Goal: Task Accomplishment & Management: Complete application form

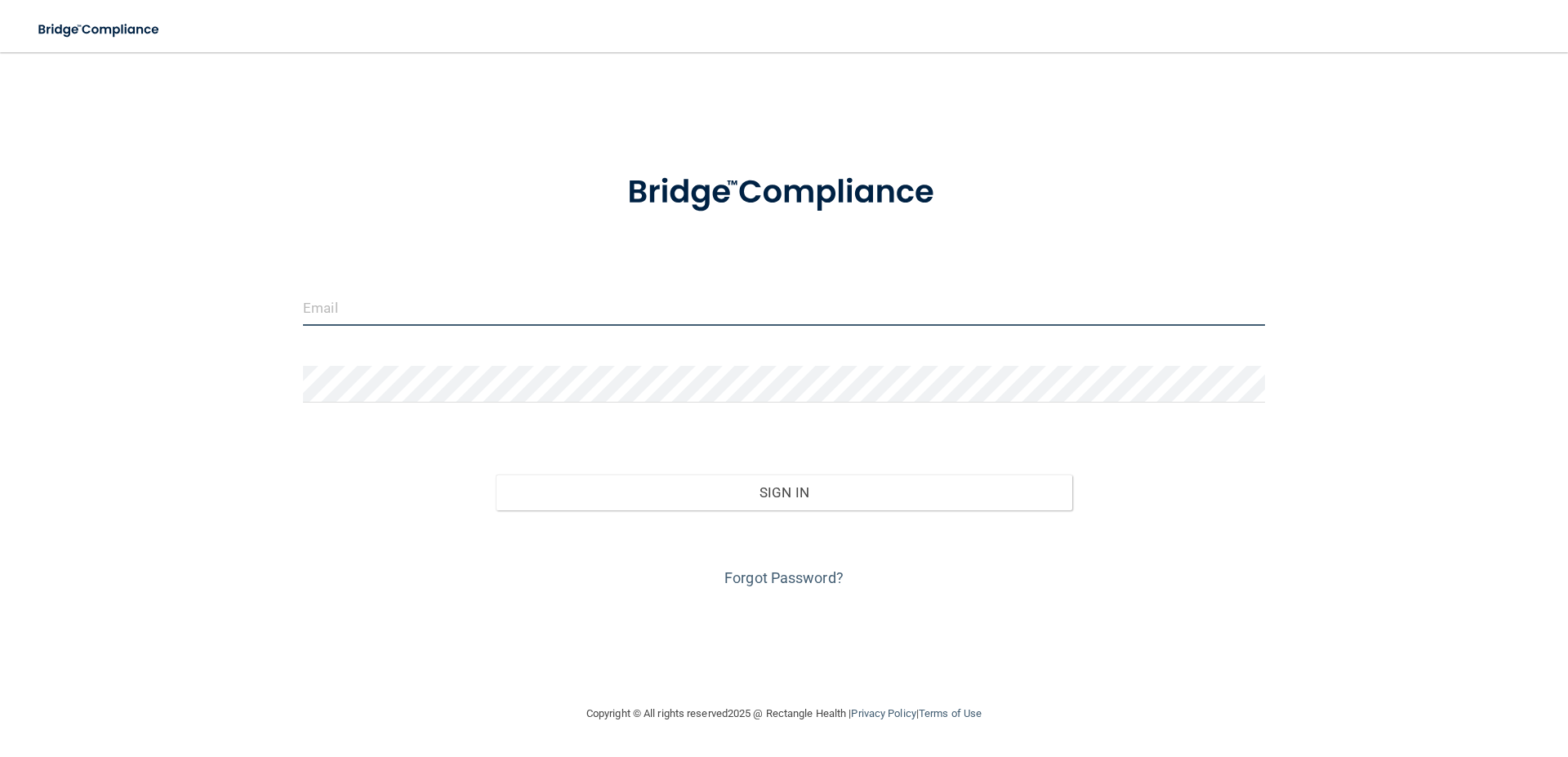
click at [453, 314] on input "email" at bounding box center [784, 307] width 962 height 37
click at [512, 289] on form "Invalid email/password. You don't have permission to access that page. Sign In …" at bounding box center [784, 370] width 962 height 441
drag, startPoint x: 512, startPoint y: 289, endPoint x: 504, endPoint y: 285, distance: 8.9
click at [512, 288] on form "Invalid email/password. You don't have permission to access that page. Sign In …" at bounding box center [784, 370] width 962 height 441
click at [505, 304] on input "email" at bounding box center [784, 307] width 962 height 37
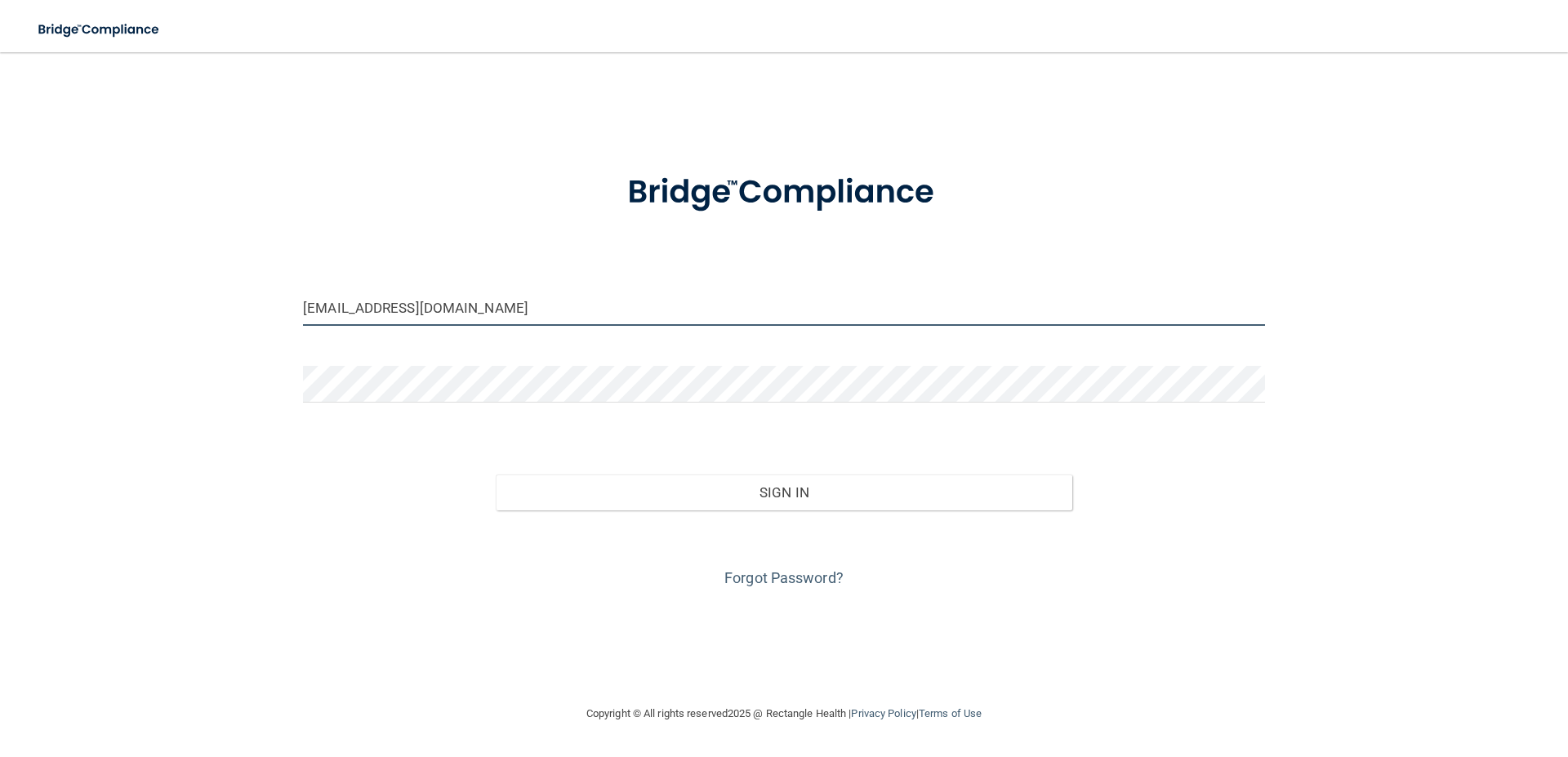
type input "[EMAIL_ADDRESS][DOMAIN_NAME]"
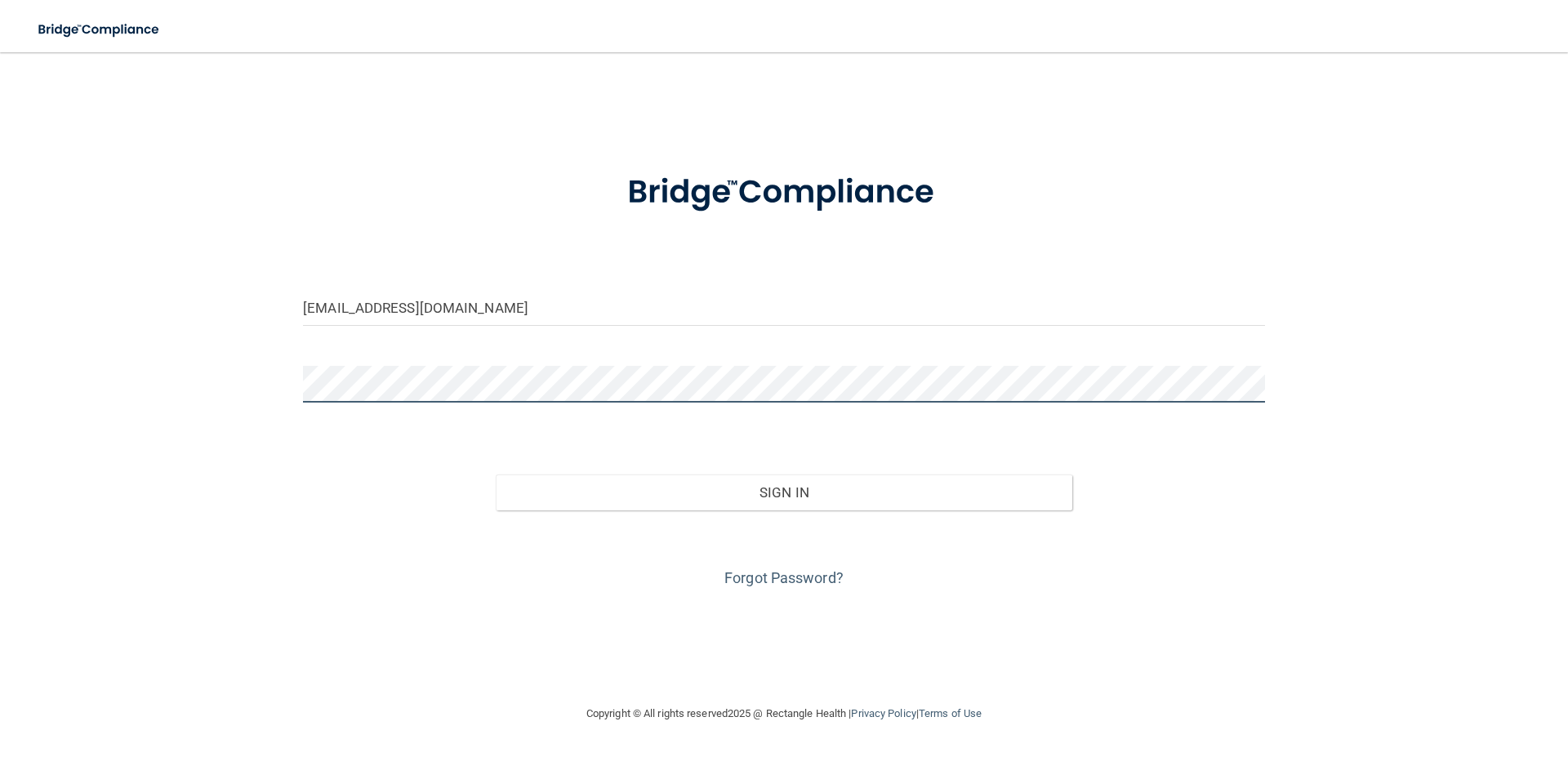
click at [496, 475] on button "Sign In" at bounding box center [784, 492] width 578 height 36
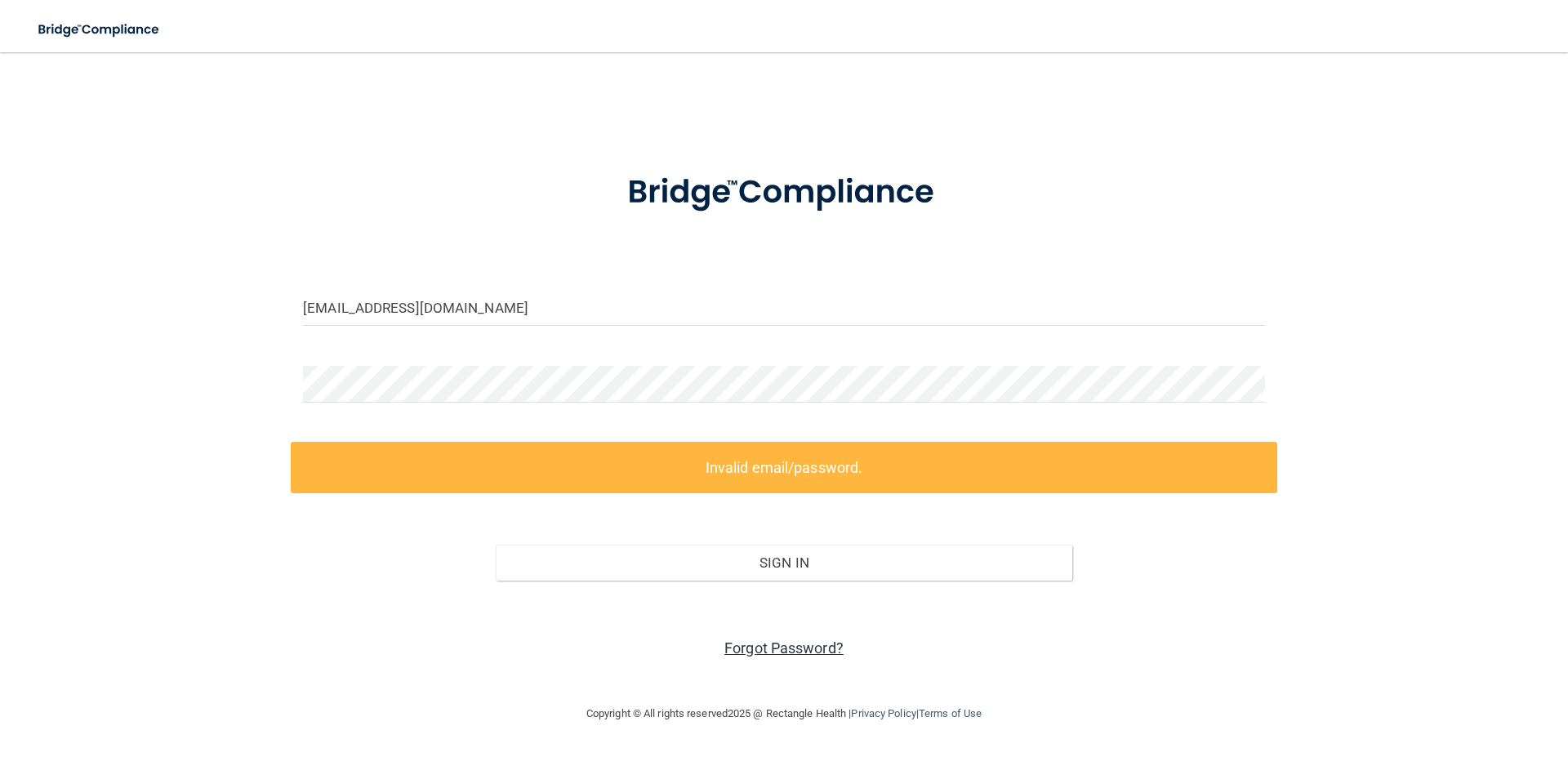
click at [784, 646] on link "Forgot Password?" at bounding box center [784, 648] width 119 height 17
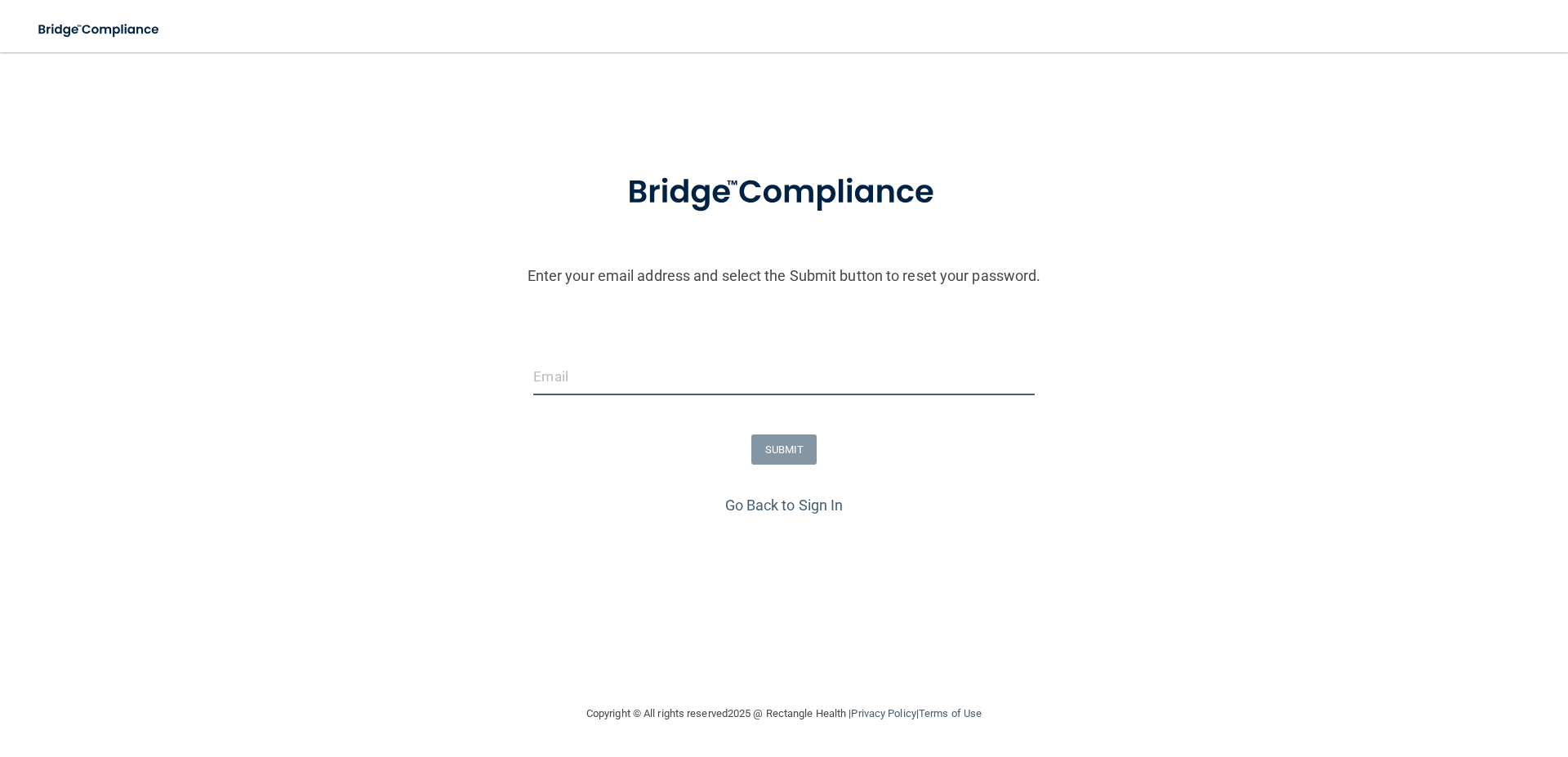
click at [680, 388] on input "email" at bounding box center [784, 377] width 501 height 37
type input "[EMAIL_ADDRESS][DOMAIN_NAME]"
click at [793, 442] on button "SUBMIT" at bounding box center [784, 450] width 66 height 30
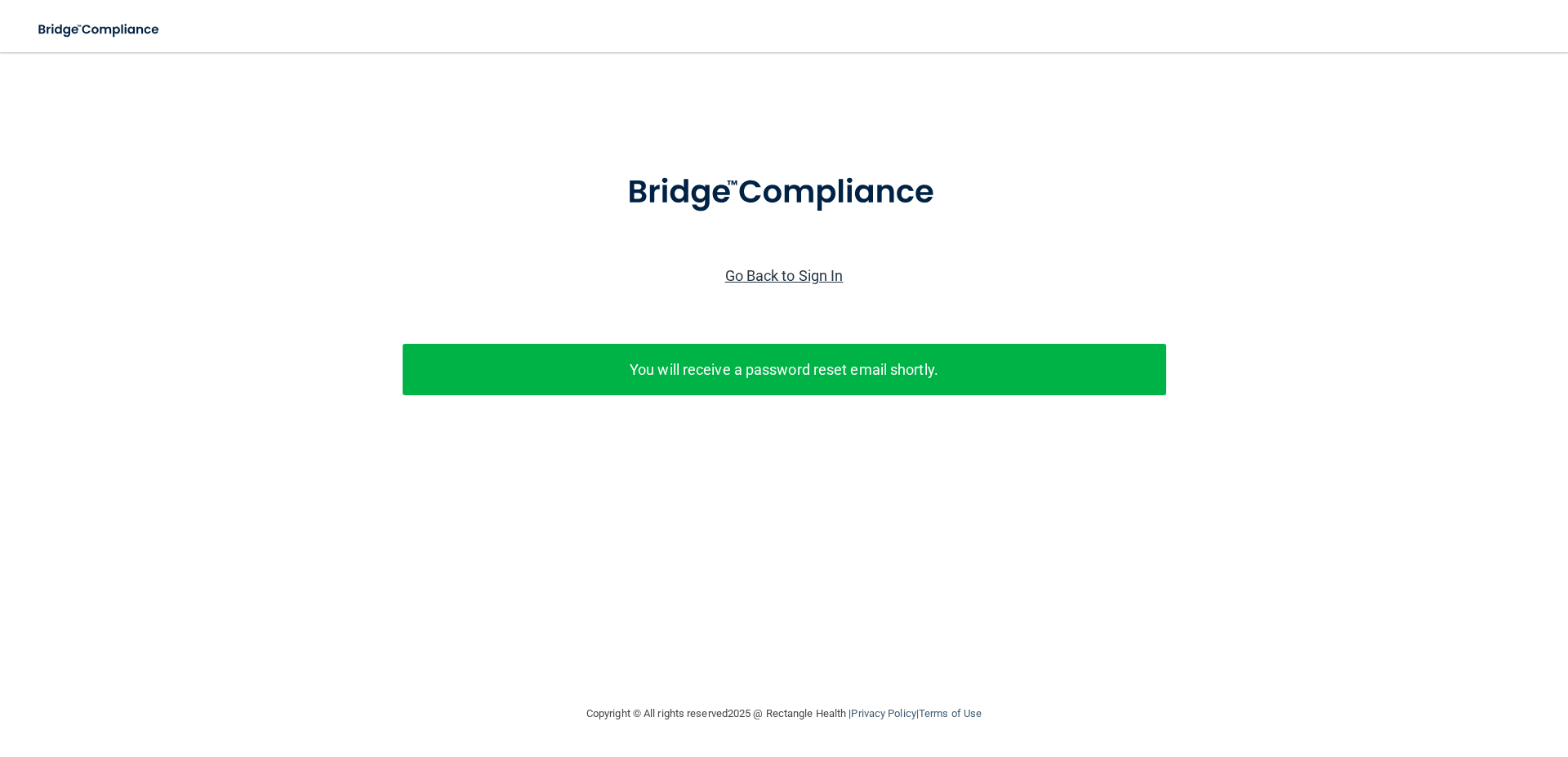
click at [821, 270] on link "Go Back to Sign In" at bounding box center [784, 276] width 118 height 17
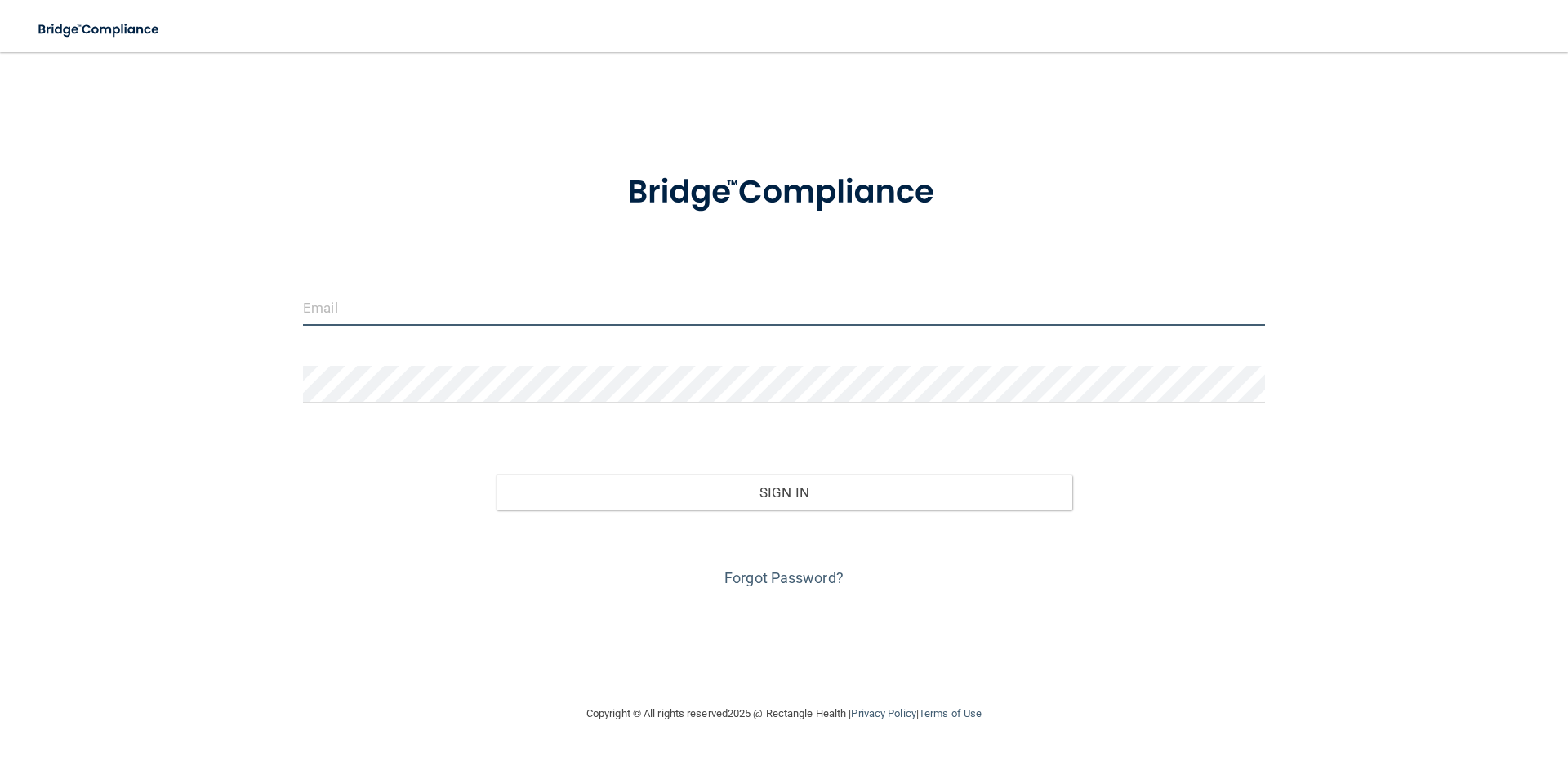
click at [756, 301] on input "email" at bounding box center [784, 307] width 962 height 37
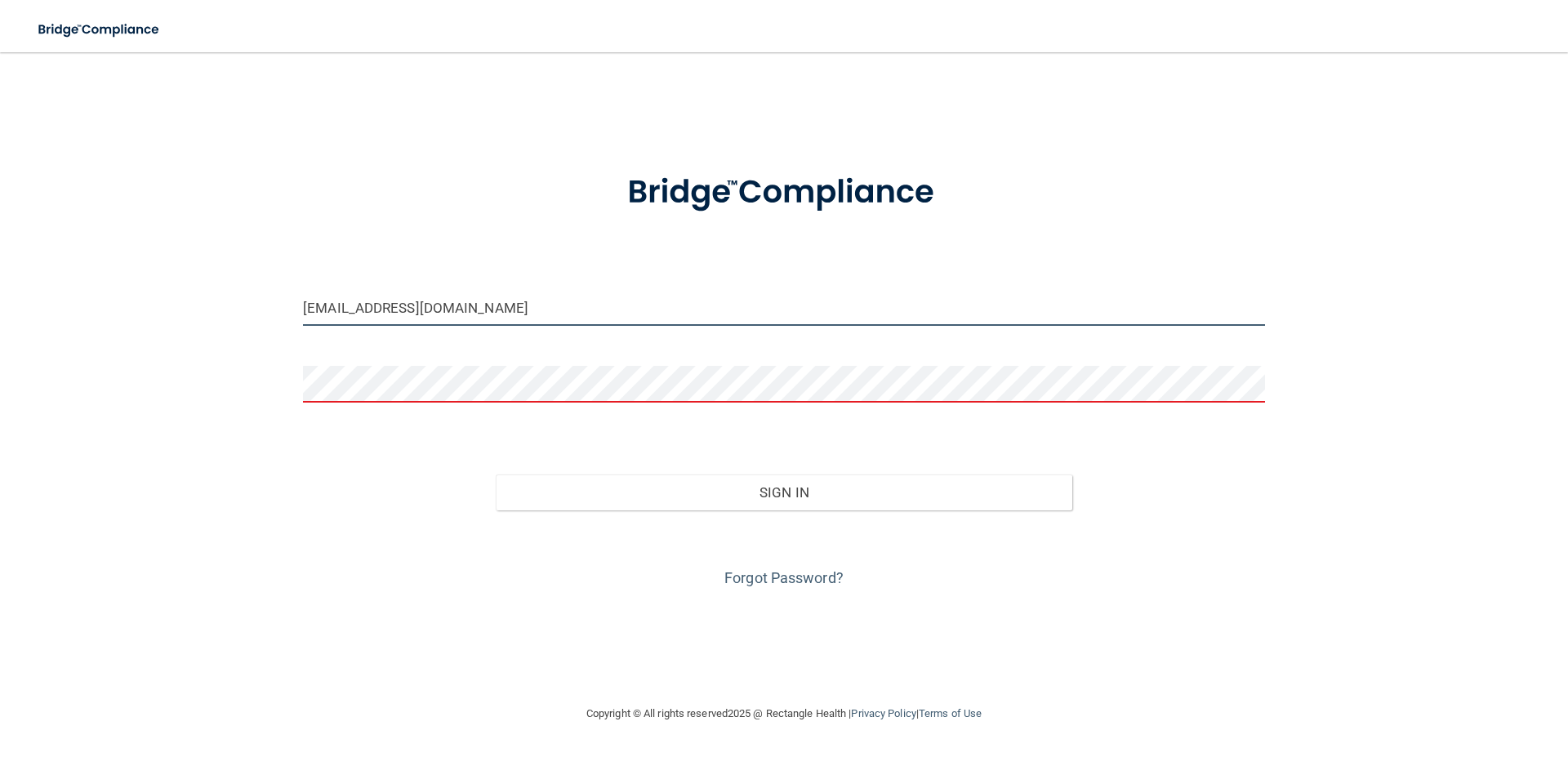
click at [432, 307] on input "kamaleikipola@gmial.com" at bounding box center [784, 307] width 962 height 37
click at [419, 311] on input "kamaleikipola@gmial.com" at bounding box center [784, 307] width 962 height 37
type input "[EMAIL_ADDRESS][DOMAIN_NAME]"
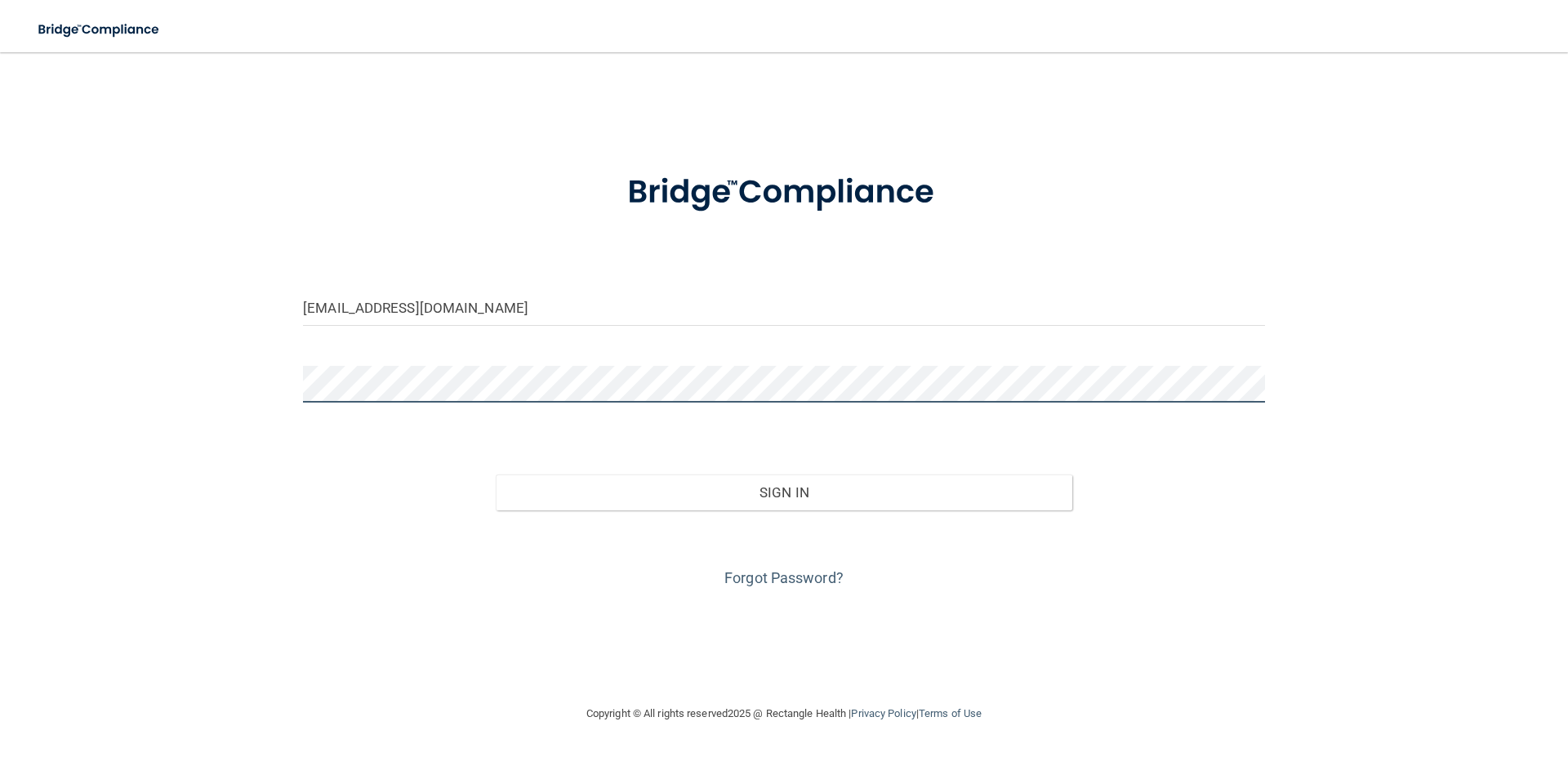
click at [496, 475] on button "Sign In" at bounding box center [784, 492] width 578 height 36
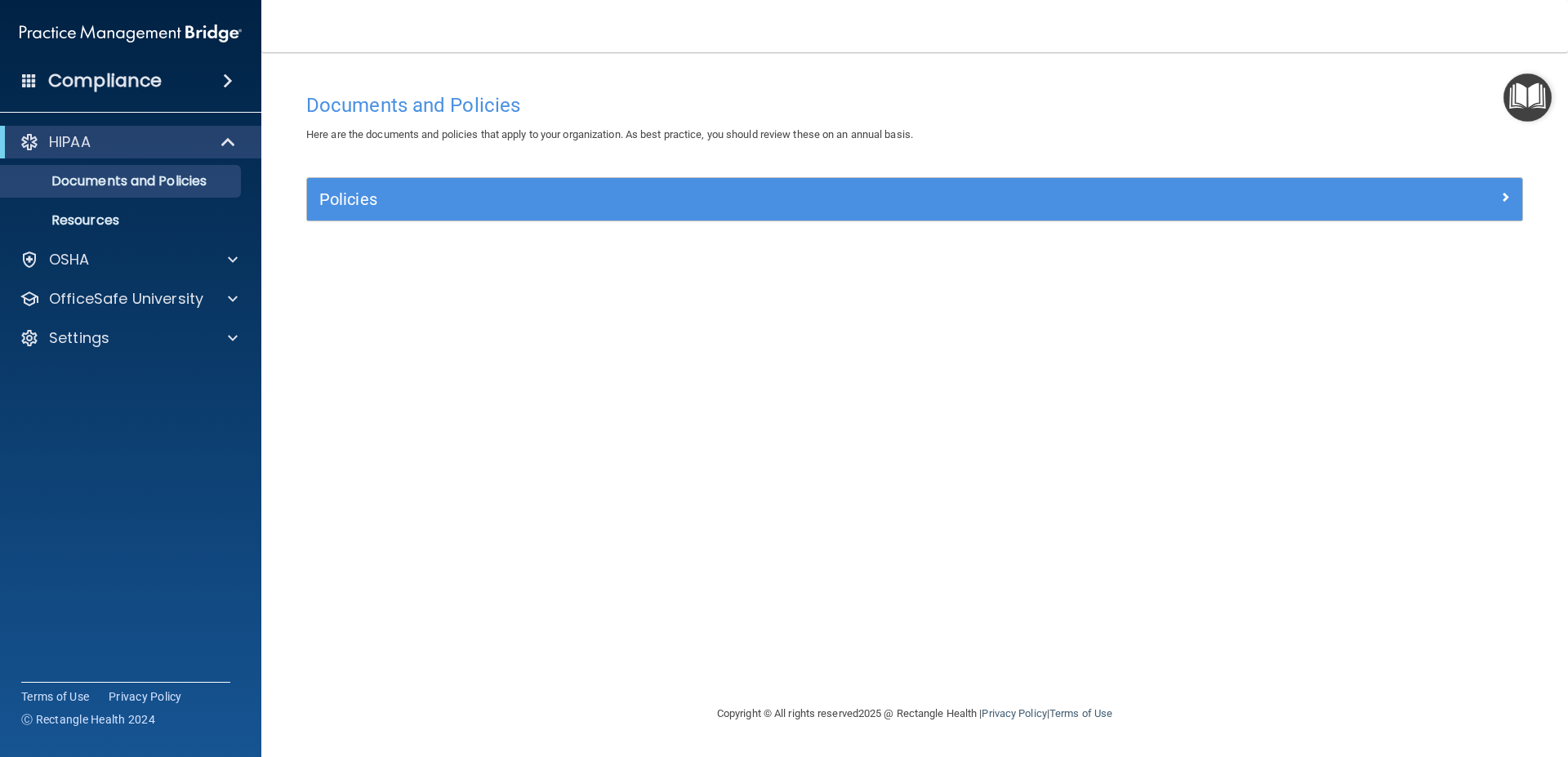
click at [409, 239] on div "Policies Select All (Unselect 0) Unselect All Print Selected (0) Acceptable Use…" at bounding box center [914, 209] width 1241 height 63
click at [215, 179] on p "Documents and Policies" at bounding box center [122, 182] width 223 height 17
click at [128, 207] on link "Resources" at bounding box center [111, 220] width 257 height 33
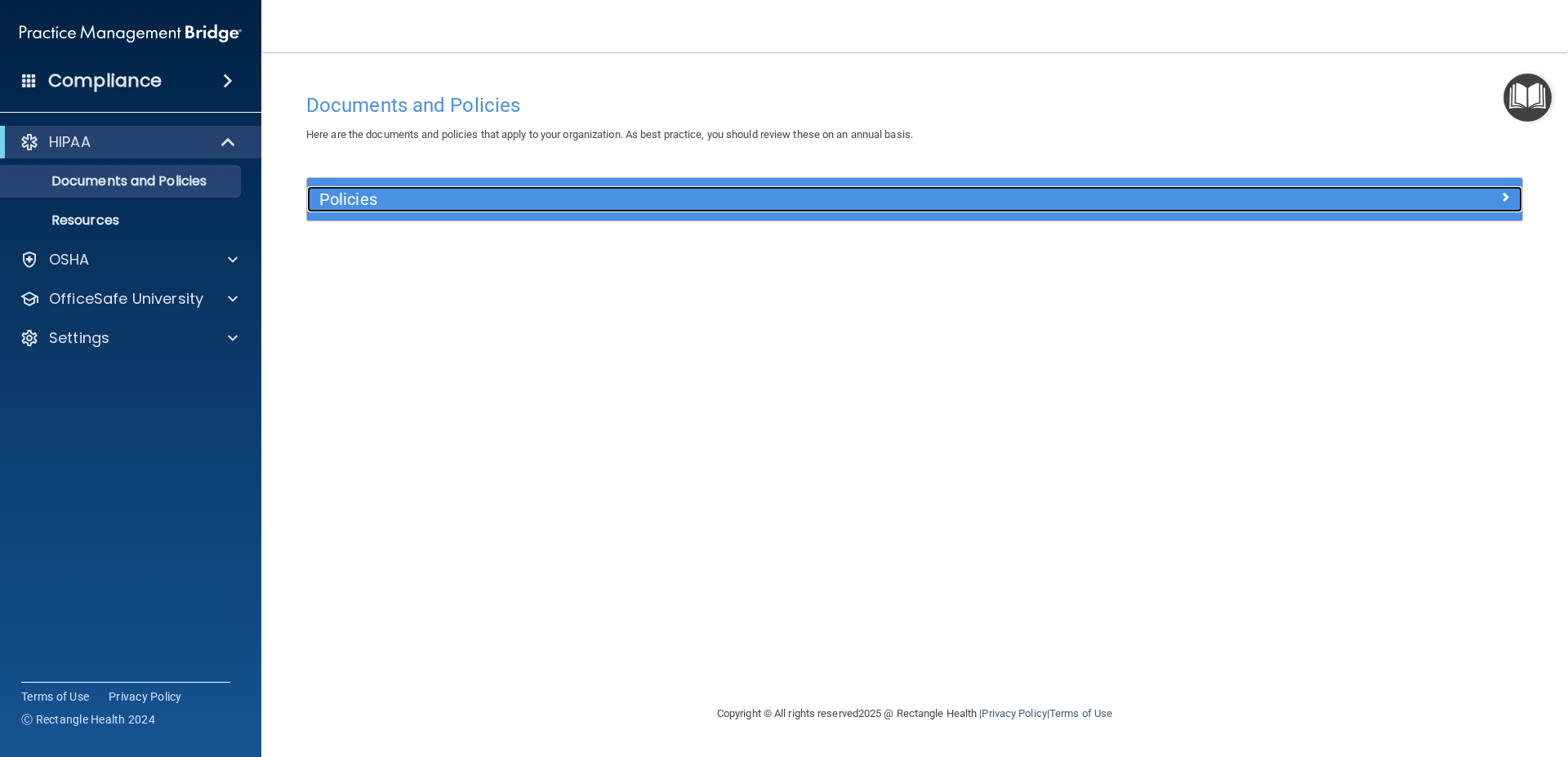
click at [480, 201] on h5 "Policies" at bounding box center [762, 198] width 887 height 18
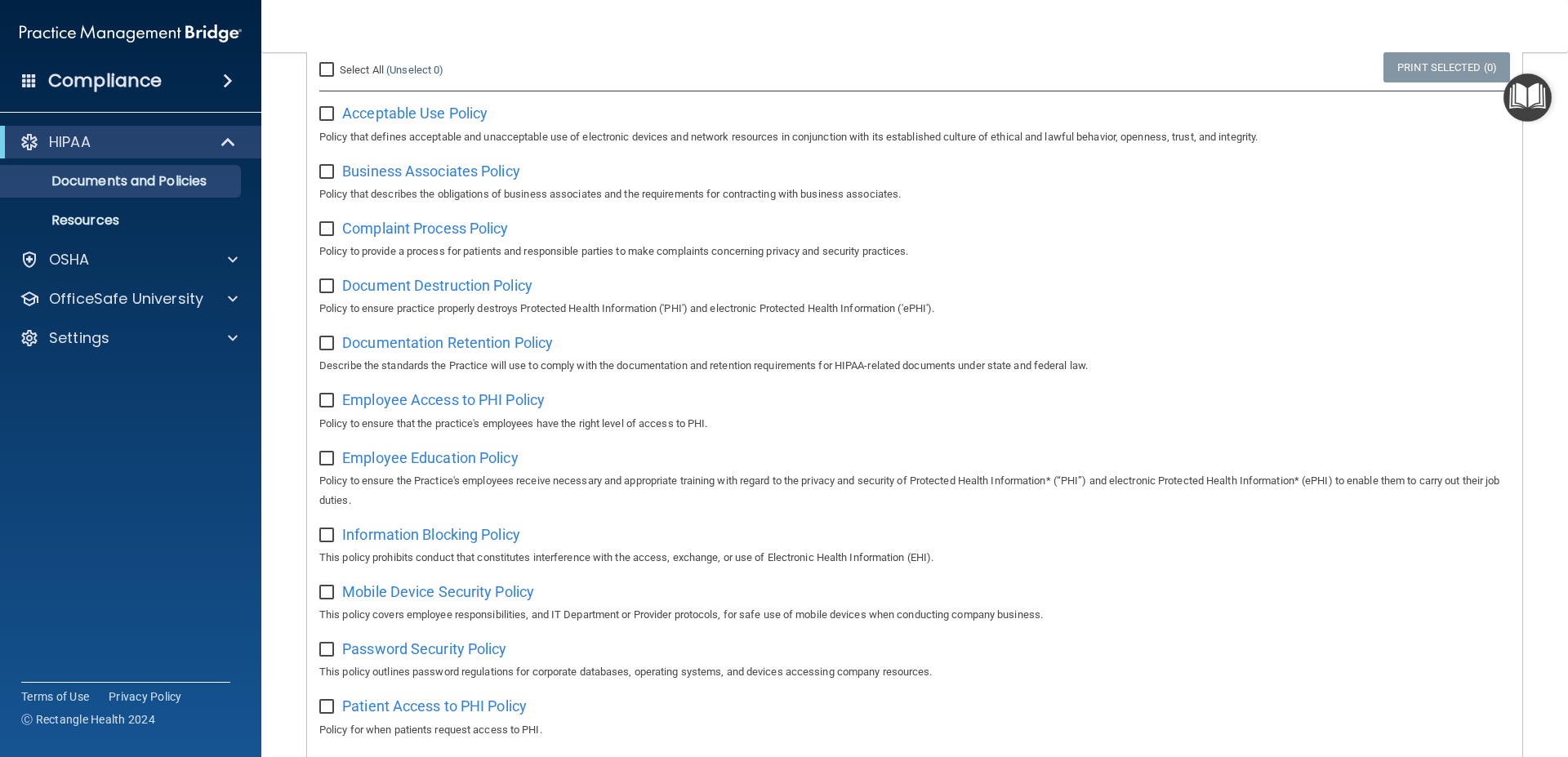
scroll to position [62, 0]
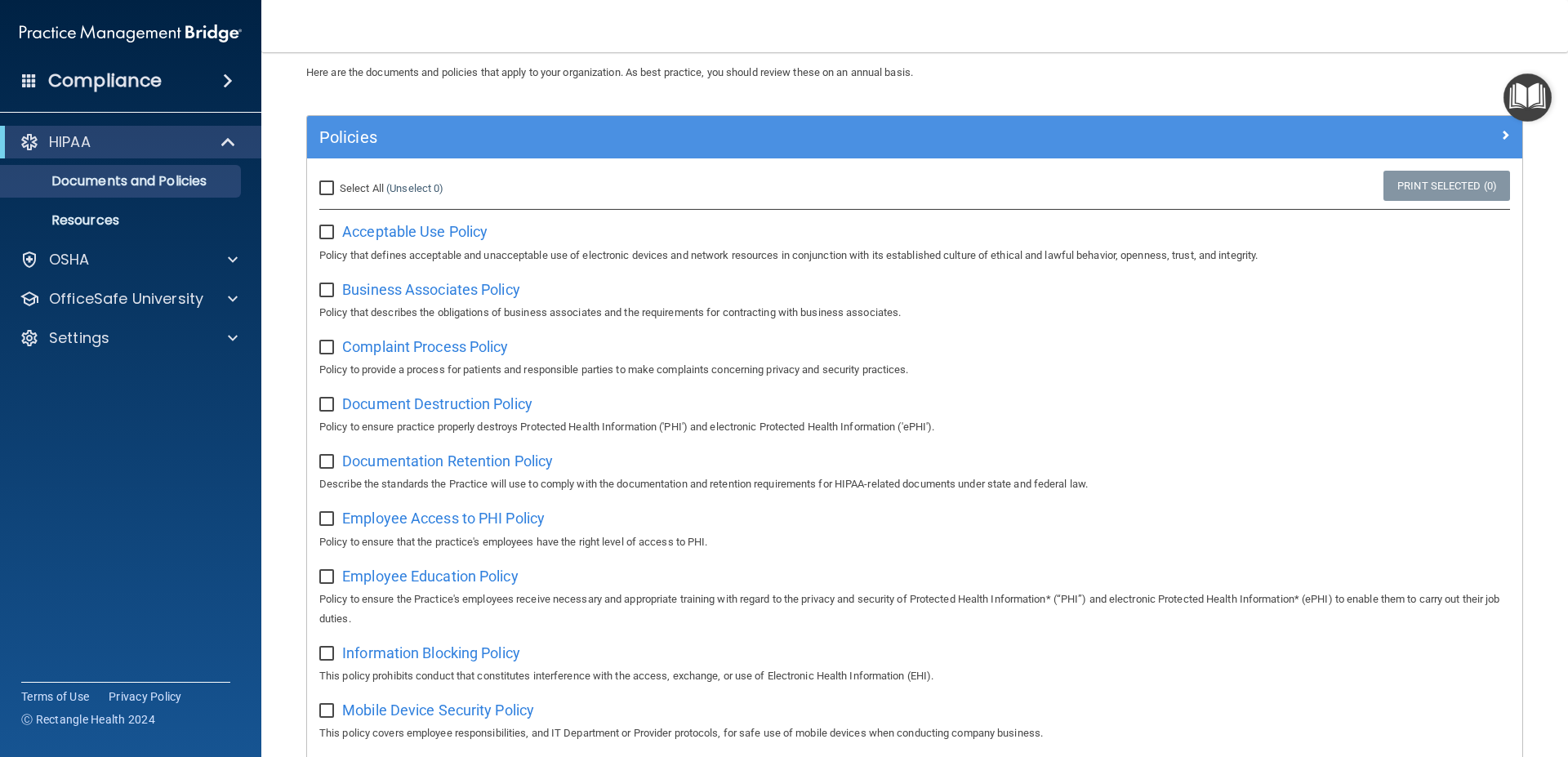
click at [205, 73] on div "Compliance" at bounding box center [131, 80] width 261 height 36
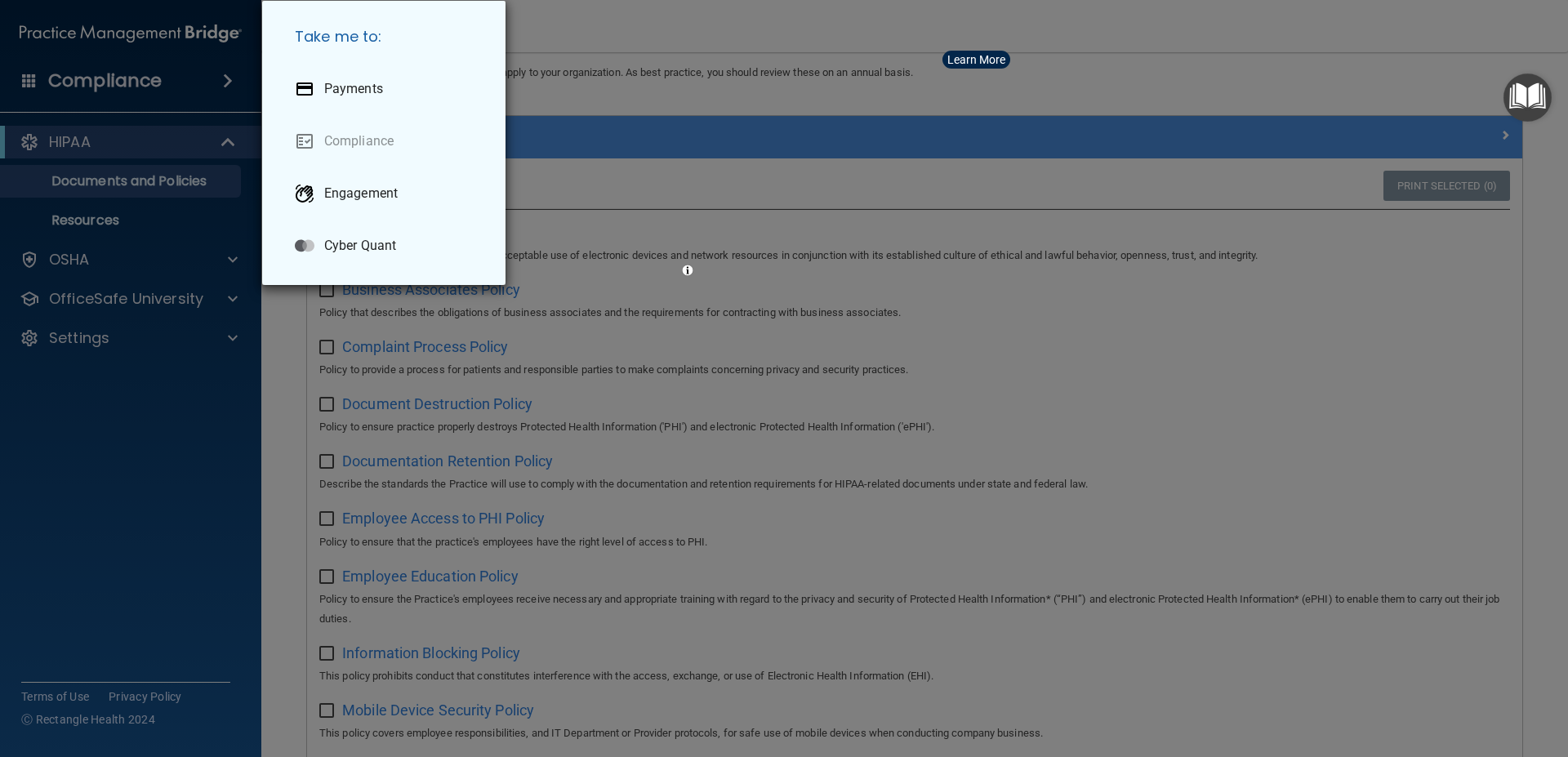
click at [1161, 76] on div "Take me to: Payments Compliance Engagement Cyber Quant" at bounding box center [784, 378] width 1568 height 757
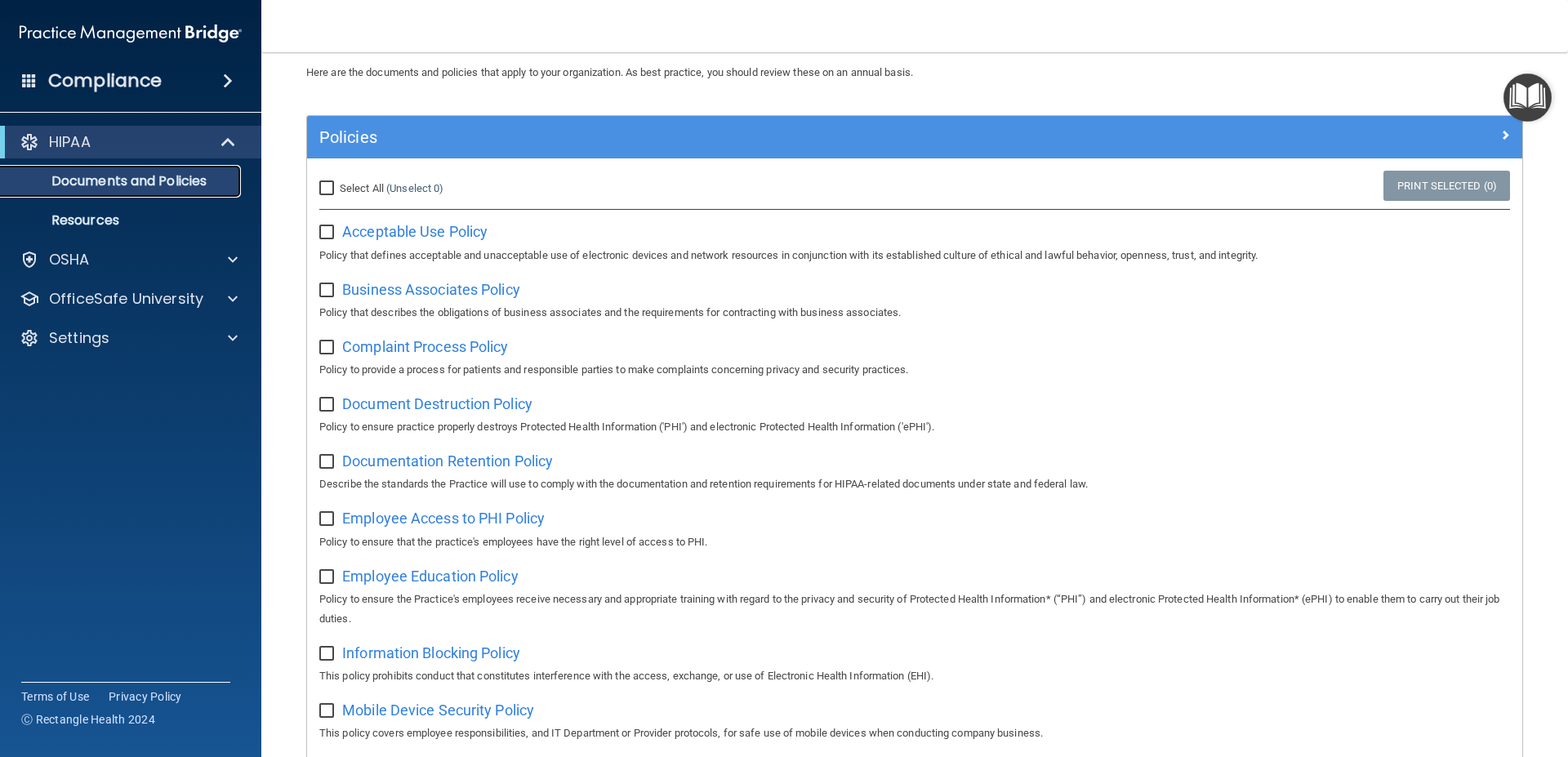
click at [131, 192] on link "Documents and Policies" at bounding box center [111, 181] width 257 height 33
click at [162, 224] on p "Resources" at bounding box center [122, 221] width 223 height 17
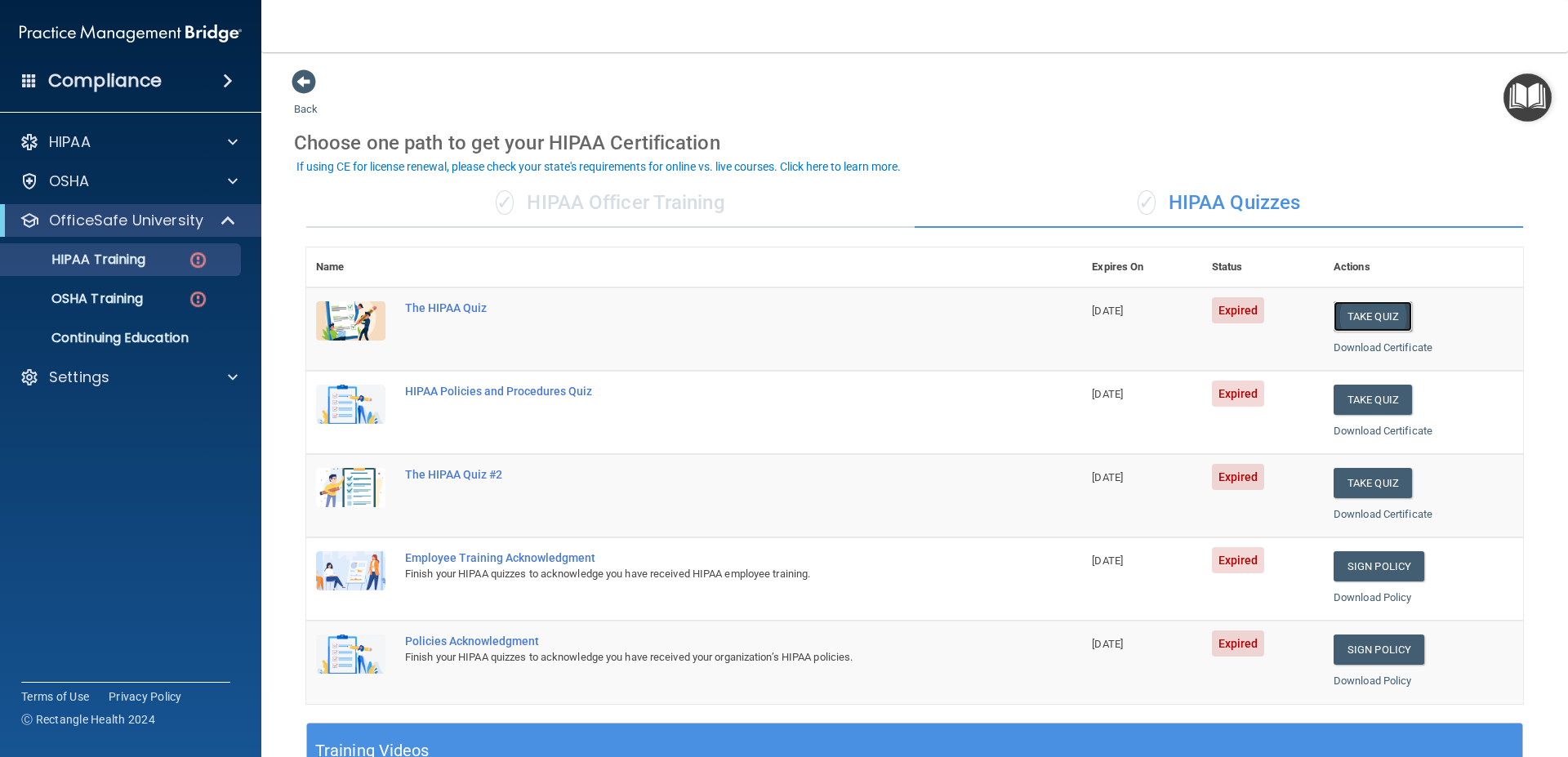
click at [1360, 322] on button "Take Quiz" at bounding box center [1373, 317] width 79 height 30
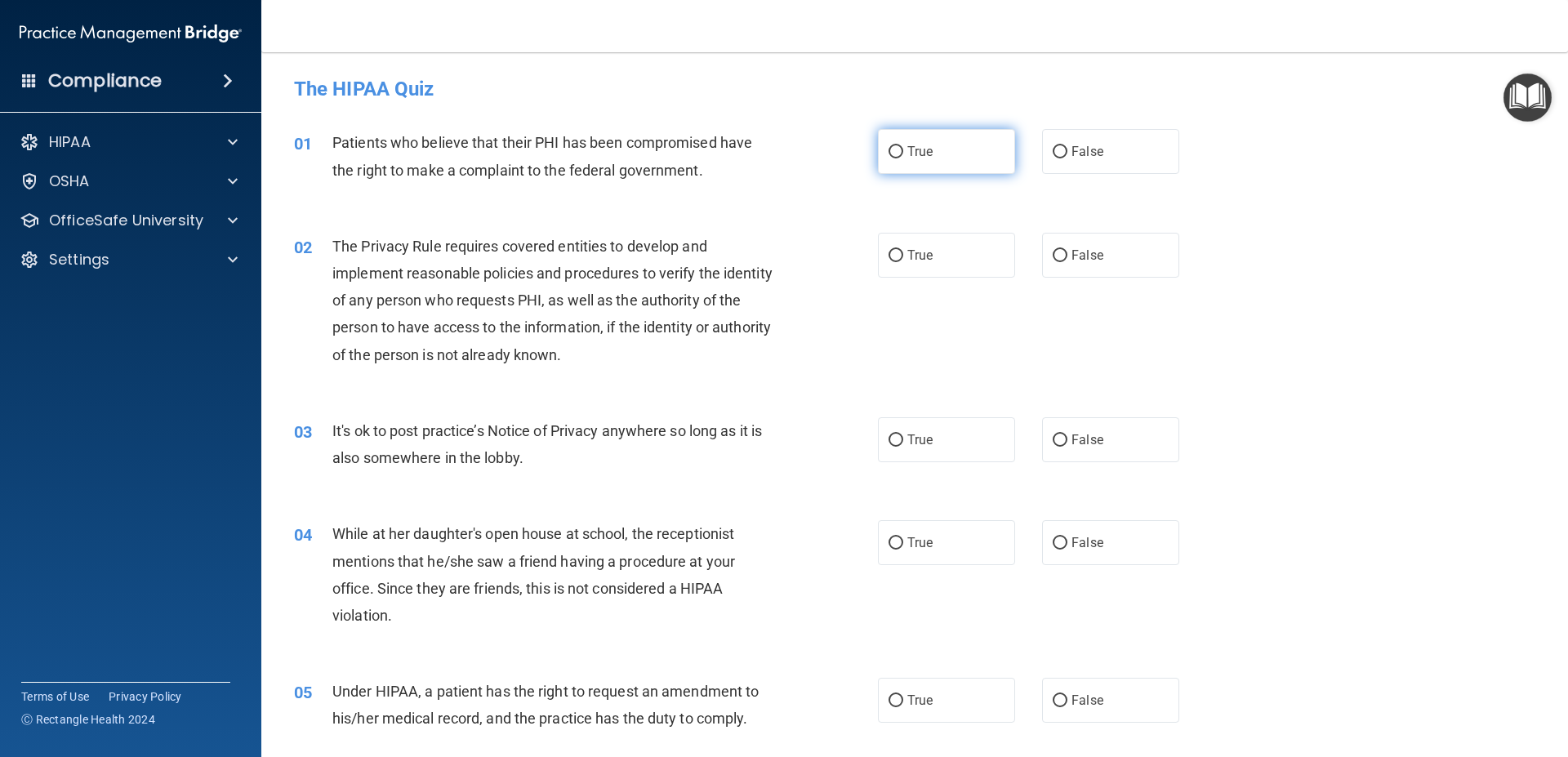
click at [935, 163] on label "True" at bounding box center [946, 152] width 137 height 45
click at [903, 158] on input "True" at bounding box center [896, 152] width 15 height 13
radio input "true"
click at [971, 268] on label "True" at bounding box center [946, 255] width 137 height 45
click at [903, 262] on input "True" at bounding box center [896, 255] width 15 height 13
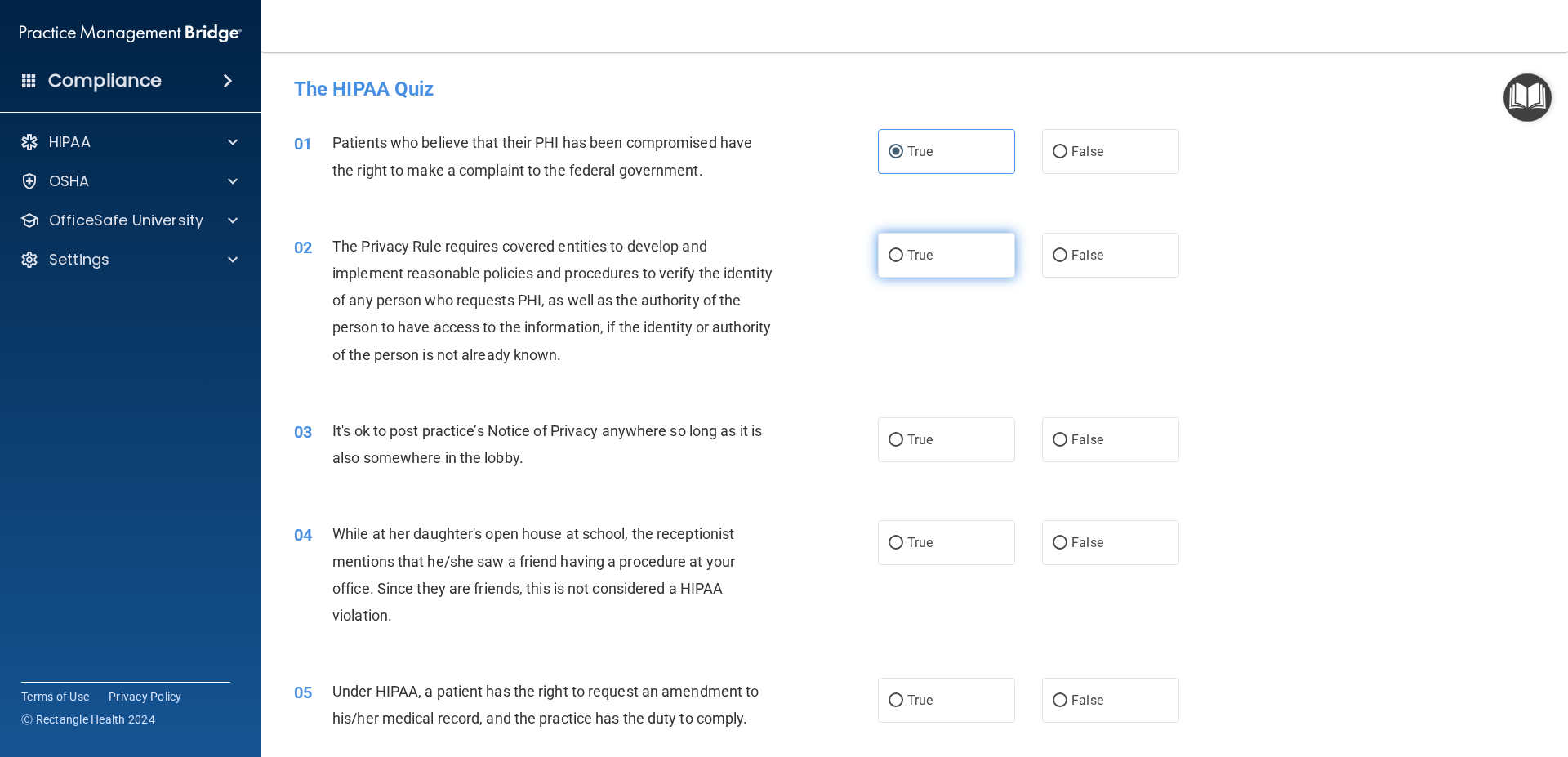
radio input "true"
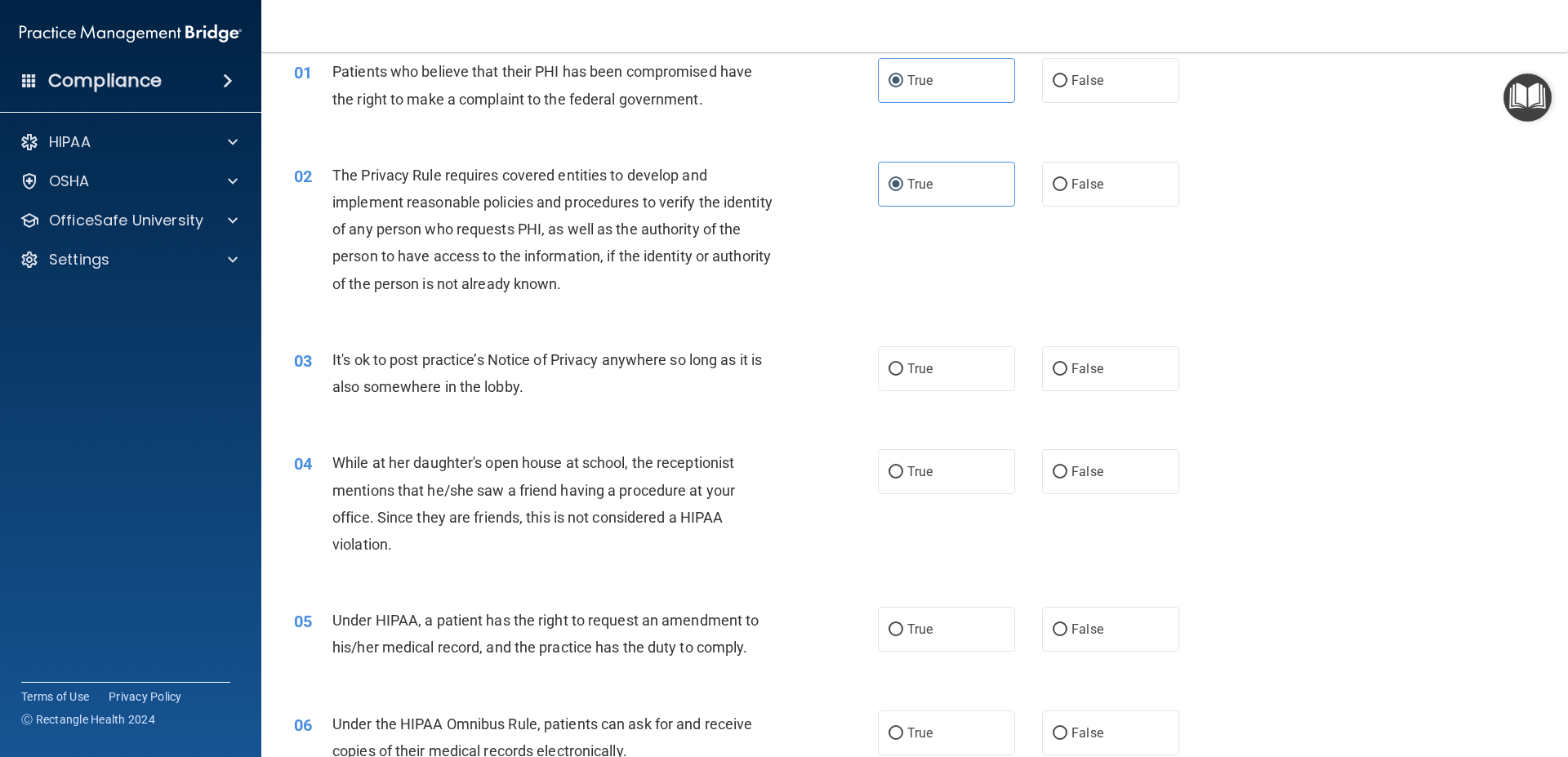
scroll to position [147, 0]
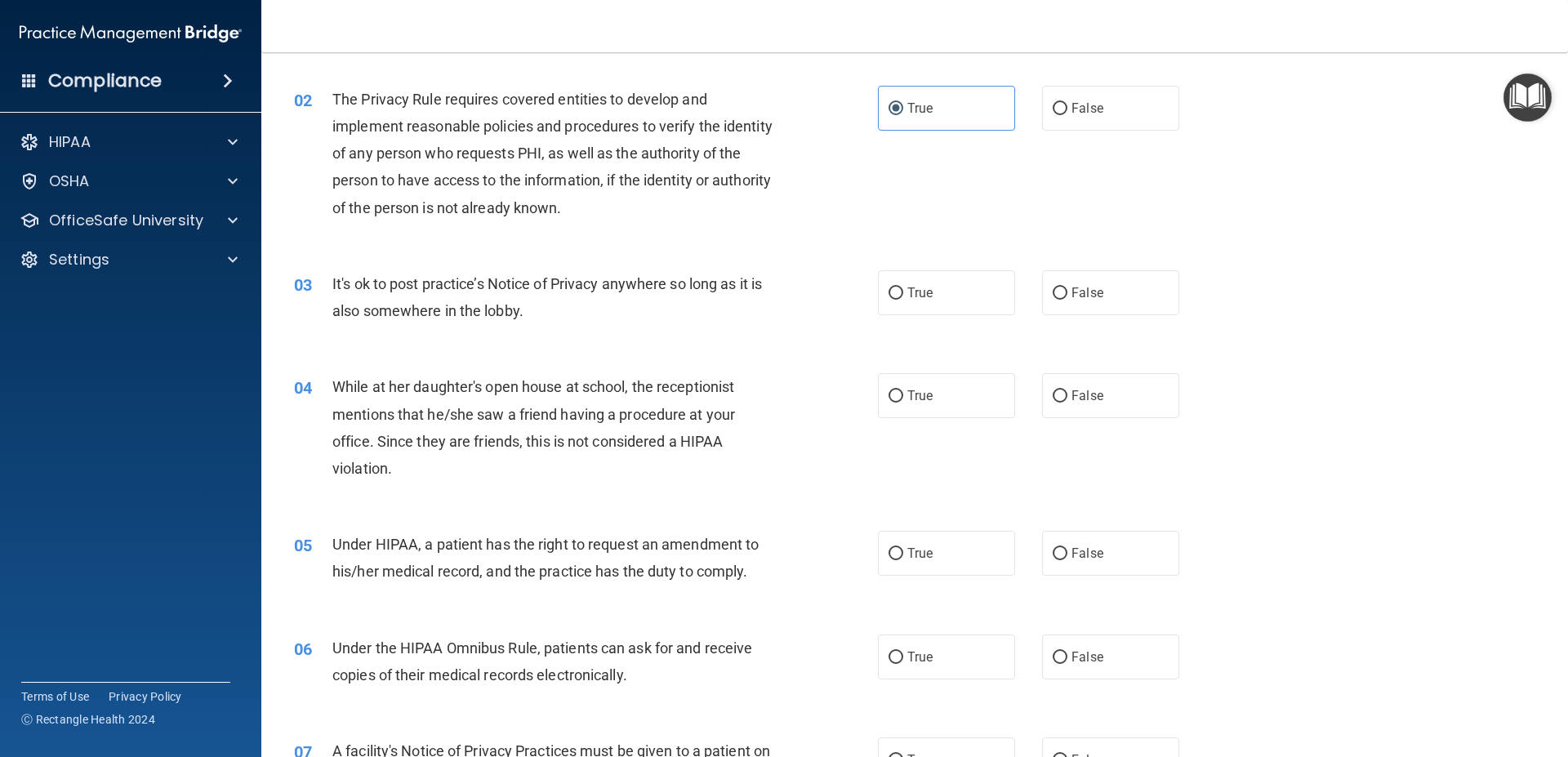
drag, startPoint x: 1116, startPoint y: 300, endPoint x: 1052, endPoint y: 330, distance: 70.7
click at [1113, 302] on label "False" at bounding box center [1111, 293] width 137 height 45
drag, startPoint x: 1088, startPoint y: 370, endPoint x: 1088, endPoint y: 404, distance: 34.0
click at [1095, 368] on div "04 While at her daughter's open house at school, the receptionist mentions that…" at bounding box center [914, 431] width 1266 height 157
click at [1072, 425] on div "04 While at her daughter's open house at school, the receptionist mentions that…" at bounding box center [914, 431] width 1266 height 157
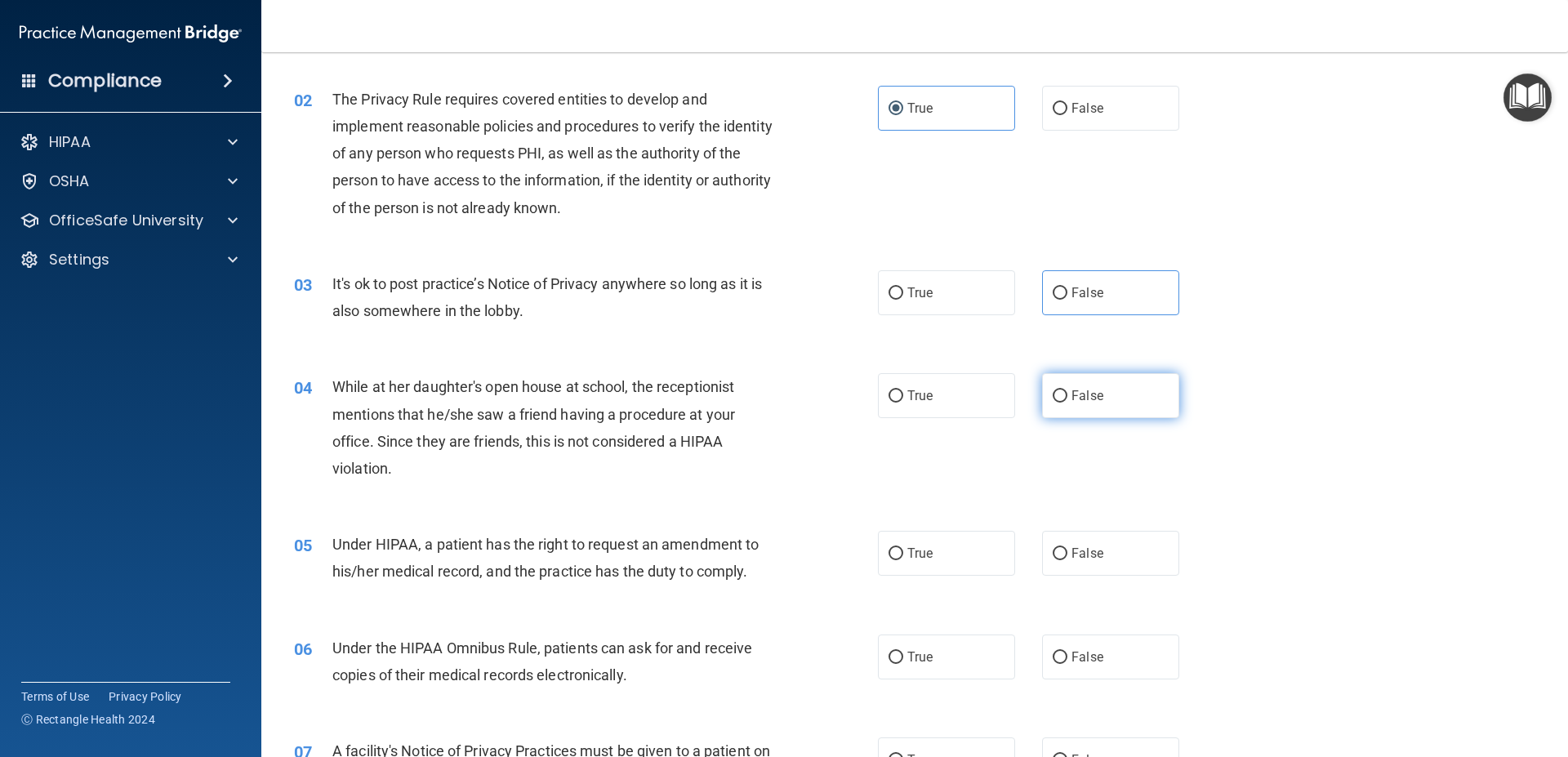
click at [1073, 409] on label "False" at bounding box center [1111, 396] width 137 height 45
click at [1067, 403] on input "False" at bounding box center [1060, 396] width 15 height 13
radio input "true"
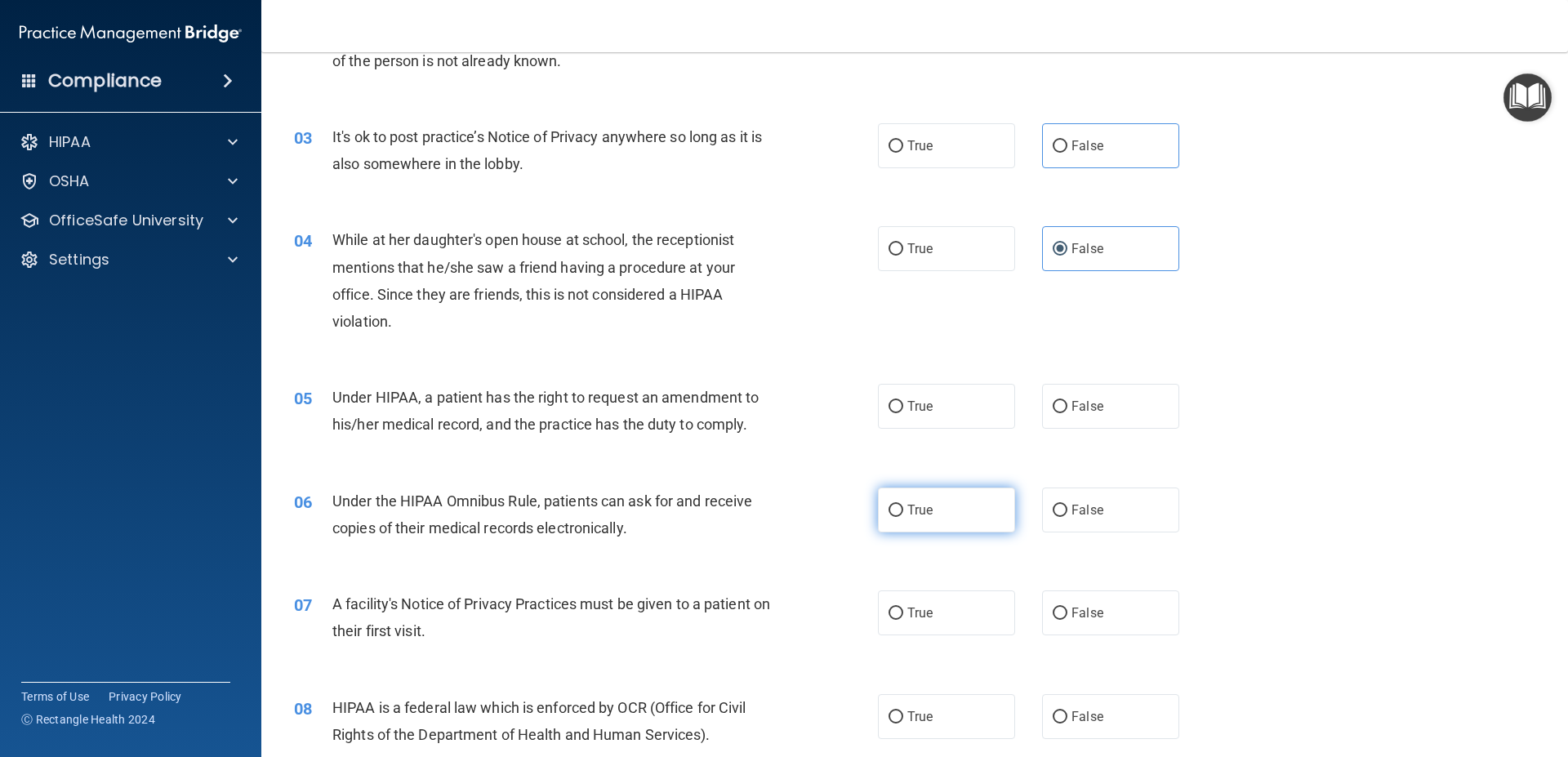
scroll to position [368, 0]
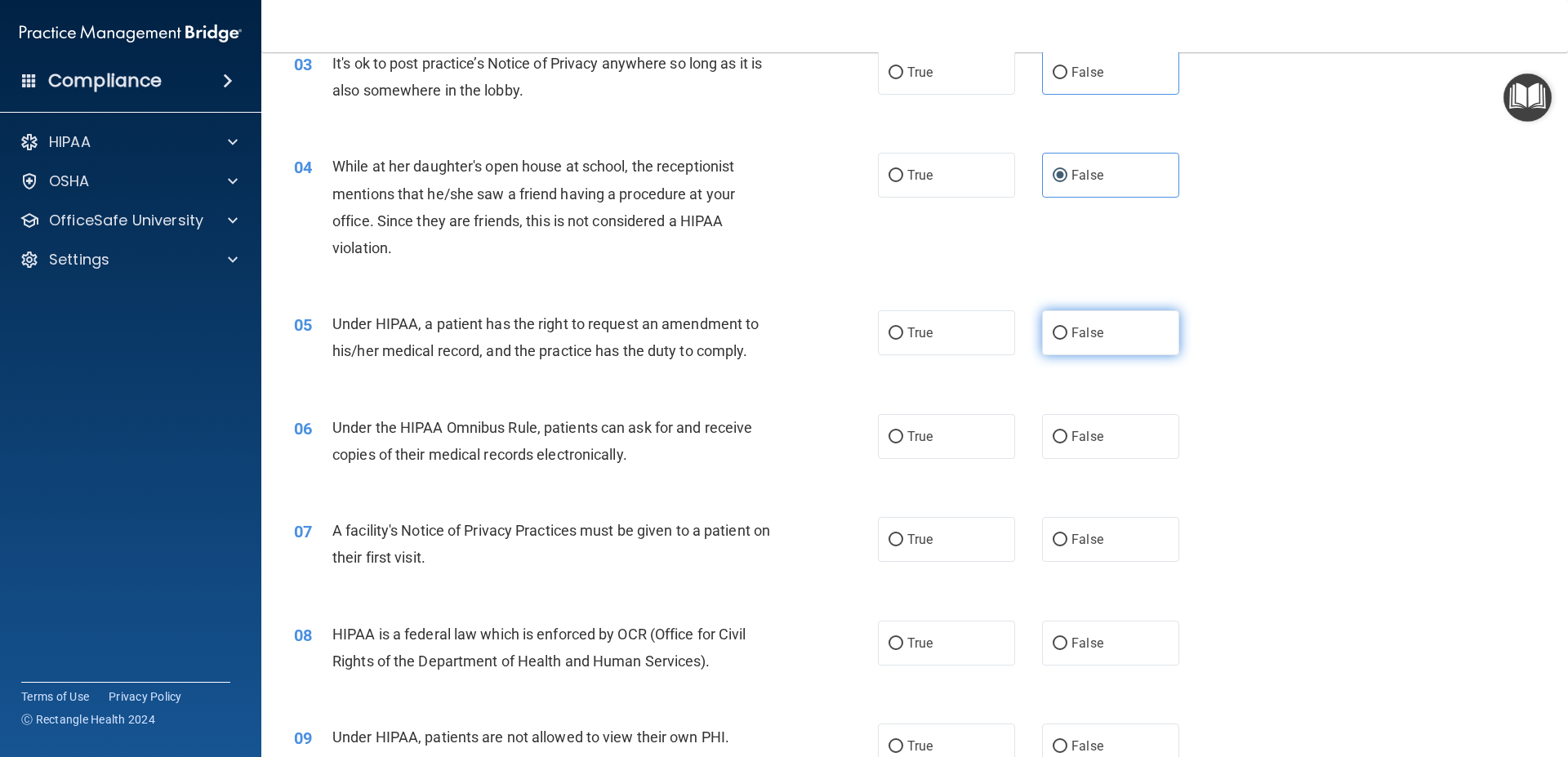
click at [1070, 317] on label "False" at bounding box center [1111, 333] width 137 height 45
click at [1067, 327] on input "False" at bounding box center [1060, 333] width 15 height 13
radio input "true"
click at [978, 430] on label "True" at bounding box center [946, 436] width 137 height 45
click at [903, 431] on input "True" at bounding box center [896, 437] width 15 height 13
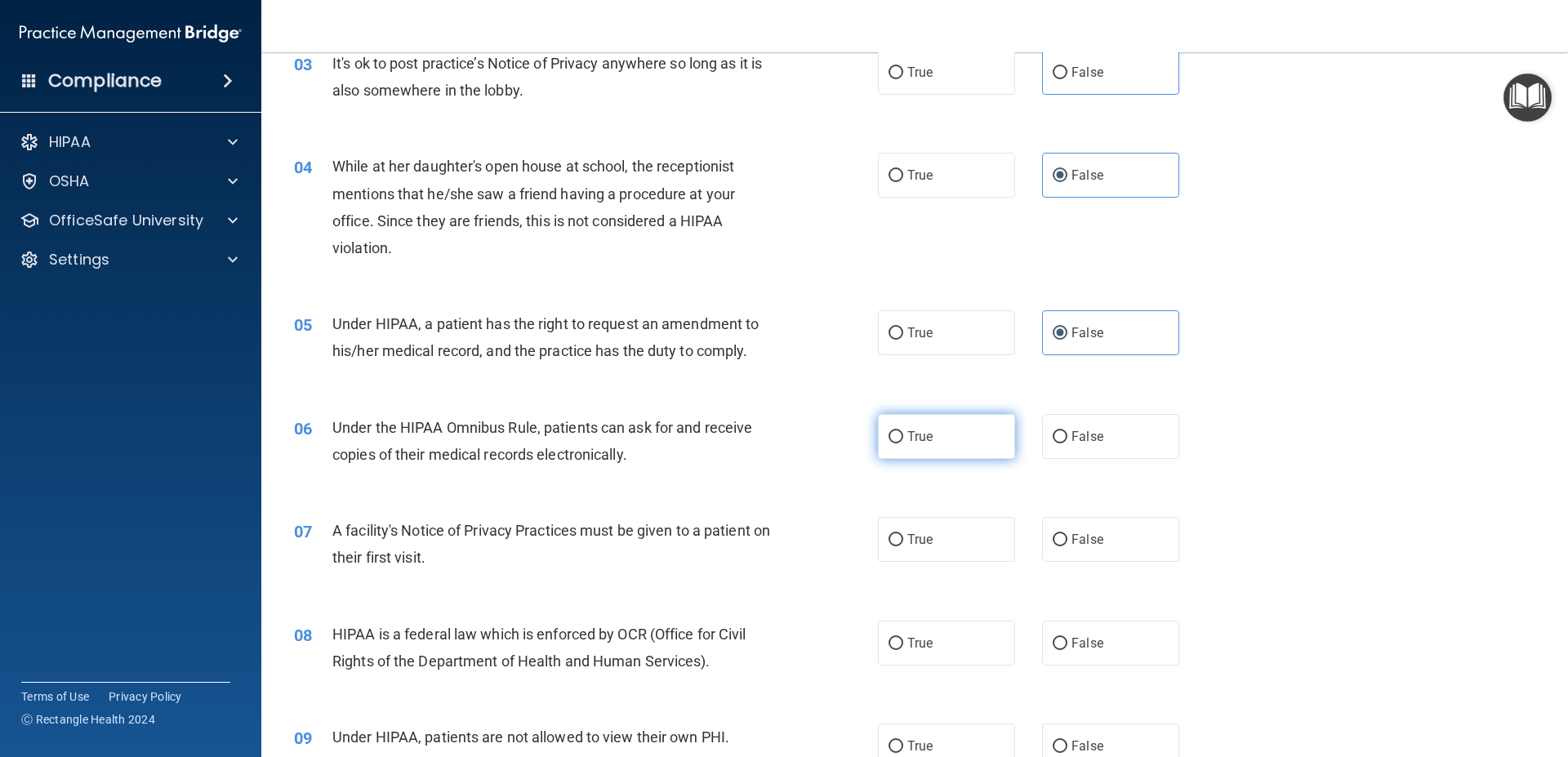
radio input "true"
drag, startPoint x: 959, startPoint y: 546, endPoint x: 958, endPoint y: 660, distance: 114.0
click at [960, 548] on label "True" at bounding box center [946, 539] width 137 height 45
click at [954, 641] on label "True" at bounding box center [946, 643] width 137 height 45
click at [903, 641] on input "True" at bounding box center [896, 644] width 15 height 13
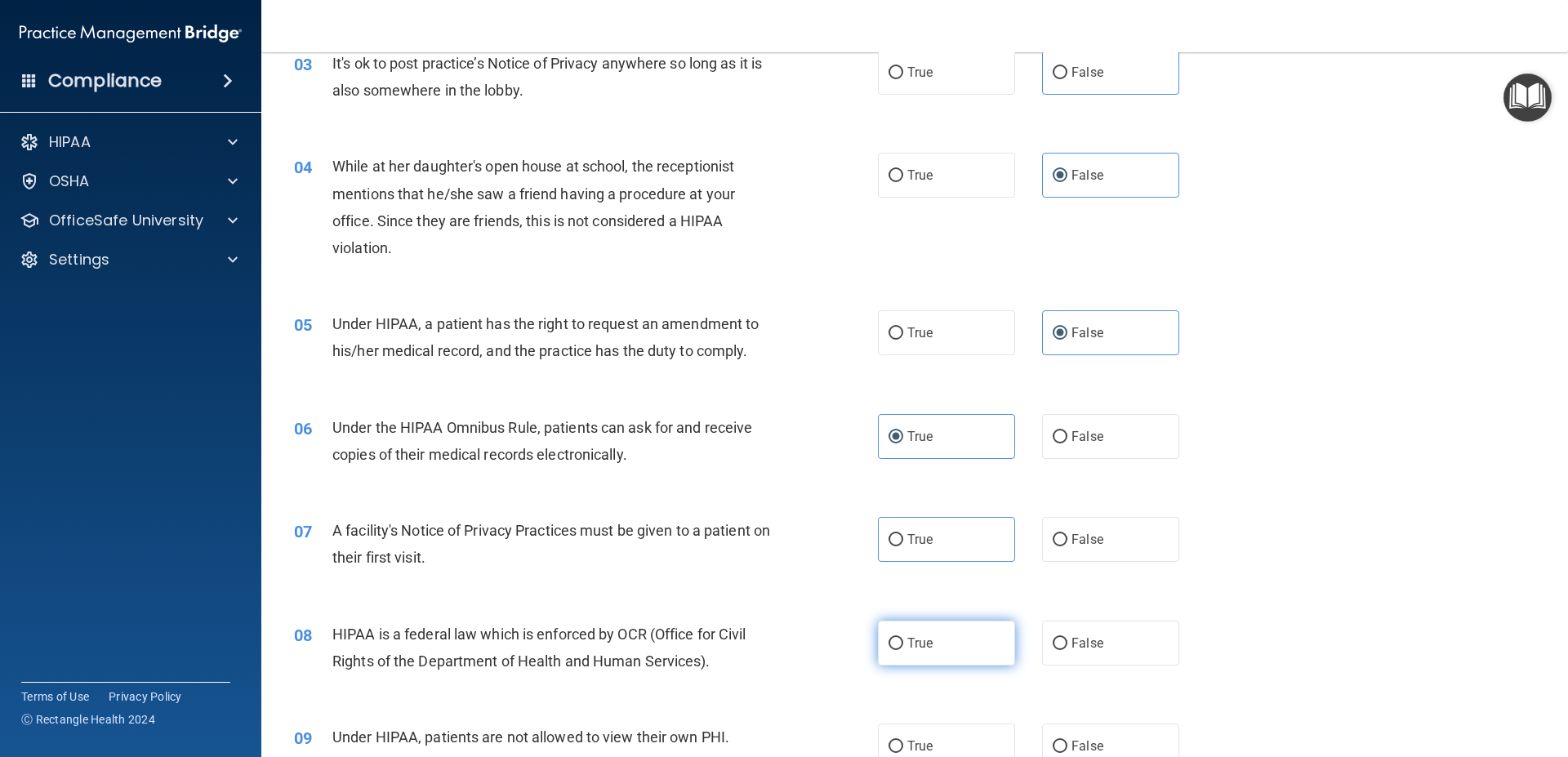
radio input "true"
click at [931, 541] on label "True" at bounding box center [946, 539] width 137 height 45
click at [903, 541] on input "True" at bounding box center [896, 540] width 15 height 13
radio input "true"
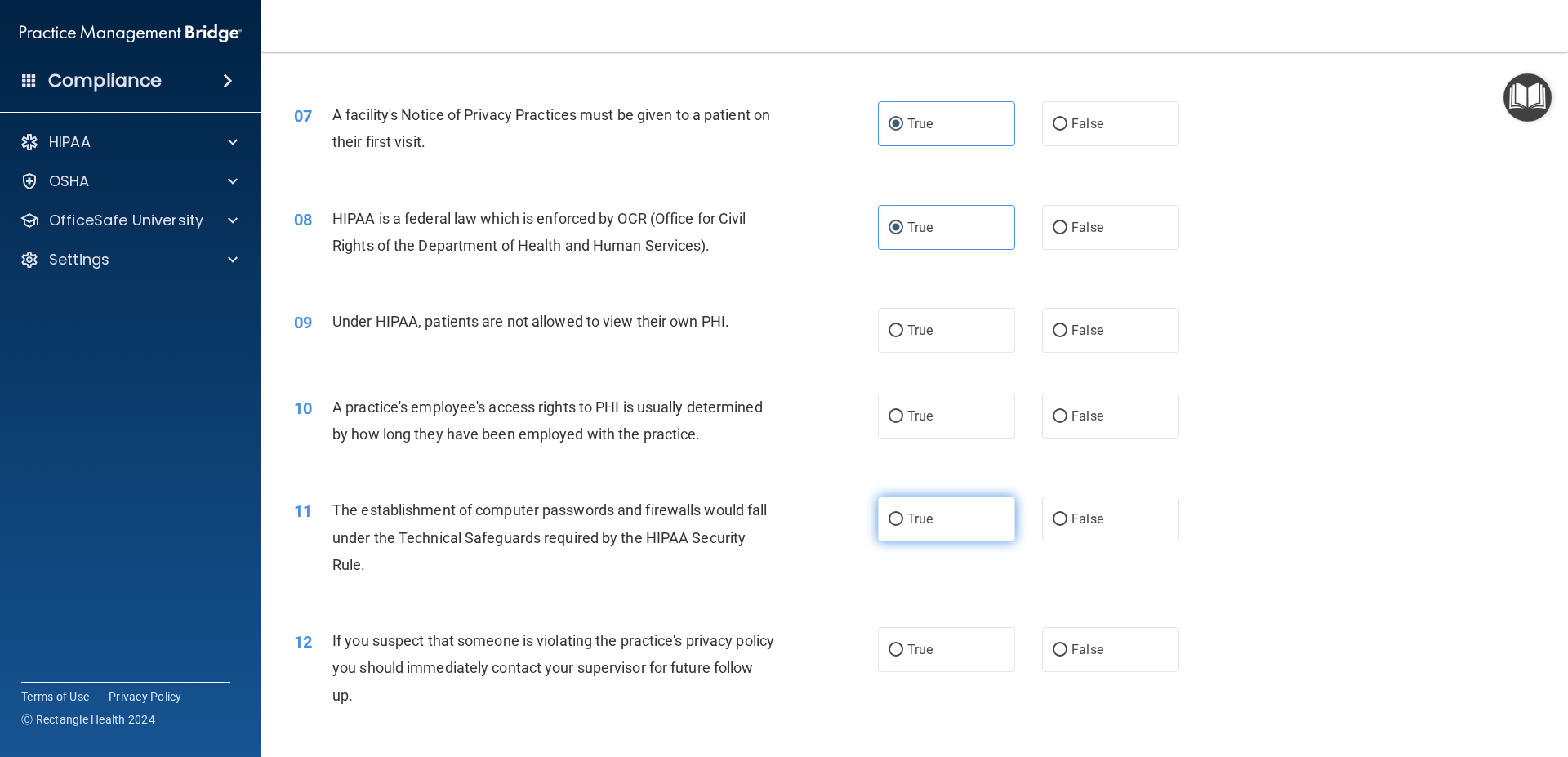
scroll to position [809, 0]
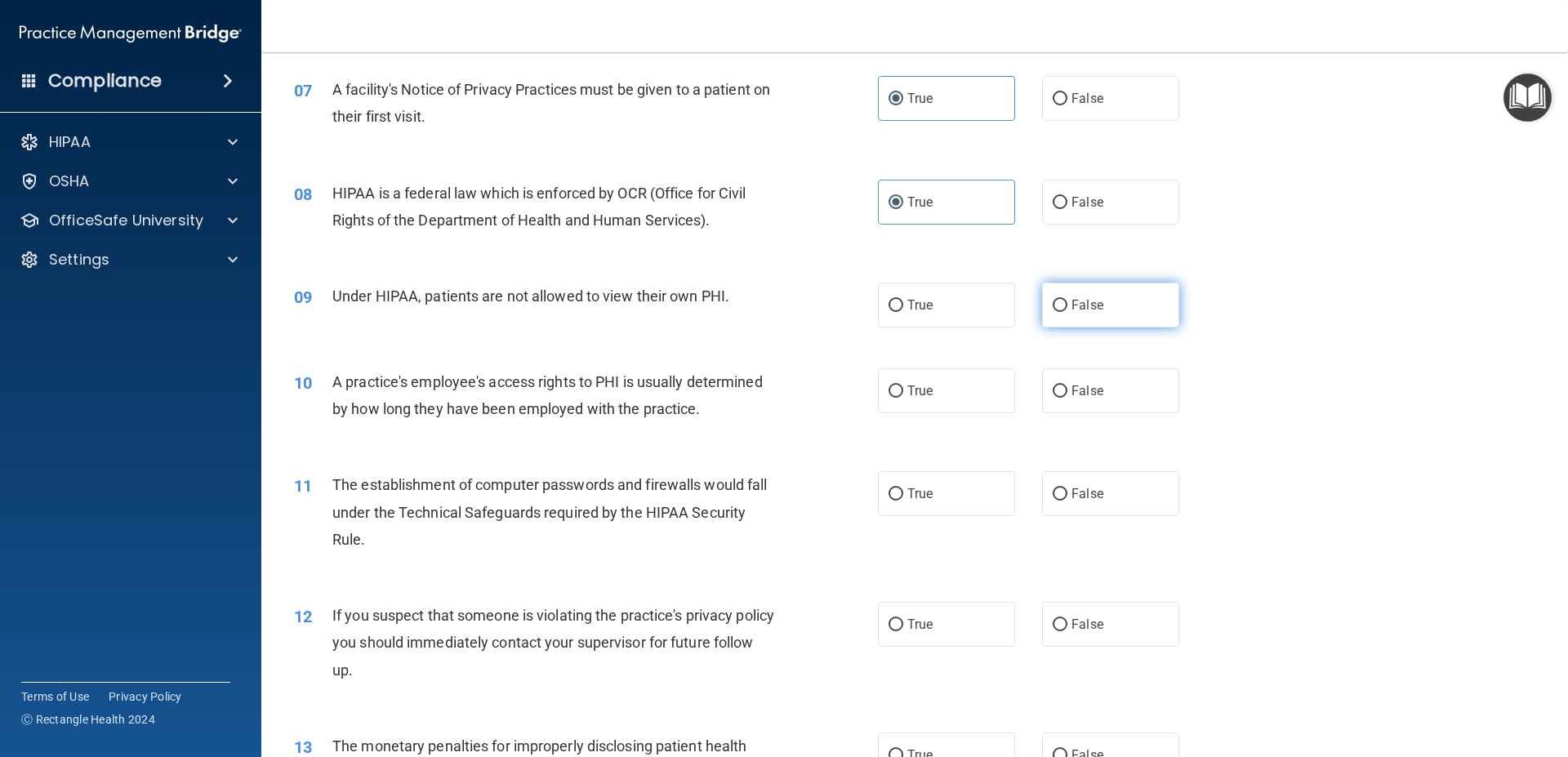
drag, startPoint x: 1074, startPoint y: 325, endPoint x: 982, endPoint y: 386, distance: 110.4
click at [1075, 325] on label "False" at bounding box center [1111, 305] width 137 height 45
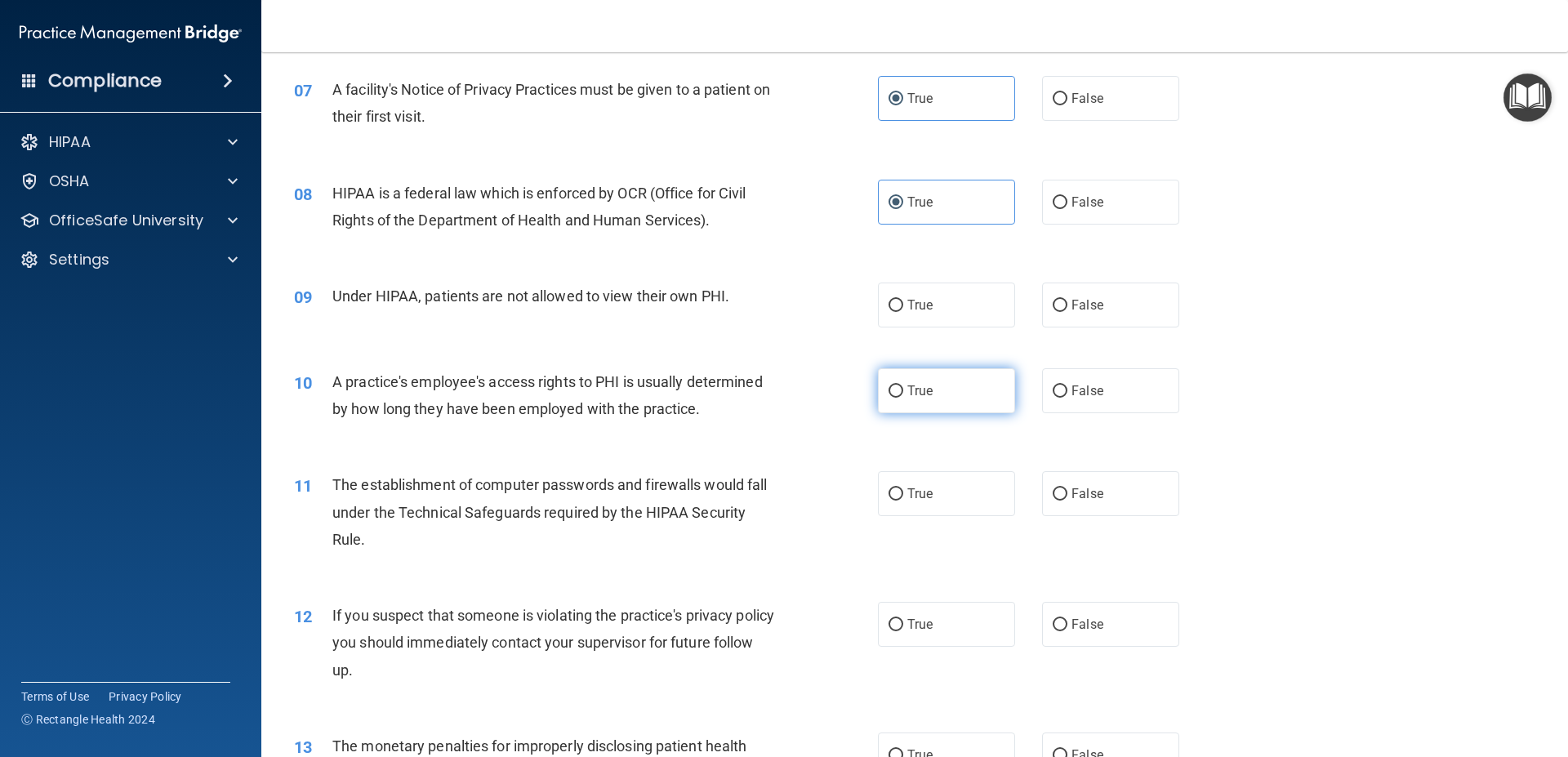
click at [1067, 312] on input "False" at bounding box center [1060, 306] width 15 height 13
radio input "true"
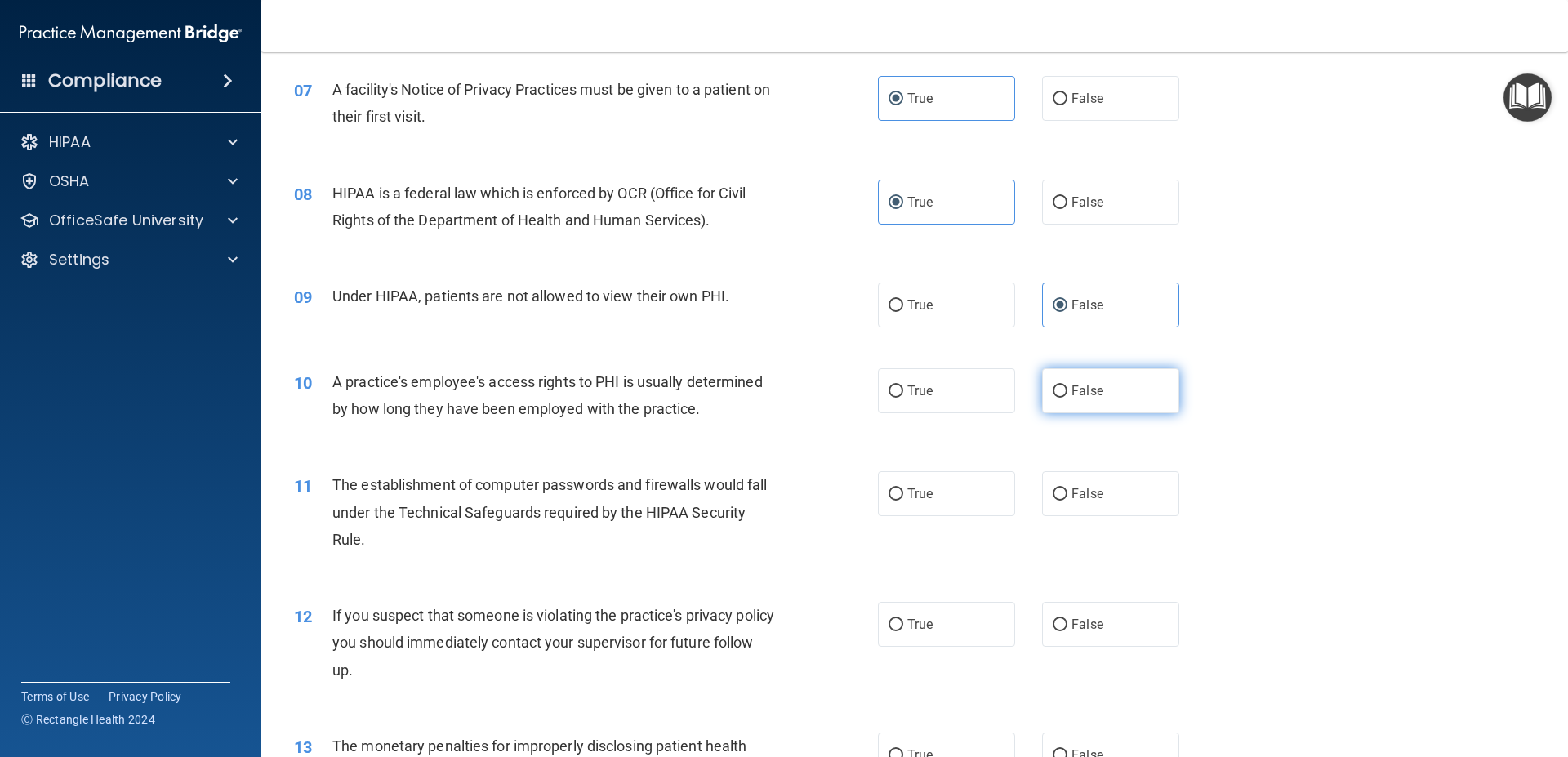
click at [1077, 399] on label "False" at bounding box center [1111, 391] width 137 height 45
drag, startPoint x: 1059, startPoint y: 387, endPoint x: 1032, endPoint y: 432, distance: 52.5
click at [1061, 387] on label "False" at bounding box center [1111, 391] width 137 height 45
click at [1061, 387] on input "False" at bounding box center [1060, 391] width 15 height 13
radio input "true"
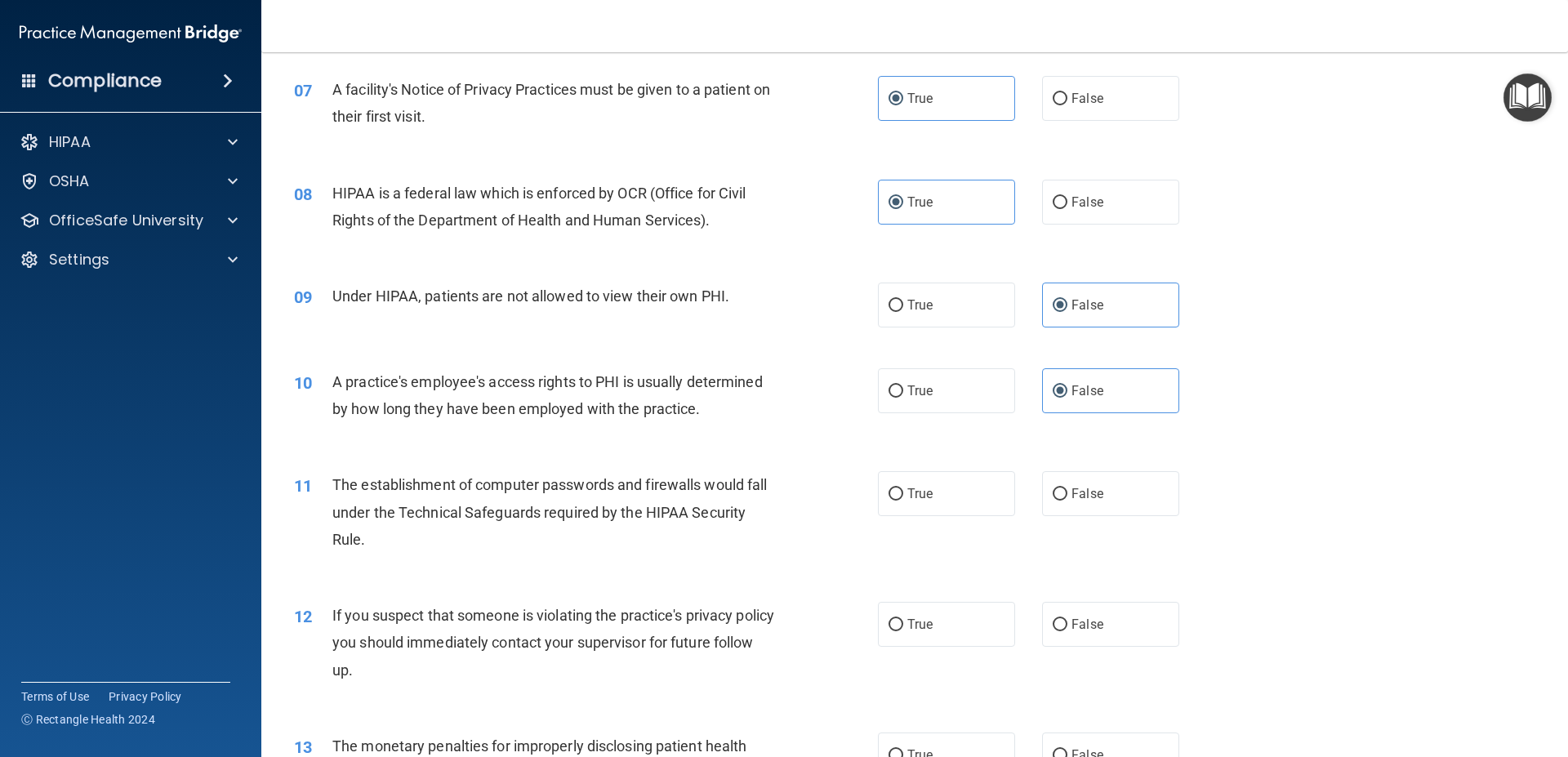
drag, startPoint x: 959, startPoint y: 487, endPoint x: 924, endPoint y: 561, distance: 81.9
click at [957, 490] on label "True" at bounding box center [946, 494] width 137 height 45
click at [920, 501] on span "True" at bounding box center [920, 493] width 25 height 16
click at [903, 501] on input "True" at bounding box center [896, 494] width 15 height 13
radio input "true"
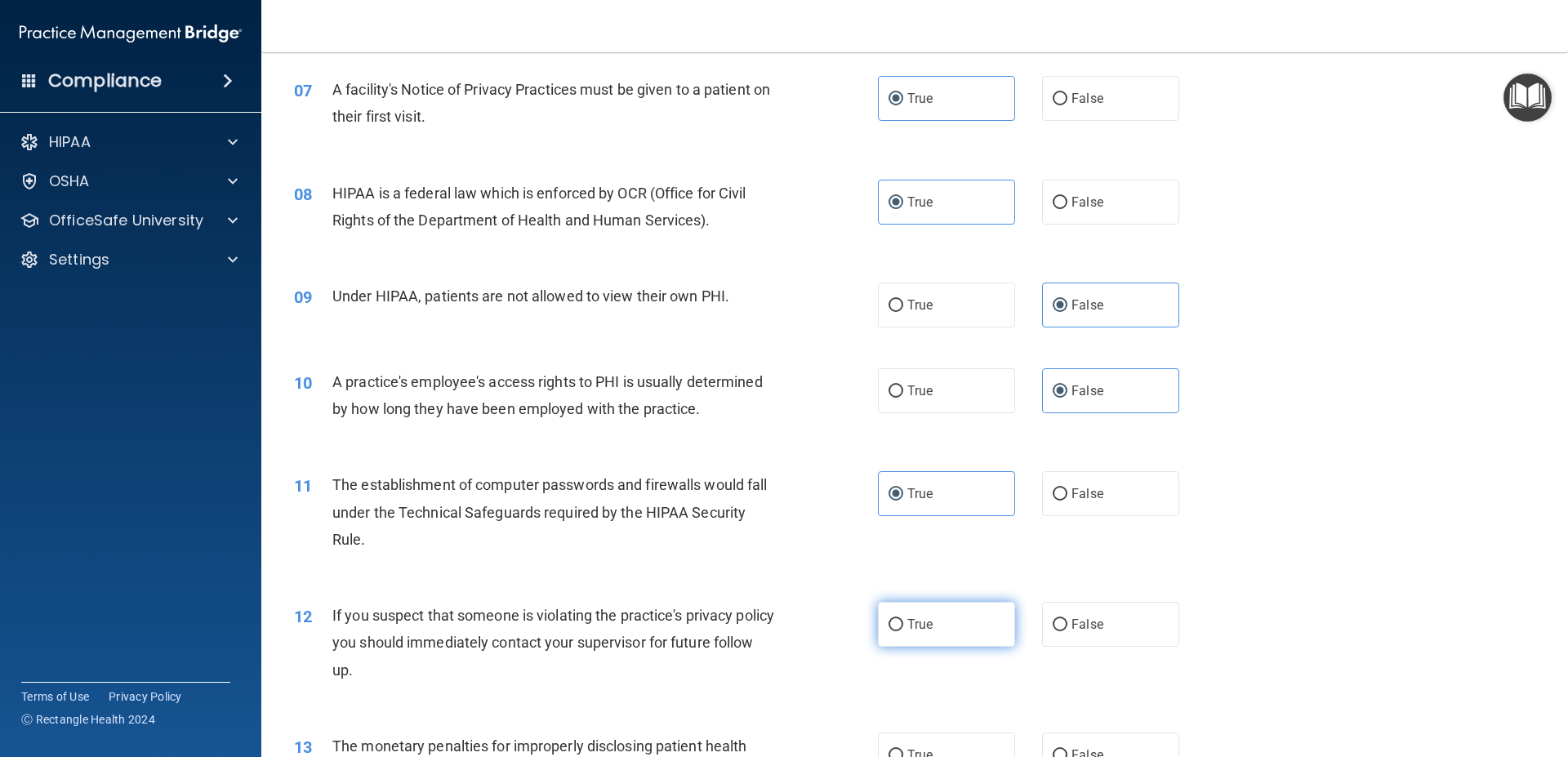
click at [889, 616] on label "True" at bounding box center [946, 625] width 137 height 45
click at [889, 619] on input "True" at bounding box center [896, 625] width 15 height 13
radio input "true"
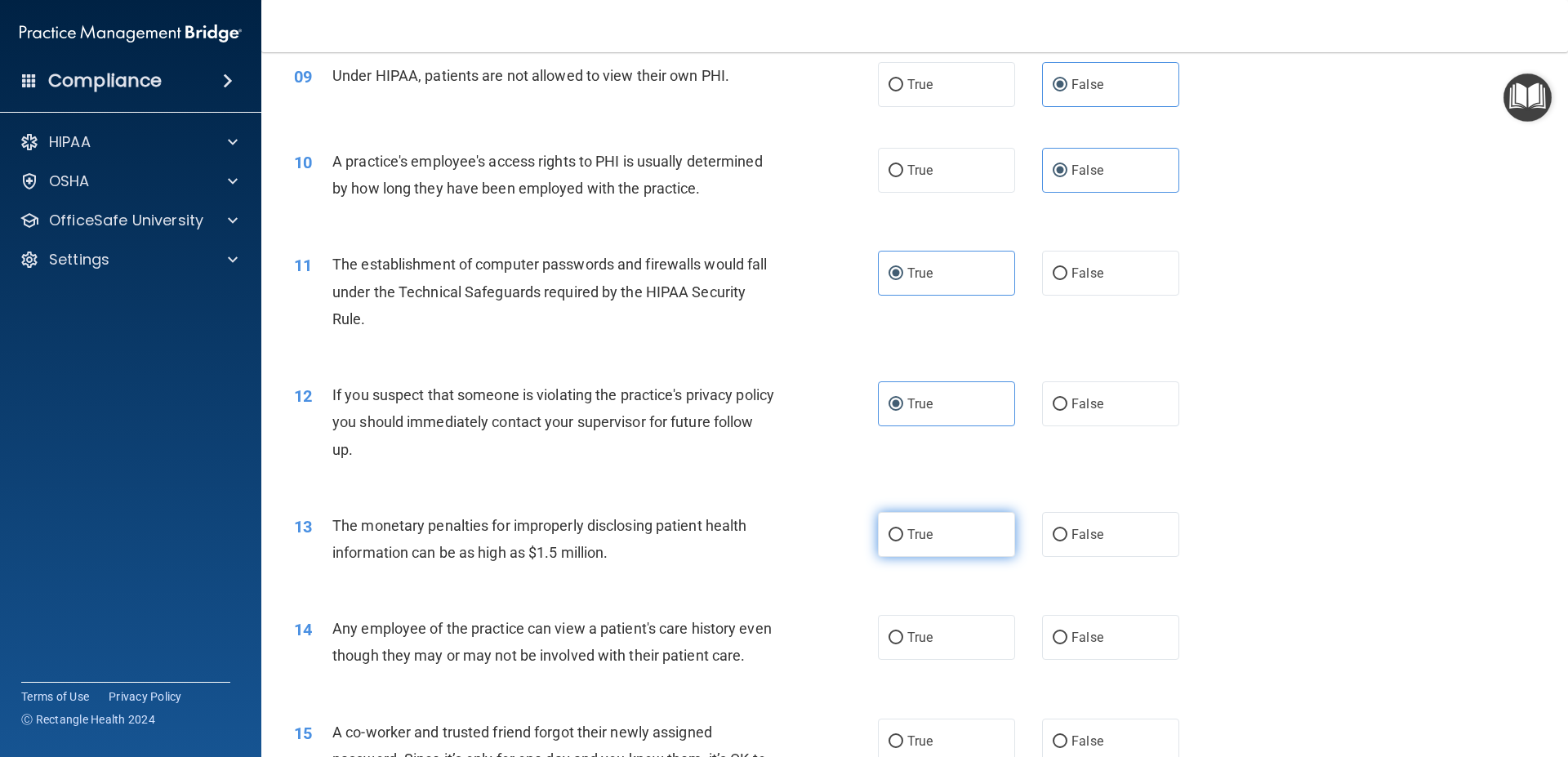
click at [888, 542] on input "True" at bounding box center [896, 535] width 15 height 13
radio input "true"
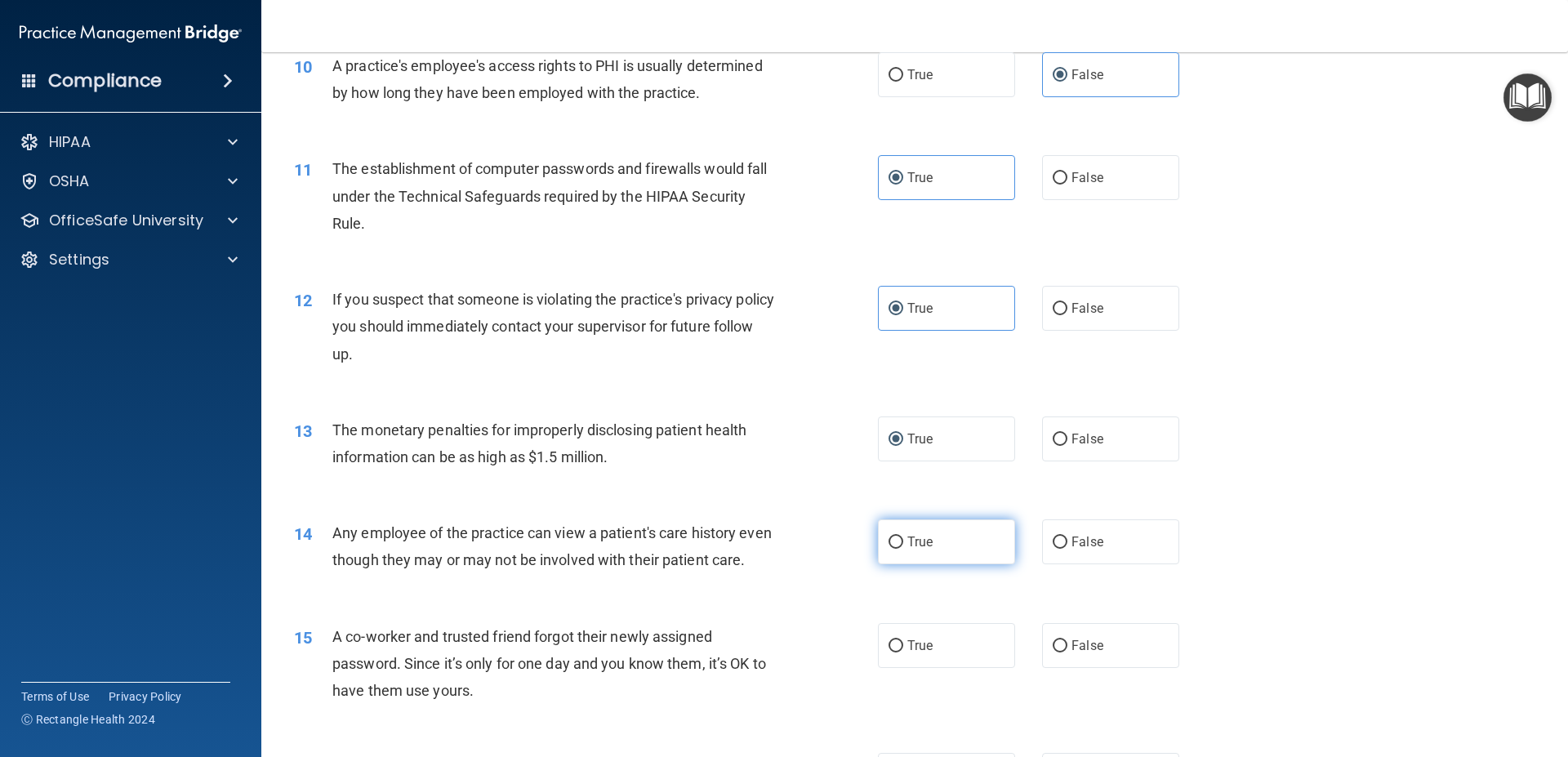
scroll to position [1176, 0]
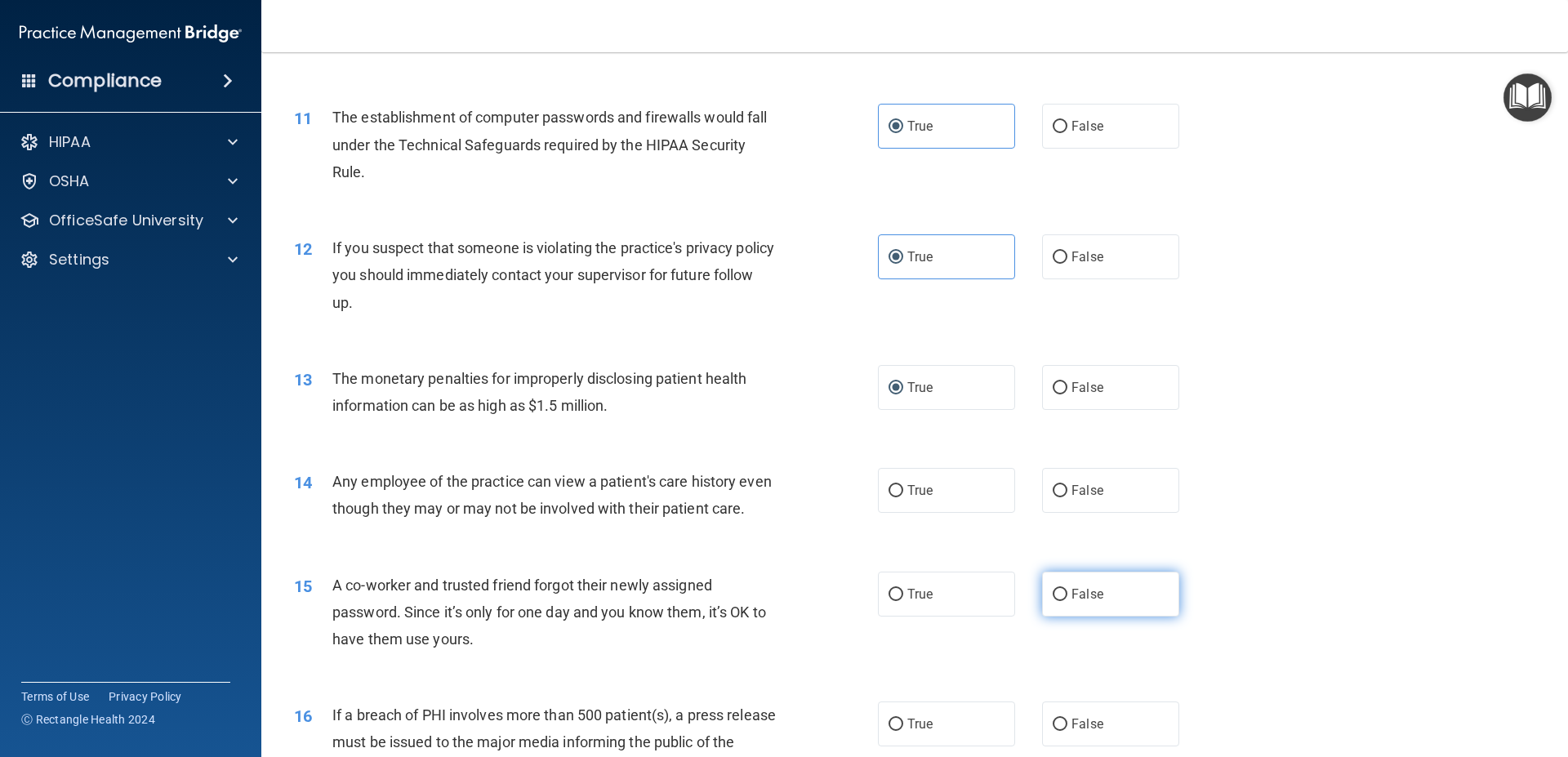
drag, startPoint x: 1115, startPoint y: 480, endPoint x: 1050, endPoint y: 605, distance: 140.9
click at [1113, 495] on label "False" at bounding box center [1111, 491] width 137 height 45
click at [1052, 601] on input "False" at bounding box center [1060, 595] width 15 height 13
radio input "true"
click at [1077, 501] on label "False" at bounding box center [1111, 491] width 137 height 45
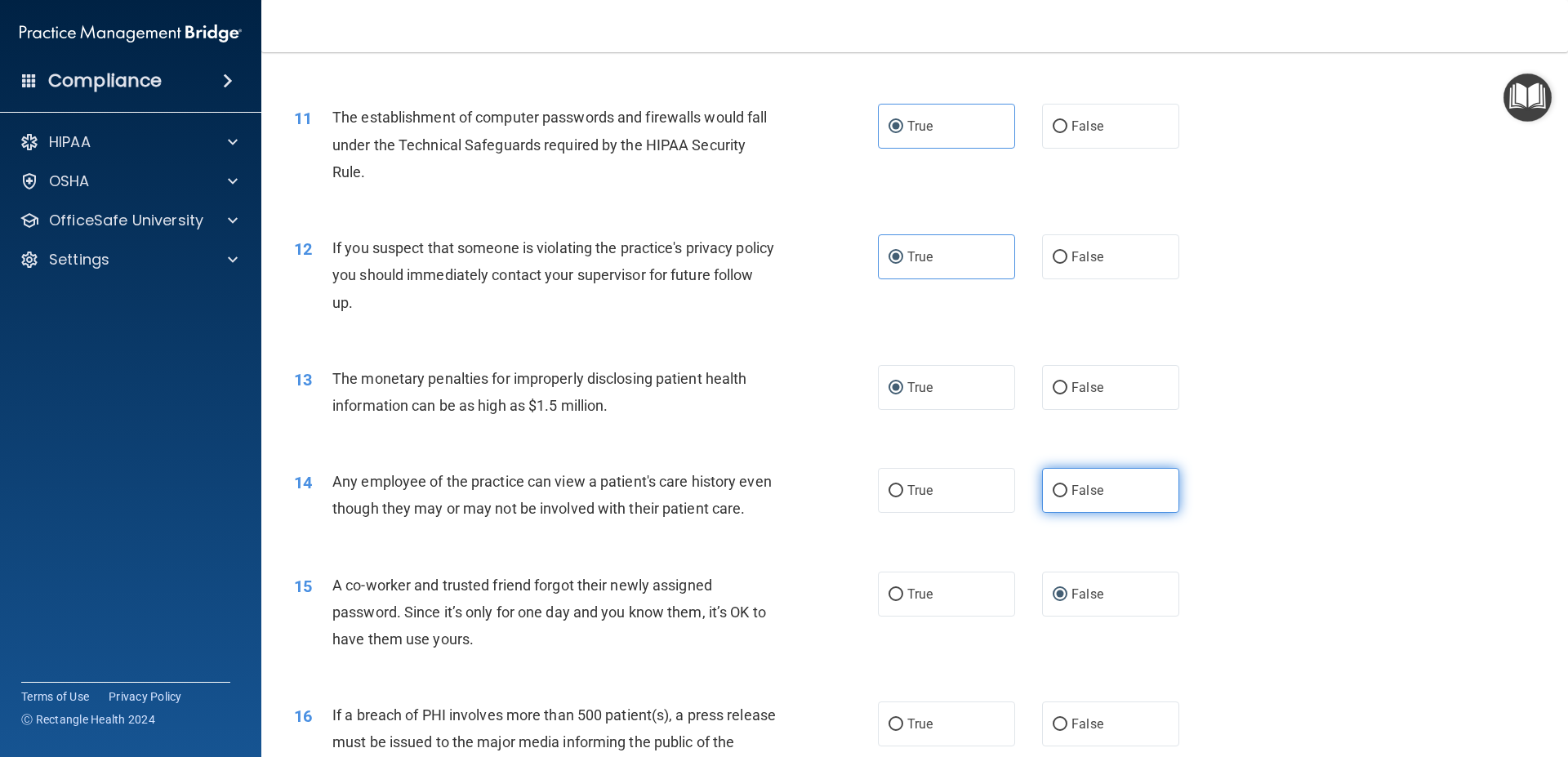
click at [1067, 497] on input "False" at bounding box center [1060, 491] width 15 height 13
radio input "true"
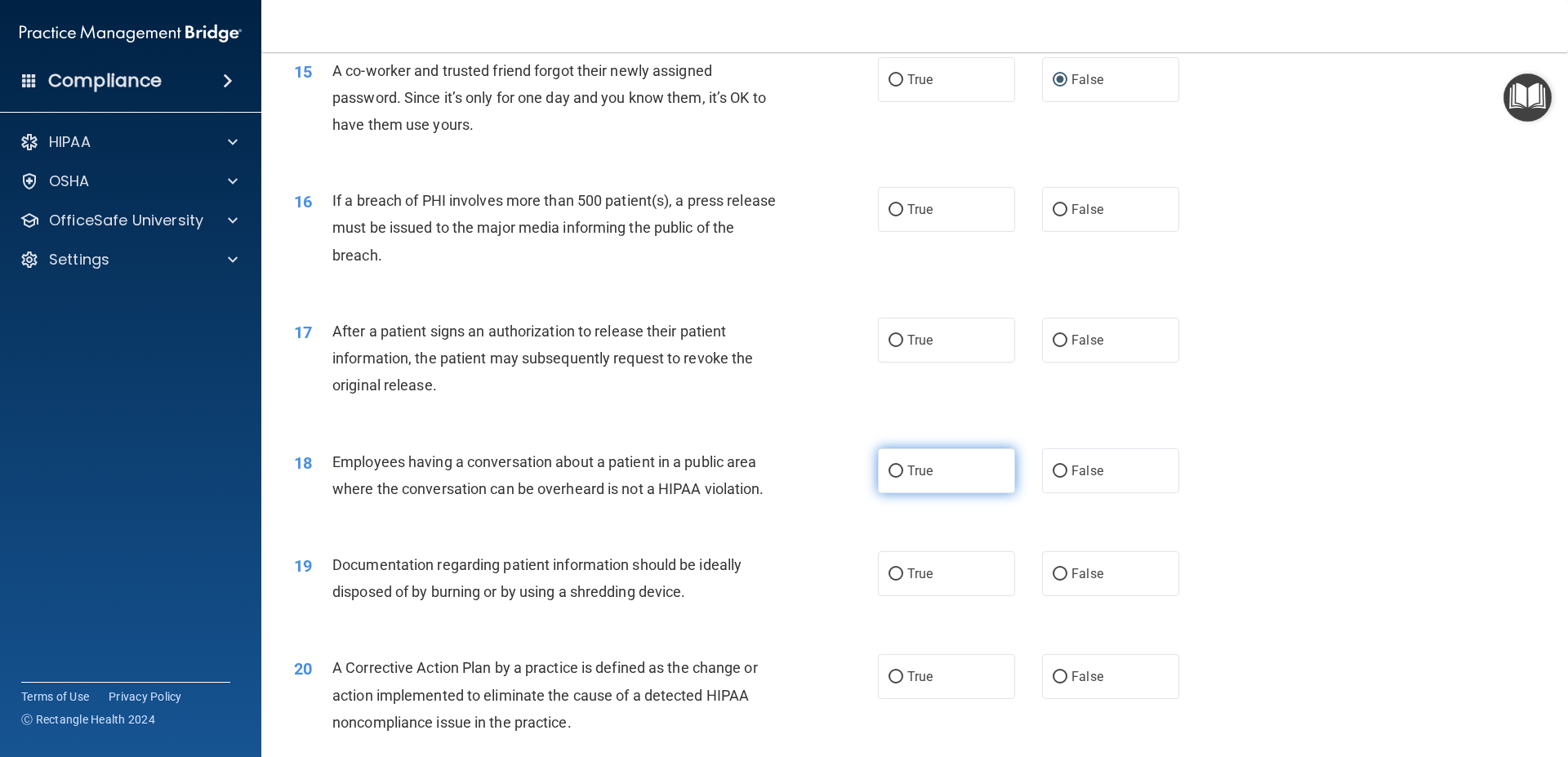
scroll to position [1617, 0]
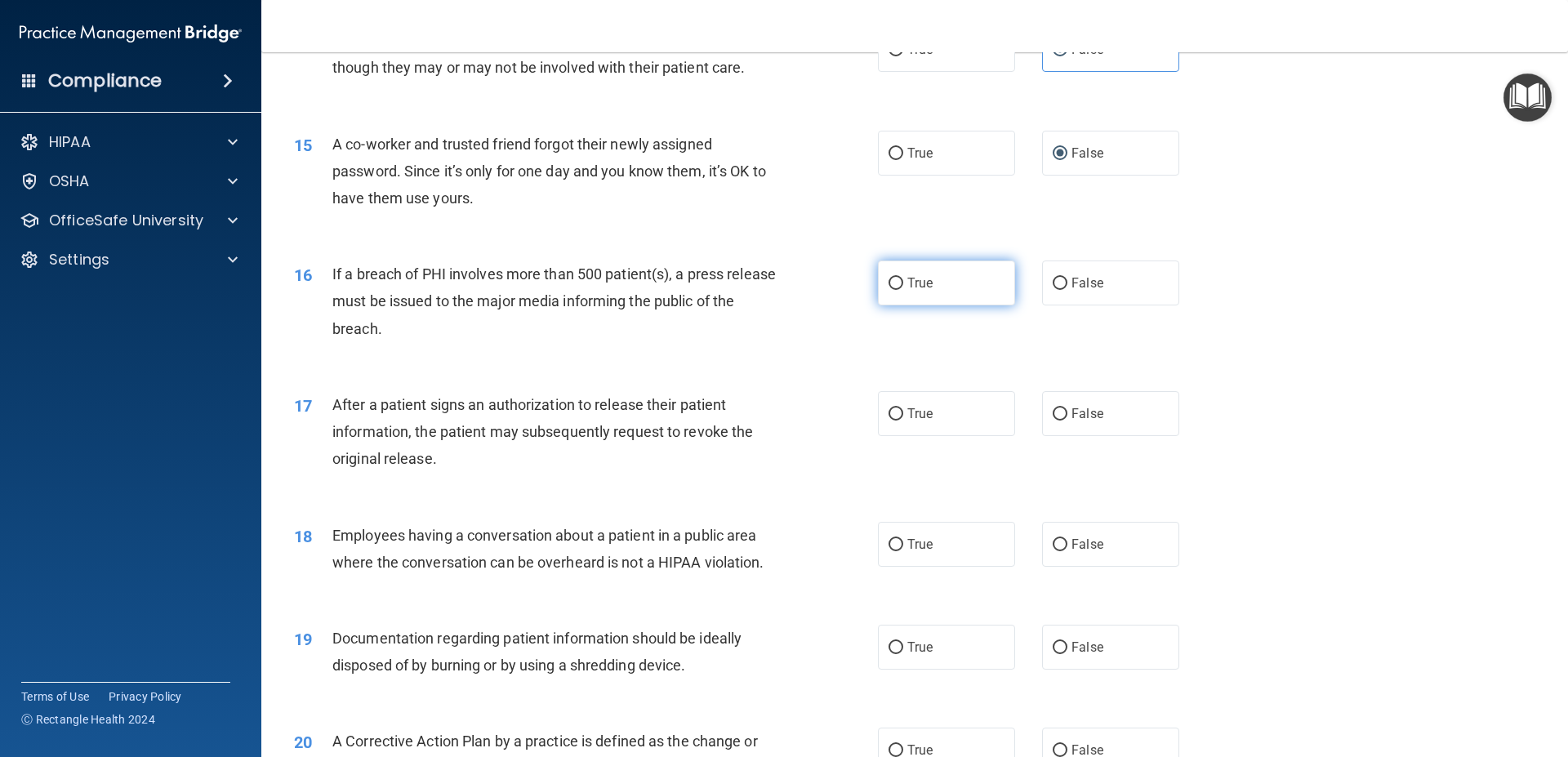
click at [946, 306] on label "True" at bounding box center [946, 283] width 137 height 45
click at [941, 306] on label "True" at bounding box center [946, 283] width 137 height 45
click at [903, 290] on input "True" at bounding box center [896, 284] width 15 height 13
radio input "true"
drag, startPoint x: 897, startPoint y: 451, endPoint x: 897, endPoint y: 524, distance: 73.0
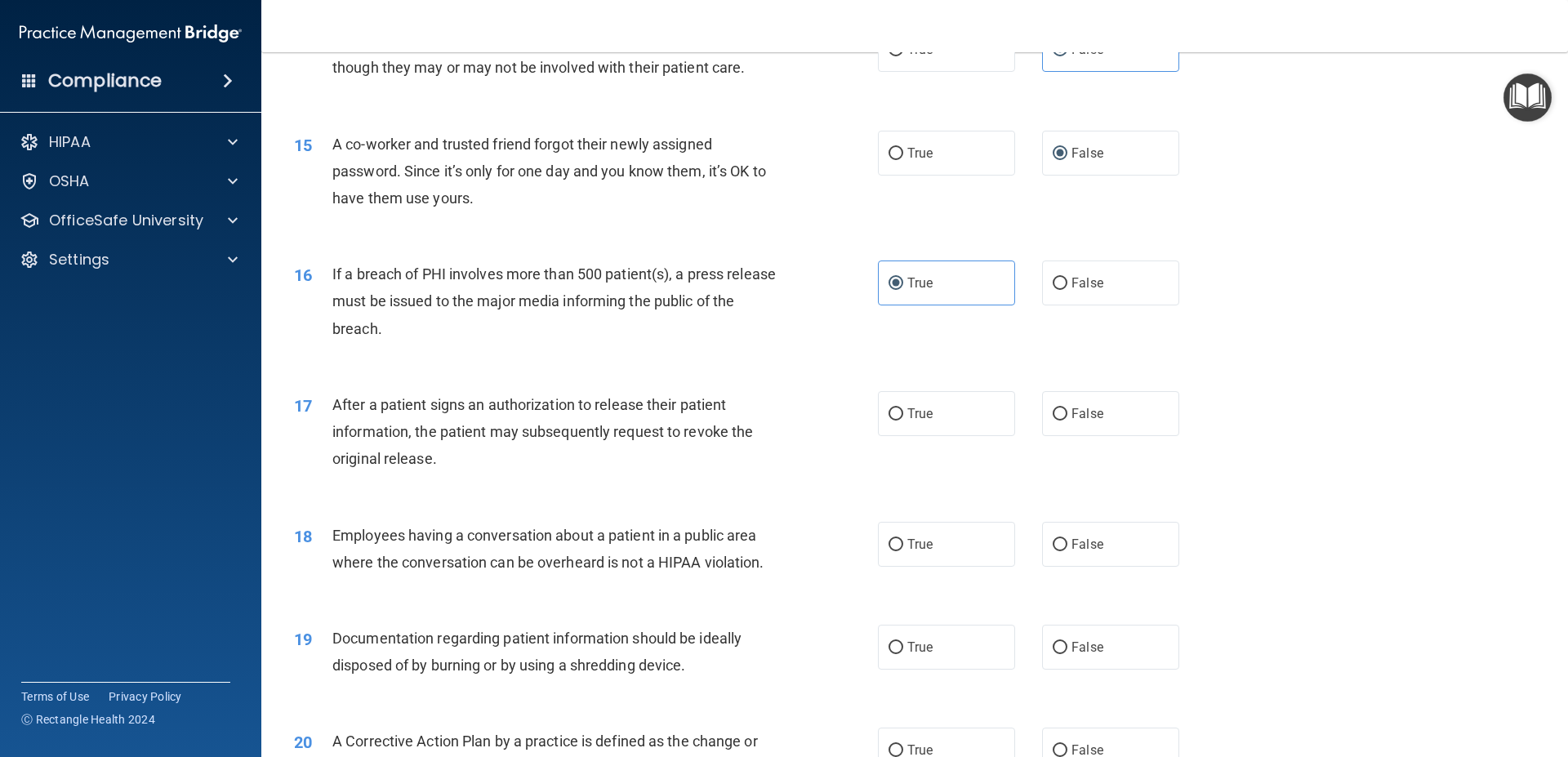
click at [897, 436] on label "True" at bounding box center [946, 414] width 137 height 45
click at [897, 420] on input "True" at bounding box center [896, 415] width 15 height 13
radio input "true"
click at [1103, 436] on label "False" at bounding box center [1111, 414] width 137 height 45
click at [1042, 436] on label "False" at bounding box center [1111, 414] width 137 height 45
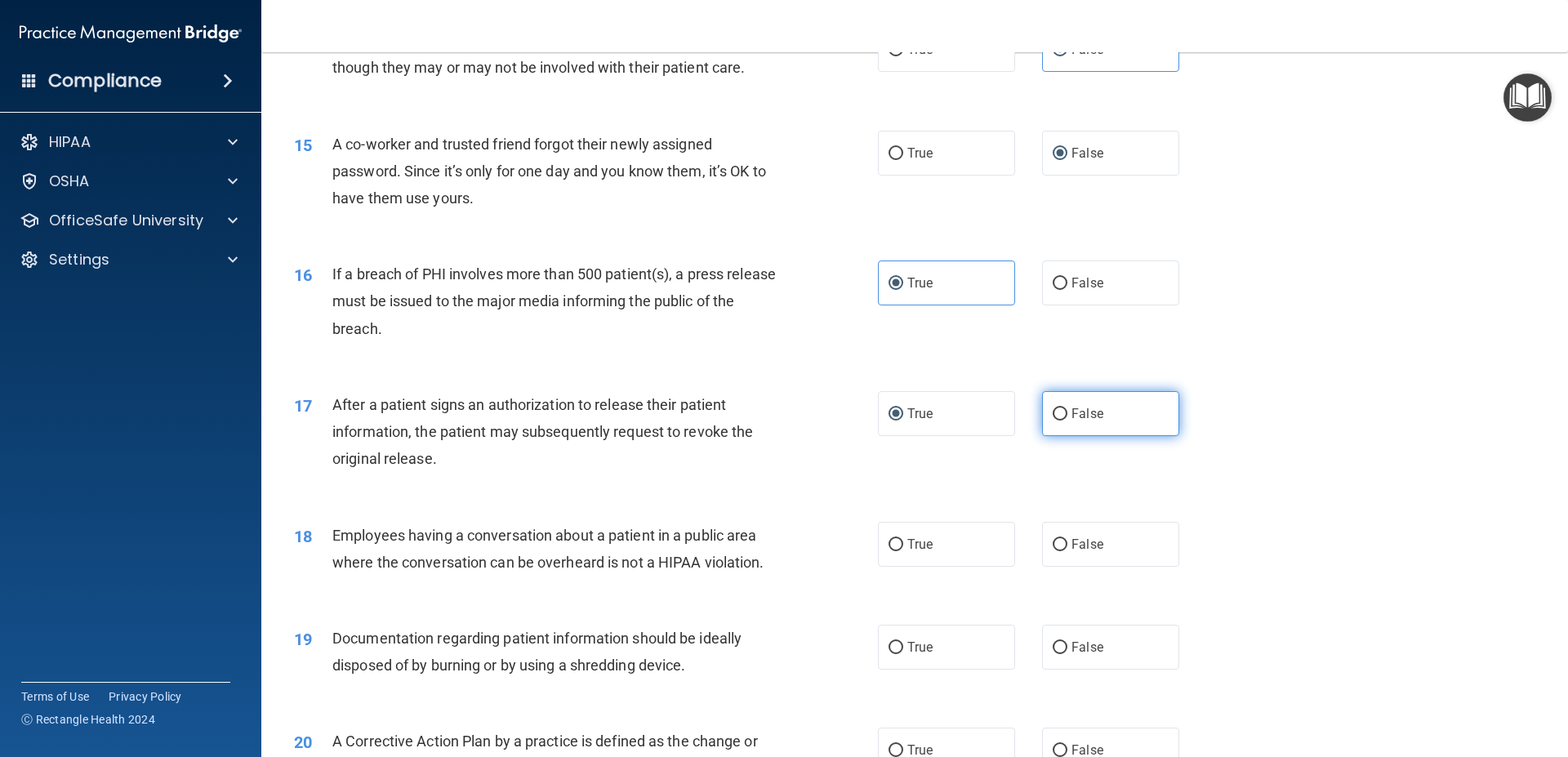
click at [1052, 420] on input "False" at bounding box center [1060, 415] width 15 height 13
radio input "true"
click at [921, 421] on span "True" at bounding box center [920, 414] width 25 height 16
click at [903, 420] on input "True" at bounding box center [896, 415] width 15 height 13
radio input "true"
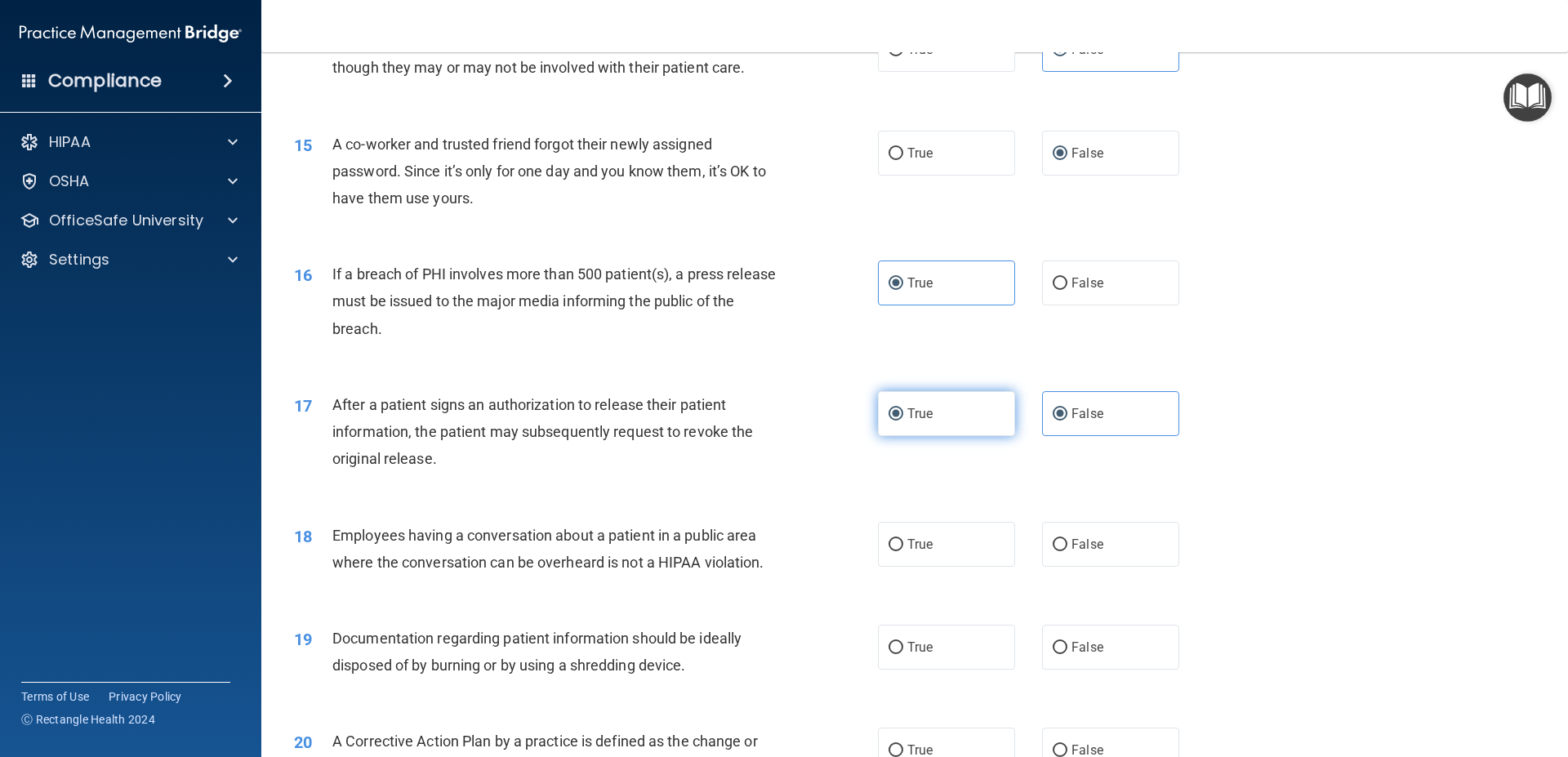
radio input "false"
drag, startPoint x: 1076, startPoint y: 558, endPoint x: 1058, endPoint y: 573, distance: 23.4
click at [1075, 559] on label "False" at bounding box center [1111, 544] width 137 height 45
click at [1055, 551] on input "False" at bounding box center [1060, 545] width 15 height 13
radio input "true"
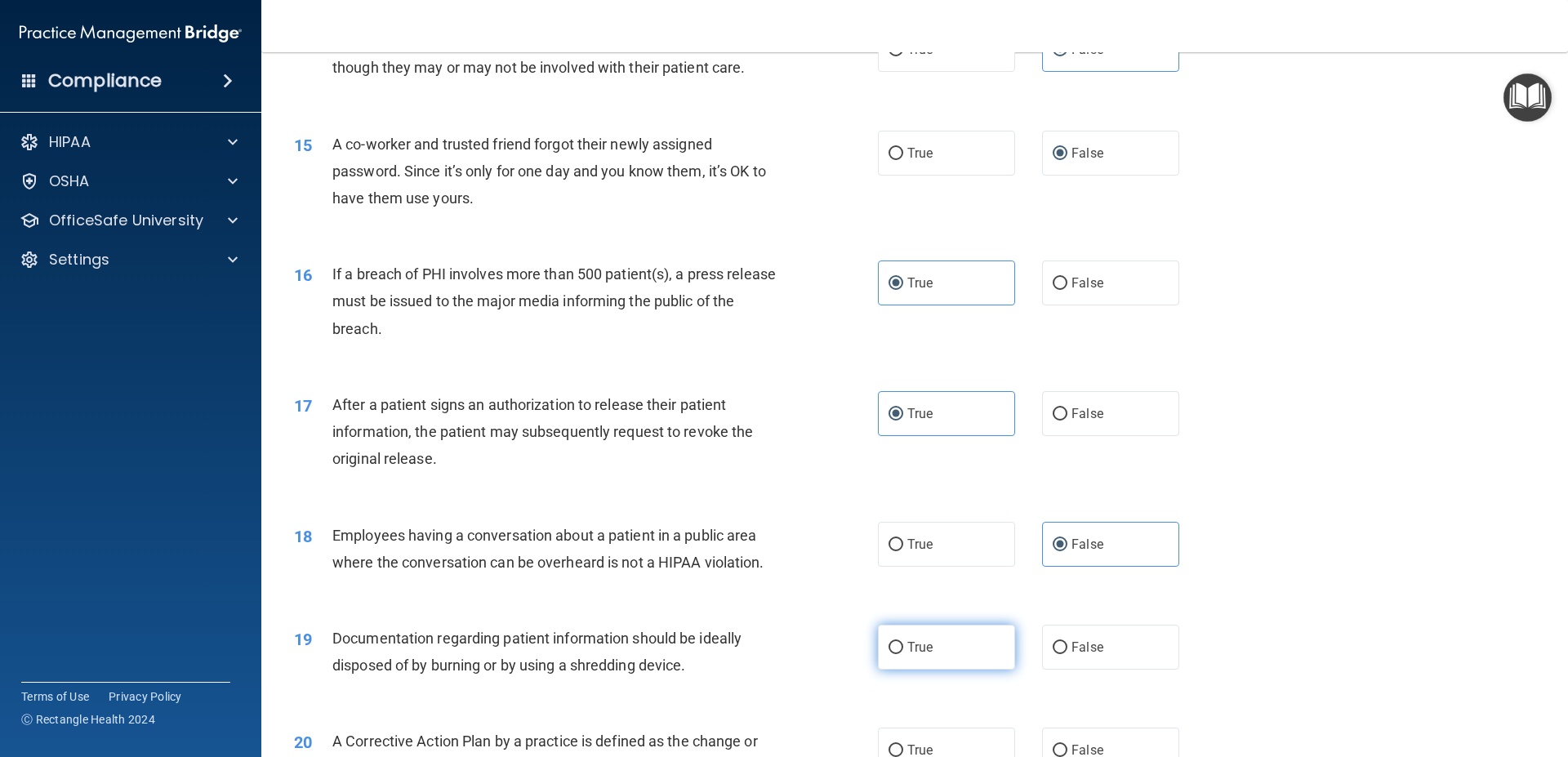
drag, startPoint x: 948, startPoint y: 678, endPoint x: 914, endPoint y: 693, distance: 37.2
click at [932, 670] on label "True" at bounding box center [946, 647] width 137 height 45
click at [899, 669] on label "True" at bounding box center [946, 647] width 137 height 45
click at [899, 654] on input "True" at bounding box center [896, 648] width 15 height 13
radio input "true"
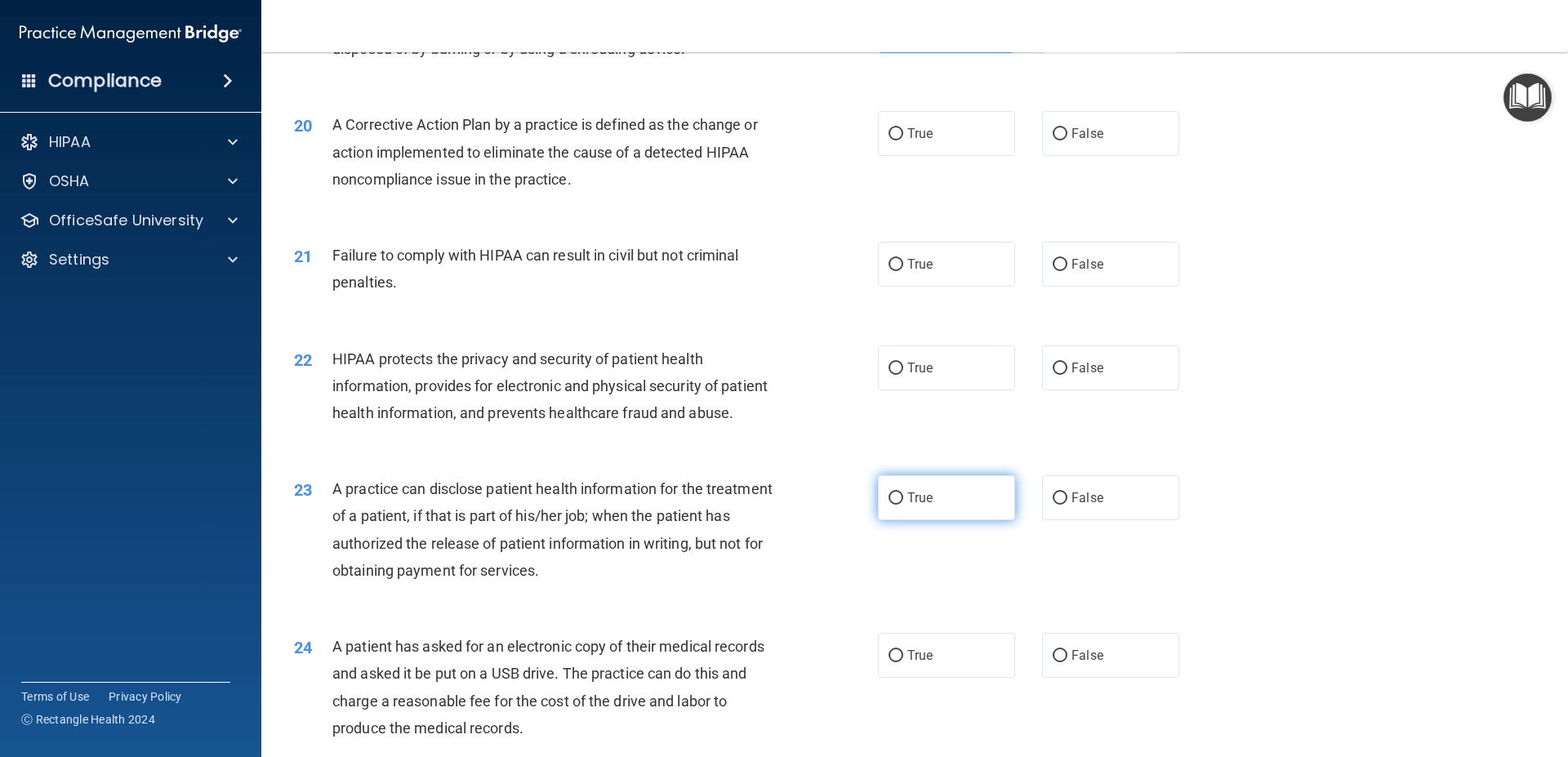
scroll to position [2205, 0]
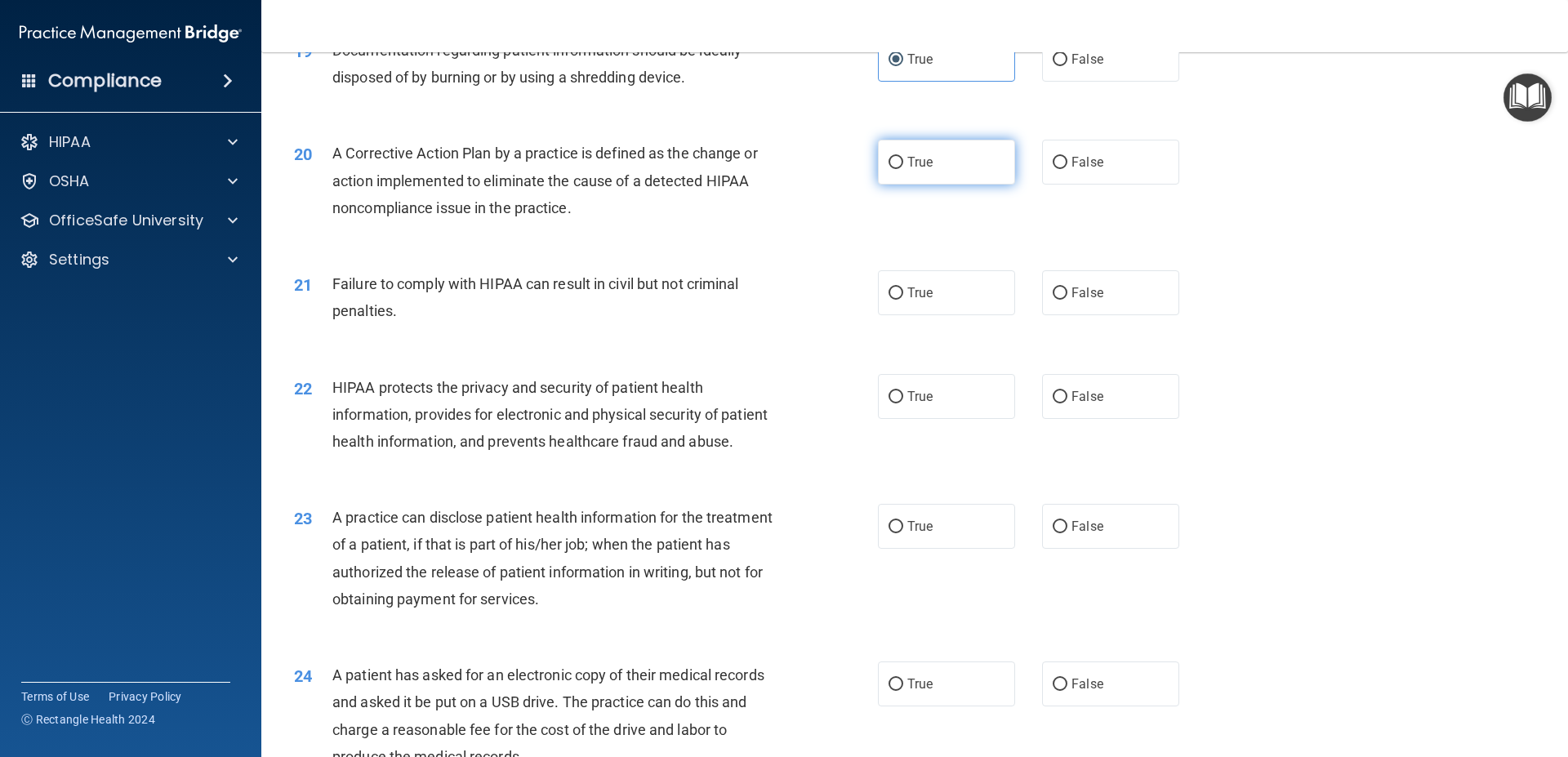
click at [900, 184] on label "True" at bounding box center [946, 162] width 137 height 45
click at [900, 169] on input "True" at bounding box center [896, 162] width 15 height 13
radio input "true"
click at [1052, 300] on input "False" at bounding box center [1060, 293] width 15 height 13
radio input "true"
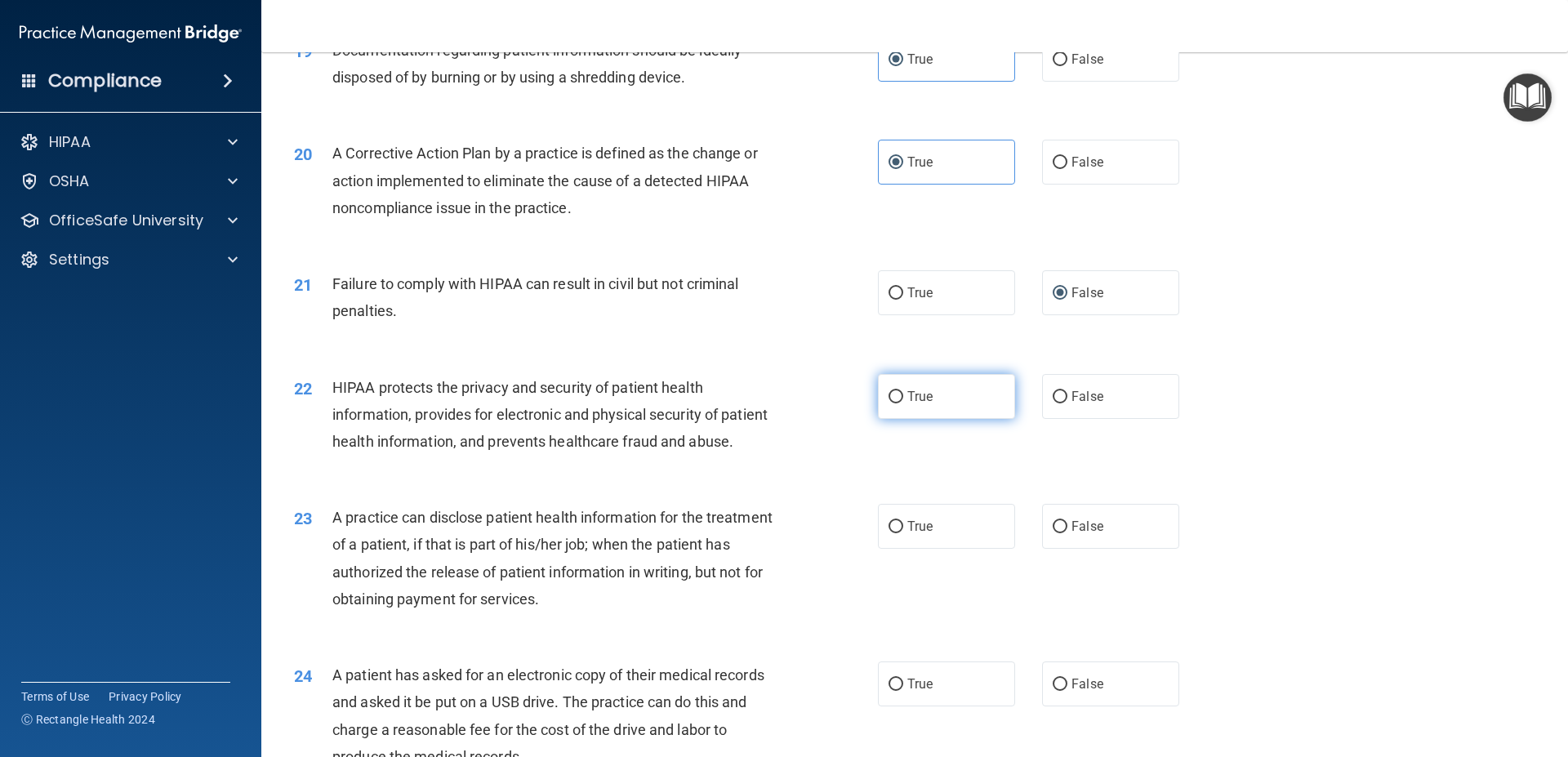
drag, startPoint x: 893, startPoint y: 420, endPoint x: 904, endPoint y: 422, distance: 11.2
click at [892, 404] on input "True" at bounding box center [896, 397] width 15 height 13
radio input "true"
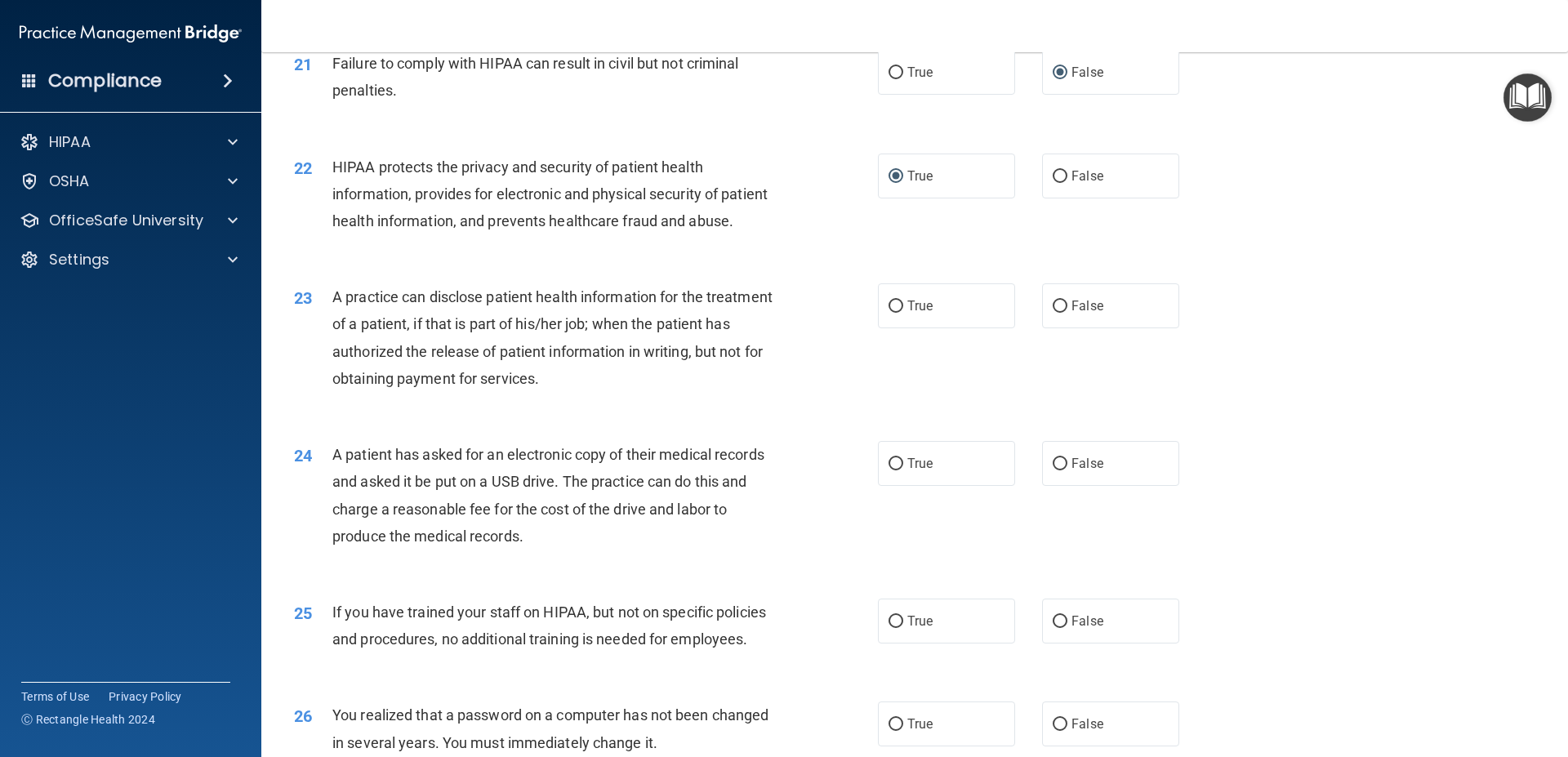
scroll to position [2499, 0]
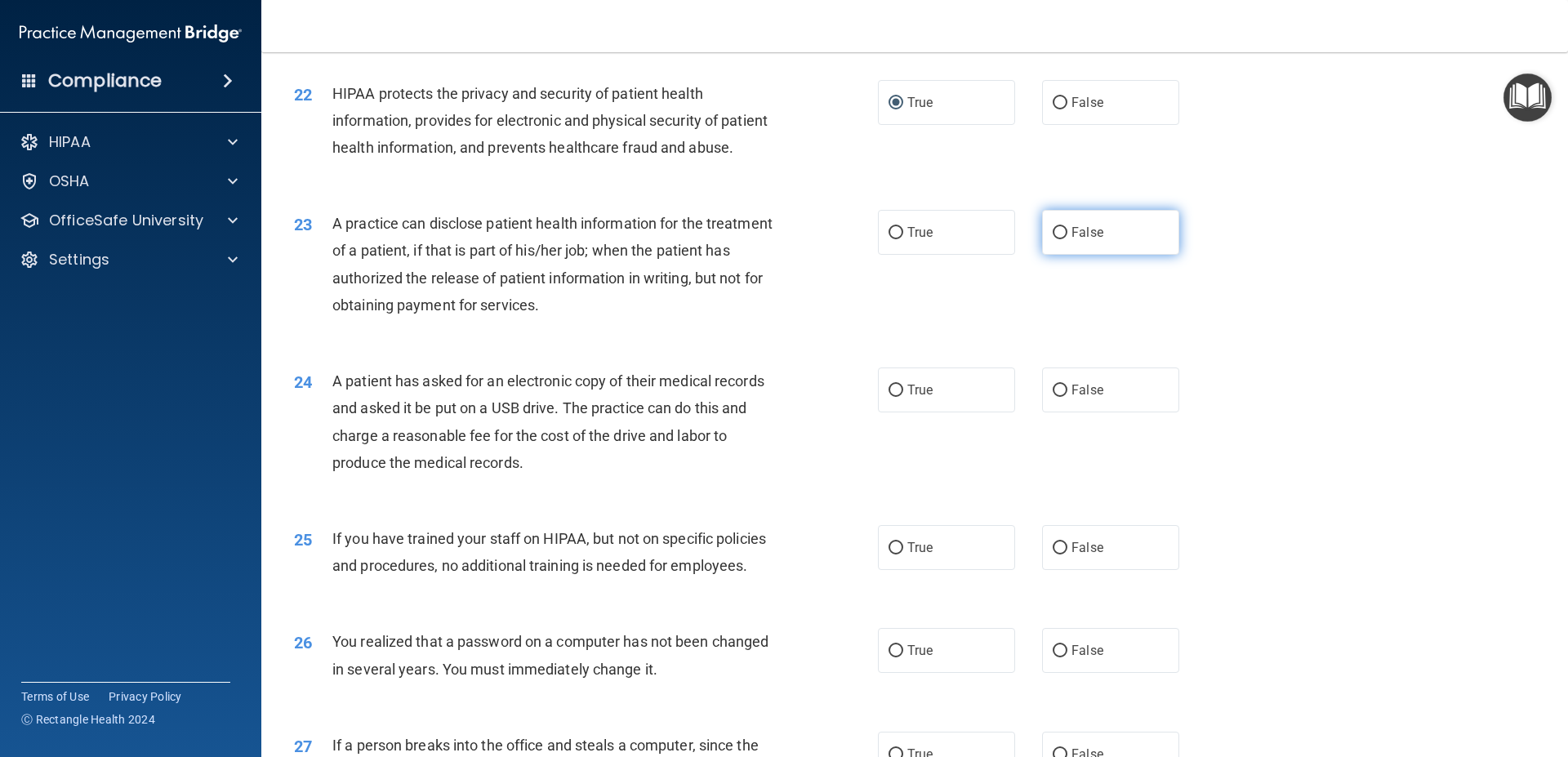
drag, startPoint x: 1062, startPoint y: 265, endPoint x: 1053, endPoint y: 276, distance: 14.2
click at [1052, 239] on input "False" at bounding box center [1060, 233] width 15 height 13
radio input "true"
drag, startPoint x: 895, startPoint y: 446, endPoint x: 937, endPoint y: 483, distance: 56.0
click at [912, 413] on label "True" at bounding box center [946, 390] width 137 height 45
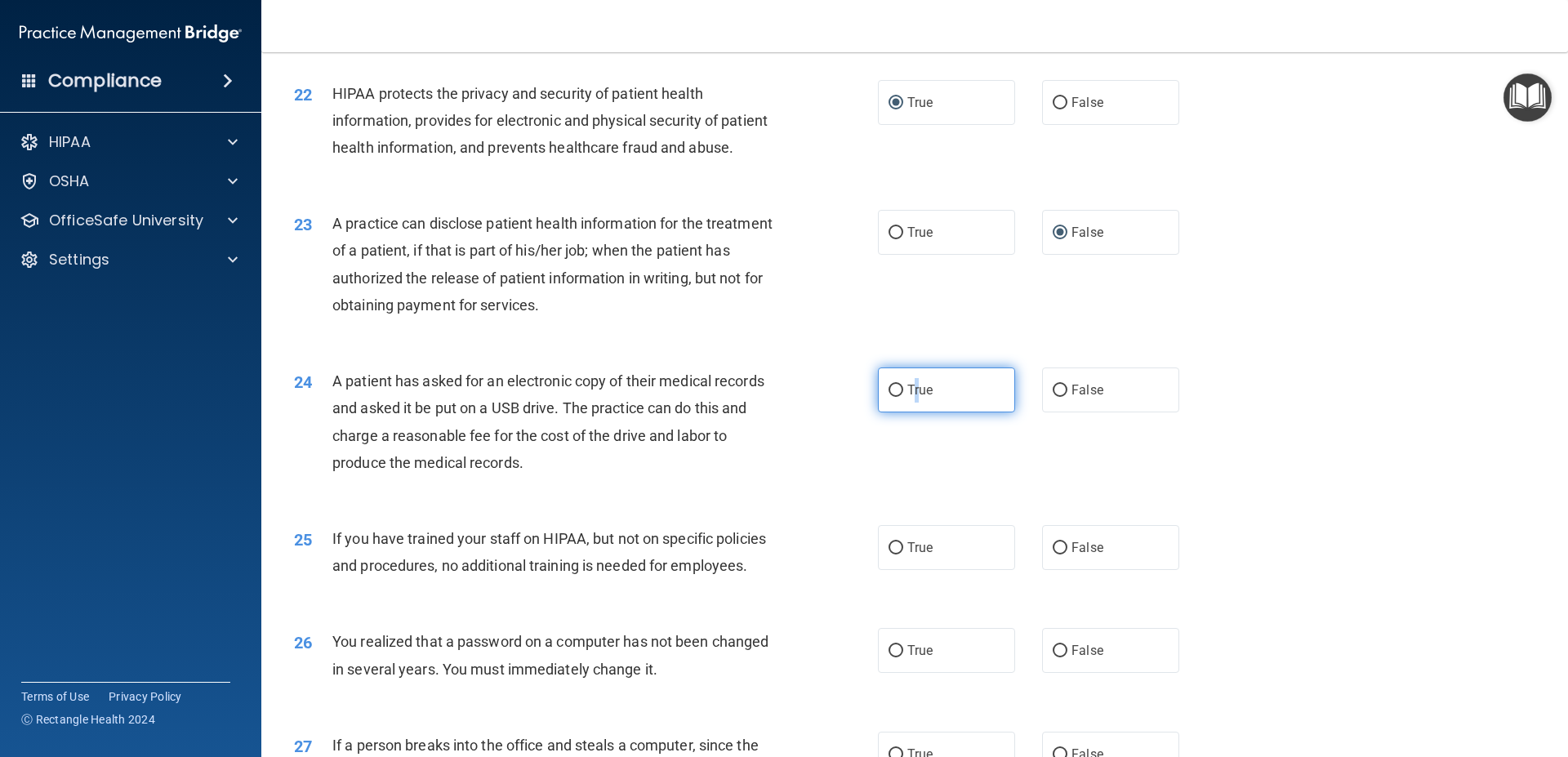
drag, startPoint x: 892, startPoint y: 445, endPoint x: 959, endPoint y: 488, distance: 79.6
click at [893, 397] on input "True" at bounding box center [896, 390] width 15 height 13
radio input "true"
click at [1046, 570] on label "False" at bounding box center [1111, 548] width 137 height 45
click at [1052, 554] on input "False" at bounding box center [1060, 548] width 15 height 13
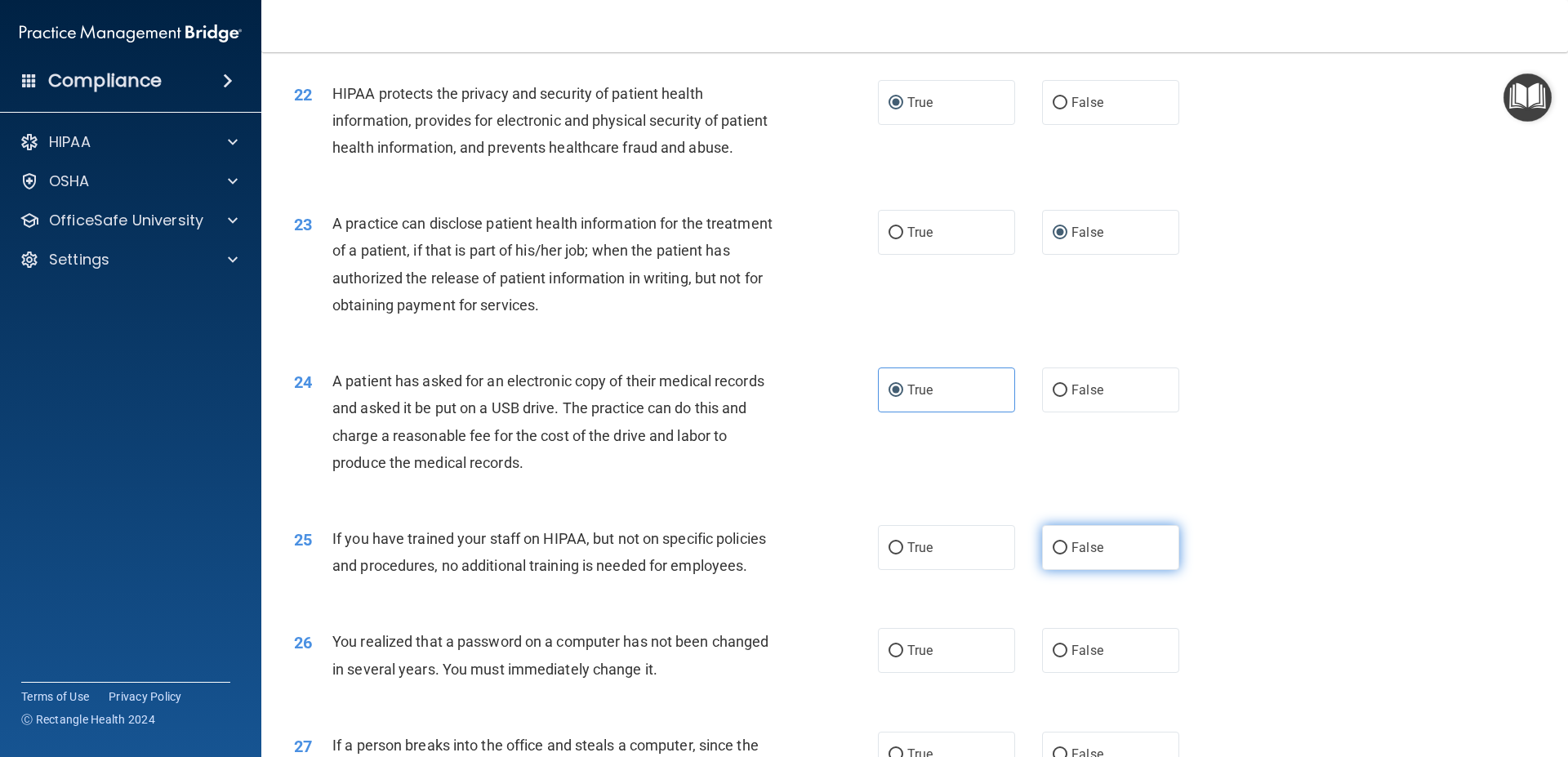
radio input "true"
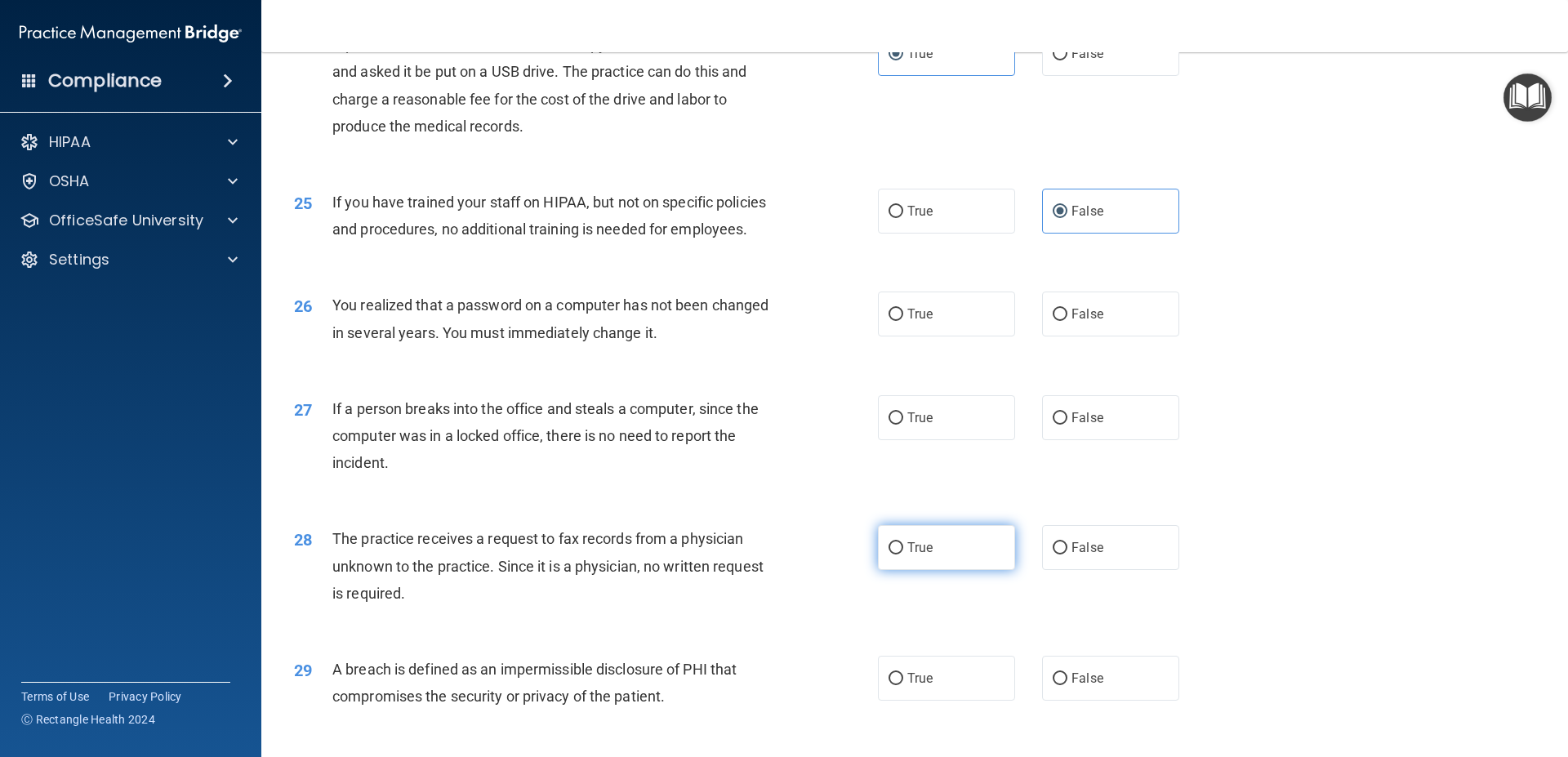
scroll to position [2940, 0]
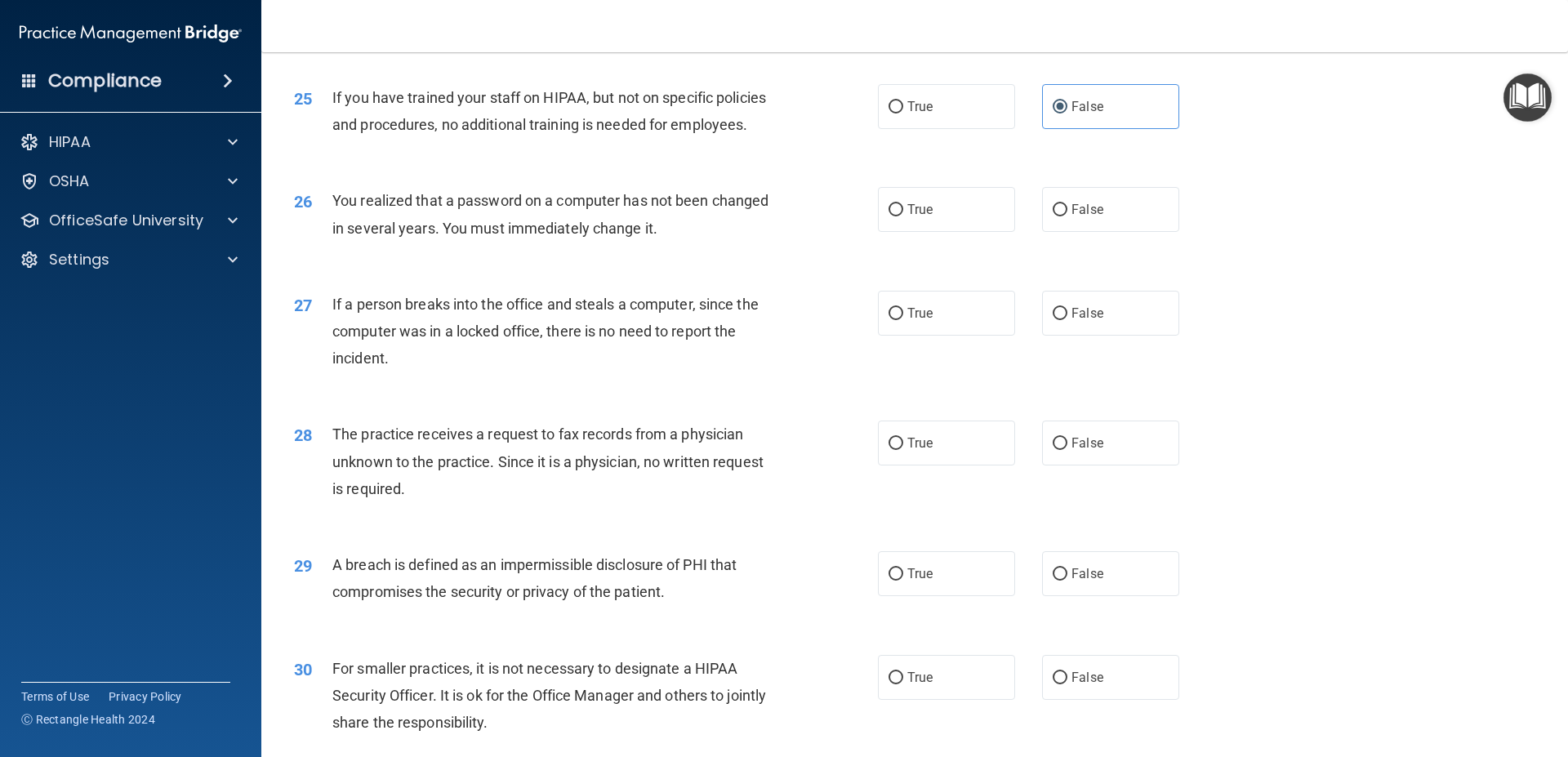
drag, startPoint x: 887, startPoint y: 272, endPoint x: 1016, endPoint y: 384, distance: 170.8
click at [887, 232] on label "True" at bounding box center [946, 209] width 137 height 45
click at [888, 216] on input "True" at bounding box center [896, 210] width 15 height 13
radio input "true"
click at [1060, 336] on label "False" at bounding box center [1111, 313] width 137 height 45
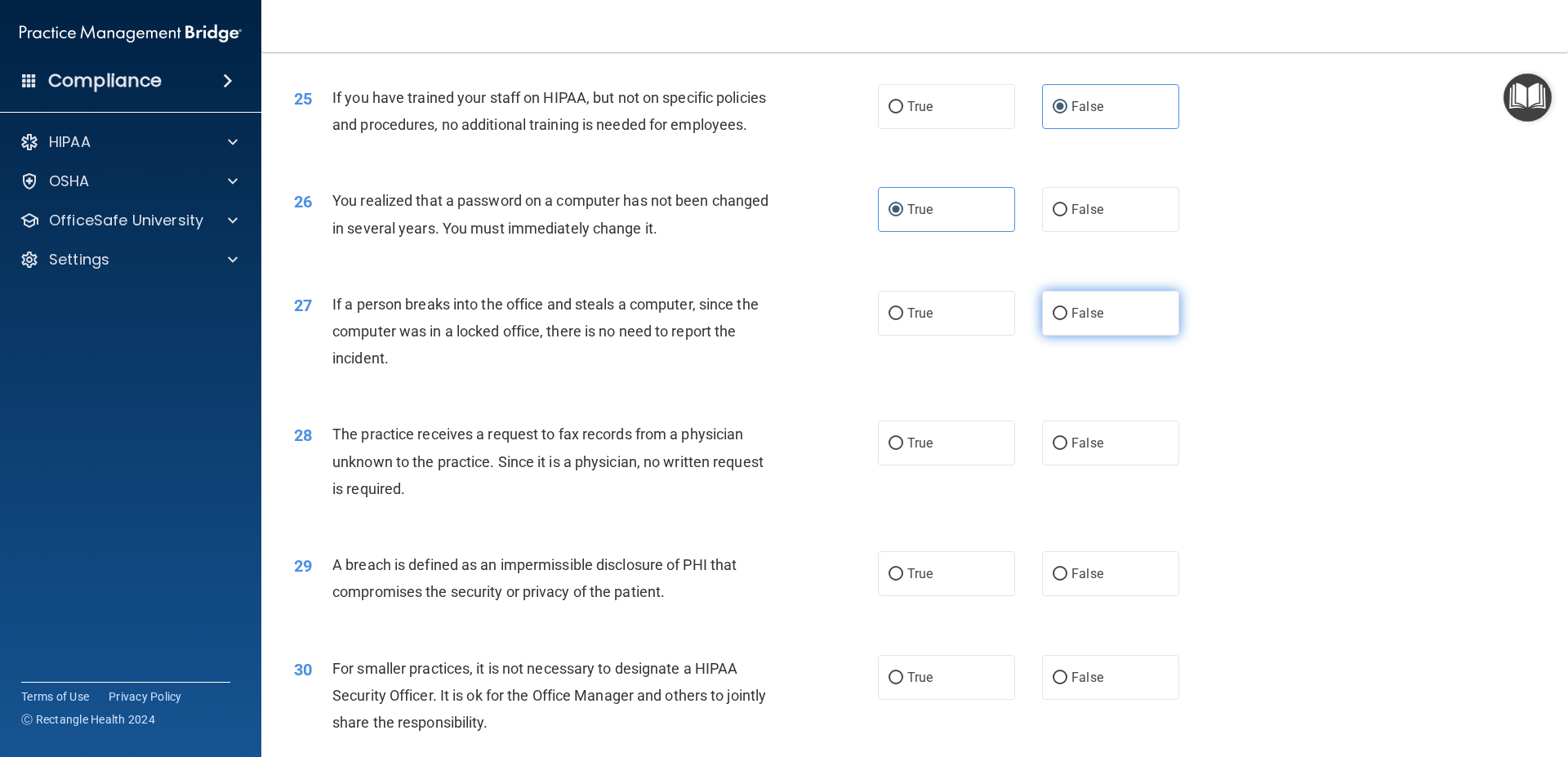
click at [1060, 320] on input "False" at bounding box center [1060, 314] width 15 height 13
radio input "true"
click at [1063, 466] on label "False" at bounding box center [1111, 443] width 137 height 45
click at [1063, 450] on input "False" at bounding box center [1060, 444] width 15 height 13
radio input "true"
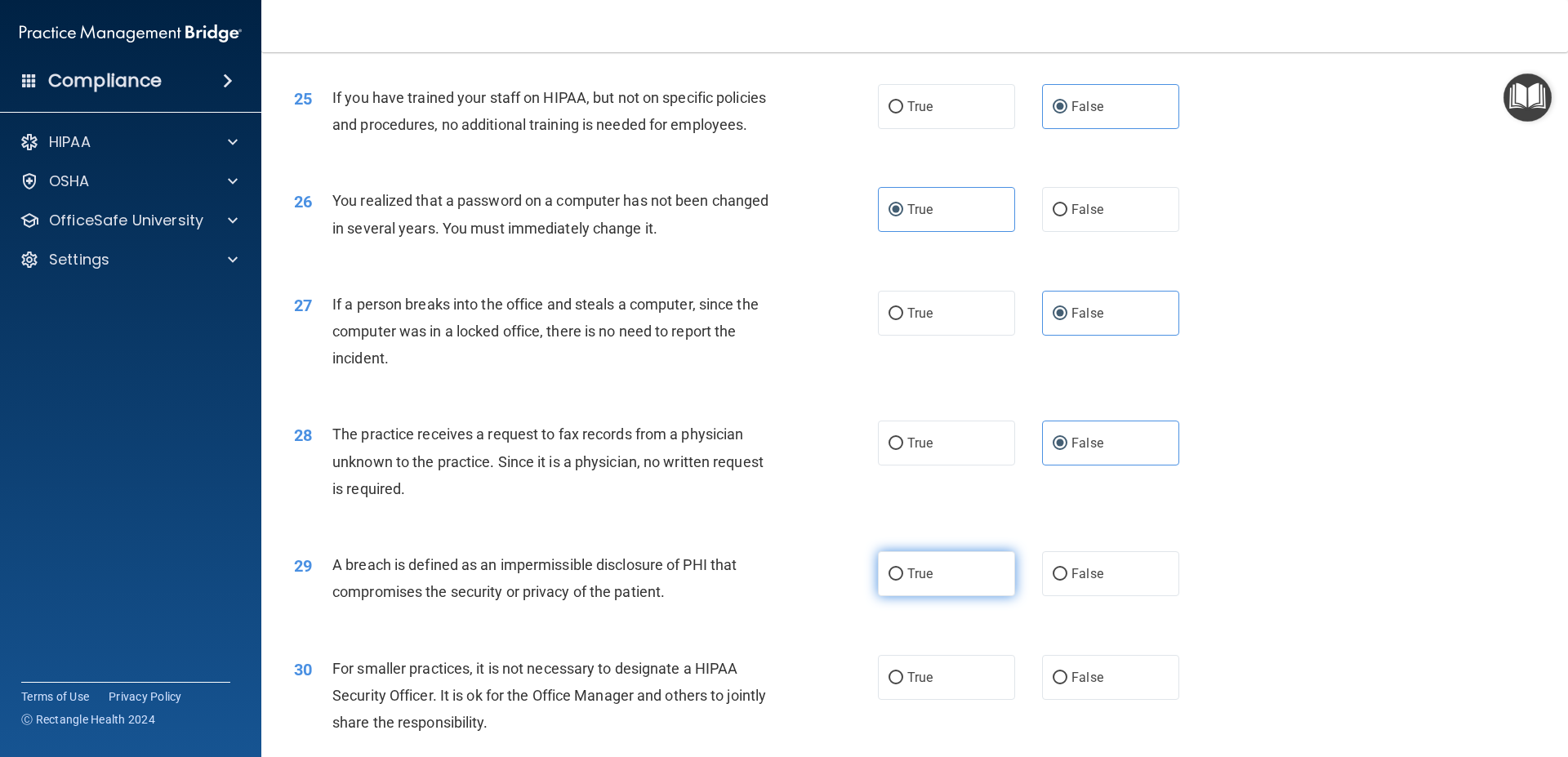
click at [893, 596] on label "True" at bounding box center [946, 574] width 137 height 45
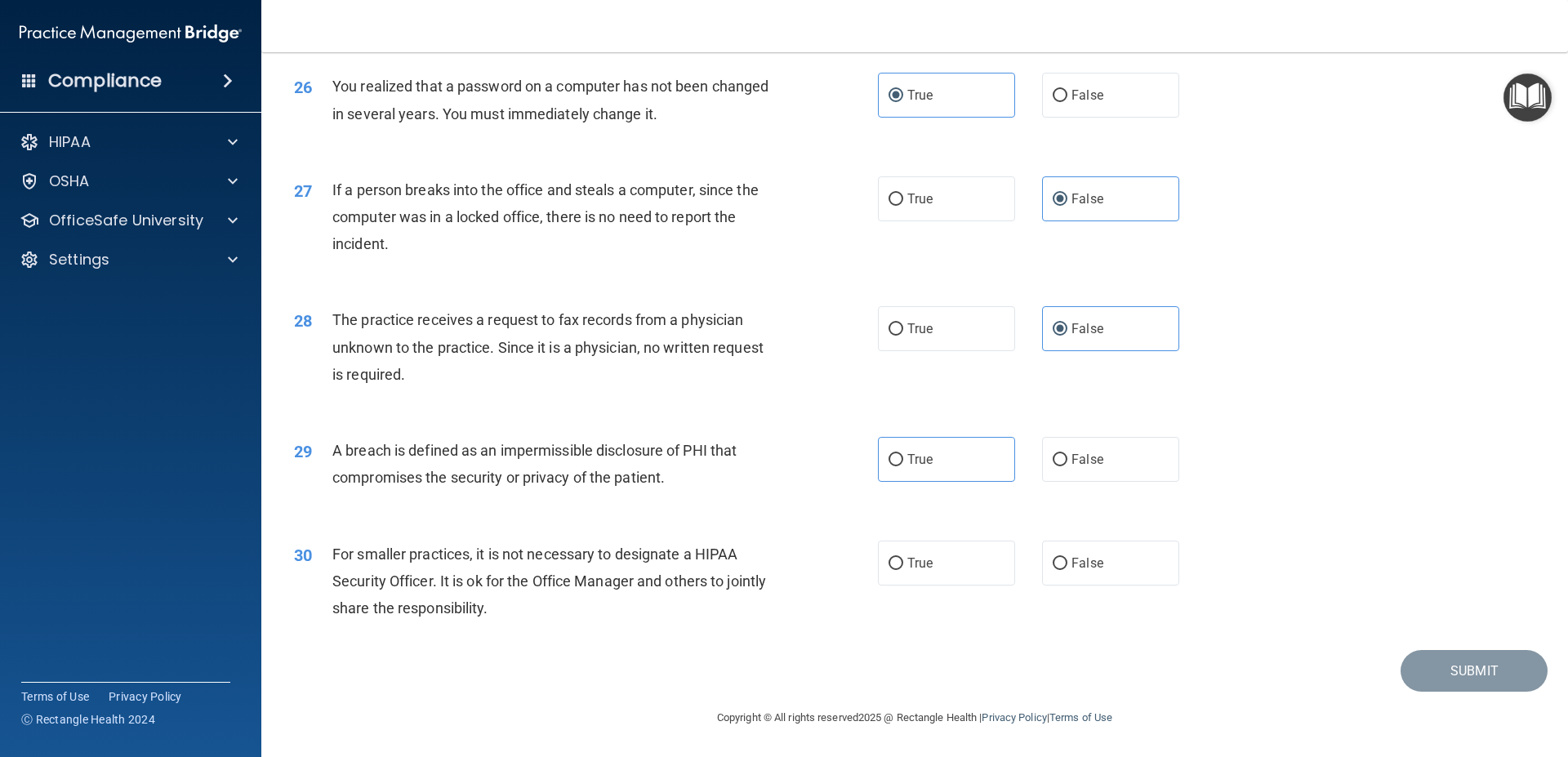
scroll to position [3109, 0]
click at [888, 464] on input "True" at bounding box center [896, 460] width 15 height 13
radio input "true"
drag, startPoint x: 1042, startPoint y: 566, endPoint x: 1061, endPoint y: 564, distance: 19.1
click at [1028, 554] on div "True False" at bounding box center [1041, 564] width 329 height 45
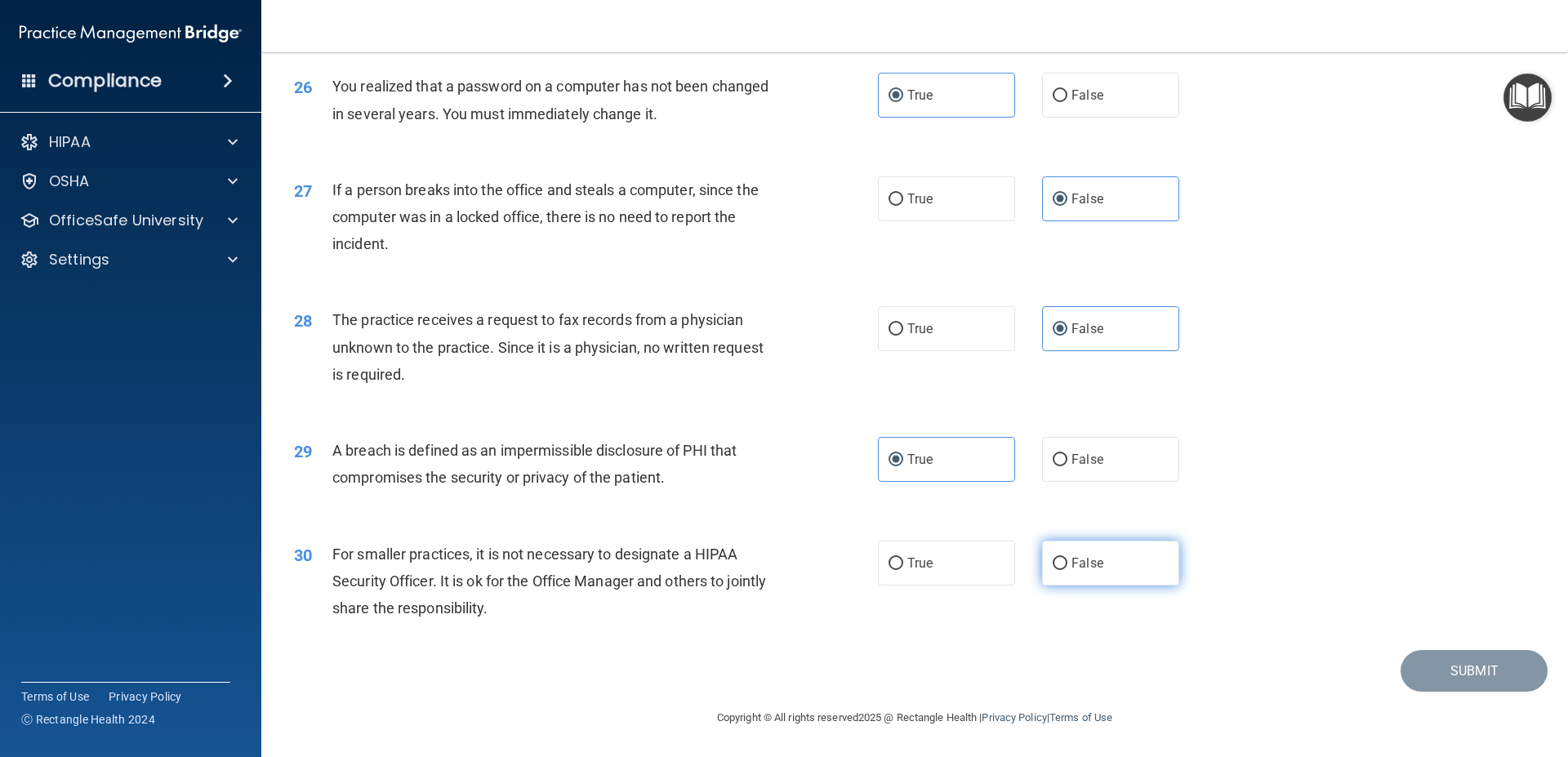
click at [1060, 569] on label "False" at bounding box center [1111, 564] width 137 height 45
click at [1060, 569] on input "False" at bounding box center [1060, 564] width 15 height 13
radio input "true"
click at [1243, 675] on div "Submit" at bounding box center [914, 671] width 1266 height 42
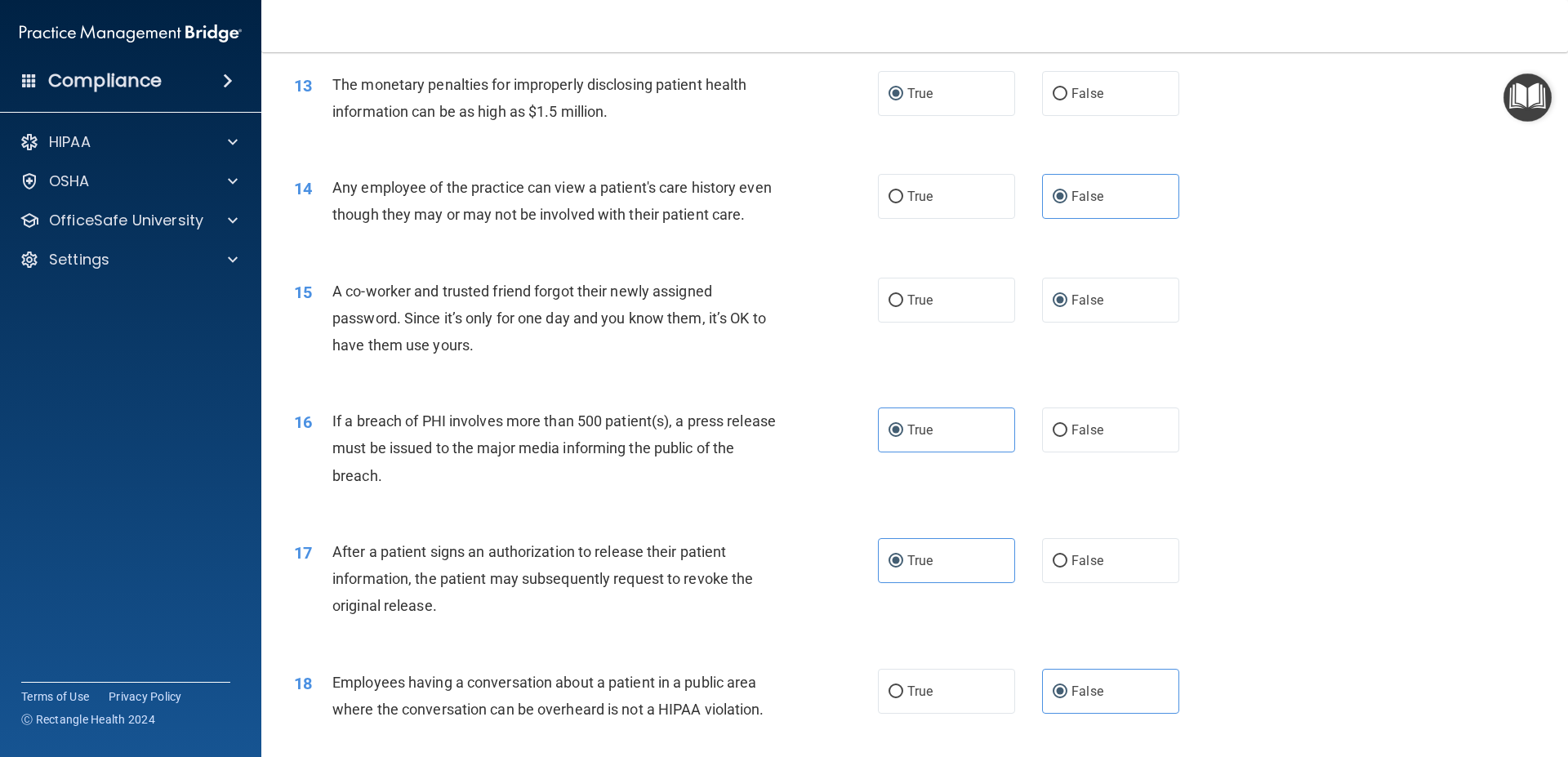
scroll to position [1397, 0]
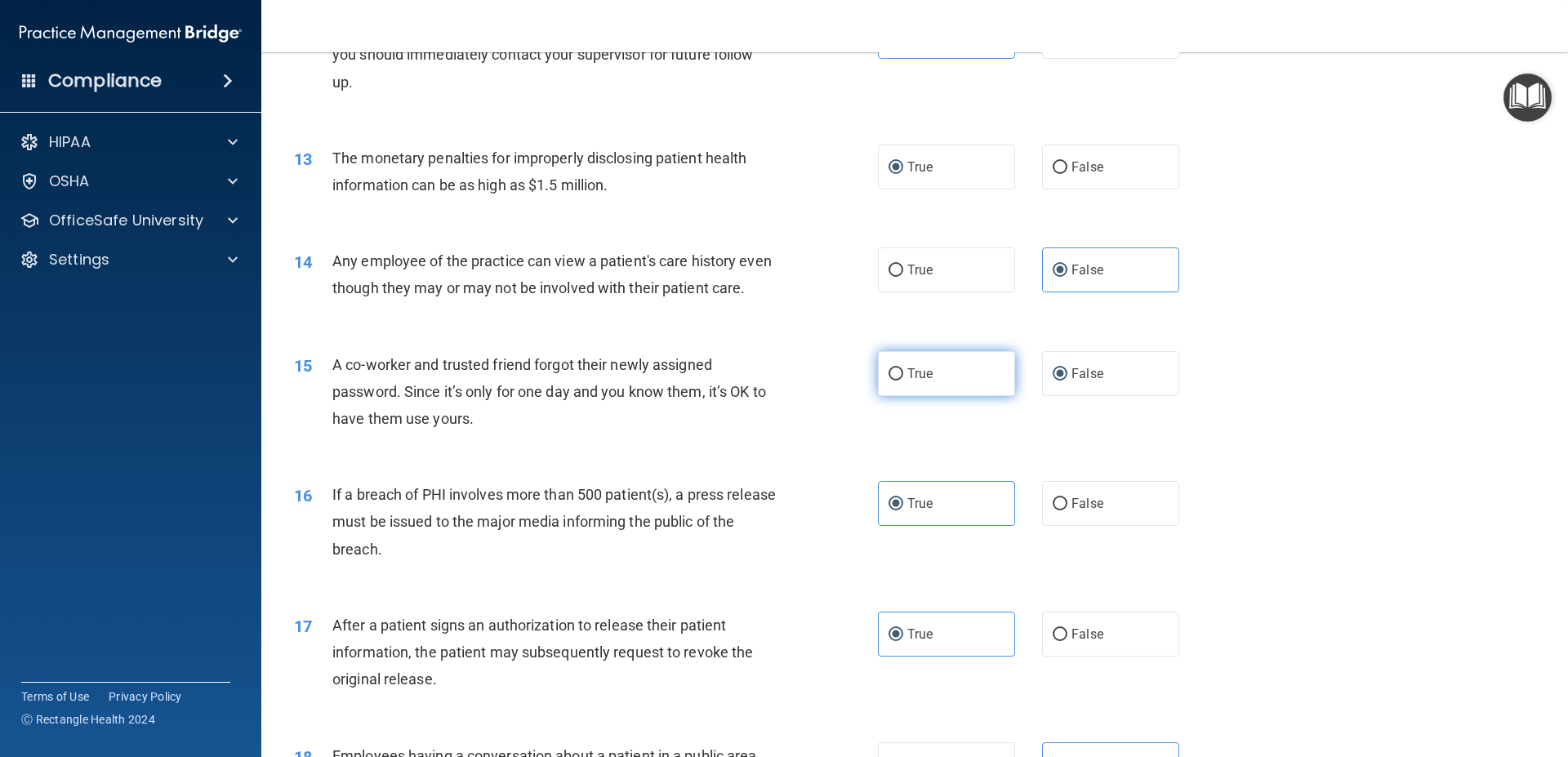
click at [959, 396] on label "True" at bounding box center [946, 373] width 137 height 45
click at [903, 381] on input "True" at bounding box center [896, 374] width 15 height 13
radio input "true"
click at [1105, 396] on label "False" at bounding box center [1111, 373] width 137 height 45
click at [1067, 381] on input "False" at bounding box center [1060, 374] width 15 height 13
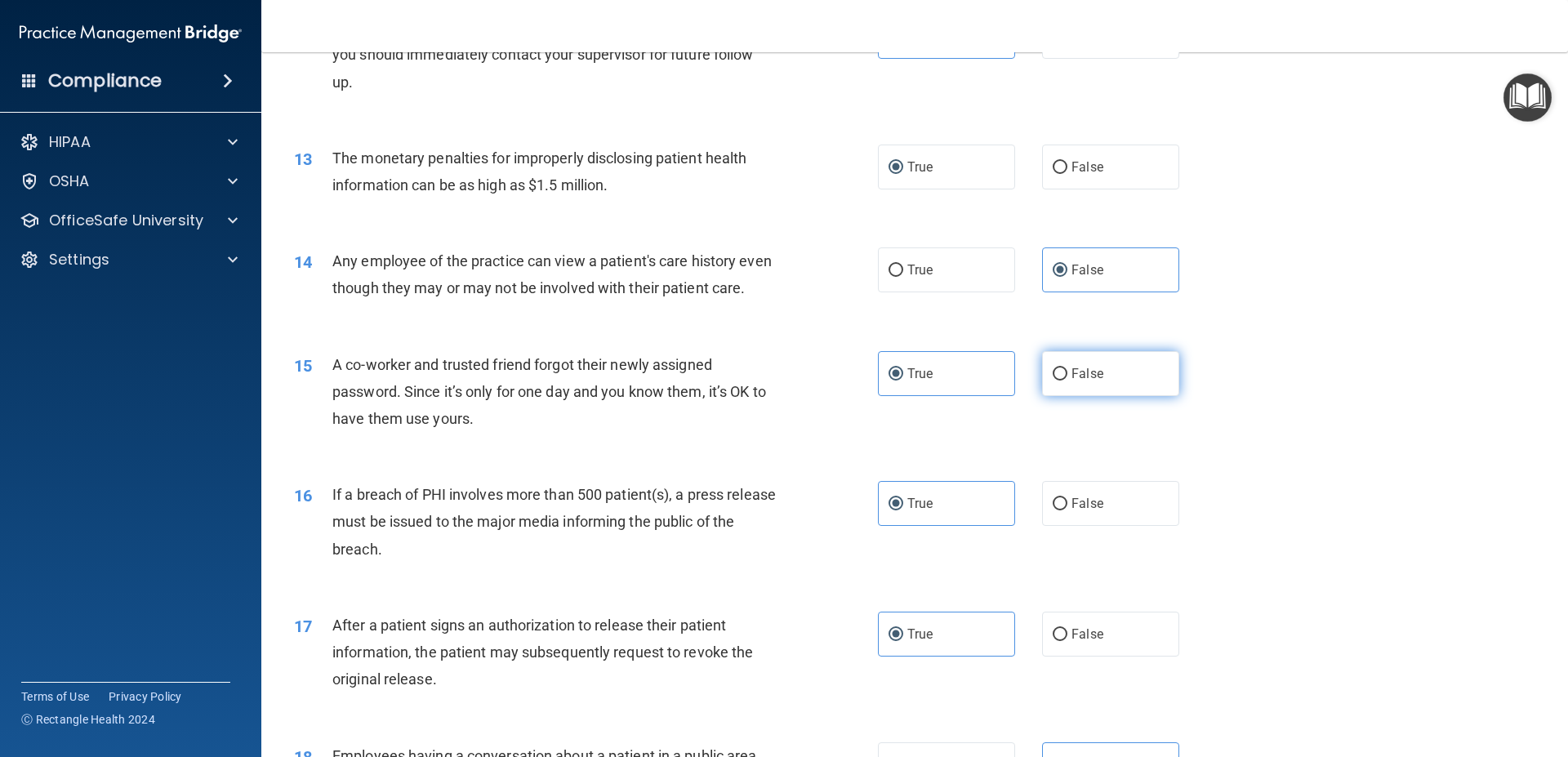
radio input "true"
radio input "false"
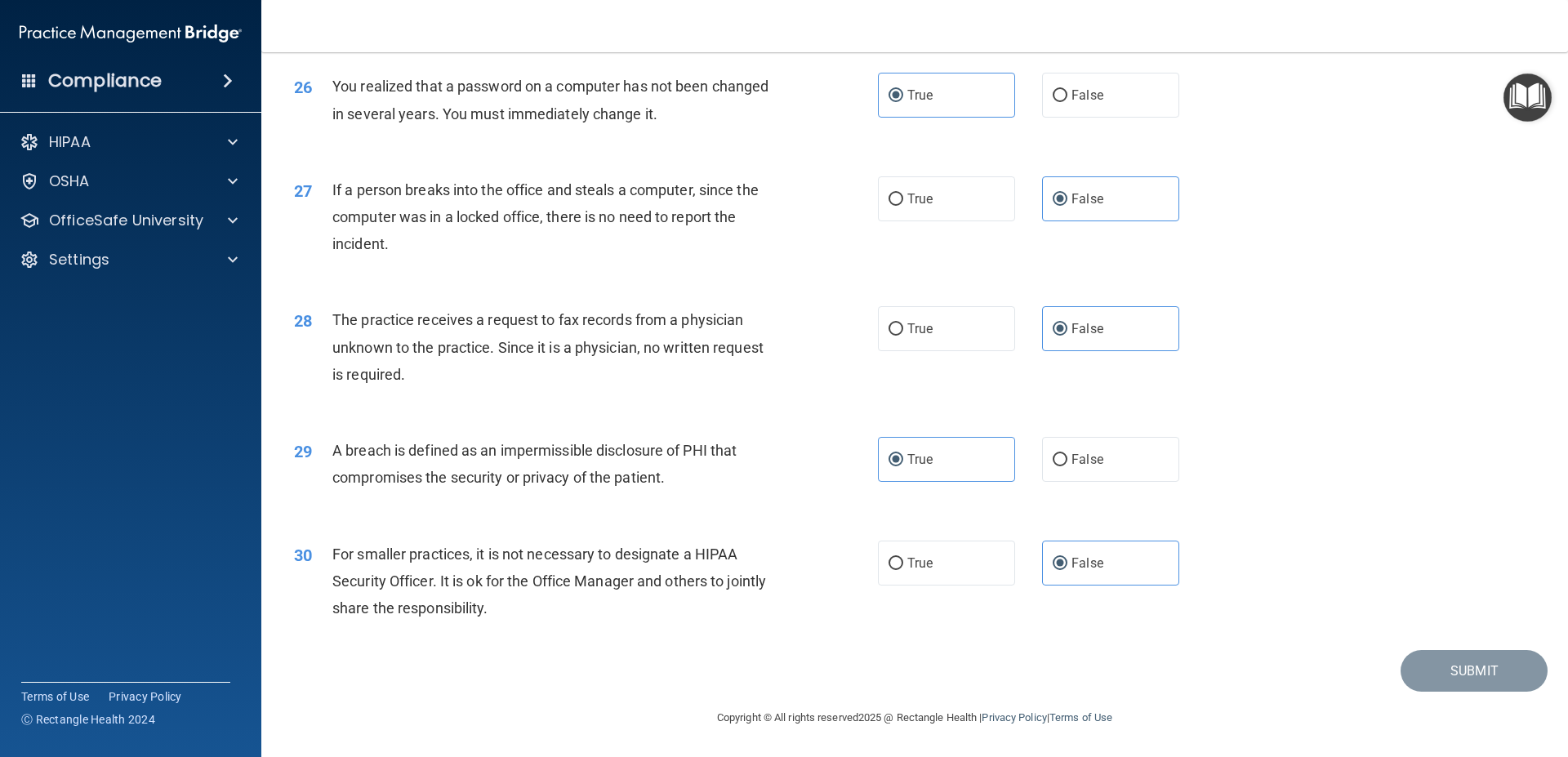
scroll to position [3109, 0]
drag, startPoint x: 1022, startPoint y: 604, endPoint x: 1375, endPoint y: 646, distance: 355.5
click at [1034, 606] on div "30 For smaller practices, it is not necessary to designate a HIPAA Security Off…" at bounding box center [914, 585] width 1266 height 131
click at [1323, 651] on div "Submit" at bounding box center [914, 671] width 1266 height 42
click at [975, 348] on label "True" at bounding box center [946, 329] width 137 height 45
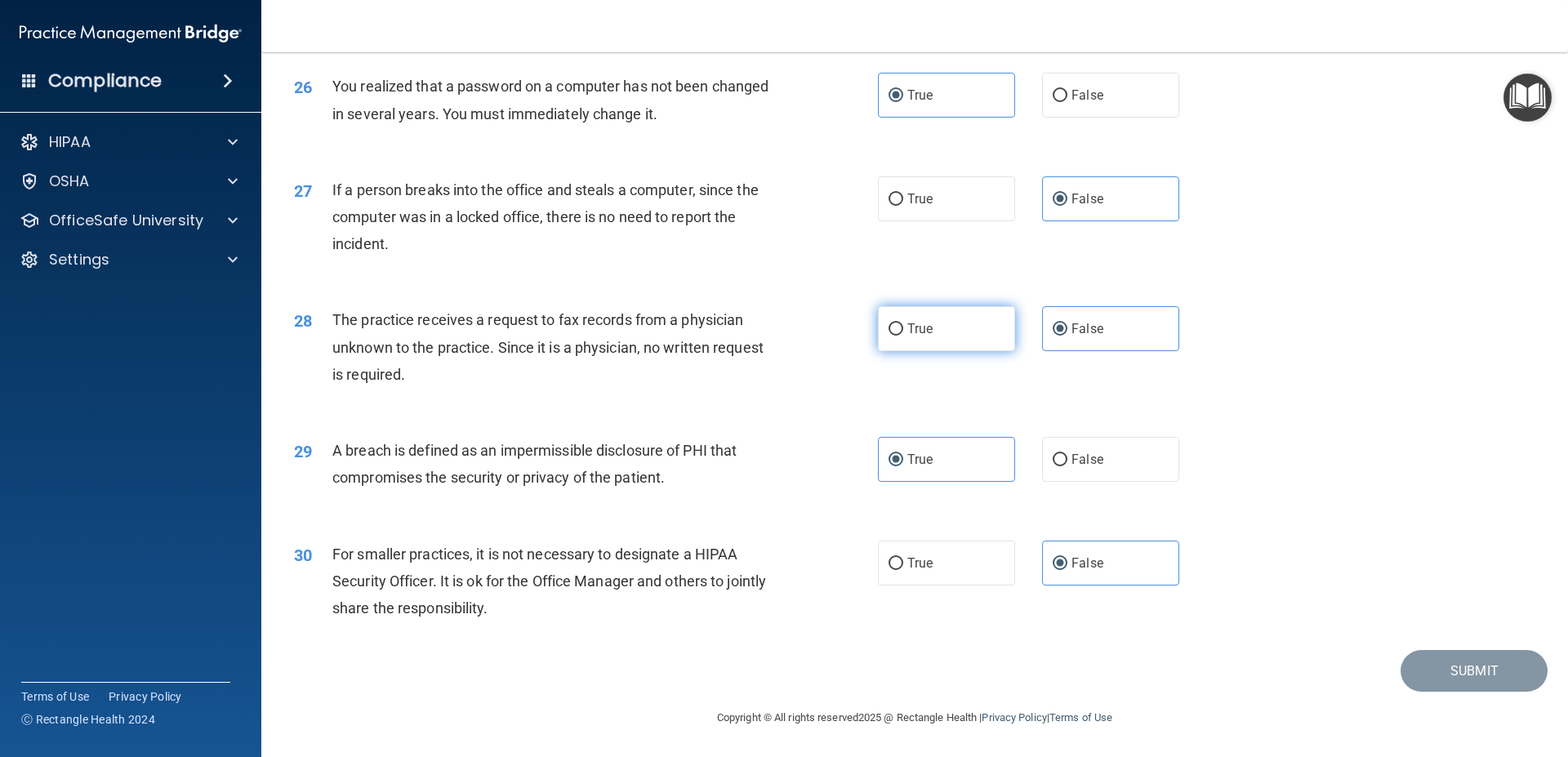
click at [903, 336] on input "True" at bounding box center [896, 329] width 15 height 13
radio input "true"
click at [1076, 334] on span "False" at bounding box center [1087, 328] width 32 height 16
click at [1067, 334] on input "False" at bounding box center [1060, 329] width 15 height 13
radio input "true"
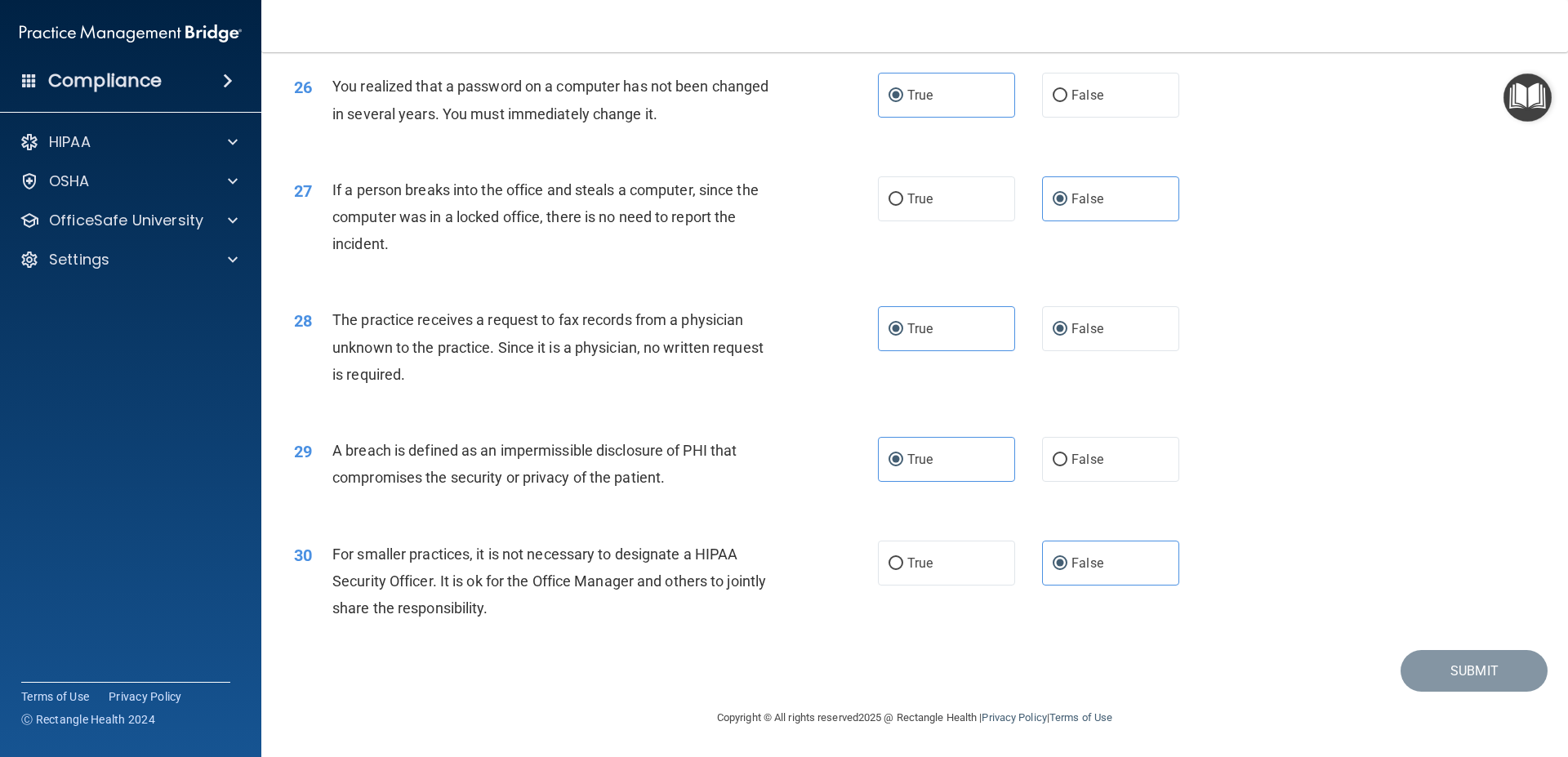
radio input "false"
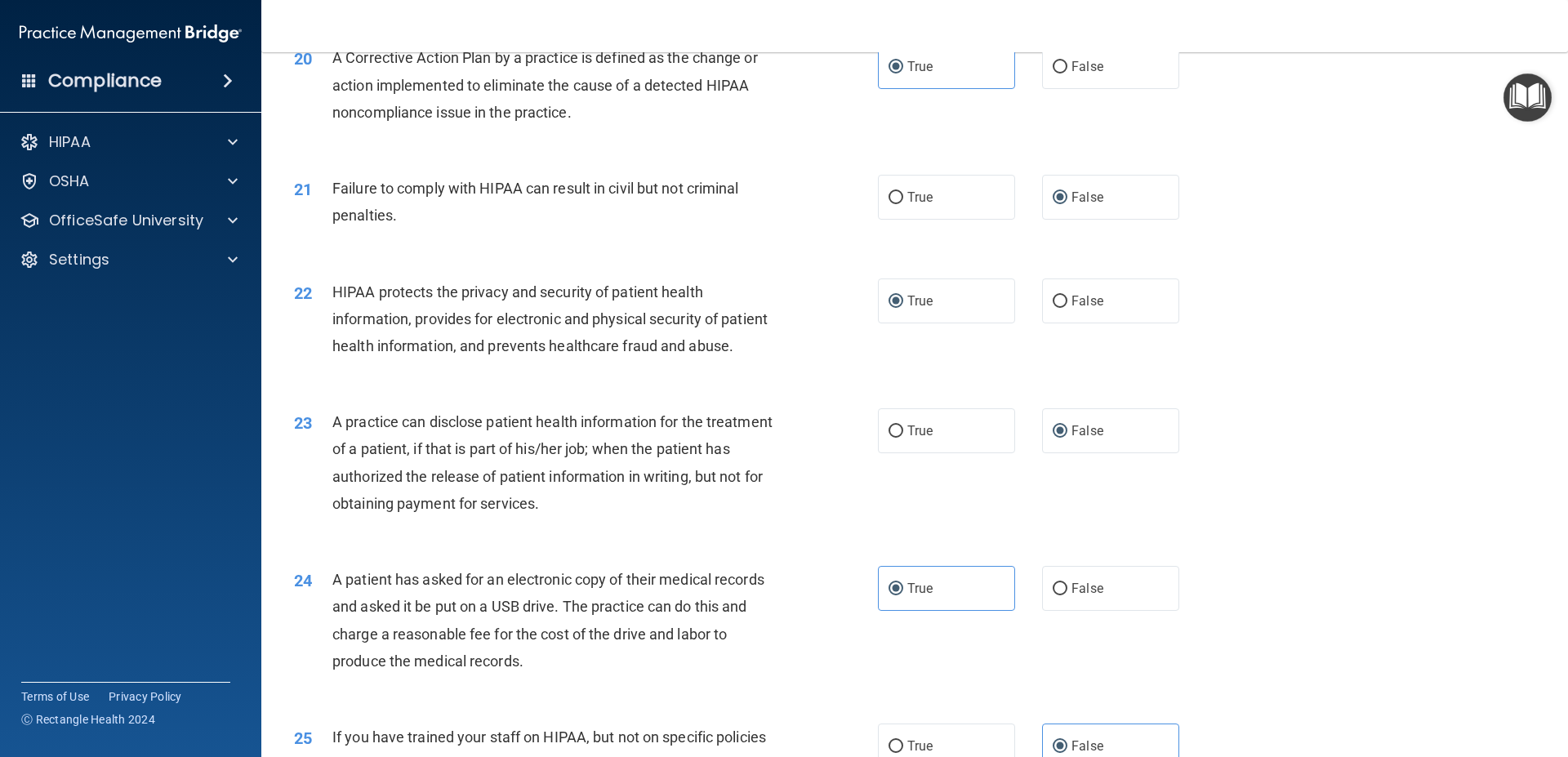
scroll to position [2227, 0]
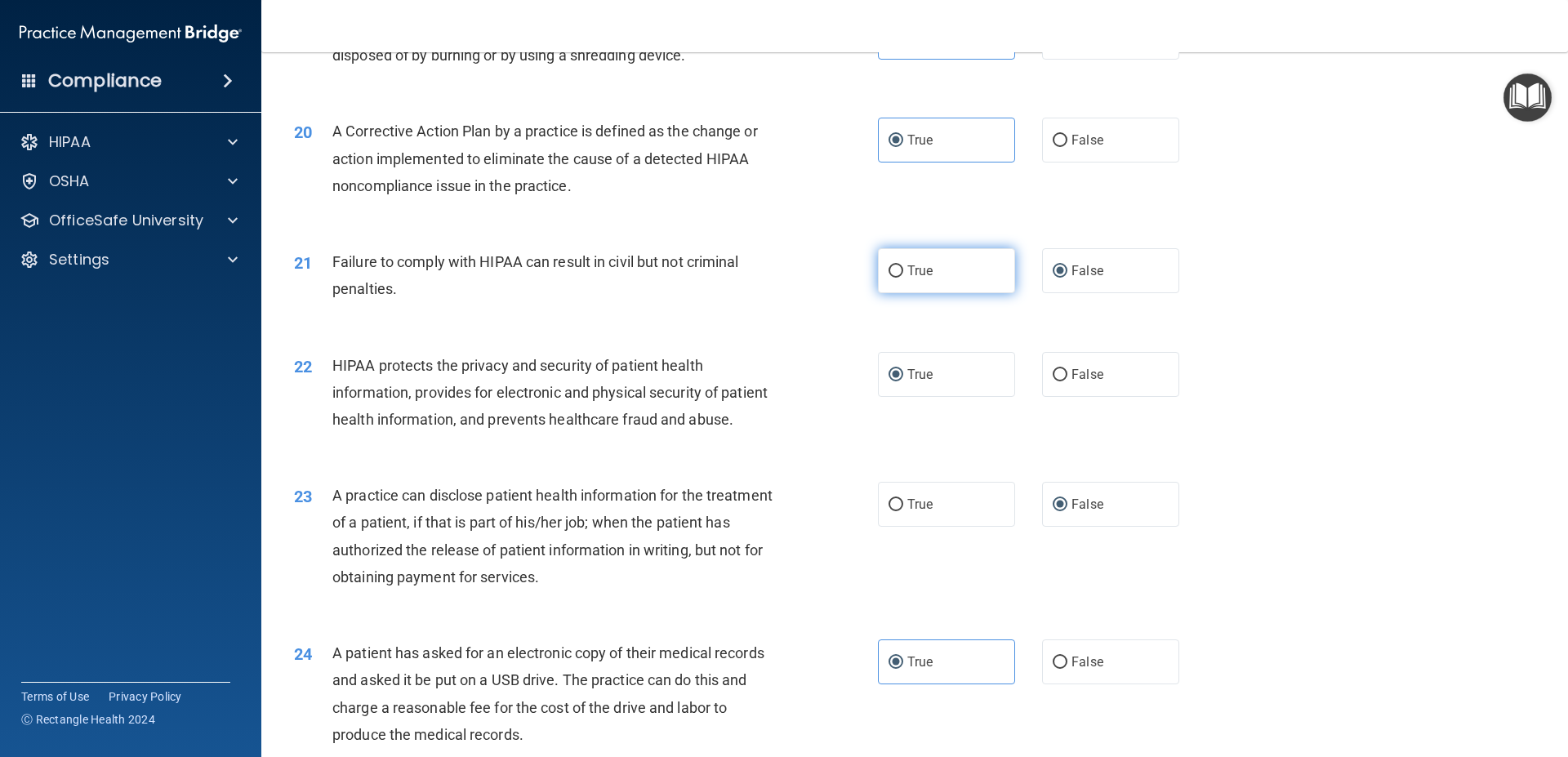
click at [908, 279] on span "True" at bounding box center [920, 270] width 25 height 16
click at [903, 278] on input "True" at bounding box center [896, 271] width 15 height 13
radio input "true"
radio input "false"
drag, startPoint x: 1091, startPoint y: 381, endPoint x: 1080, endPoint y: 390, distance: 14.2
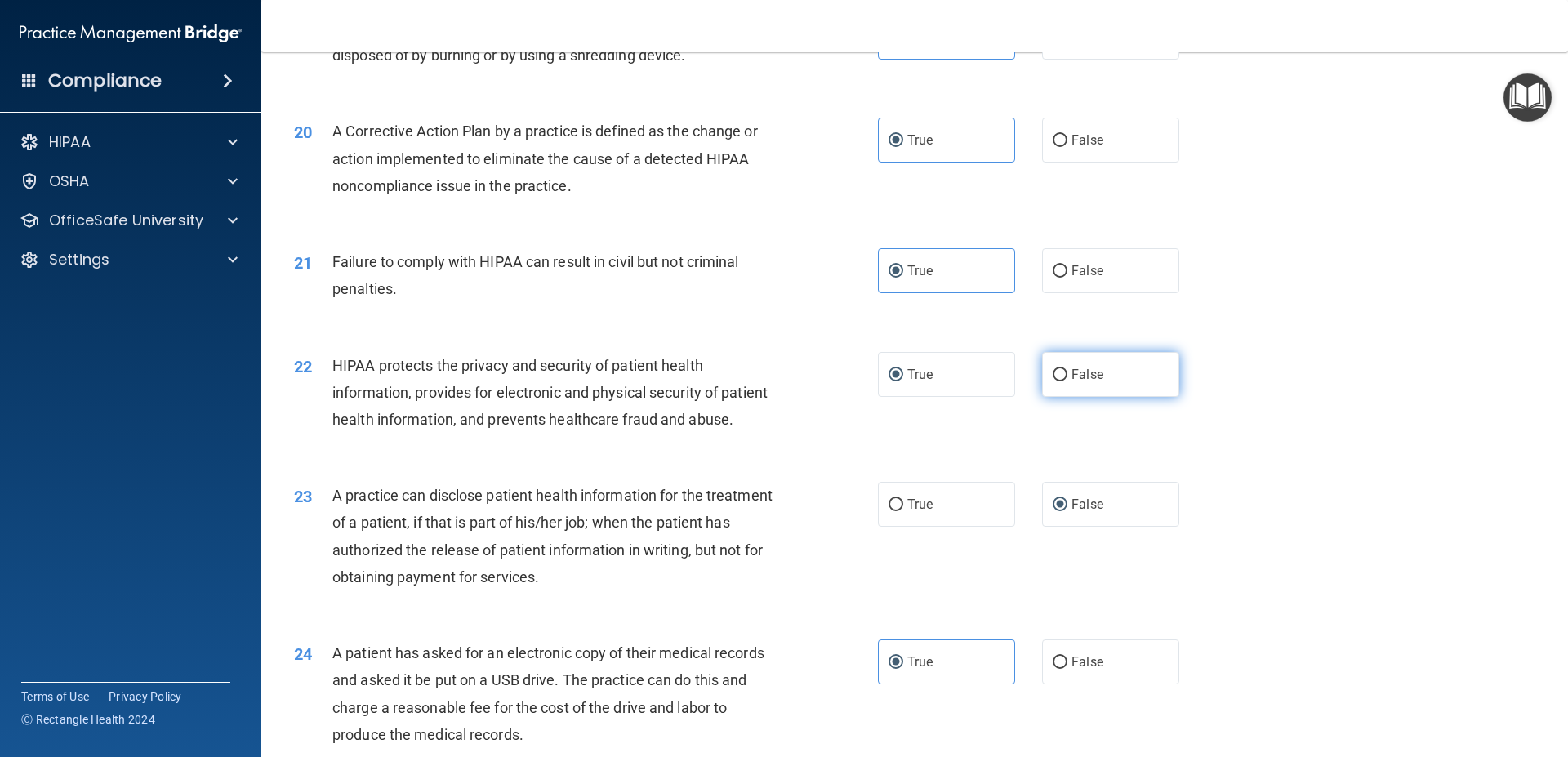
click at [1087, 382] on label "False" at bounding box center [1111, 374] width 137 height 45
click at [1052, 381] on input "False" at bounding box center [1060, 375] width 15 height 13
radio input "true"
radio input "false"
click at [902, 527] on label "True" at bounding box center [946, 504] width 137 height 45
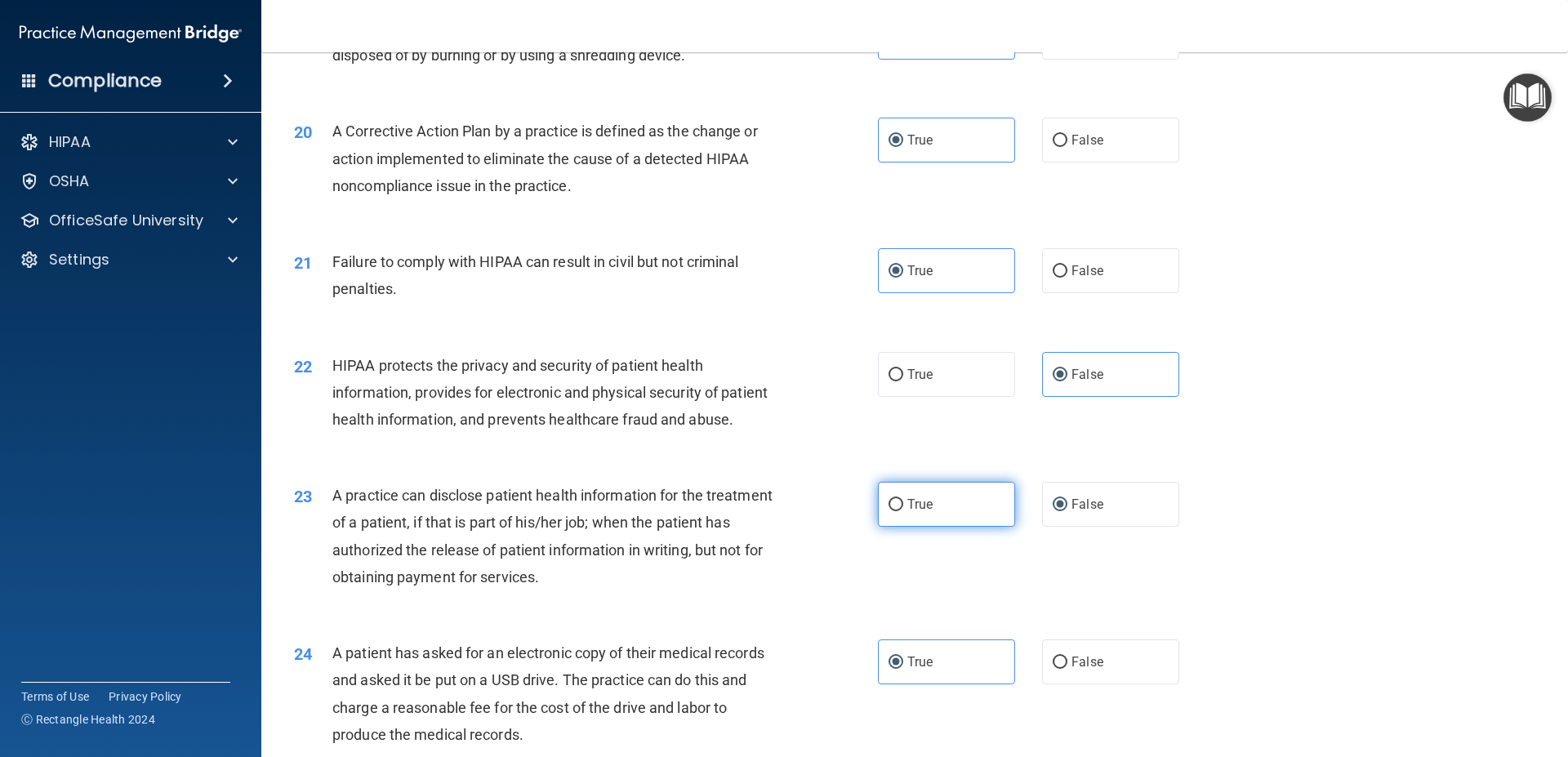
click at [907, 512] on span "True" at bounding box center [920, 504] width 25 height 16
click at [901, 512] on input "True" at bounding box center [896, 505] width 15 height 13
radio input "true"
radio input "false"
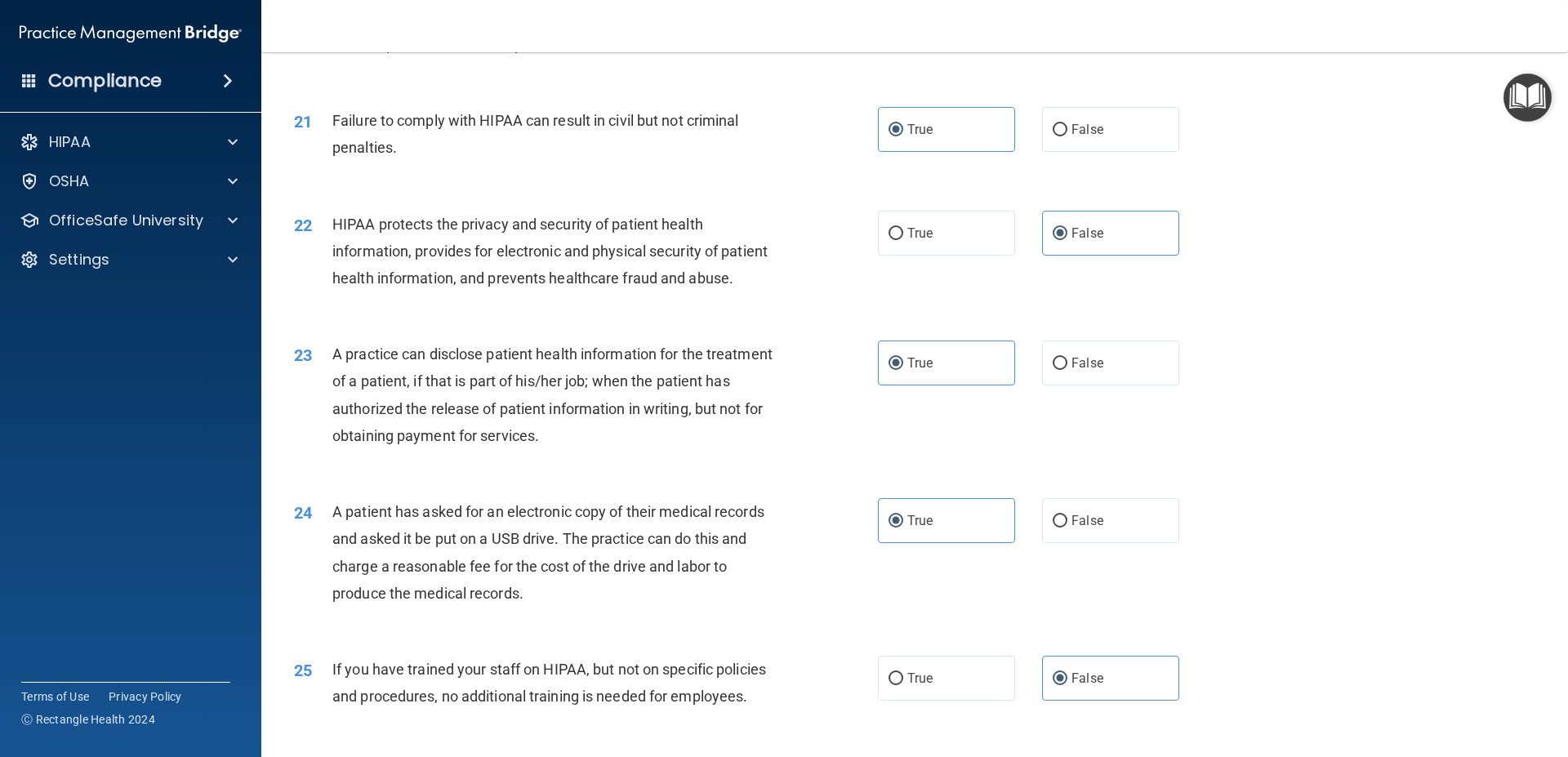
scroll to position [2300, 0]
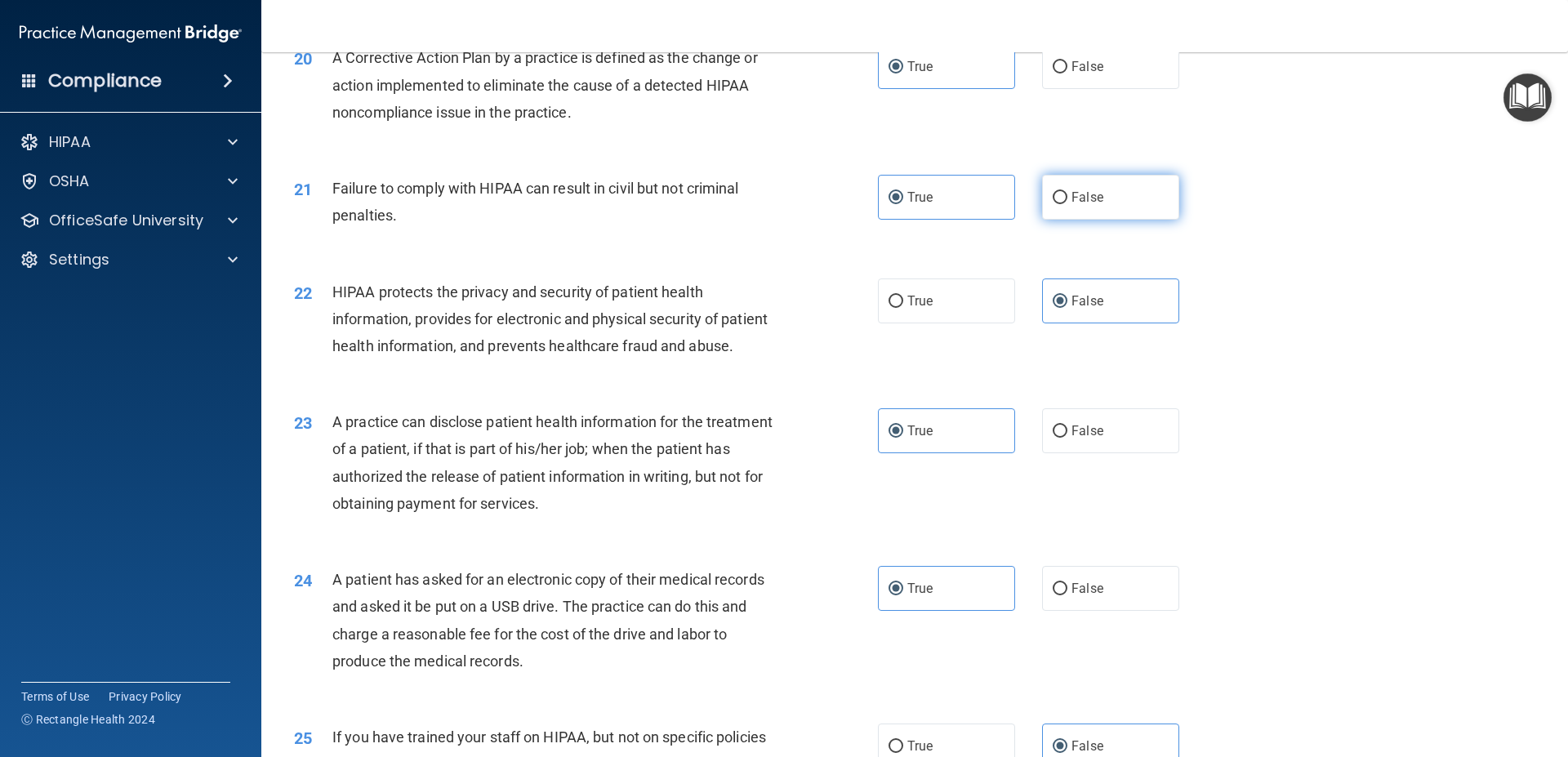
click at [1080, 205] on span "False" at bounding box center [1087, 197] width 32 height 16
click at [1067, 204] on input "False" at bounding box center [1060, 198] width 15 height 13
radio input "true"
radio input "false"
click at [898, 323] on label "True" at bounding box center [946, 301] width 137 height 45
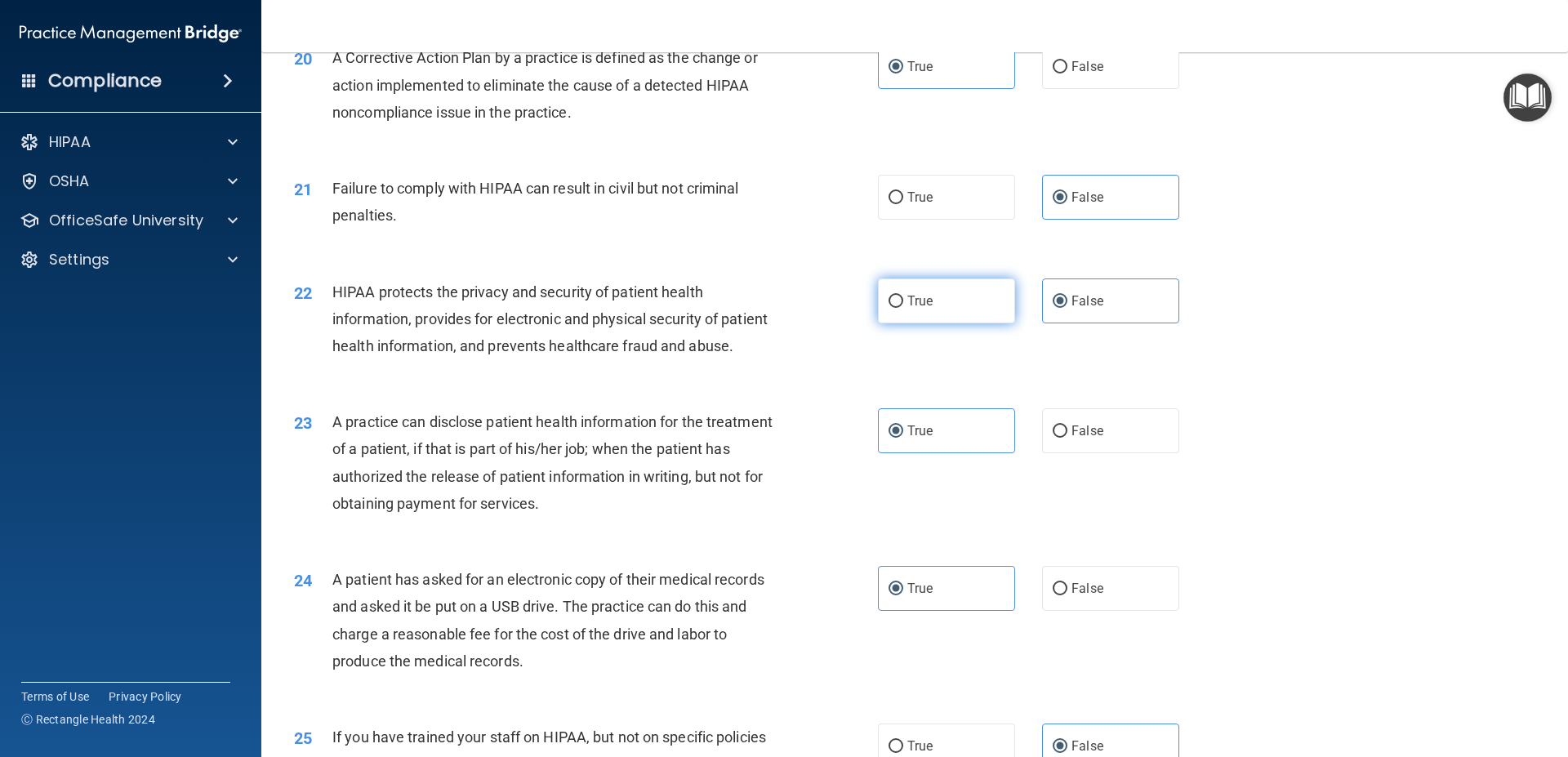
click at [898, 308] on input "True" at bounding box center [896, 301] width 15 height 13
radio input "true"
radio input "false"
click at [1056, 453] on label "False" at bounding box center [1111, 431] width 137 height 45
click at [1056, 438] on input "False" at bounding box center [1060, 431] width 15 height 13
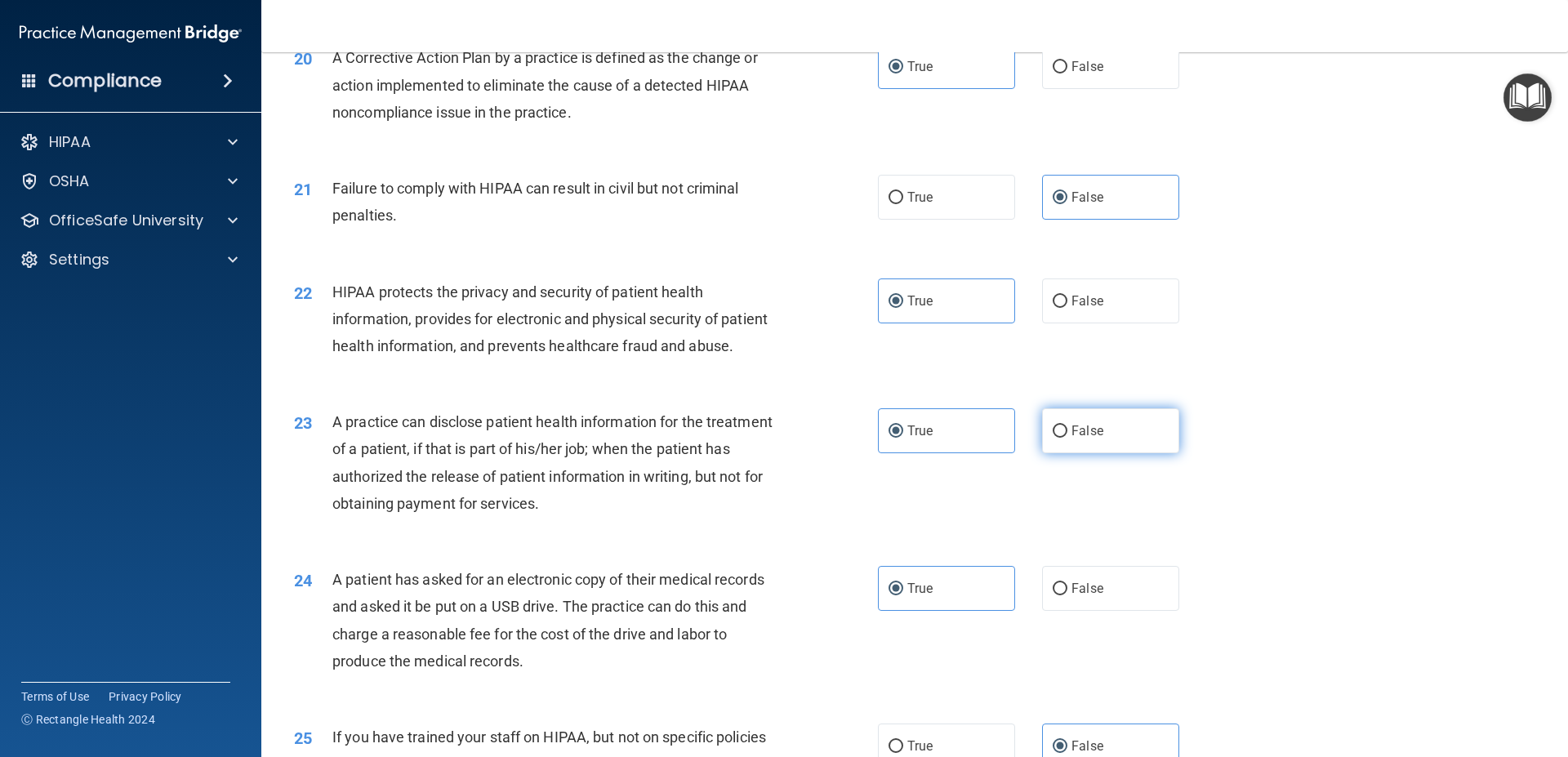
radio input "true"
radio input "false"
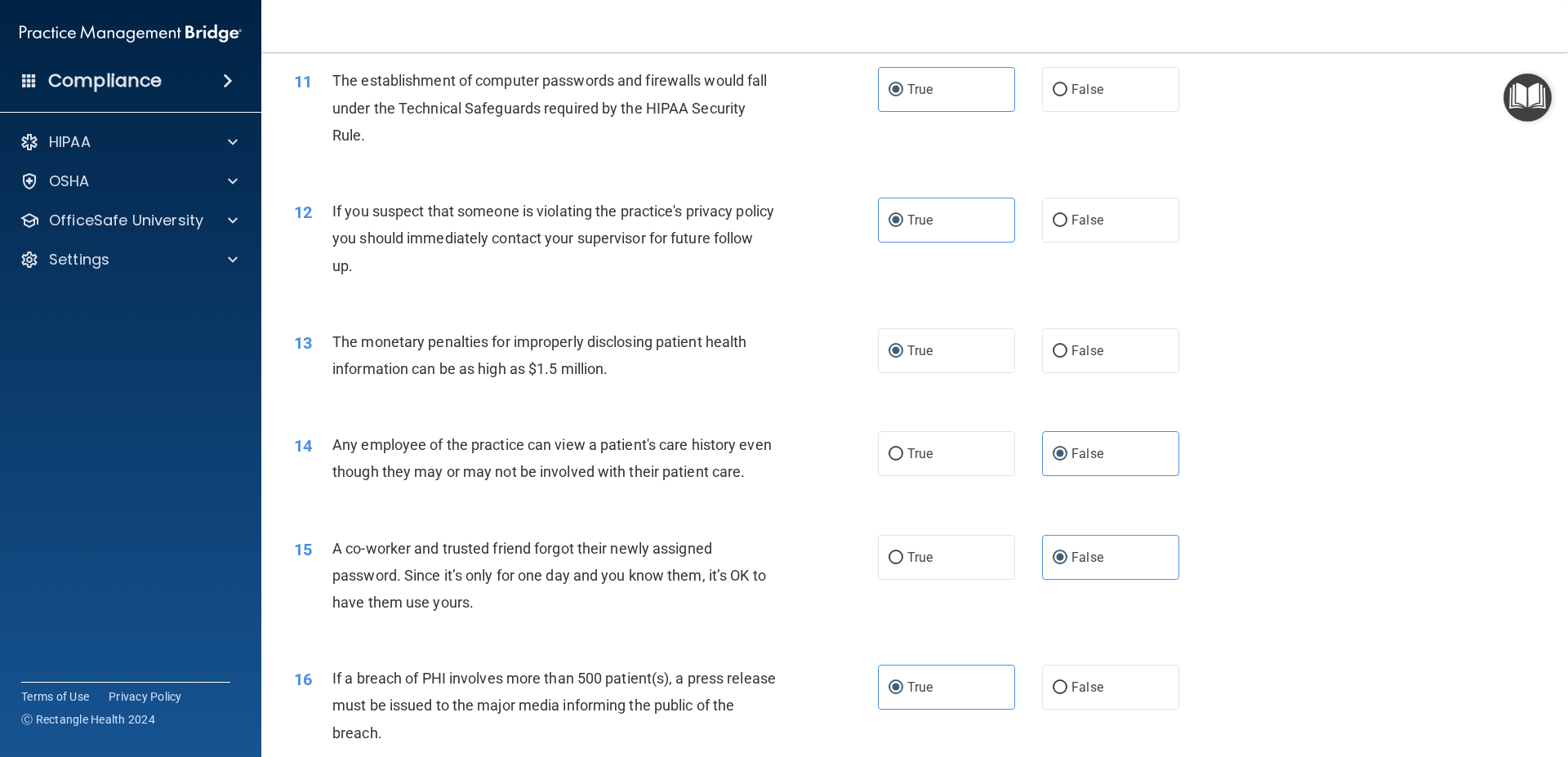
scroll to position [1198, 0]
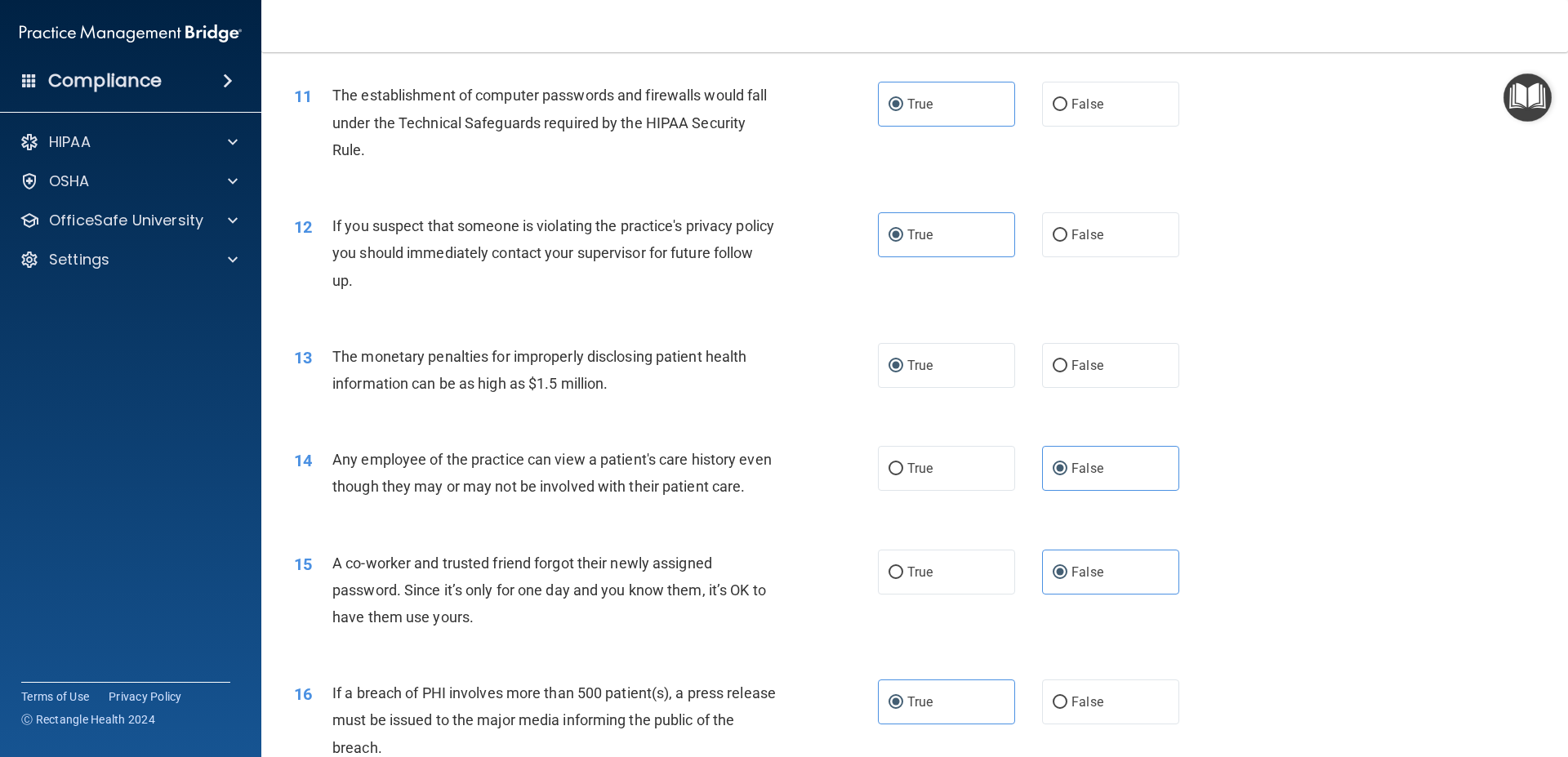
drag, startPoint x: 1088, startPoint y: 367, endPoint x: 1028, endPoint y: 412, distance: 75.0
click at [1088, 368] on span "False" at bounding box center [1087, 365] width 32 height 16
click at [1067, 368] on input "False" at bounding box center [1060, 366] width 15 height 13
radio input "true"
click at [877, 379] on label "True" at bounding box center [946, 366] width 137 height 45
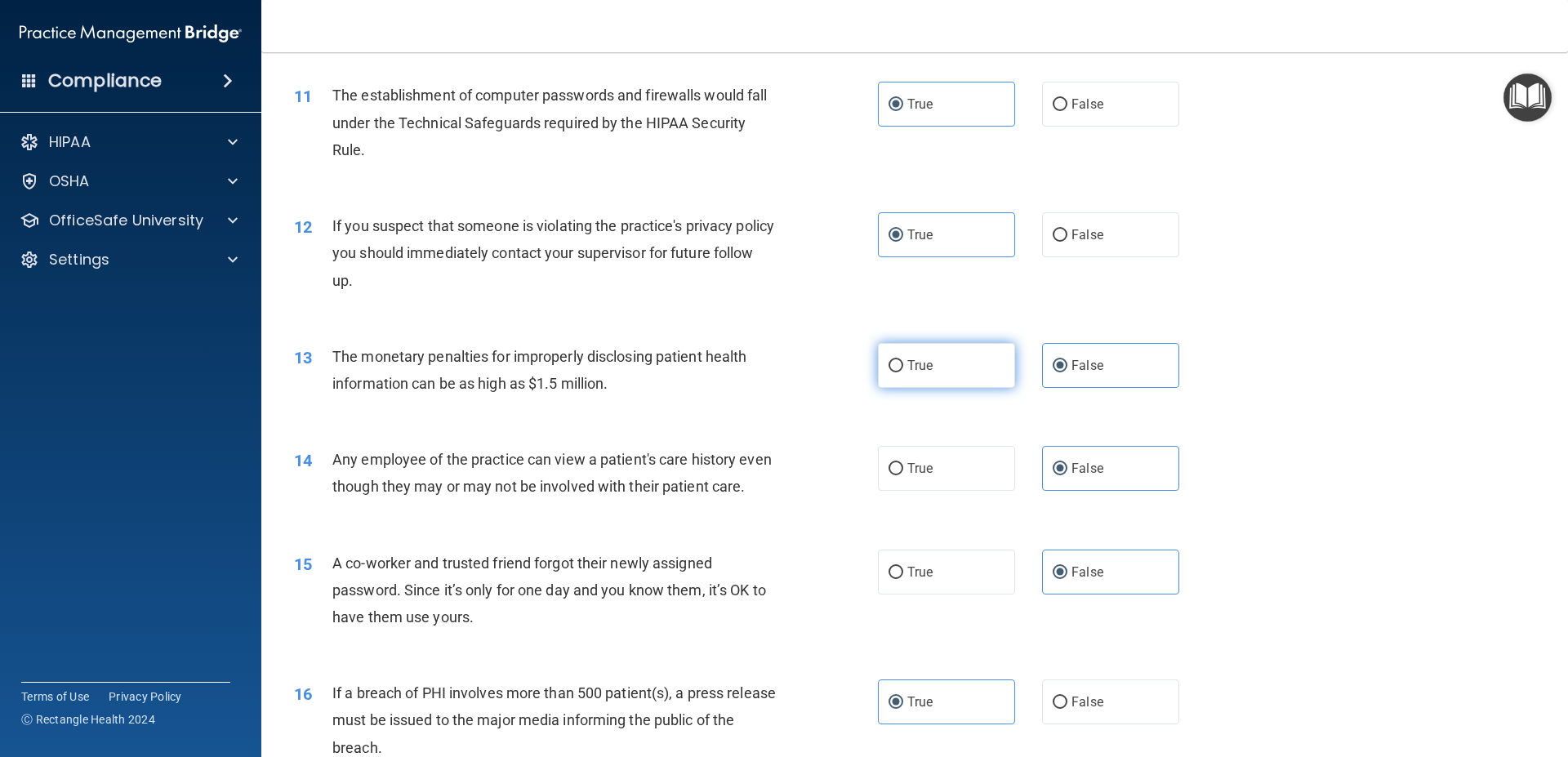
click at [888, 373] on input "True" at bounding box center [896, 366] width 15 height 13
radio input "true"
radio input "false"
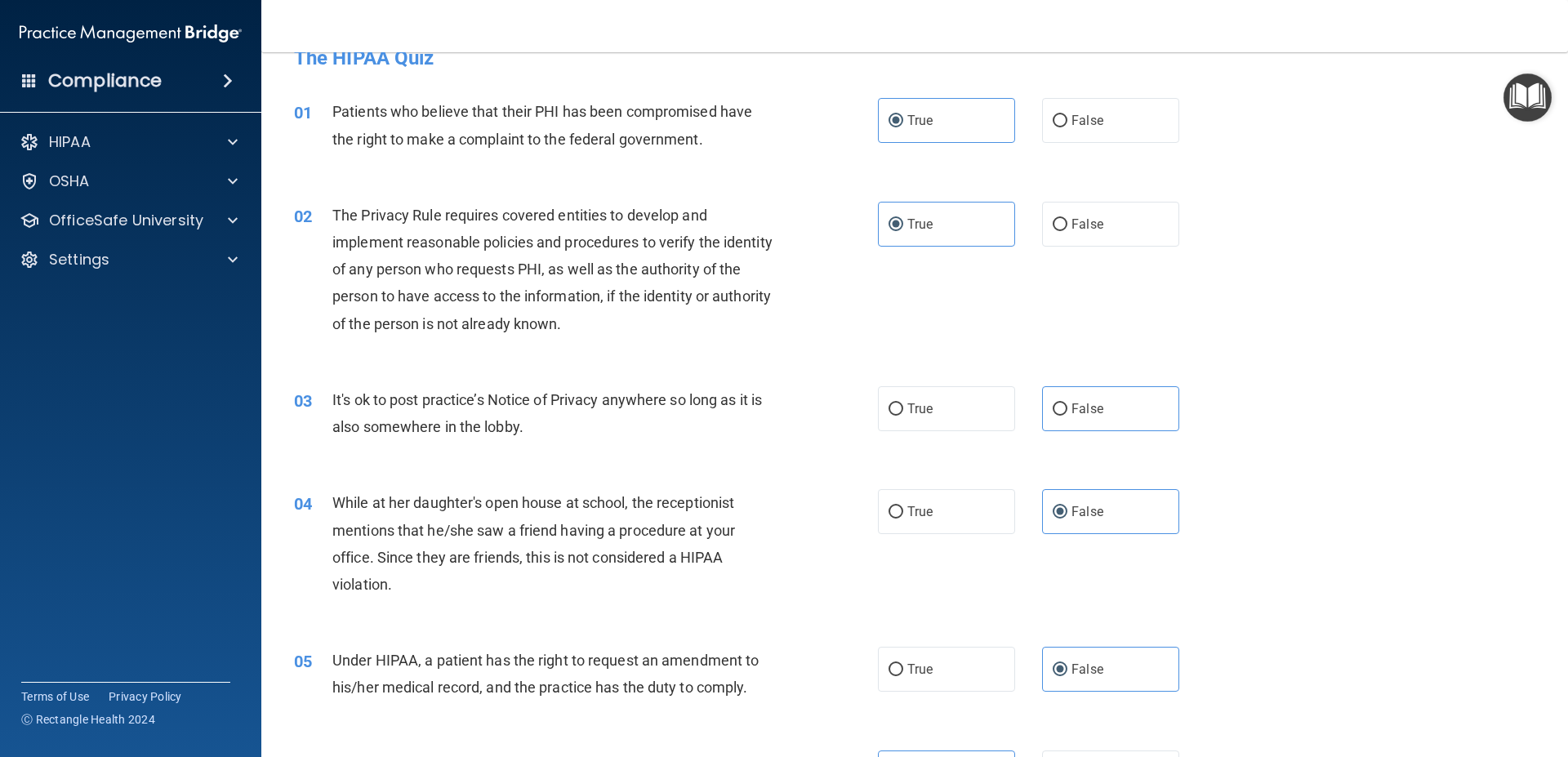
scroll to position [0, 0]
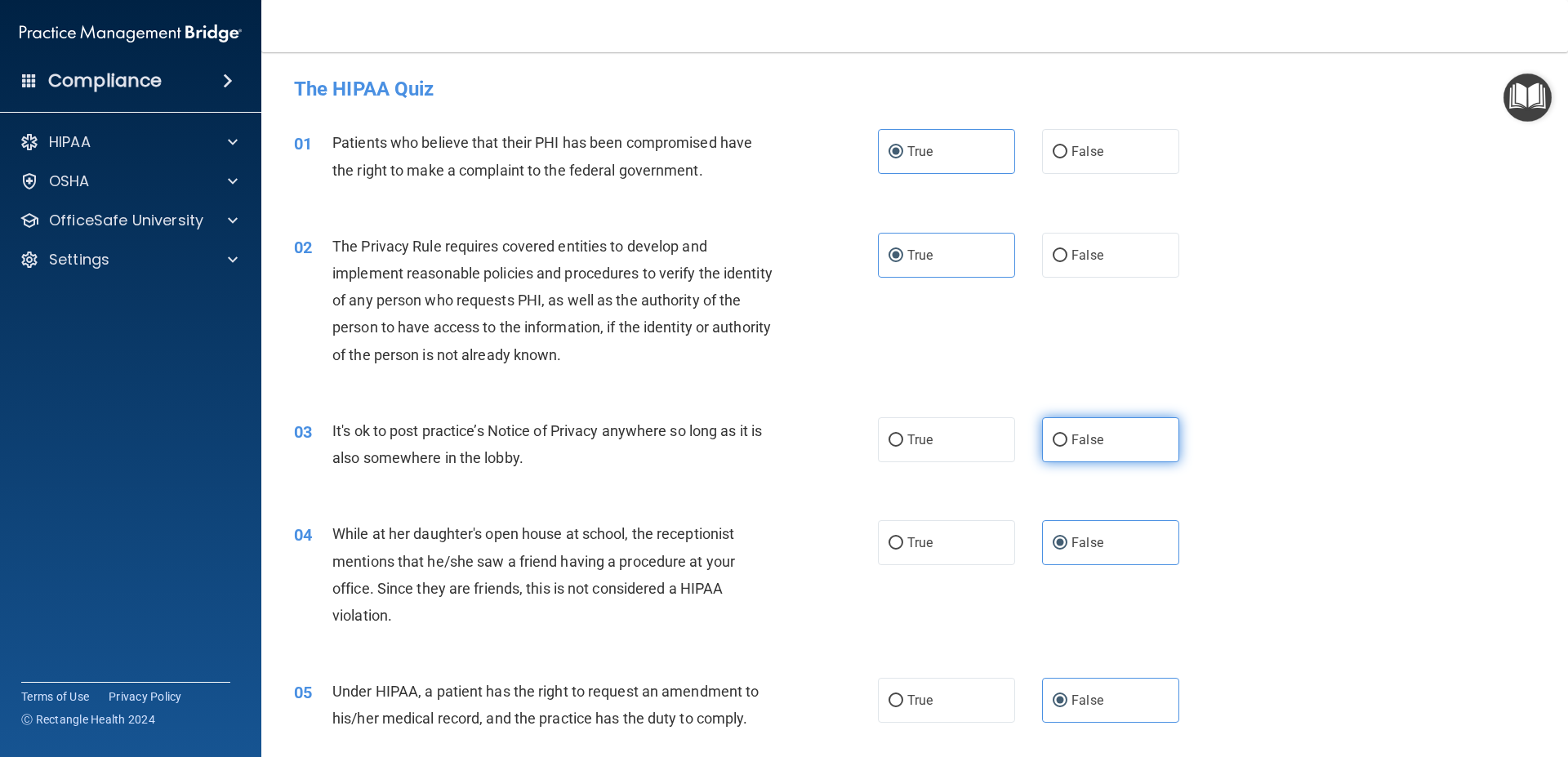
click at [1059, 434] on label "False" at bounding box center [1111, 440] width 137 height 45
click at [1059, 435] on input "False" at bounding box center [1060, 440] width 15 height 13
radio input "true"
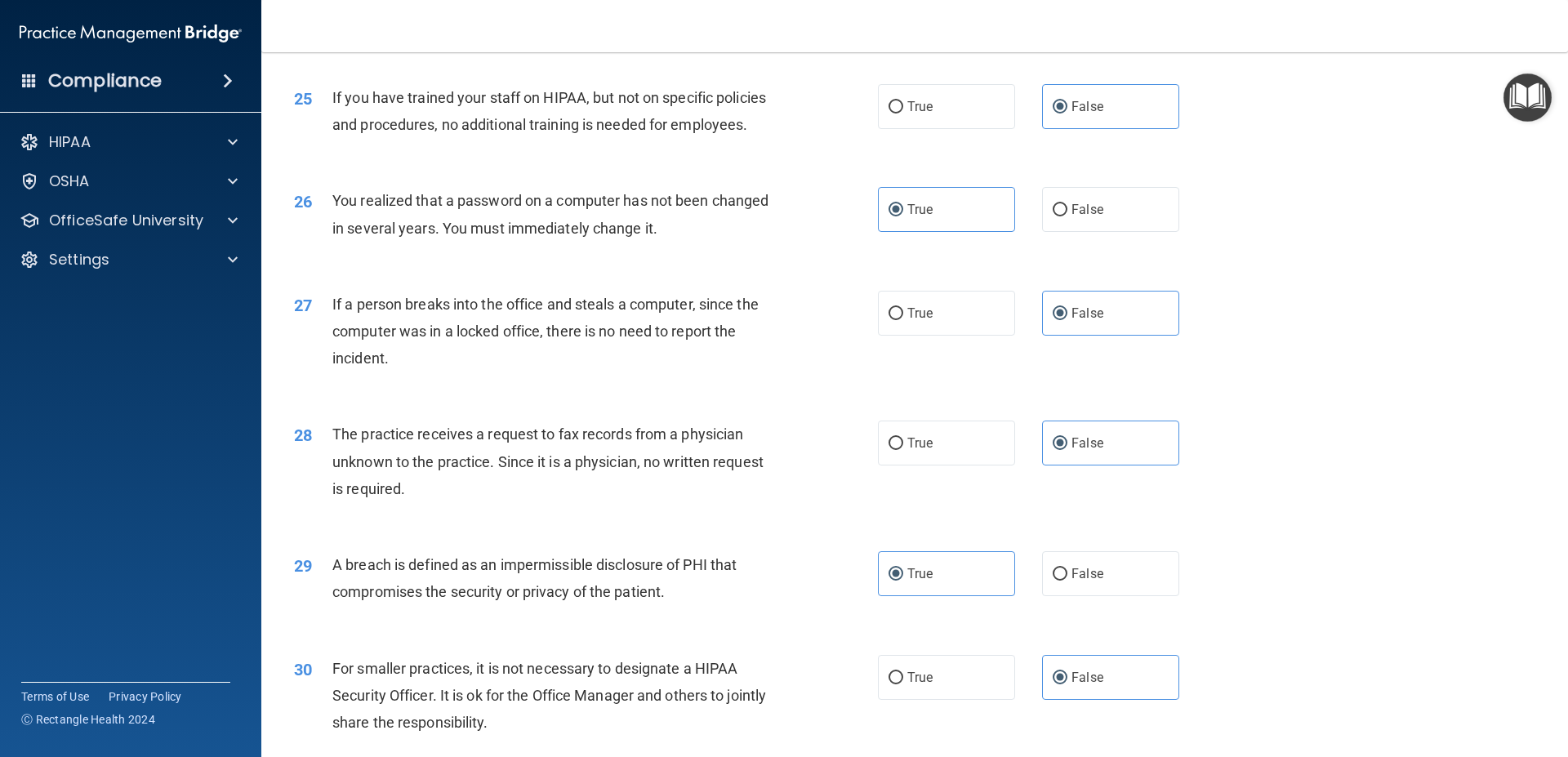
scroll to position [3109, 0]
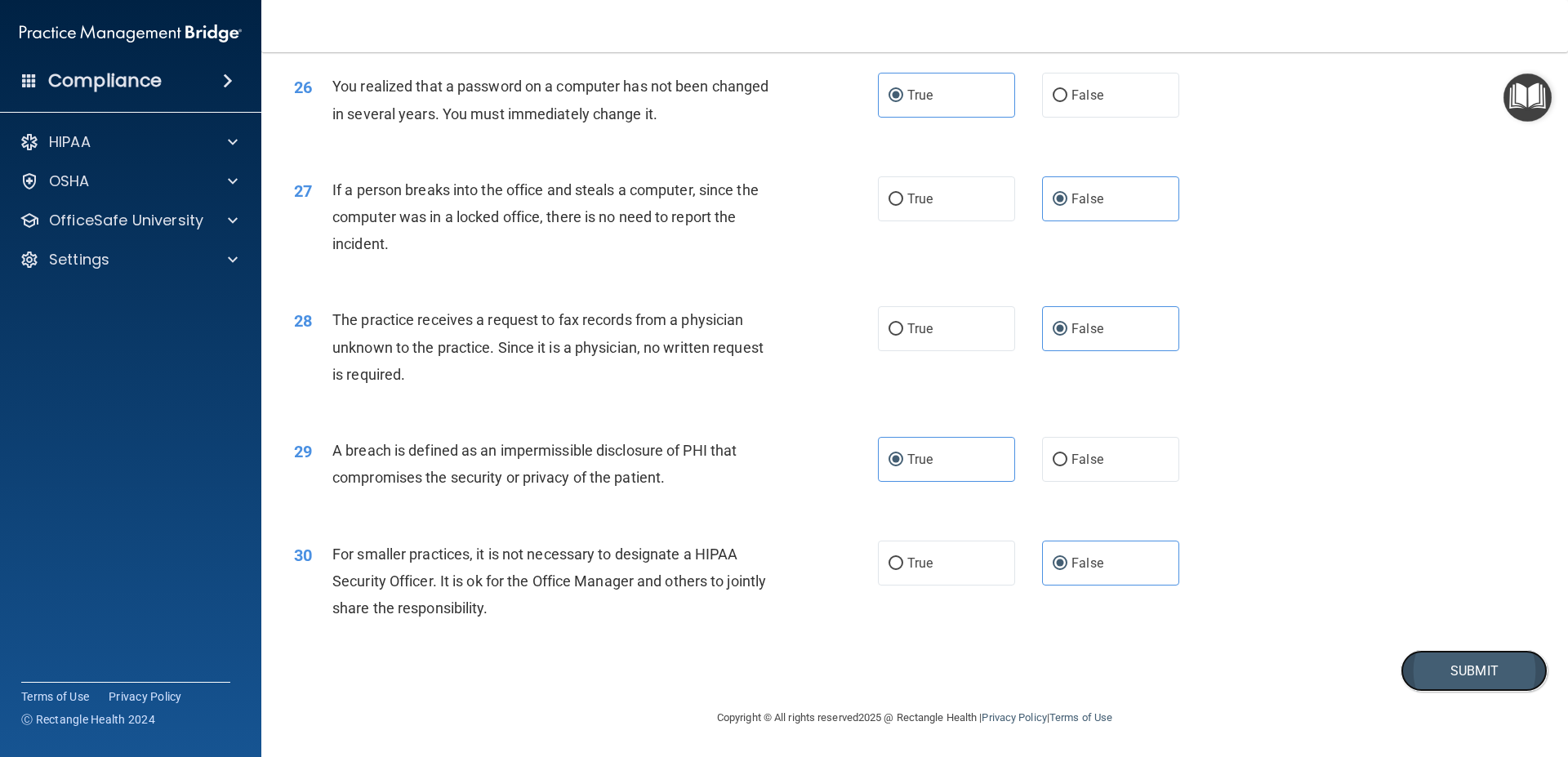
click at [1421, 673] on button "Submit" at bounding box center [1474, 671] width 147 height 42
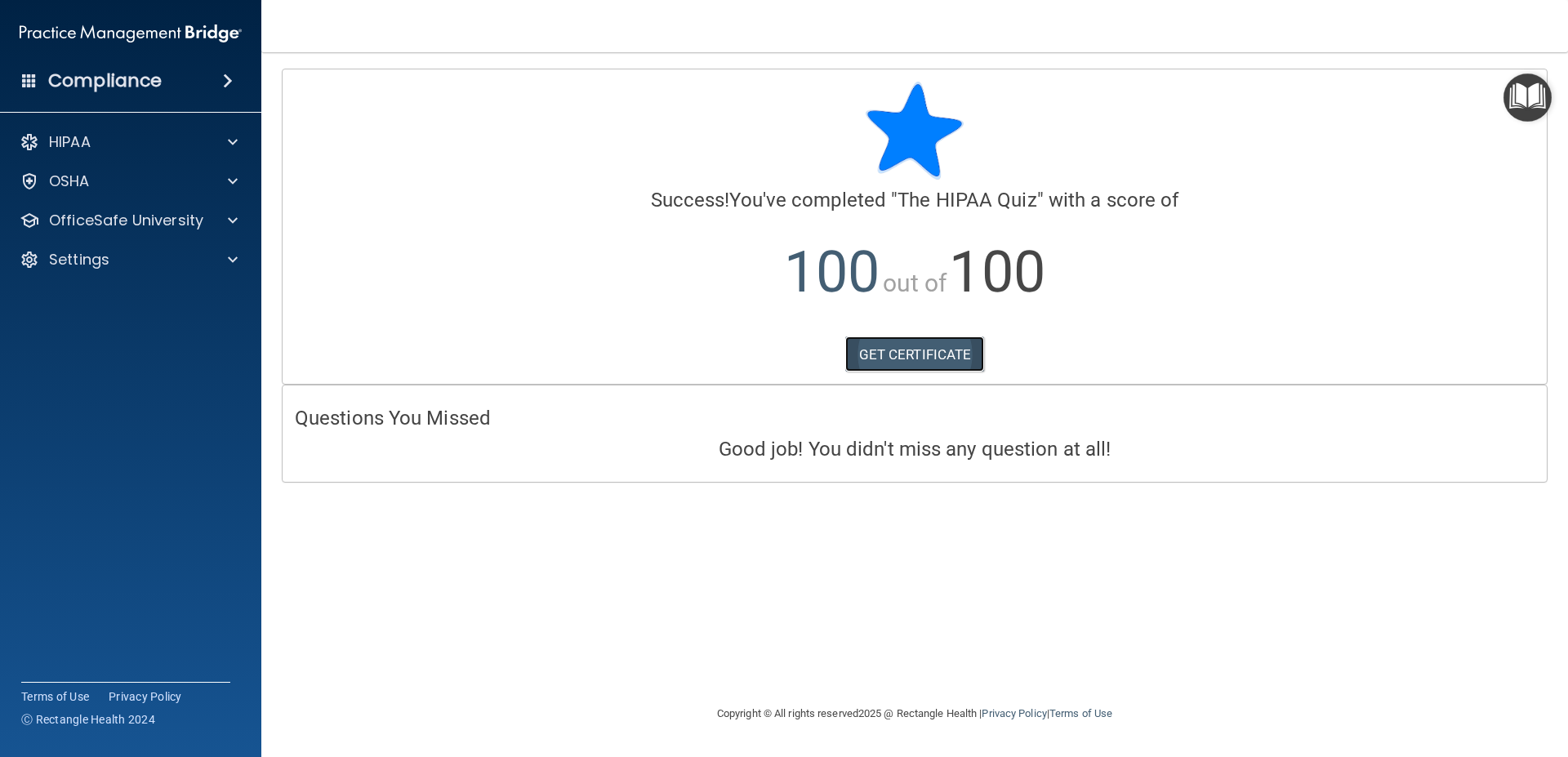
click at [896, 346] on link "GET CERTIFICATE" at bounding box center [914, 354] width 140 height 36
click at [198, 221] on p "OfficeSafe University" at bounding box center [126, 220] width 154 height 19
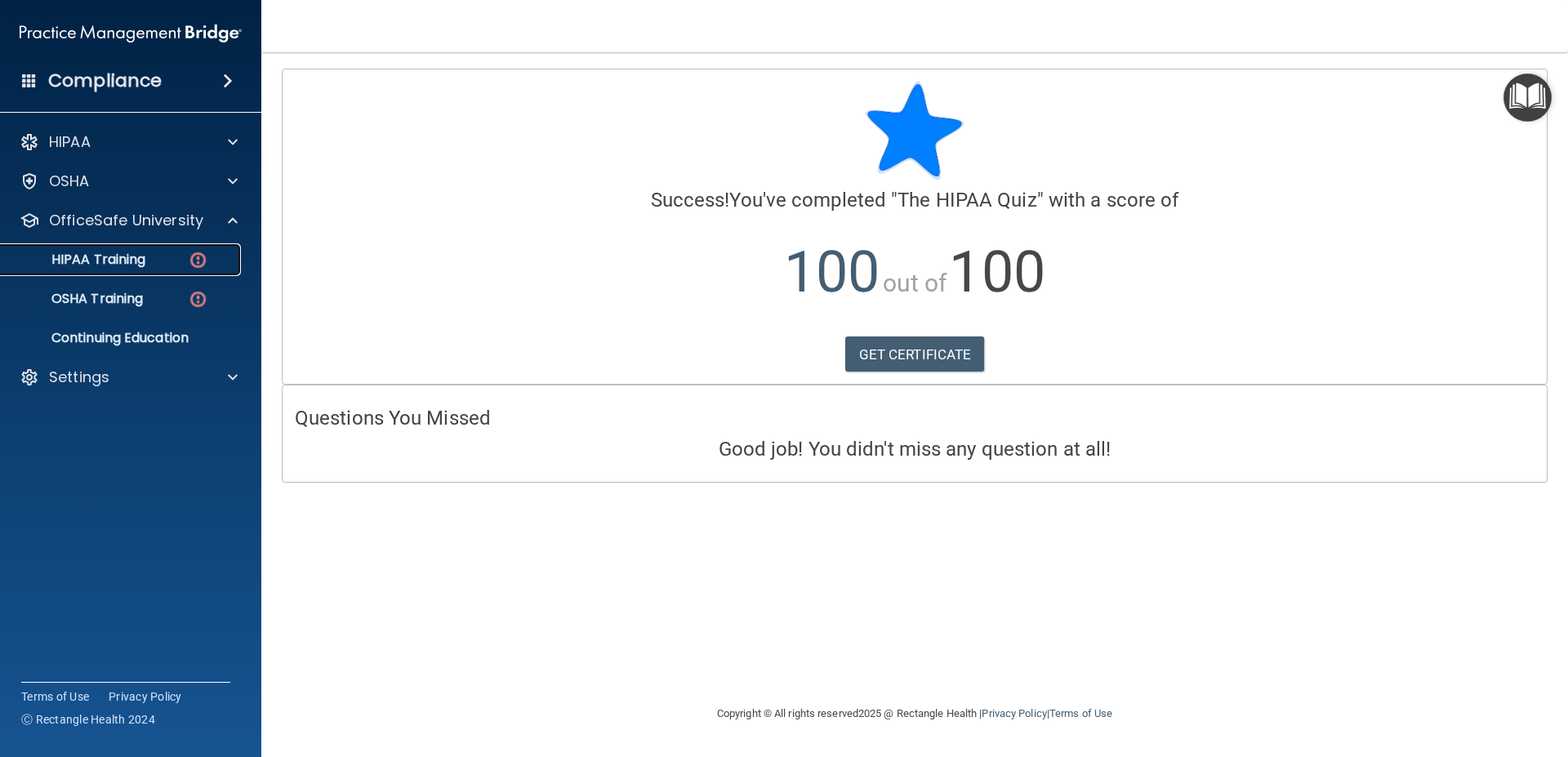
click at [209, 259] on div "HIPAA Training" at bounding box center [122, 260] width 223 height 17
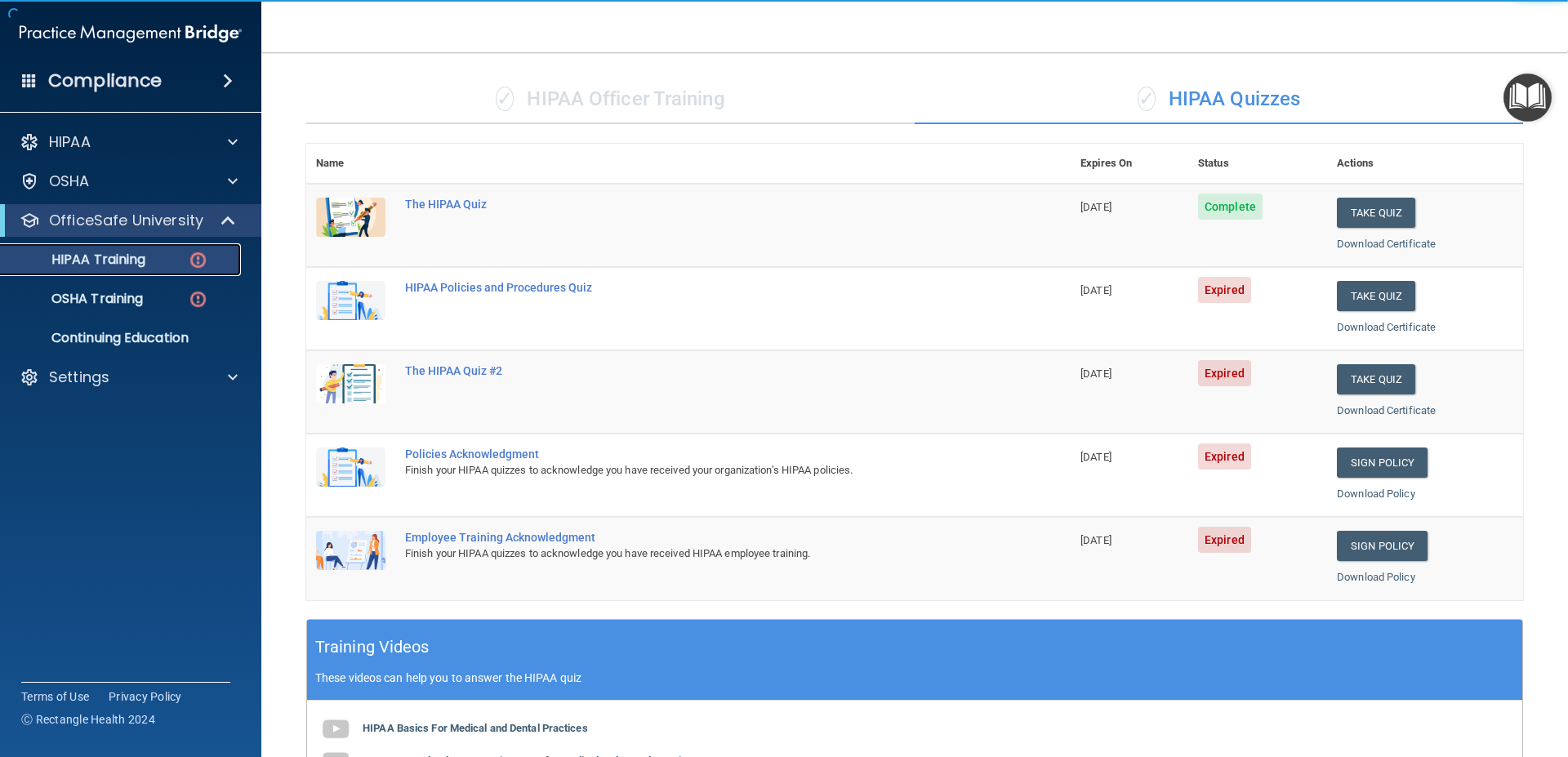
scroll to position [74, 0]
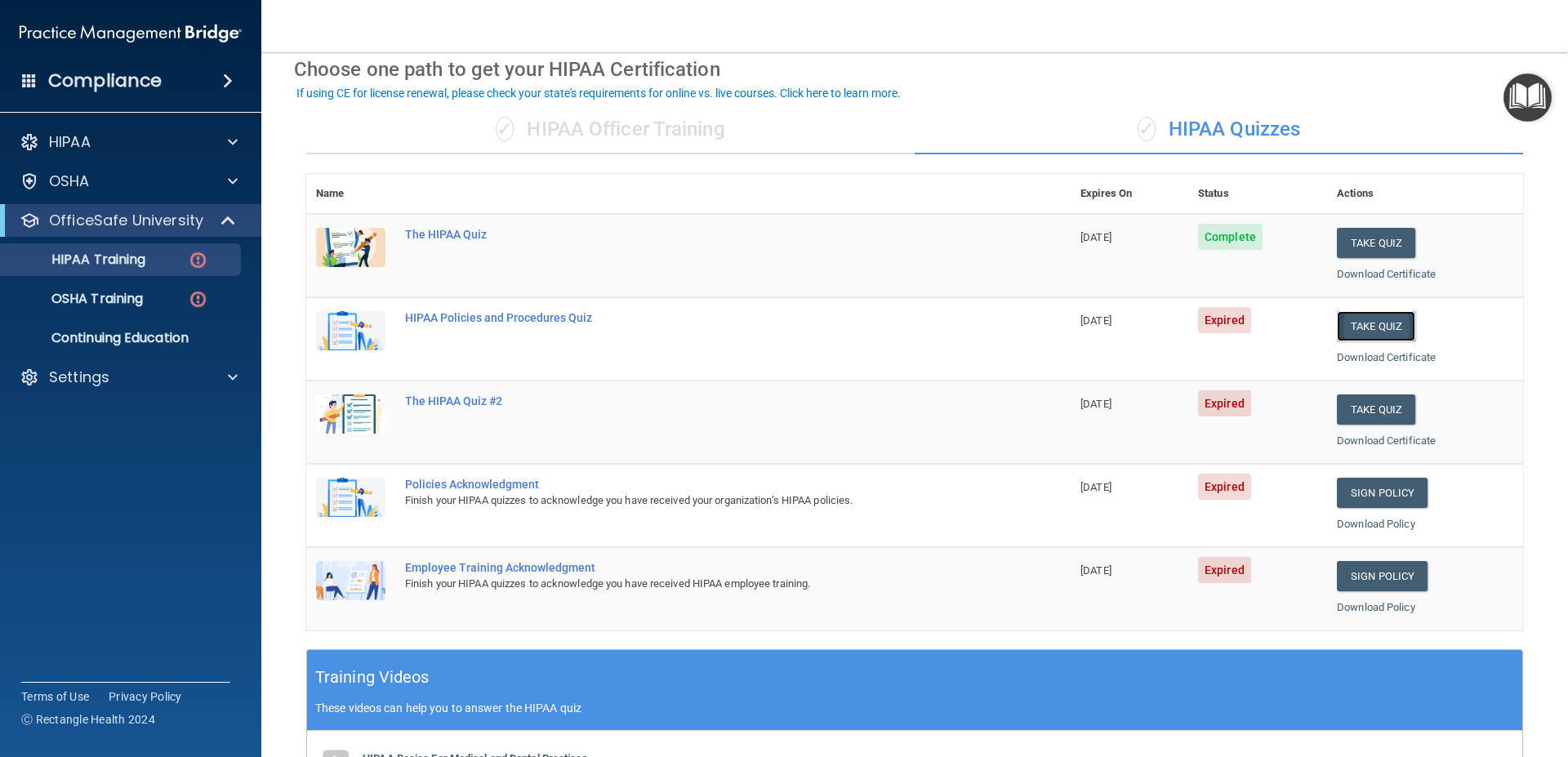
click at [1348, 331] on button "Take Quiz" at bounding box center [1376, 327] width 79 height 30
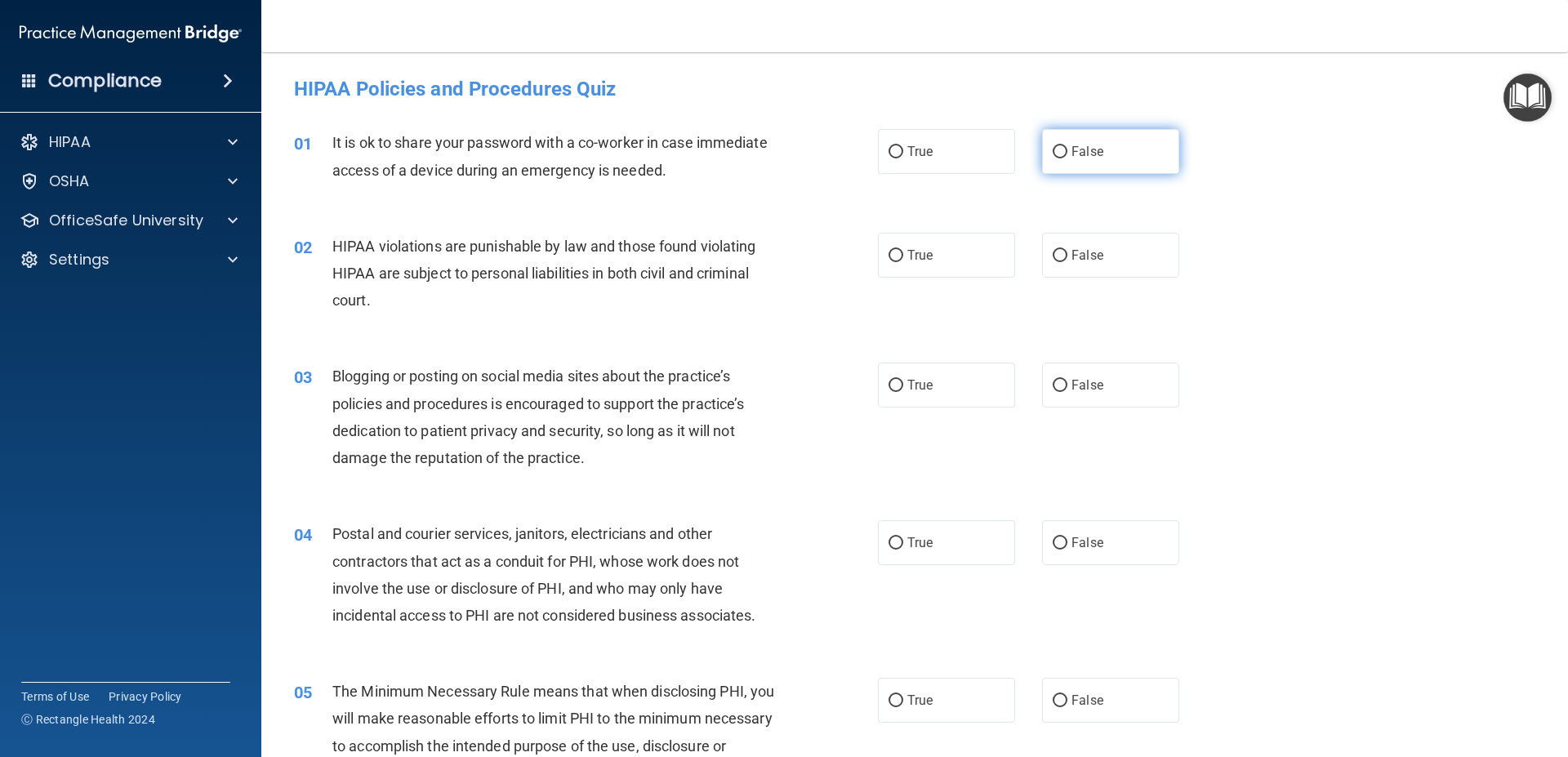
click at [1052, 153] on input "False" at bounding box center [1060, 152] width 15 height 13
radio input "true"
click at [898, 256] on label "True" at bounding box center [946, 255] width 137 height 45
click at [898, 256] on input "True" at bounding box center [896, 255] width 15 height 13
radio input "true"
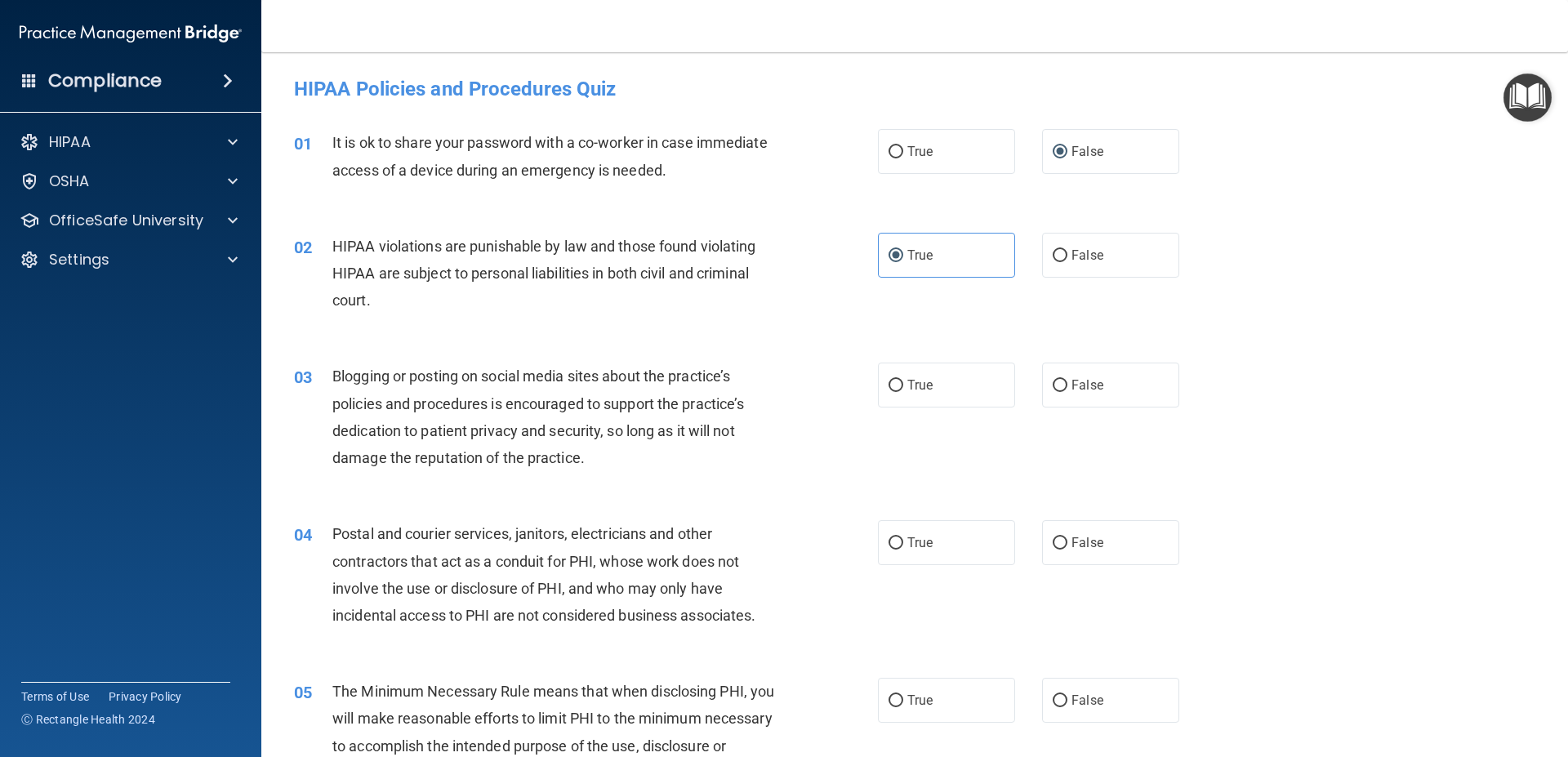
scroll to position [147, 0]
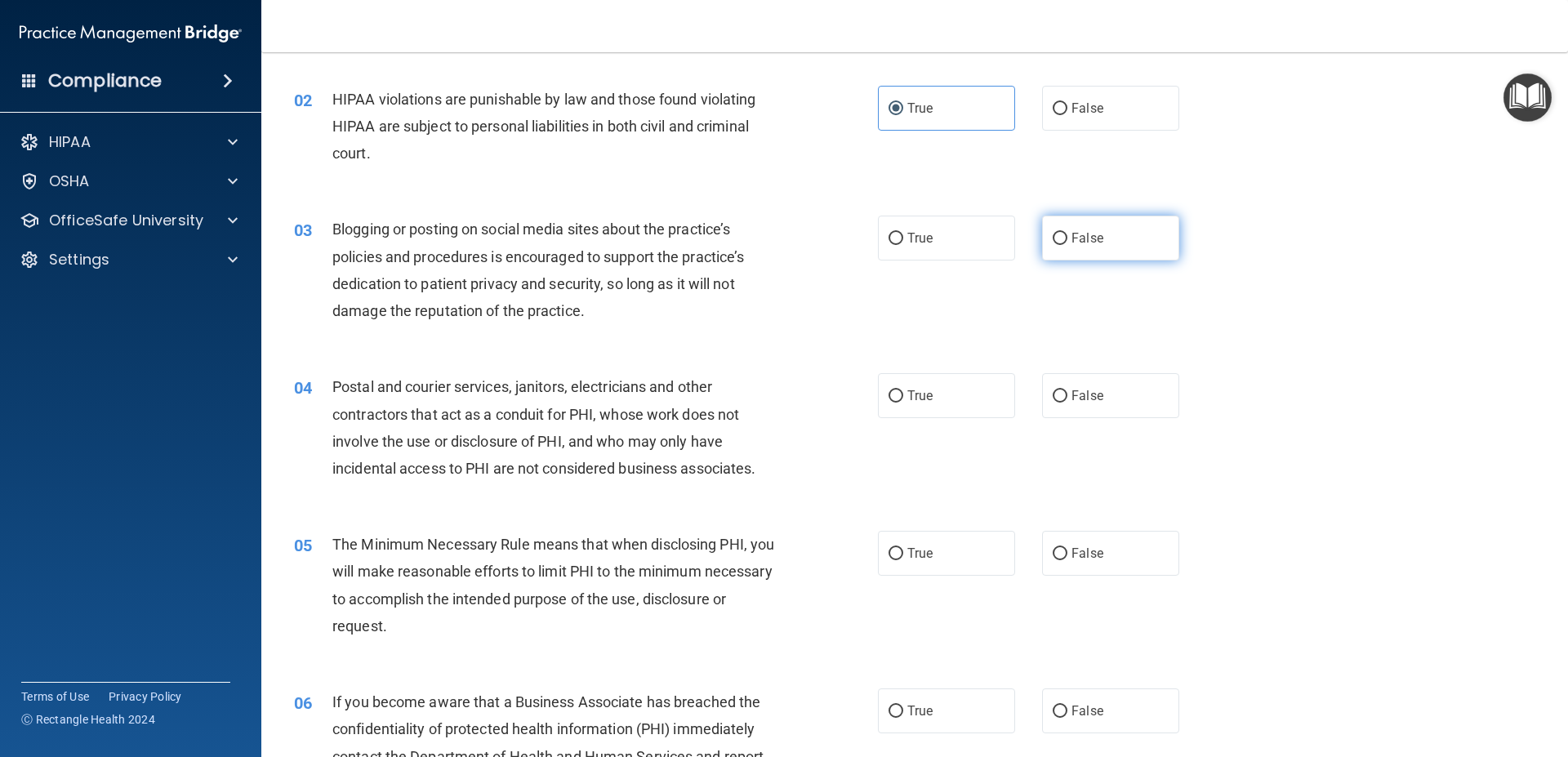
click at [1043, 244] on label "False" at bounding box center [1111, 238] width 137 height 45
click at [1052, 244] on input "False" at bounding box center [1060, 239] width 15 height 13
radio input "true"
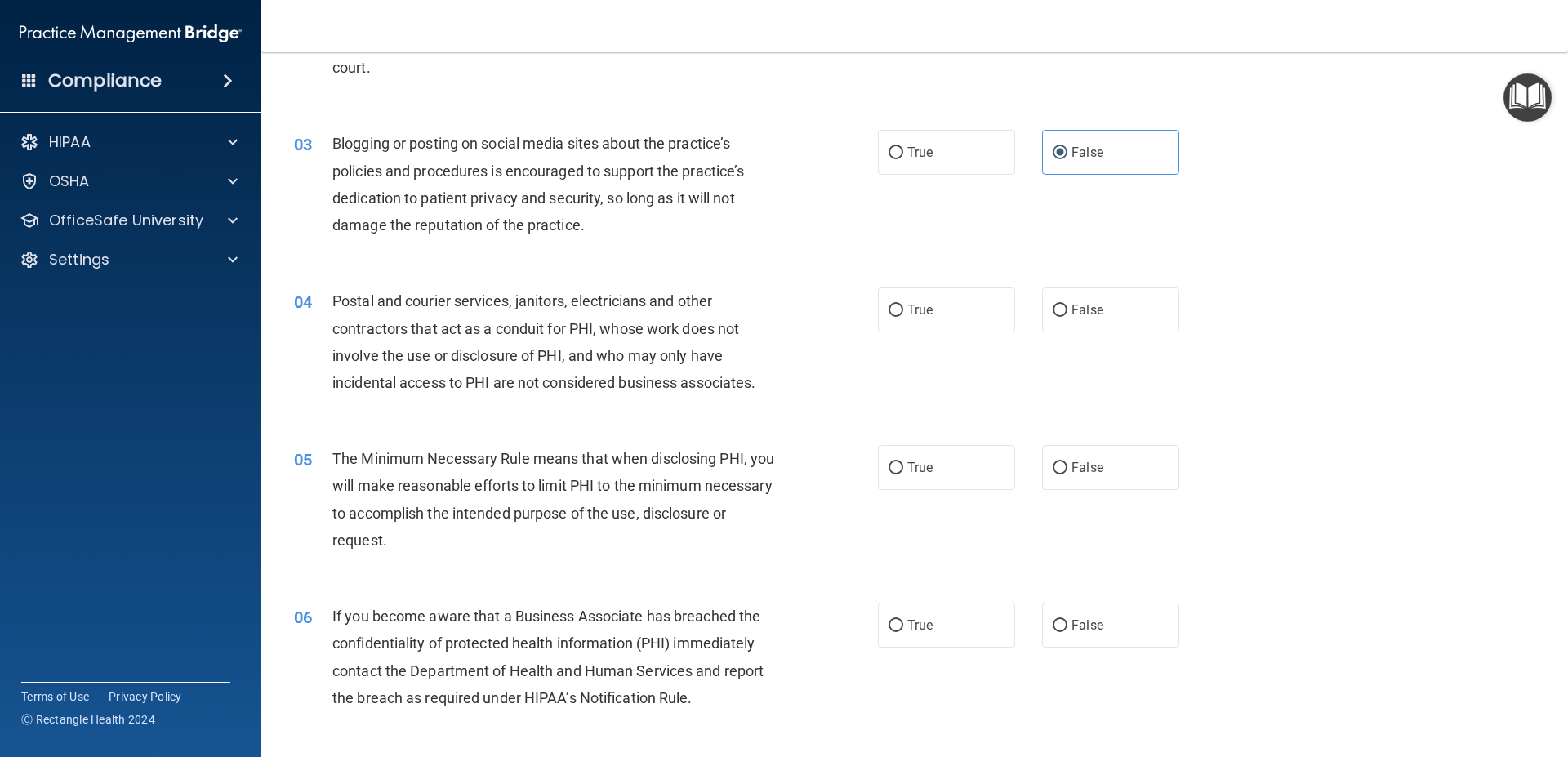
scroll to position [294, 0]
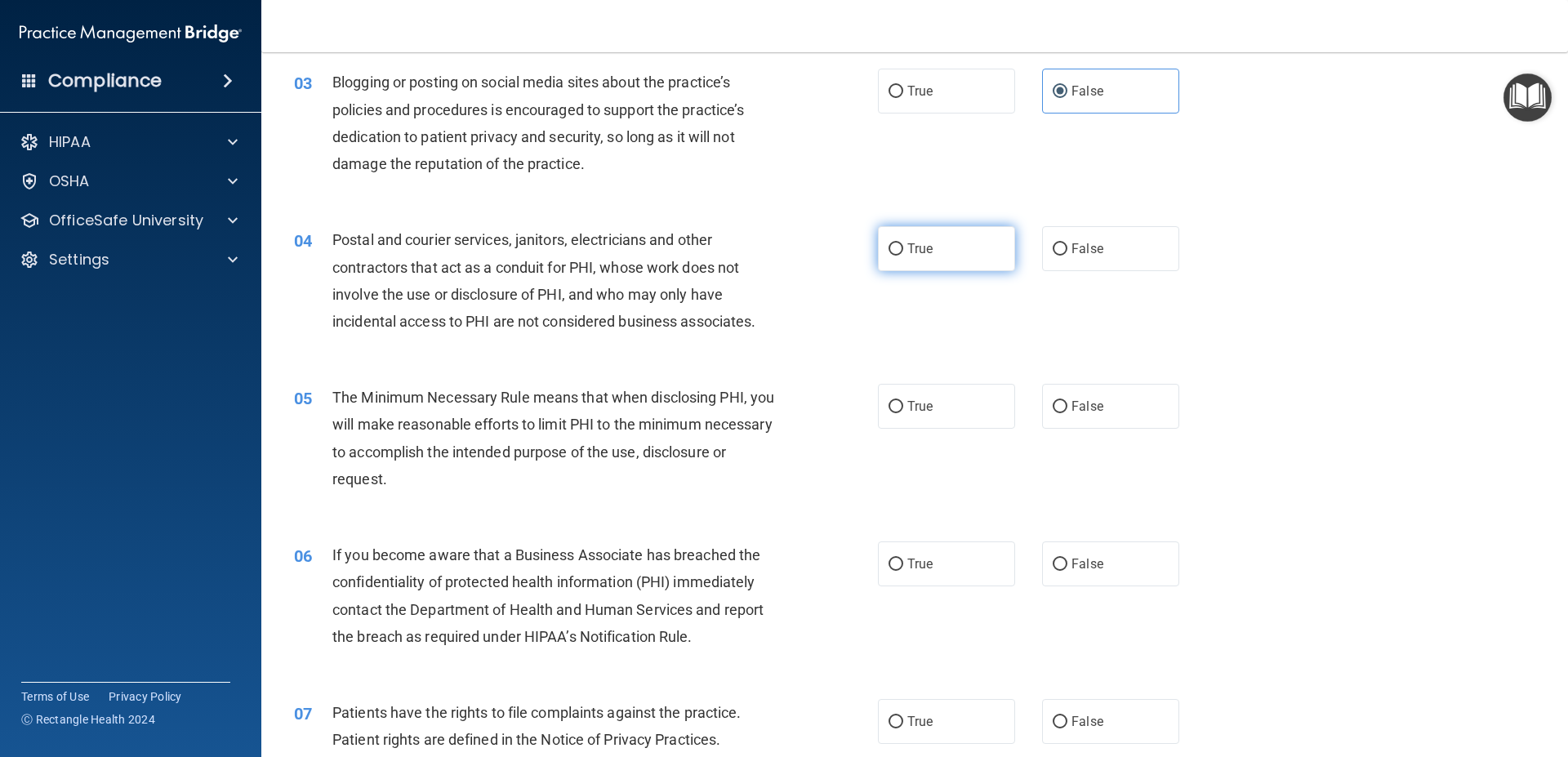
click at [907, 244] on span "True" at bounding box center [920, 249] width 25 height 16
click at [903, 244] on input "True" at bounding box center [896, 250] width 15 height 13
radio input "true"
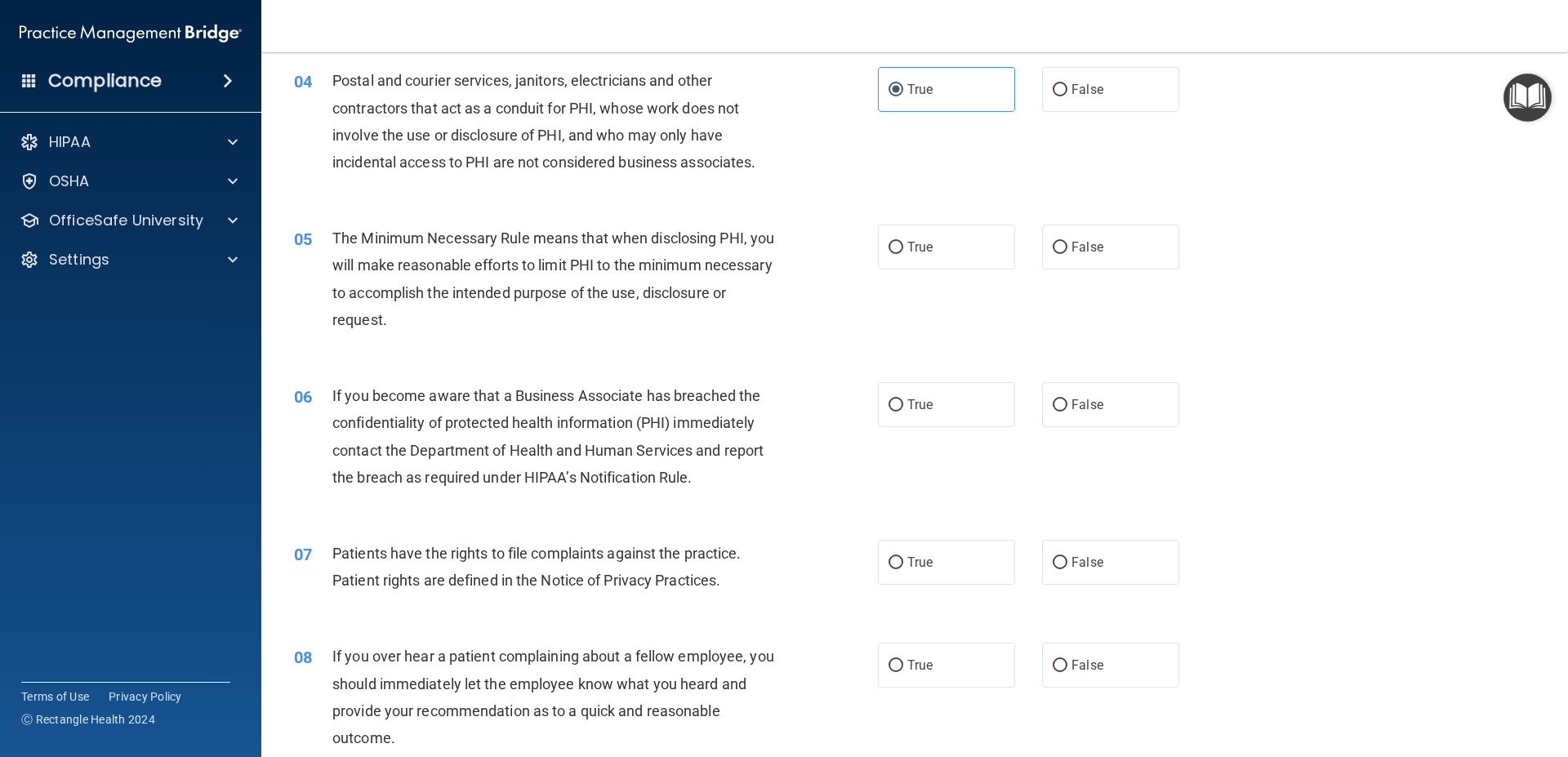
scroll to position [514, 0]
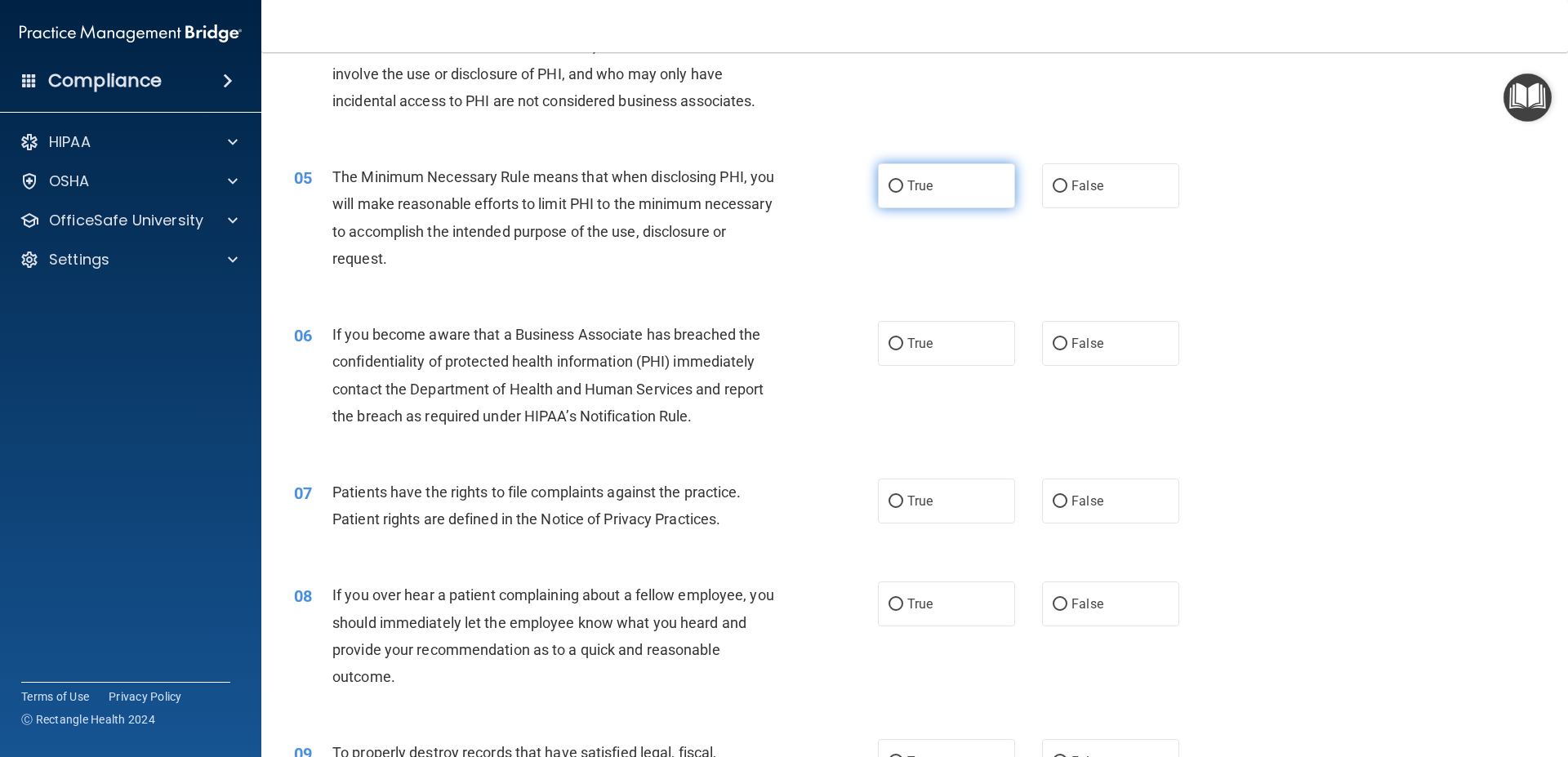
click at [889, 198] on label "True" at bounding box center [946, 186] width 137 height 45
click at [889, 193] on input "True" at bounding box center [896, 187] width 15 height 13
radio input "true"
click at [1058, 342] on input "False" at bounding box center [1060, 344] width 15 height 13
radio input "true"
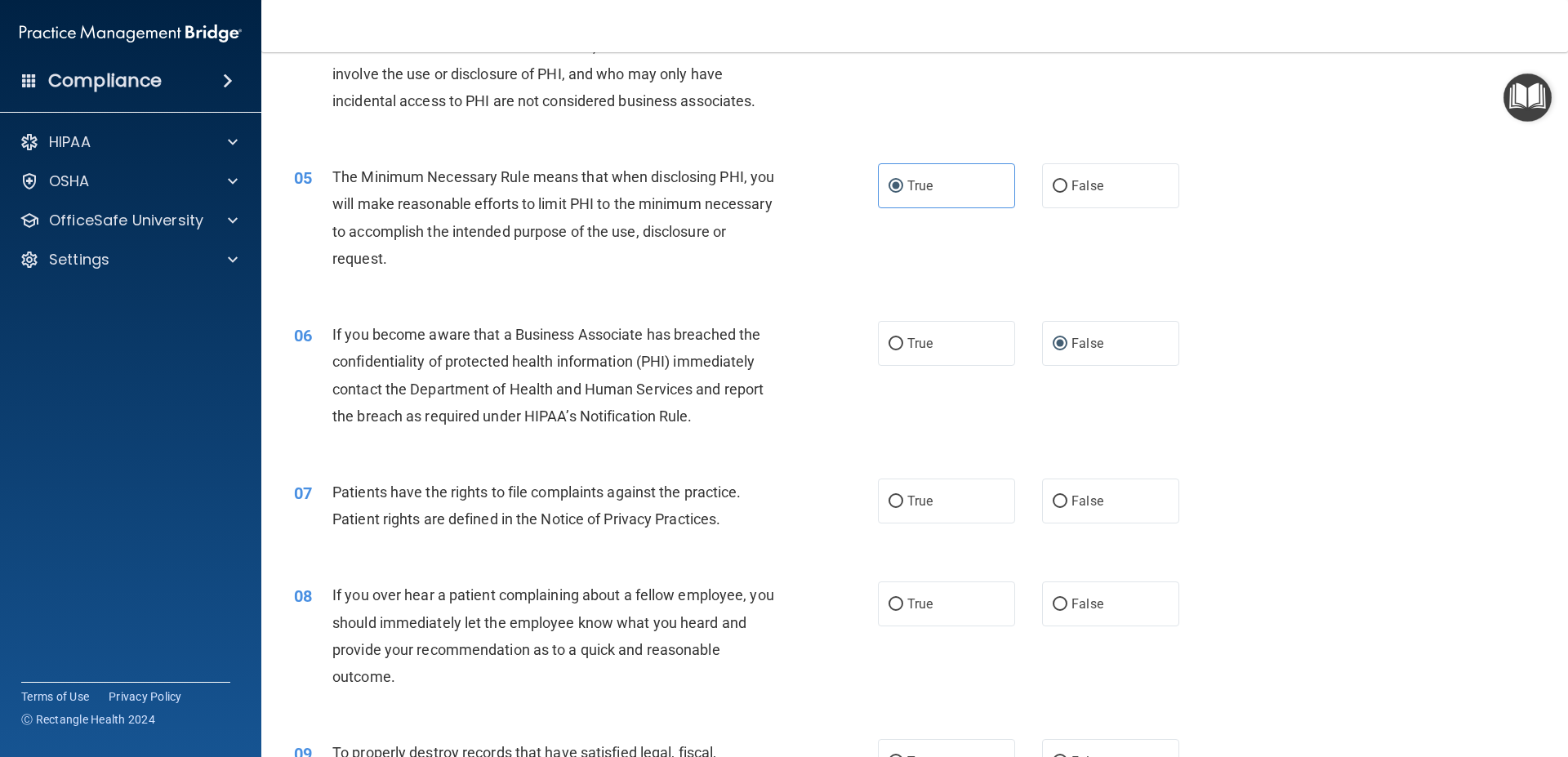
scroll to position [735, 0]
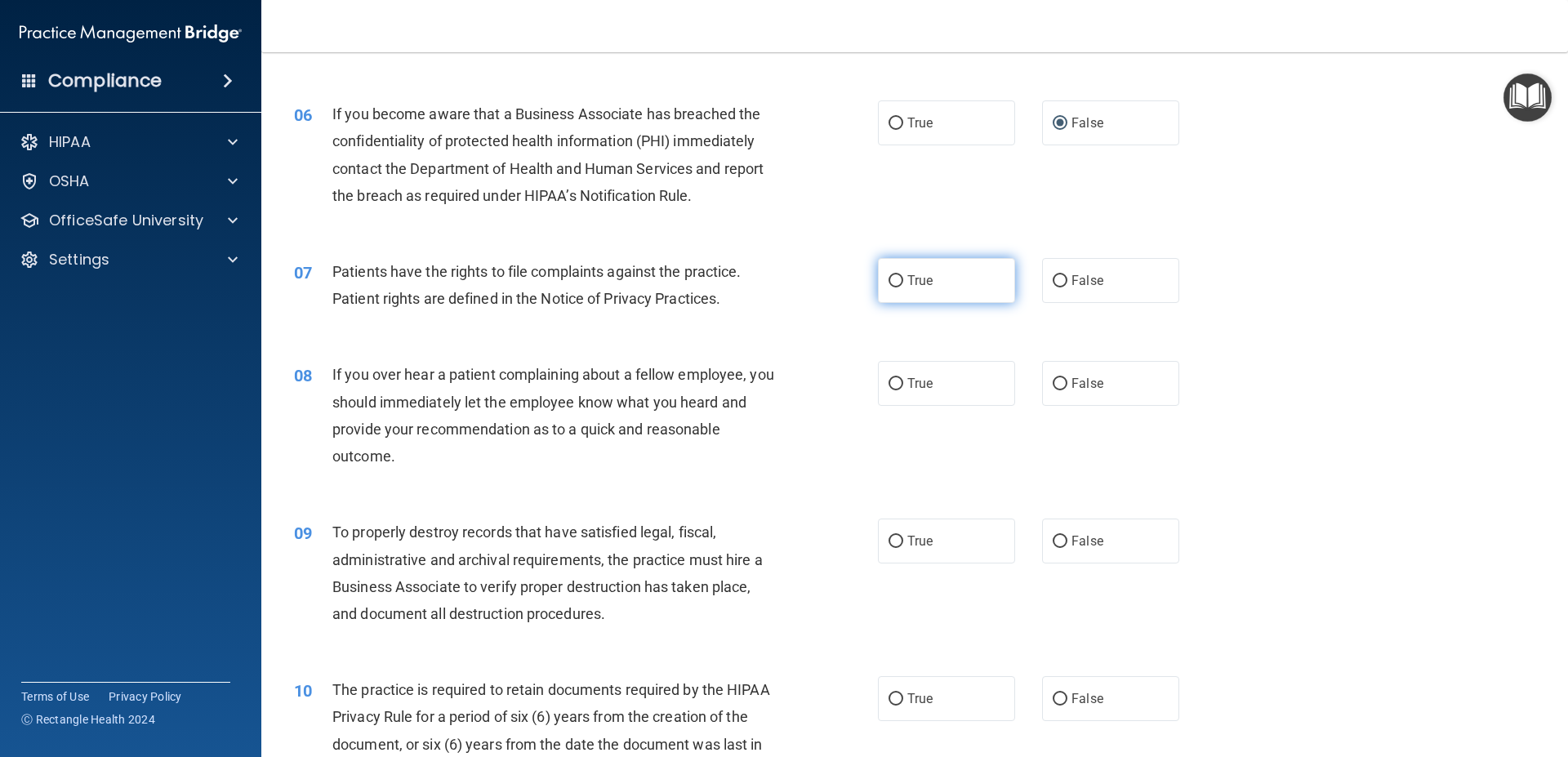
click at [889, 292] on label "True" at bounding box center [946, 281] width 137 height 45
click at [889, 287] on input "True" at bounding box center [896, 281] width 15 height 13
radio input "true"
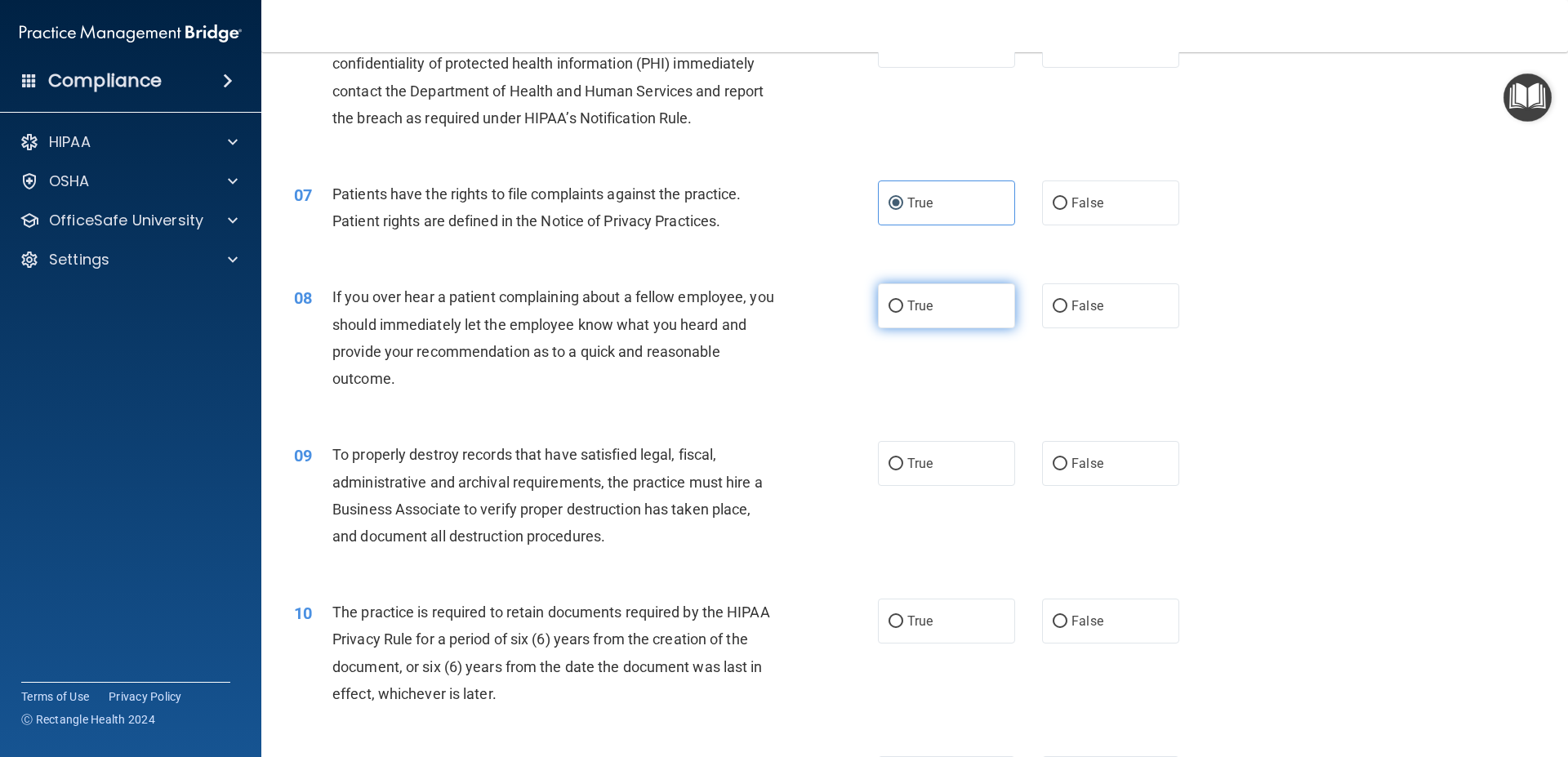
scroll to position [882, 0]
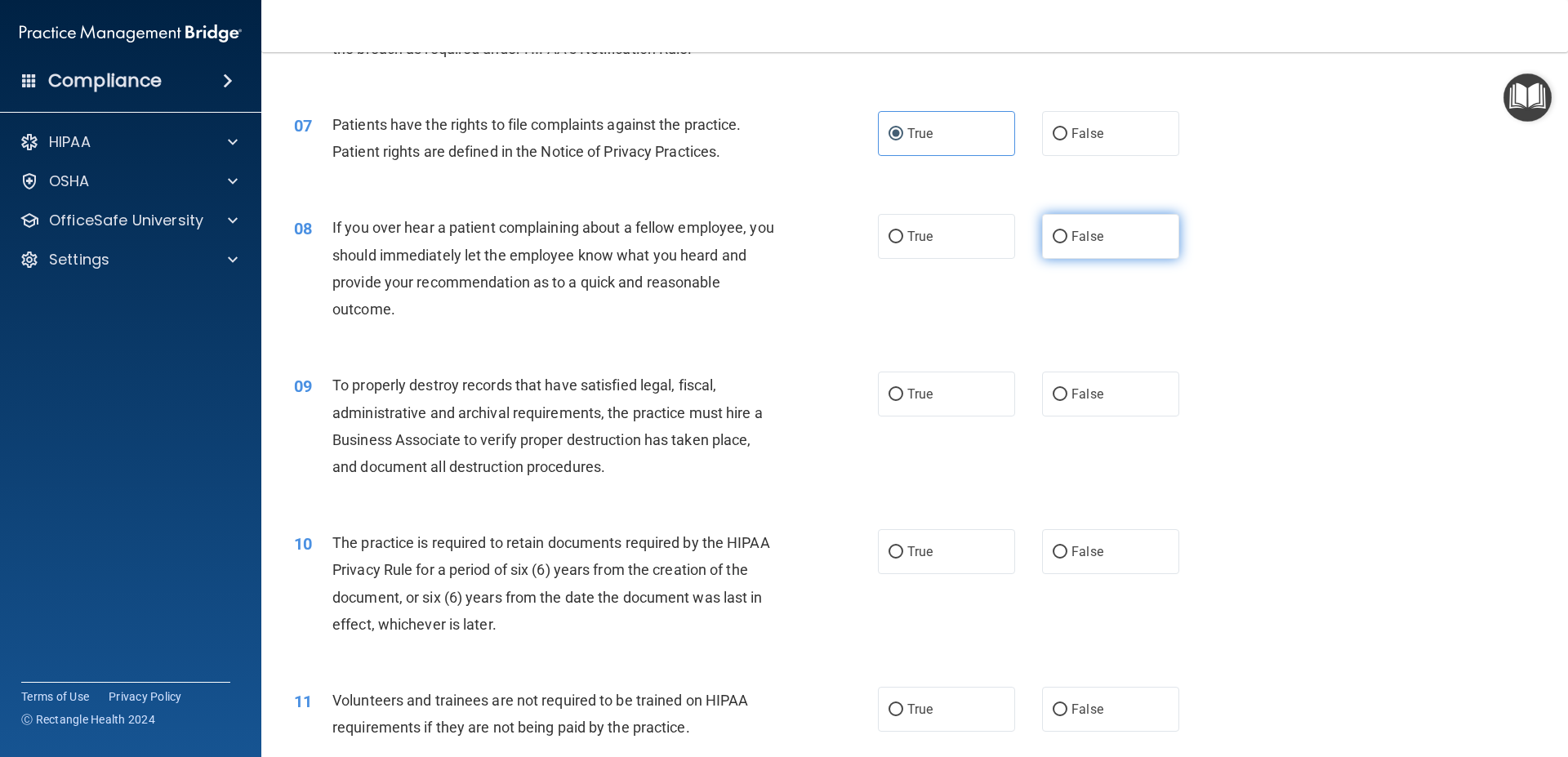
click at [1046, 229] on label "False" at bounding box center [1111, 237] width 137 height 45
click at [1052, 231] on input "False" at bounding box center [1060, 237] width 15 height 13
radio input "true"
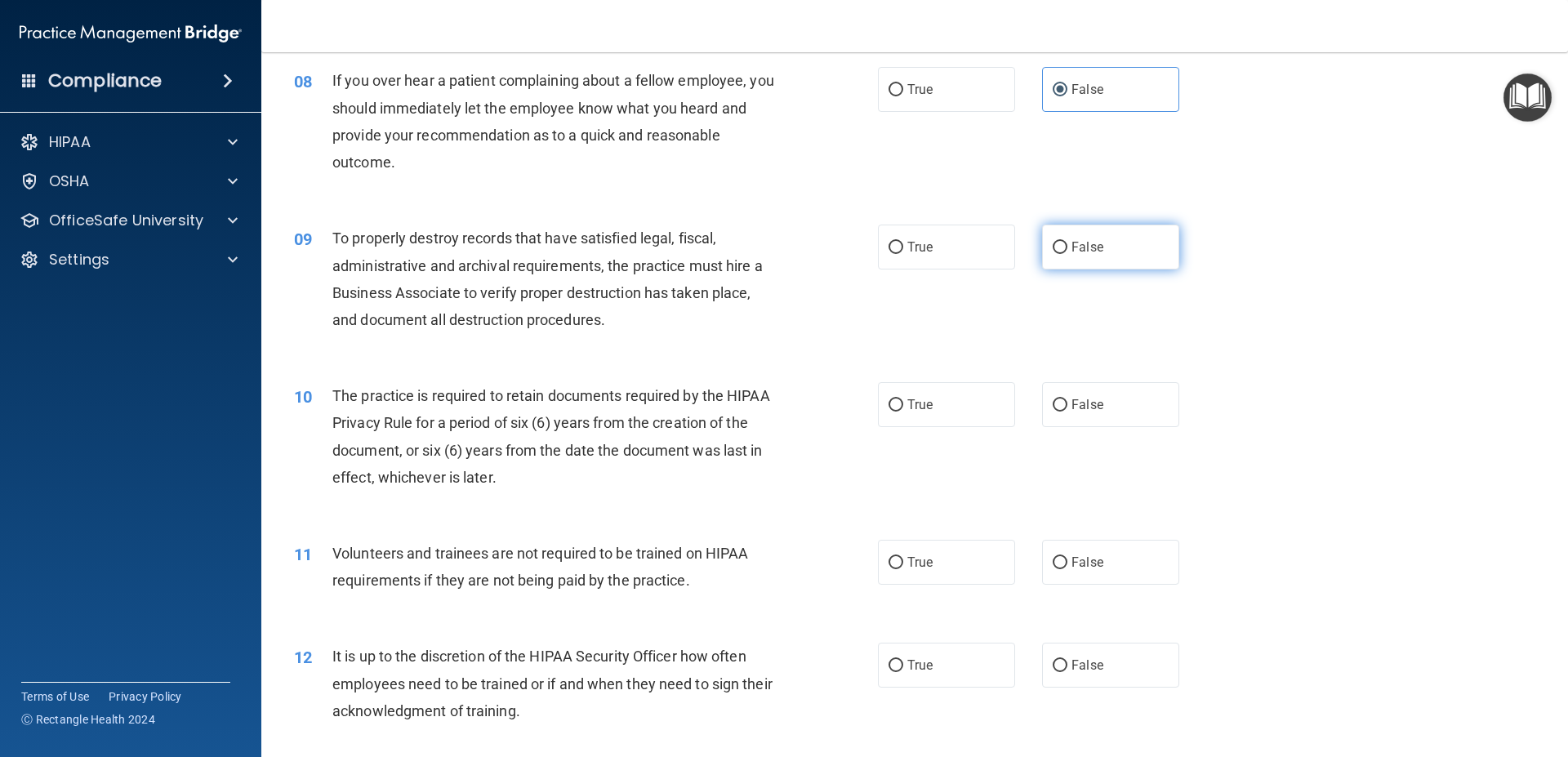
click at [1082, 253] on span "False" at bounding box center [1087, 247] width 32 height 16
click at [1067, 253] on input "False" at bounding box center [1060, 248] width 15 height 13
radio input "true"
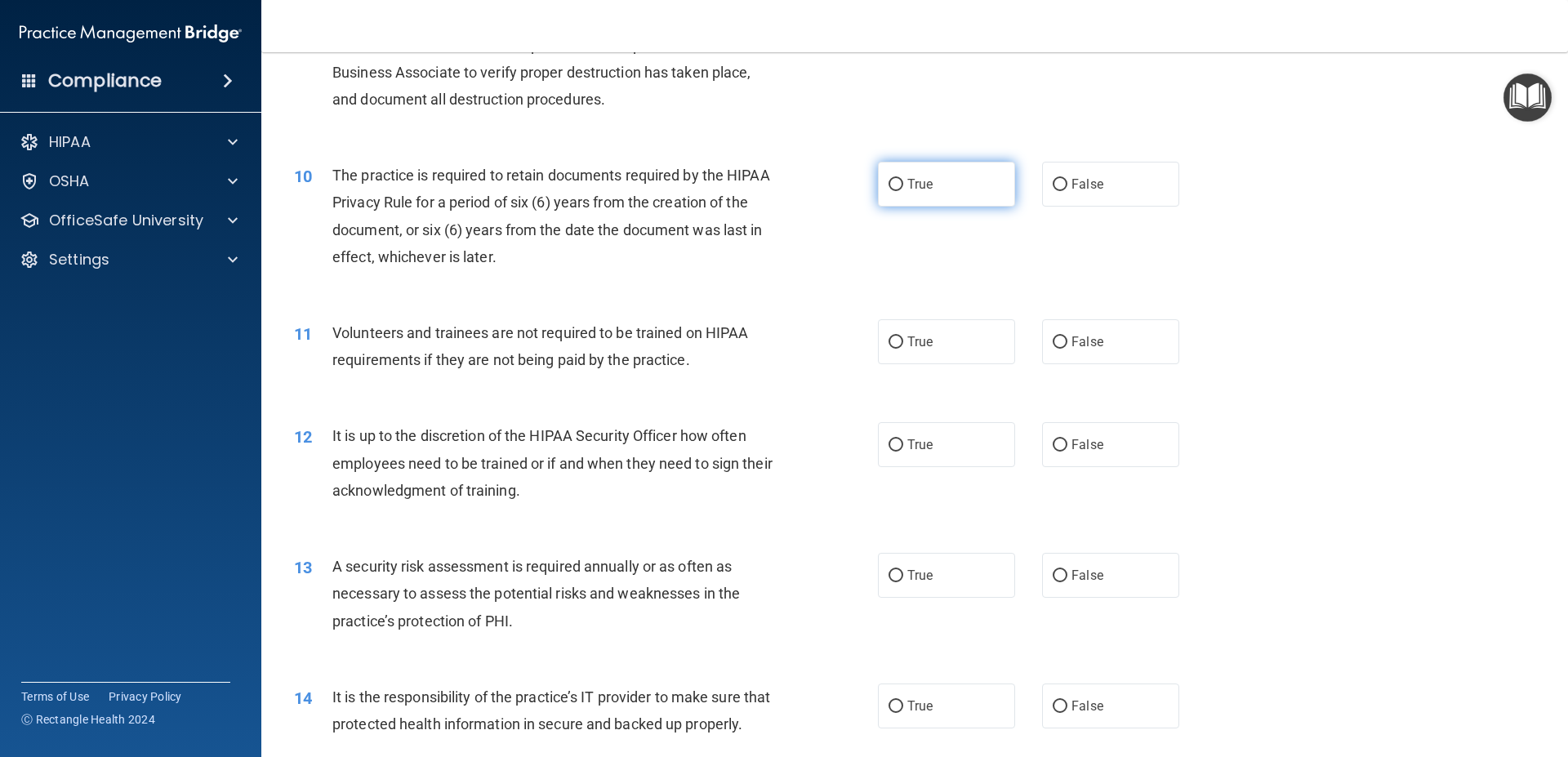
click at [897, 194] on label "True" at bounding box center [946, 184] width 137 height 45
click at [897, 191] on input "True" at bounding box center [896, 185] width 15 height 13
radio input "true"
drag, startPoint x: 1051, startPoint y: 345, endPoint x: 1047, endPoint y: 354, distance: 9.8
click at [1052, 347] on input "False" at bounding box center [1060, 342] width 15 height 13
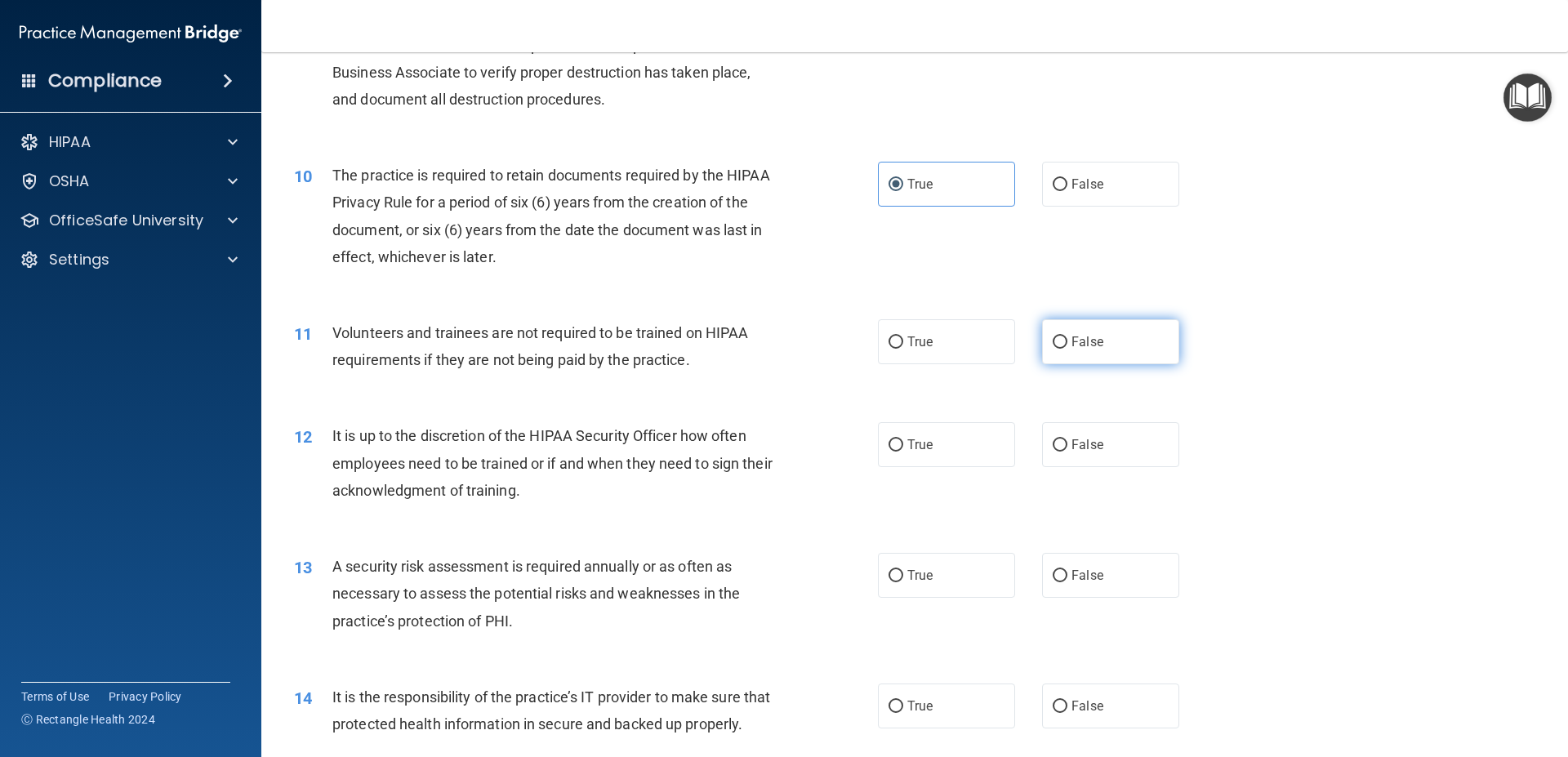
radio input "true"
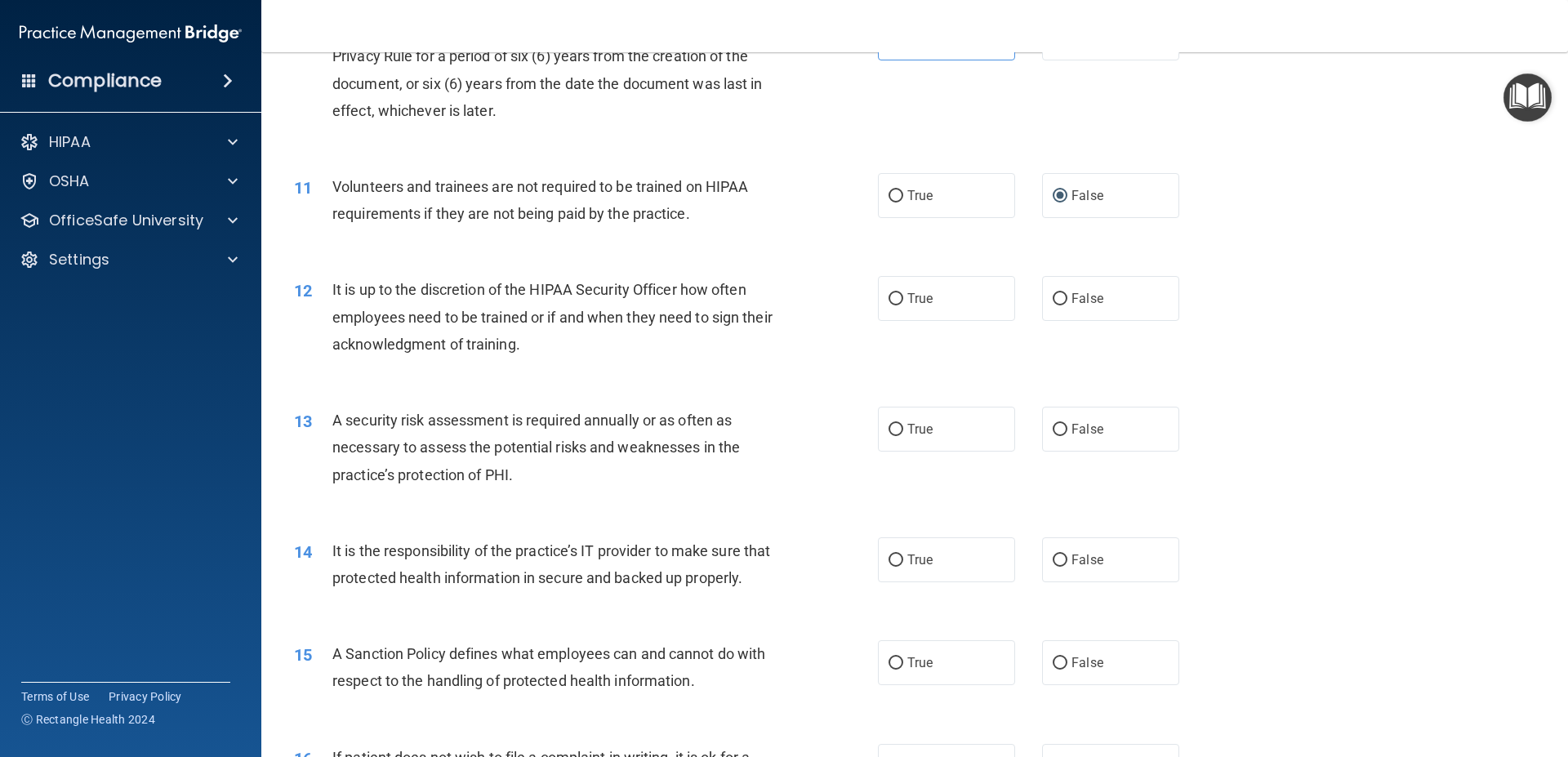
scroll to position [1397, 0]
click at [1057, 302] on input "False" at bounding box center [1060, 298] width 15 height 13
radio input "true"
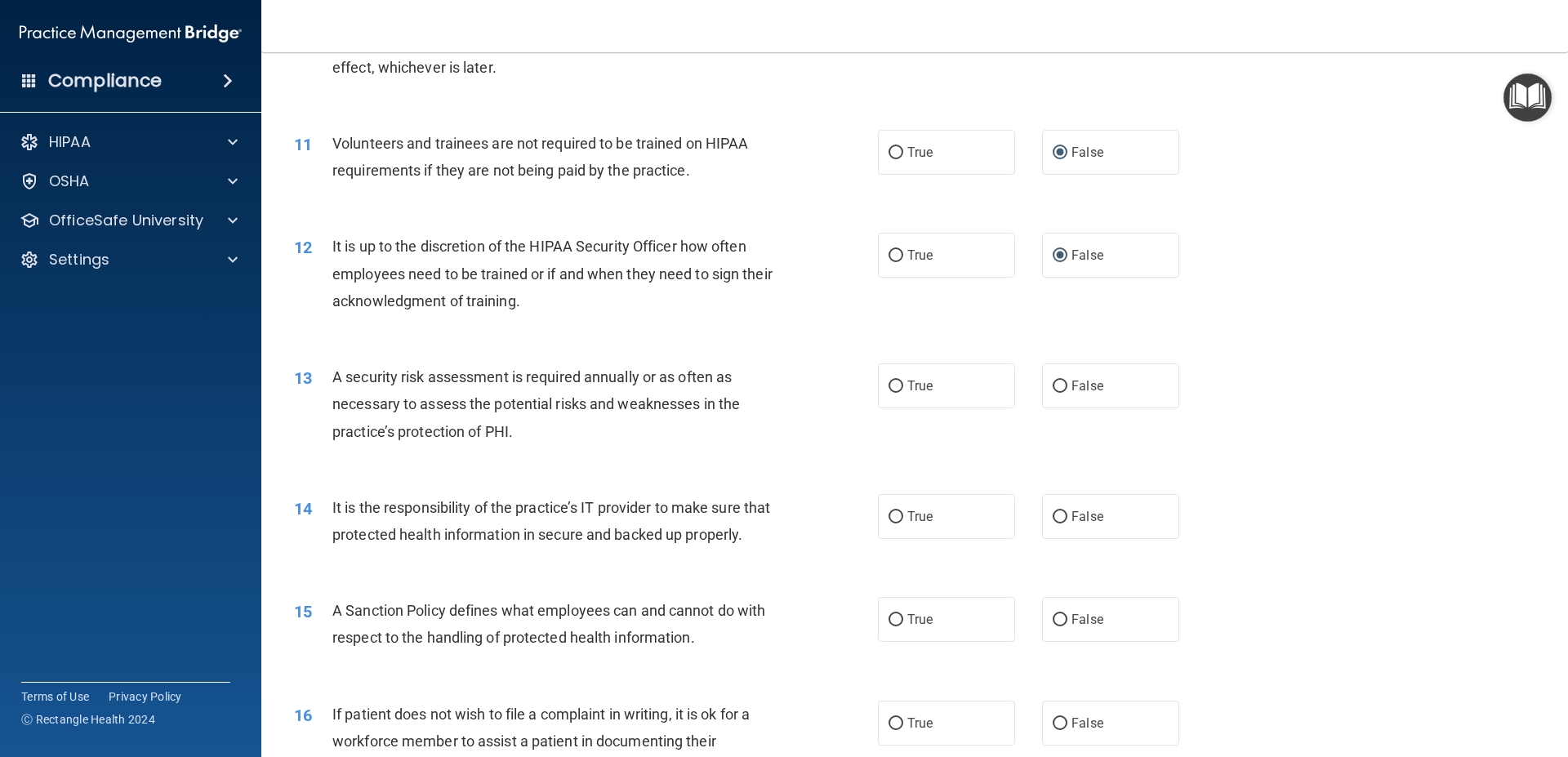
scroll to position [1470, 0]
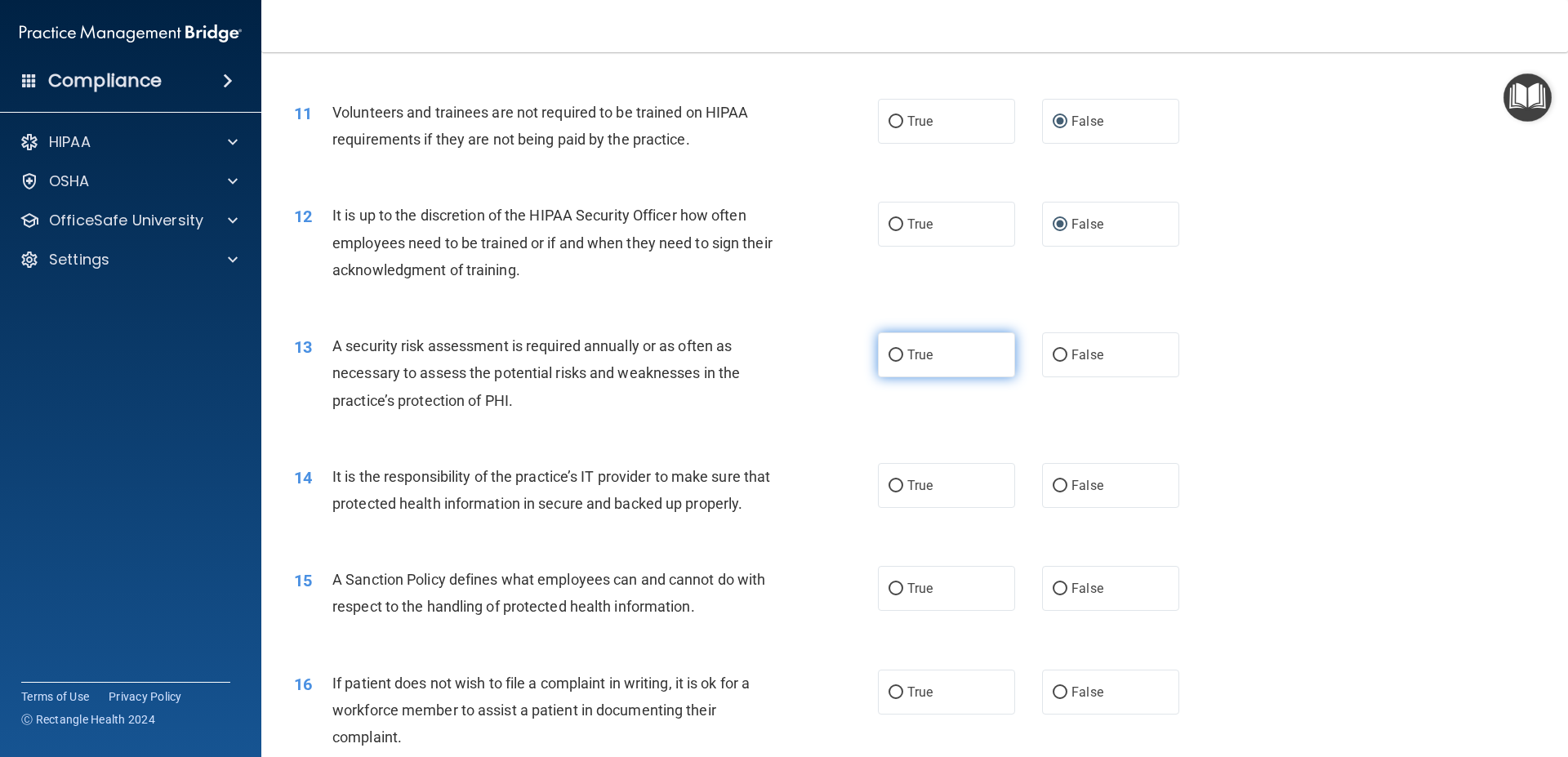
click at [888, 358] on input "True" at bounding box center [896, 355] width 15 height 13
radio input "true"
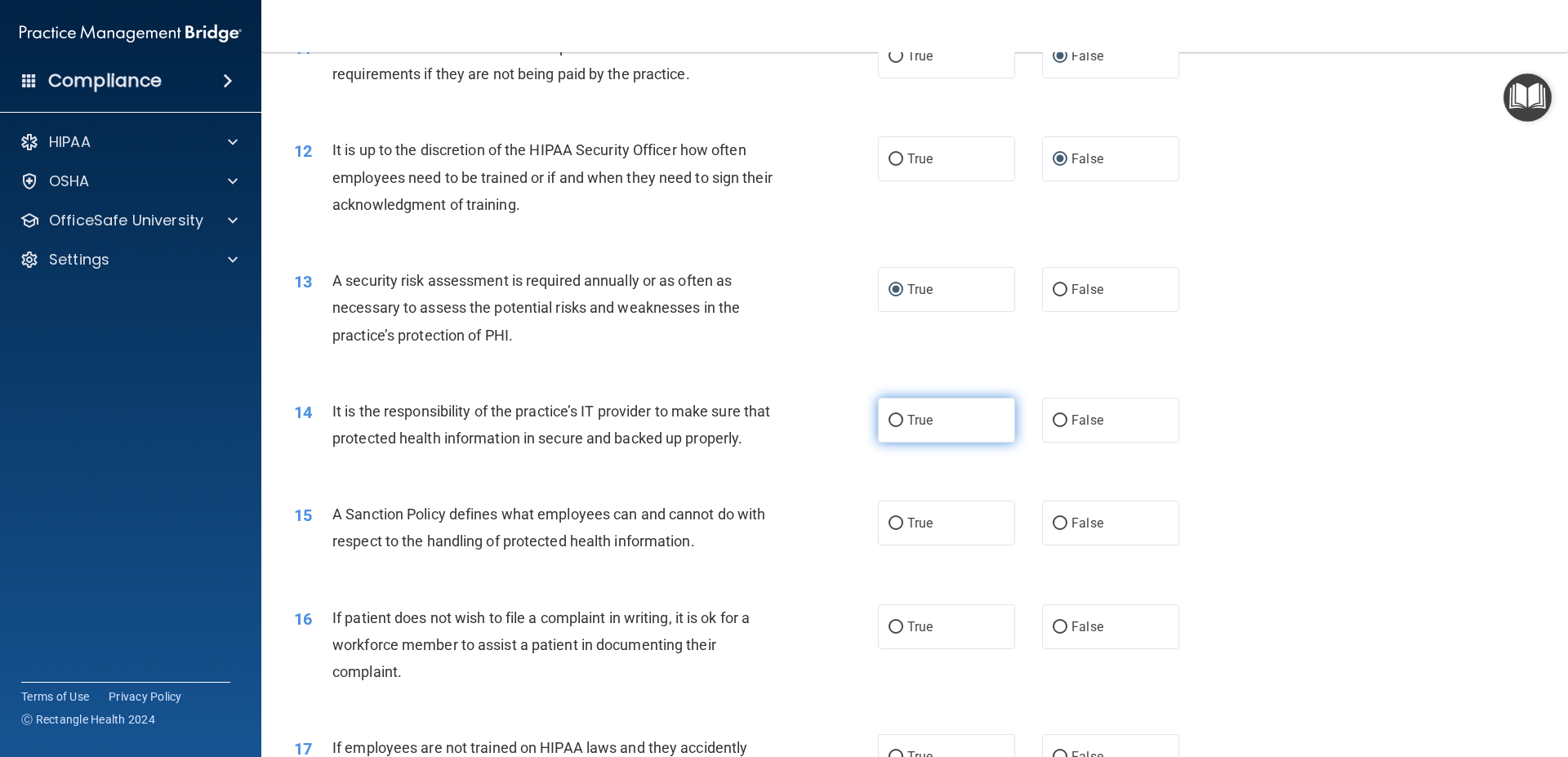
scroll to position [1617, 0]
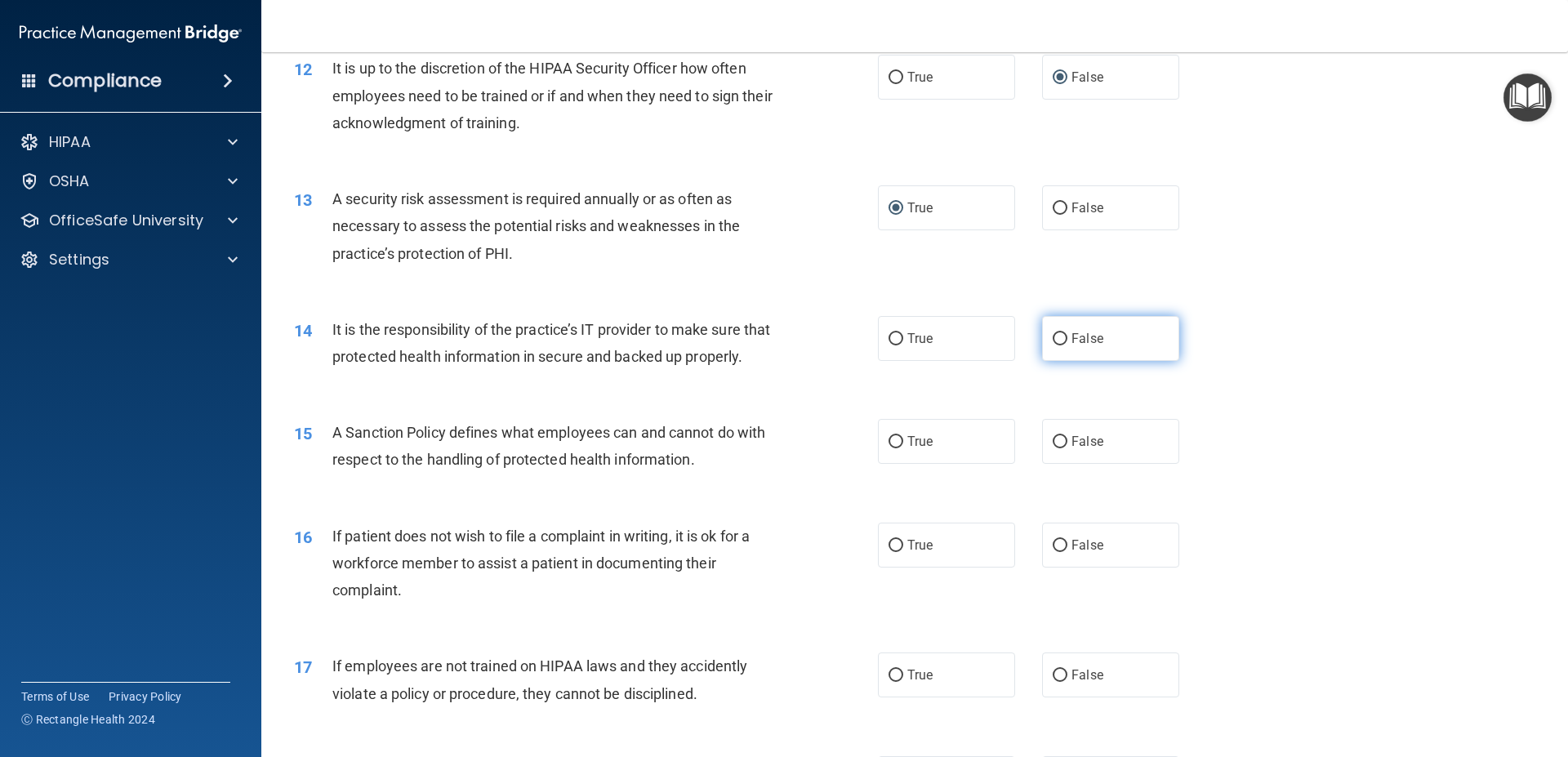
drag, startPoint x: 1073, startPoint y: 344, endPoint x: 1061, endPoint y: 346, distance: 12.2
click at [1072, 346] on span "False" at bounding box center [1087, 338] width 32 height 16
click at [1056, 345] on input "False" at bounding box center [1060, 339] width 15 height 13
radio input "true"
click at [1052, 461] on label "False" at bounding box center [1111, 441] width 137 height 45
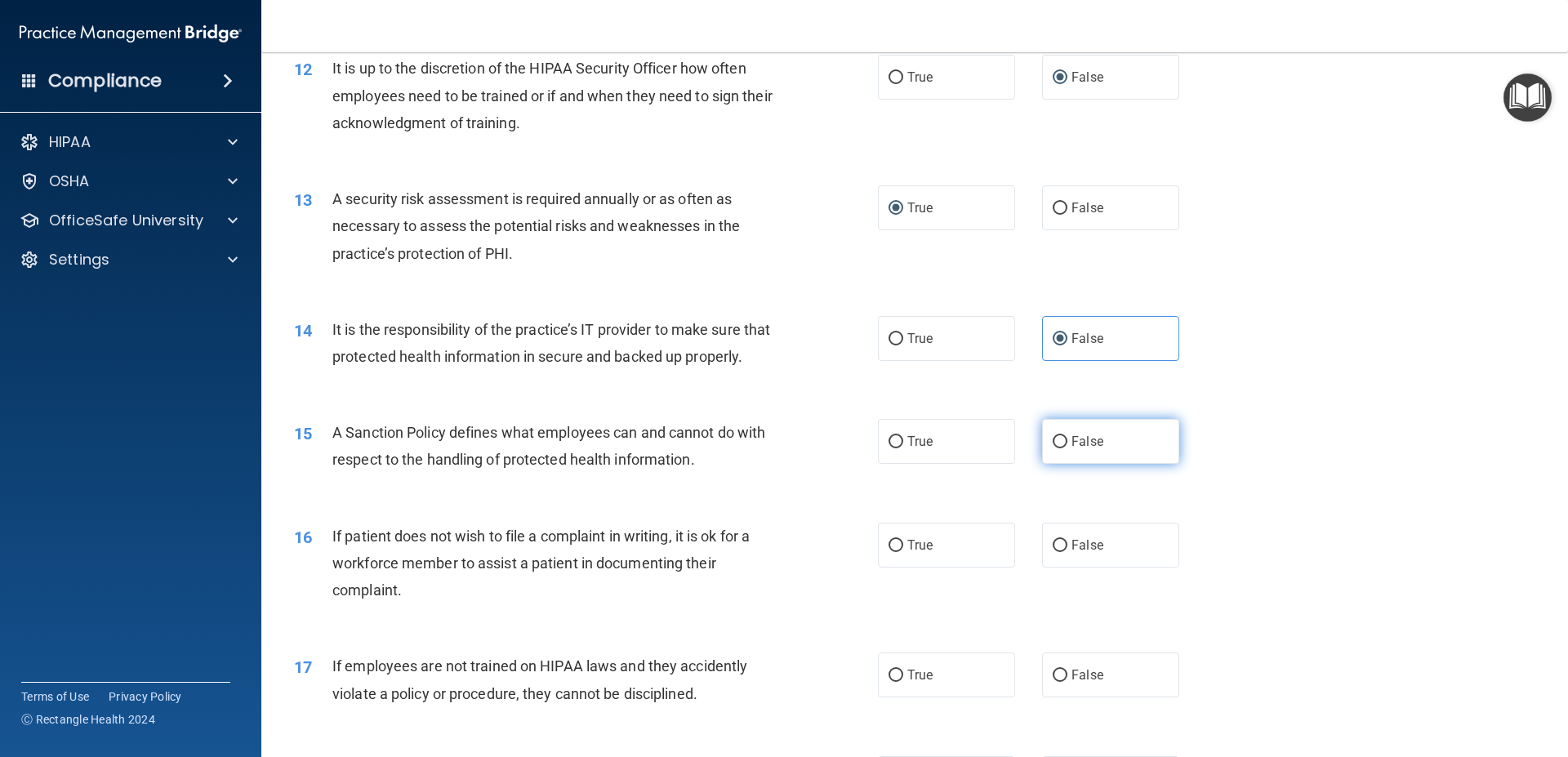
click at [1052, 448] on input "False" at bounding box center [1060, 442] width 15 height 13
radio input "true"
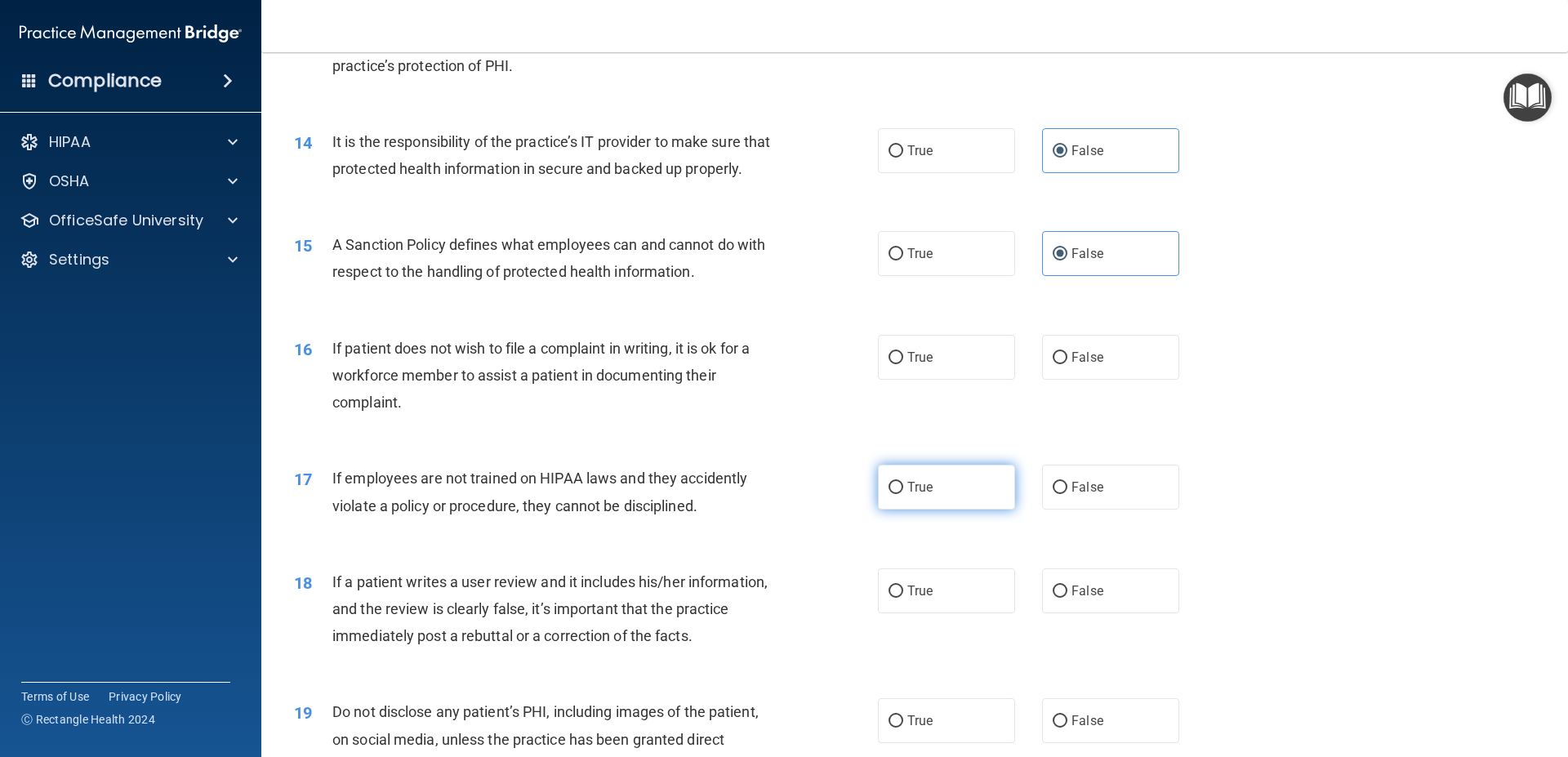
scroll to position [1837, 0]
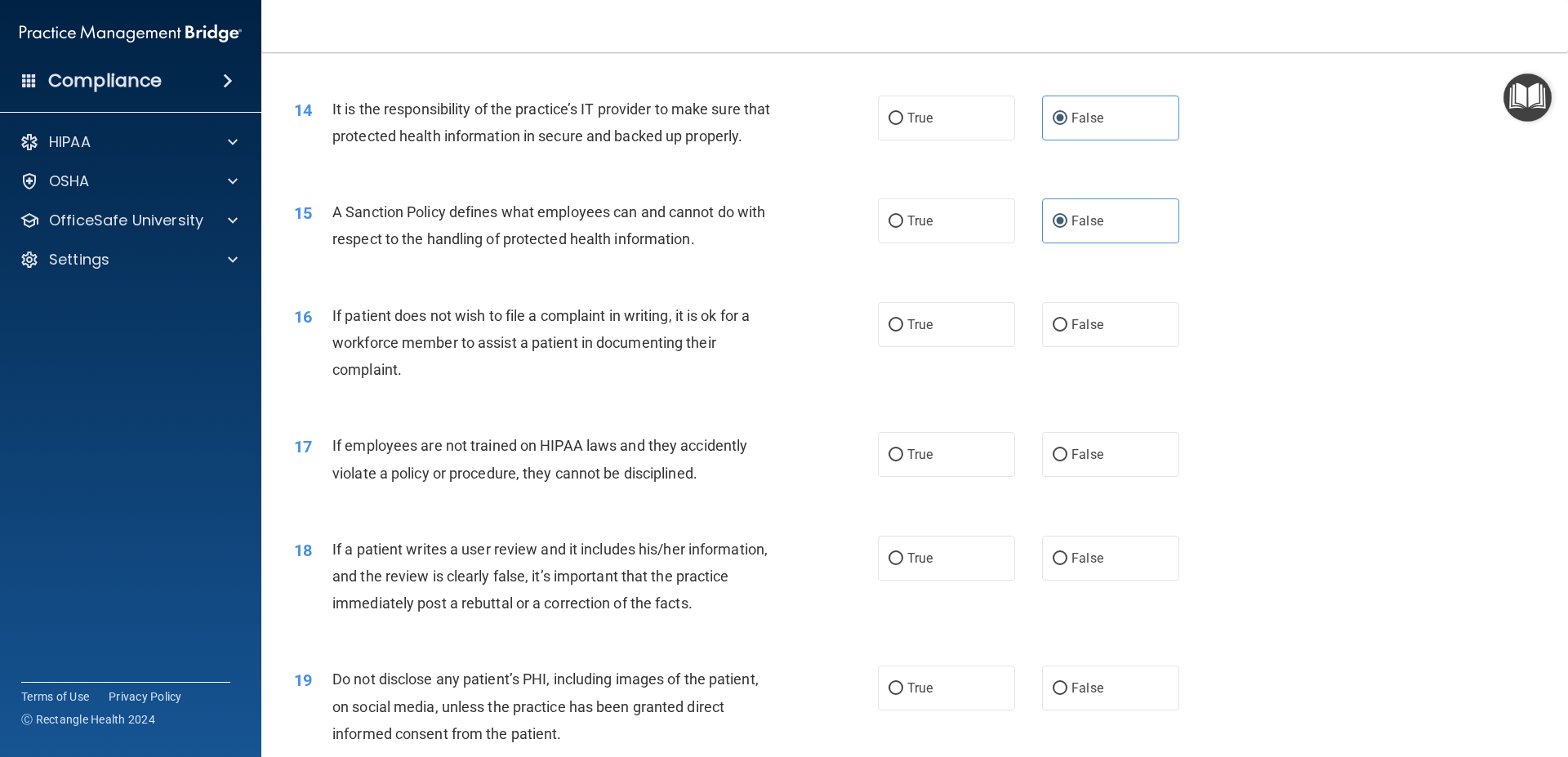
click at [868, 349] on div "16 If patient does not wish to file a complaint in writing, it is ok for a work…" at bounding box center [586, 347] width 633 height 90
click at [888, 348] on label "True" at bounding box center [946, 325] width 137 height 45
click at [888, 332] on input "True" at bounding box center [896, 325] width 15 height 13
radio input "true"
click at [1072, 462] on span "False" at bounding box center [1087, 455] width 32 height 16
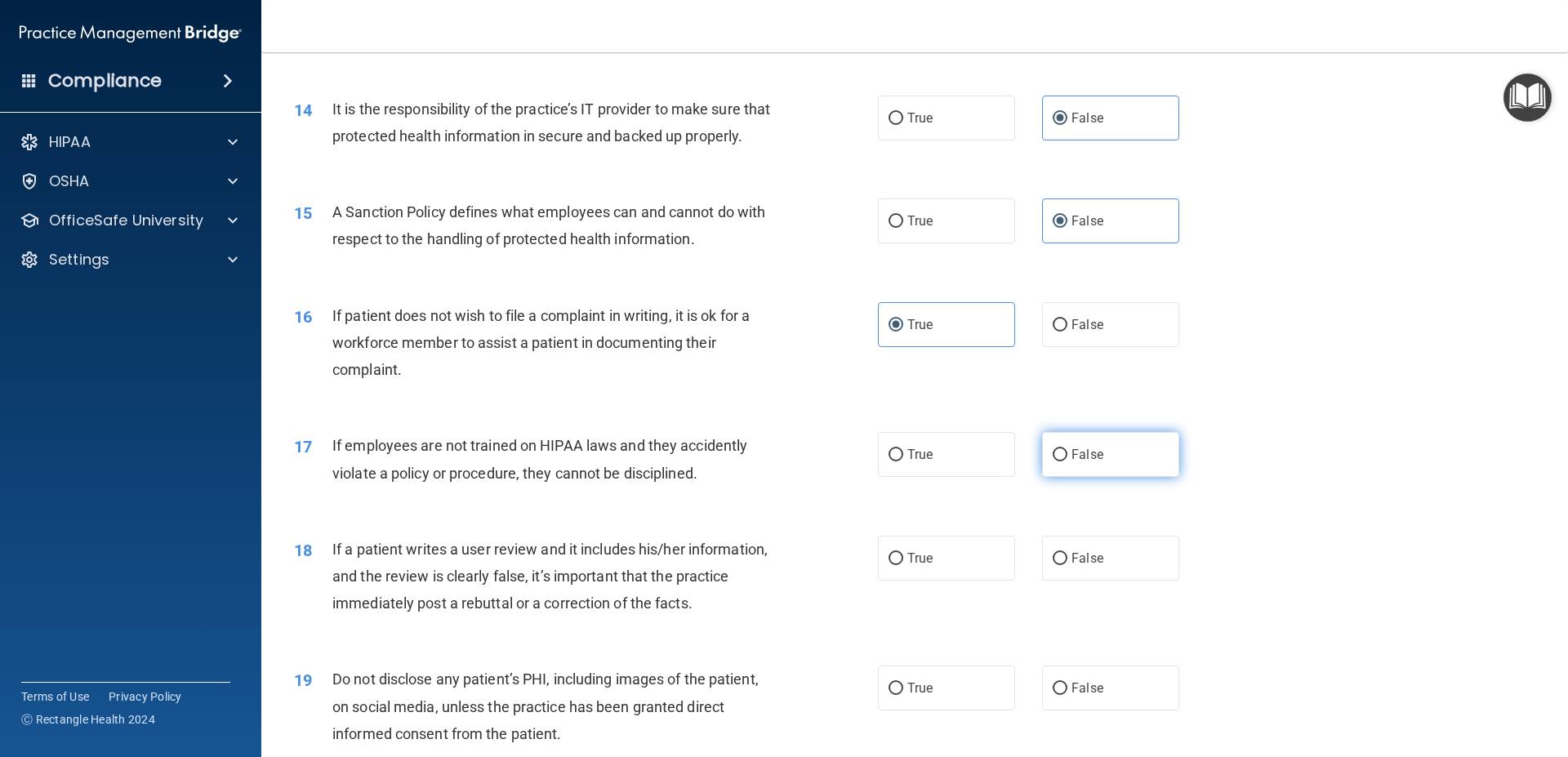
click at [1067, 461] on input "False" at bounding box center [1060, 455] width 15 height 13
radio input "true"
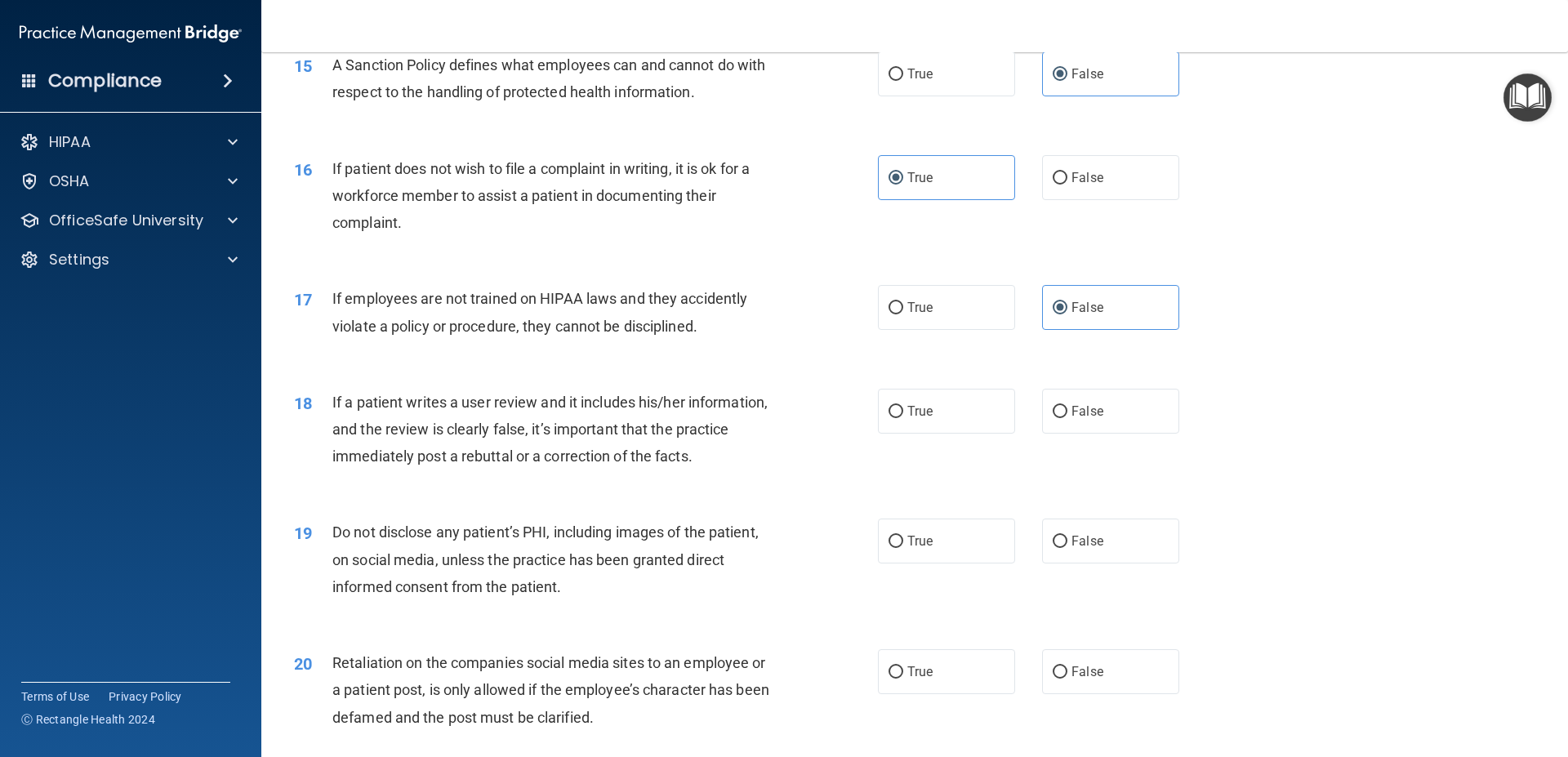
scroll to position [2058, 0]
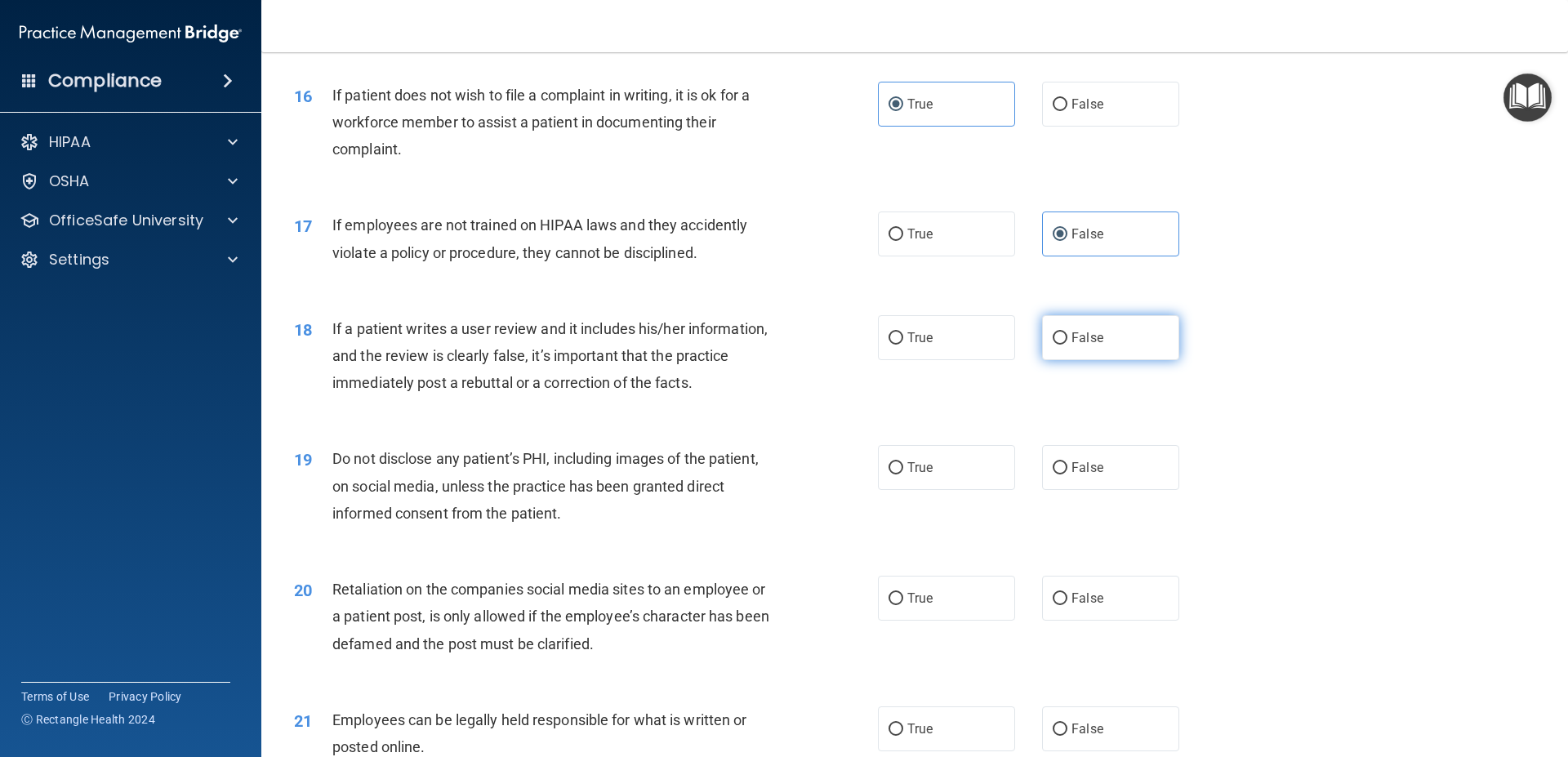
drag, startPoint x: 1064, startPoint y: 364, endPoint x: 1054, endPoint y: 380, distance: 18.9
click at [1062, 360] on label "False" at bounding box center [1111, 337] width 137 height 45
click at [1052, 345] on input "False" at bounding box center [1060, 338] width 15 height 13
radio input "true"
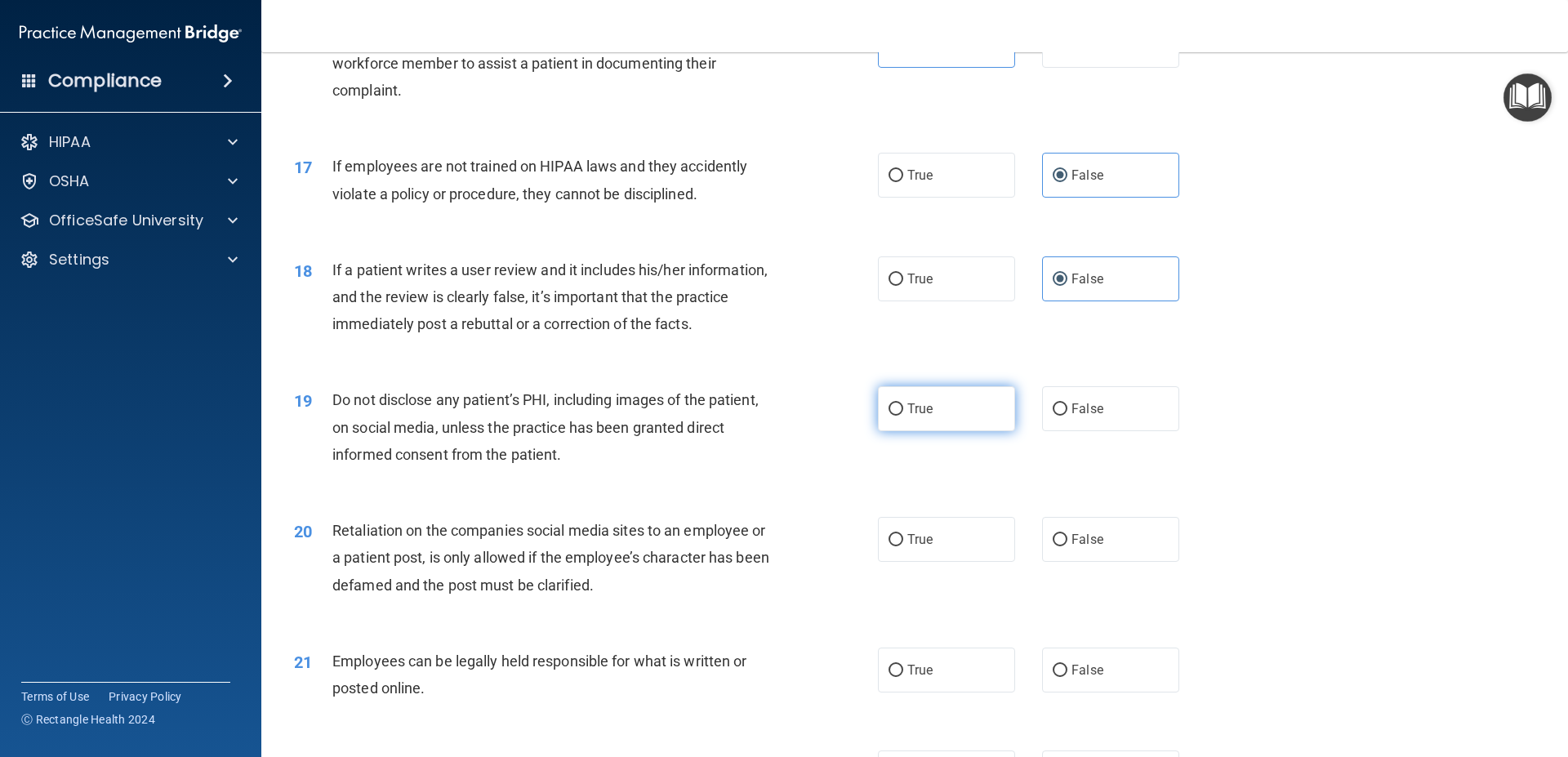
scroll to position [2205, 0]
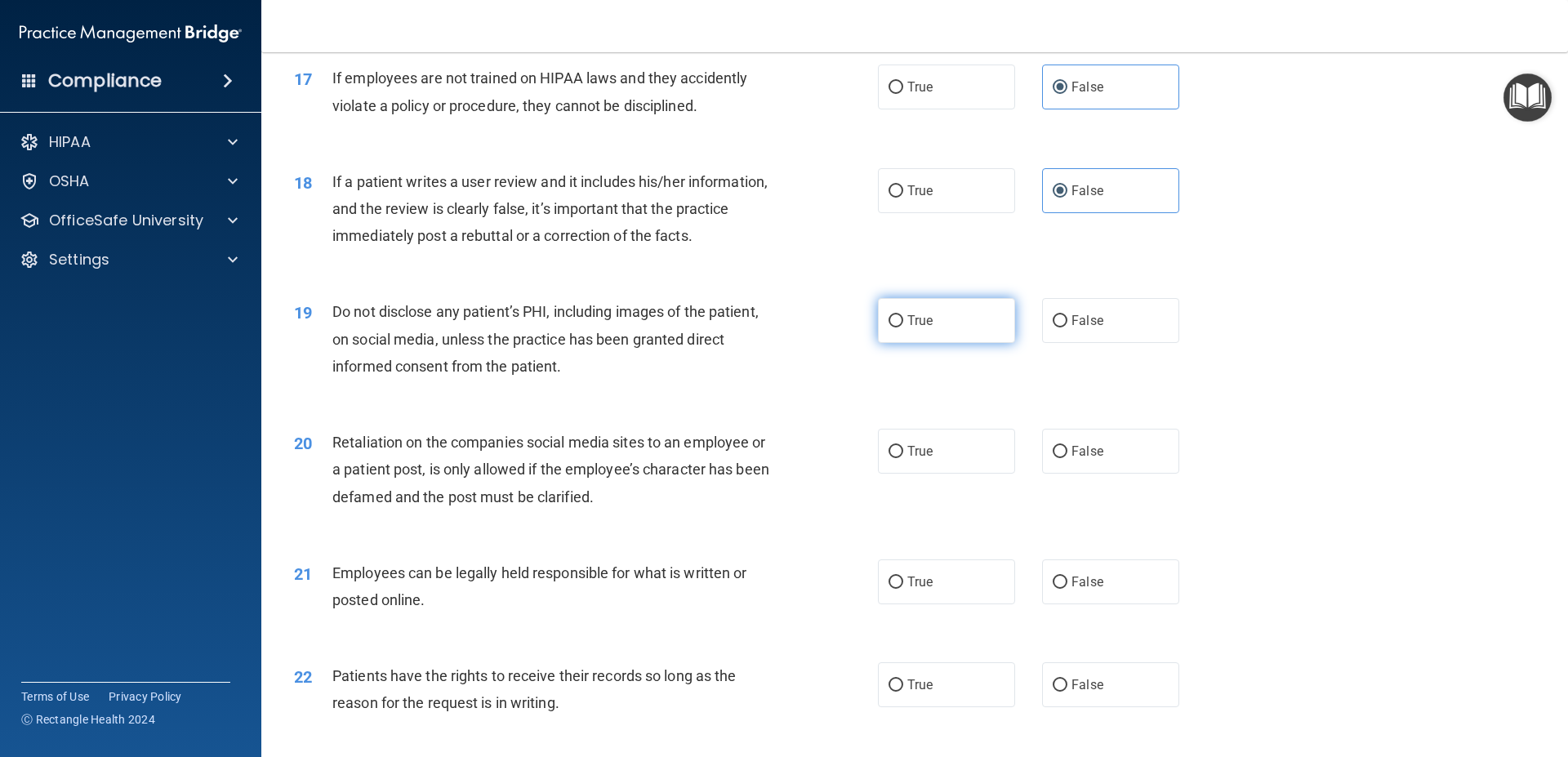
click at [892, 327] on input "True" at bounding box center [896, 321] width 15 height 13
radio input "true"
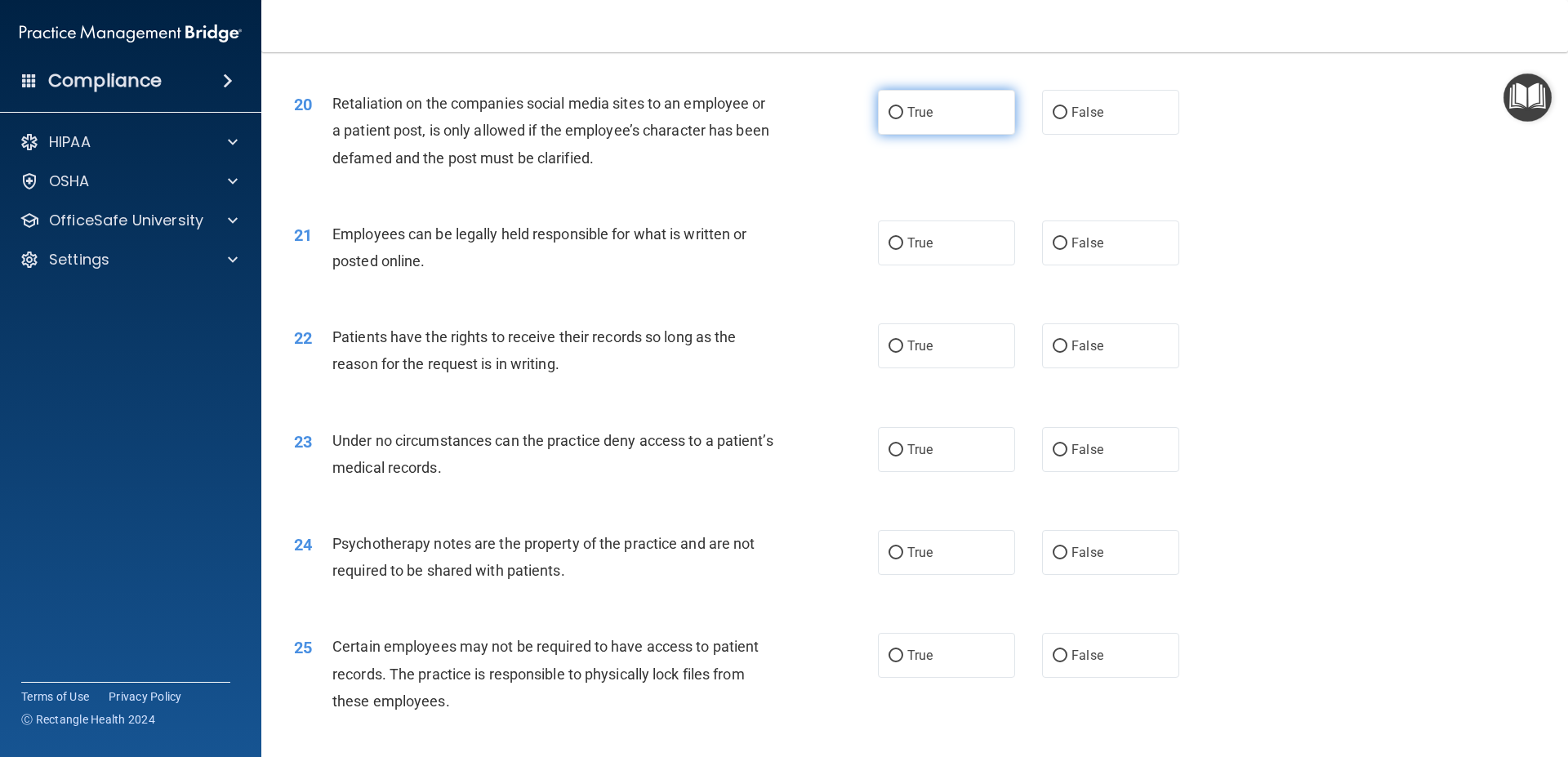
scroll to position [2572, 0]
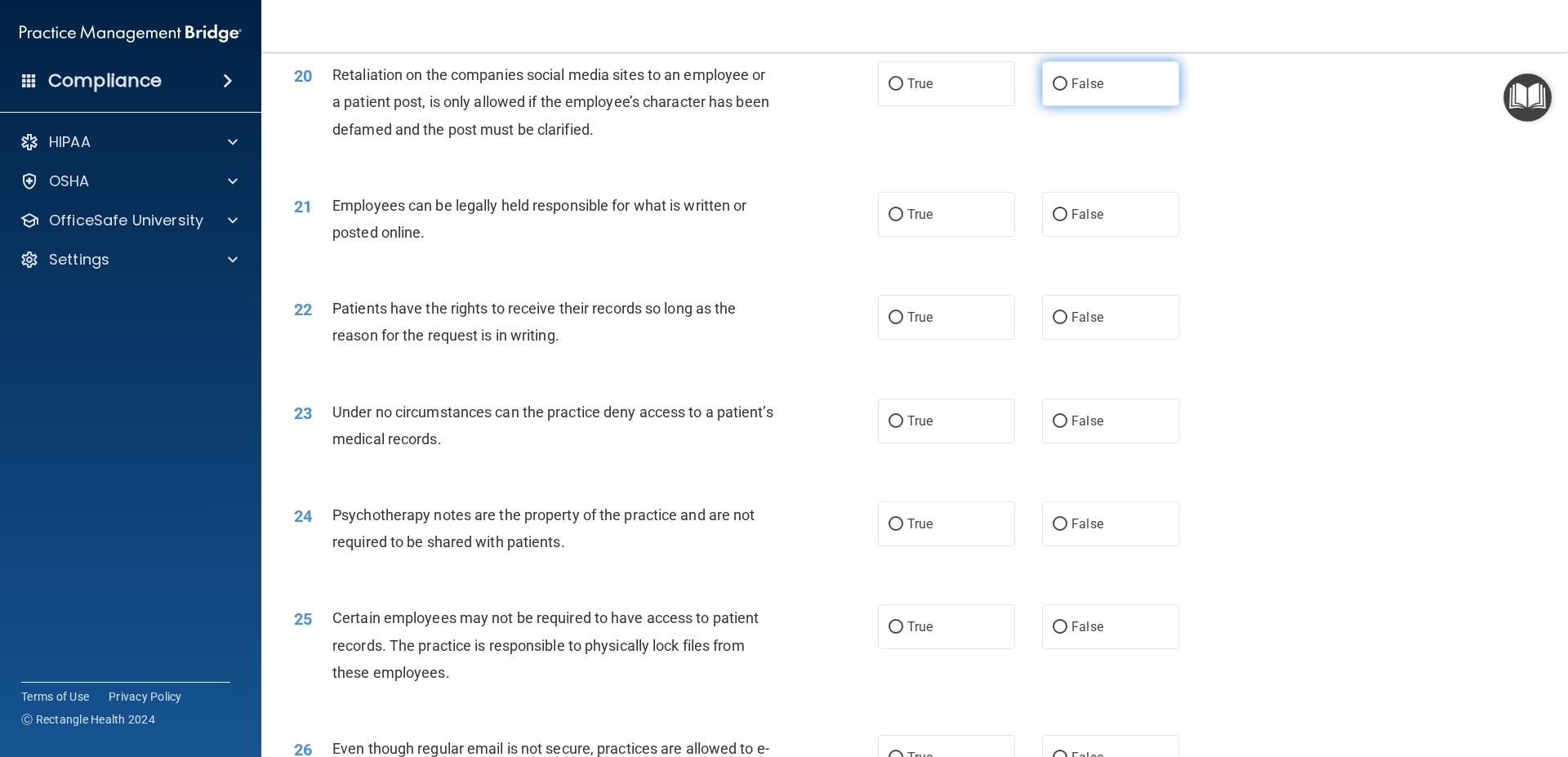
click at [1052, 90] on input "False" at bounding box center [1060, 85] width 15 height 13
radio input "true"
drag, startPoint x: 882, startPoint y: 240, endPoint x: 923, endPoint y: 253, distance: 43.0
click at [888, 221] on input "True" at bounding box center [896, 215] width 15 height 13
radio input "true"
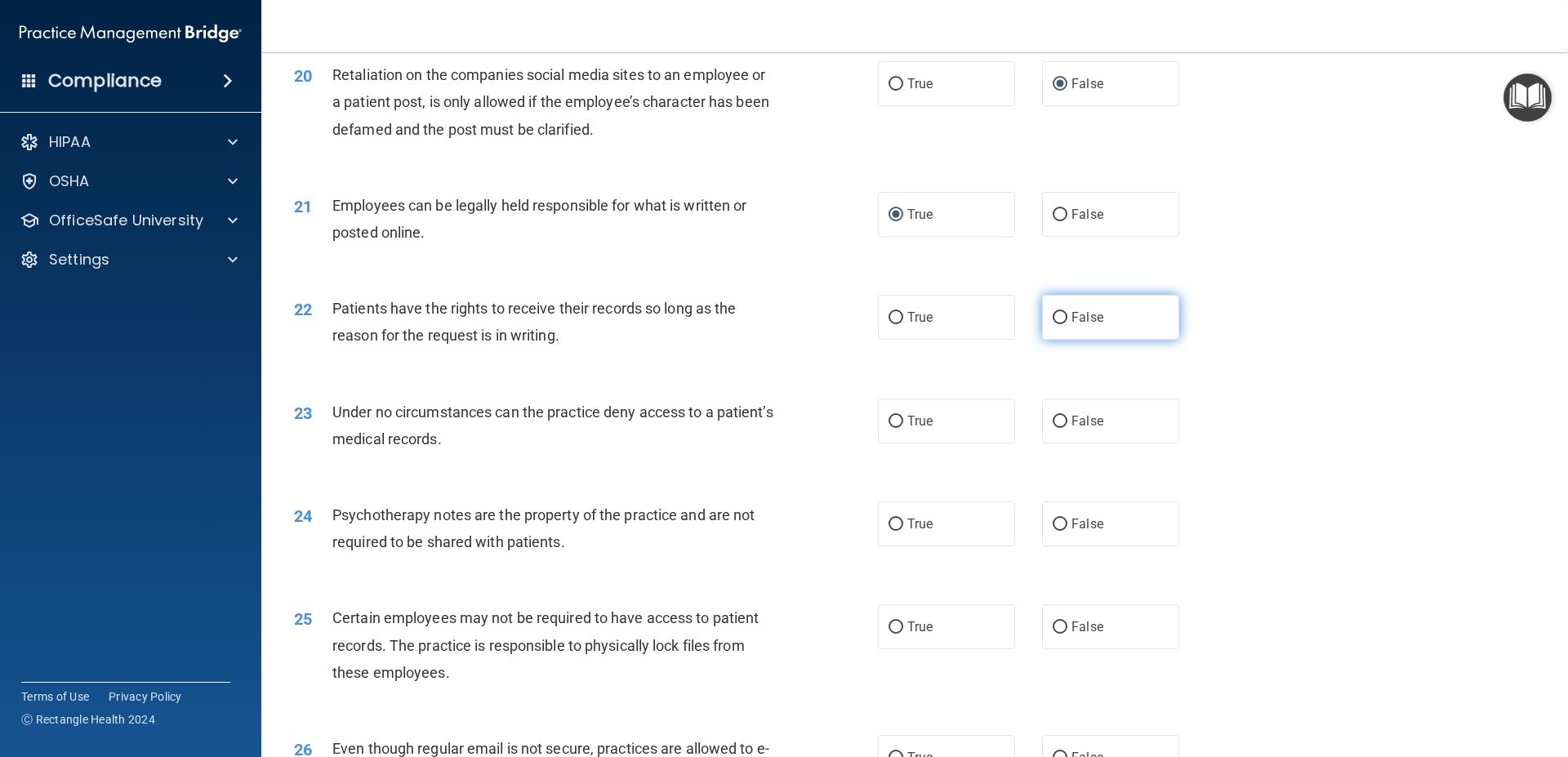
click at [1052, 324] on input "False" at bounding box center [1060, 318] width 15 height 13
radio input "true"
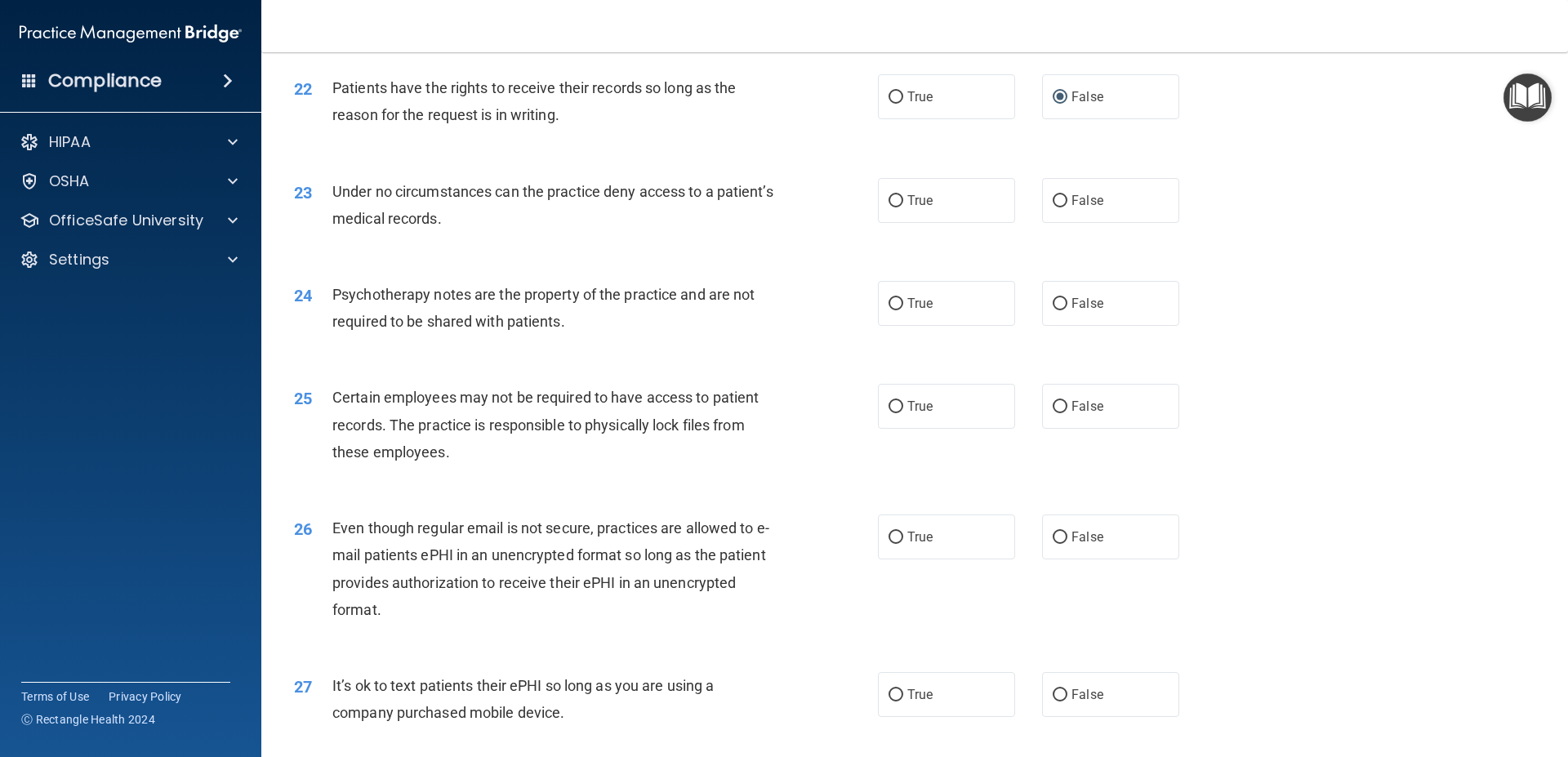
scroll to position [2866, 0]
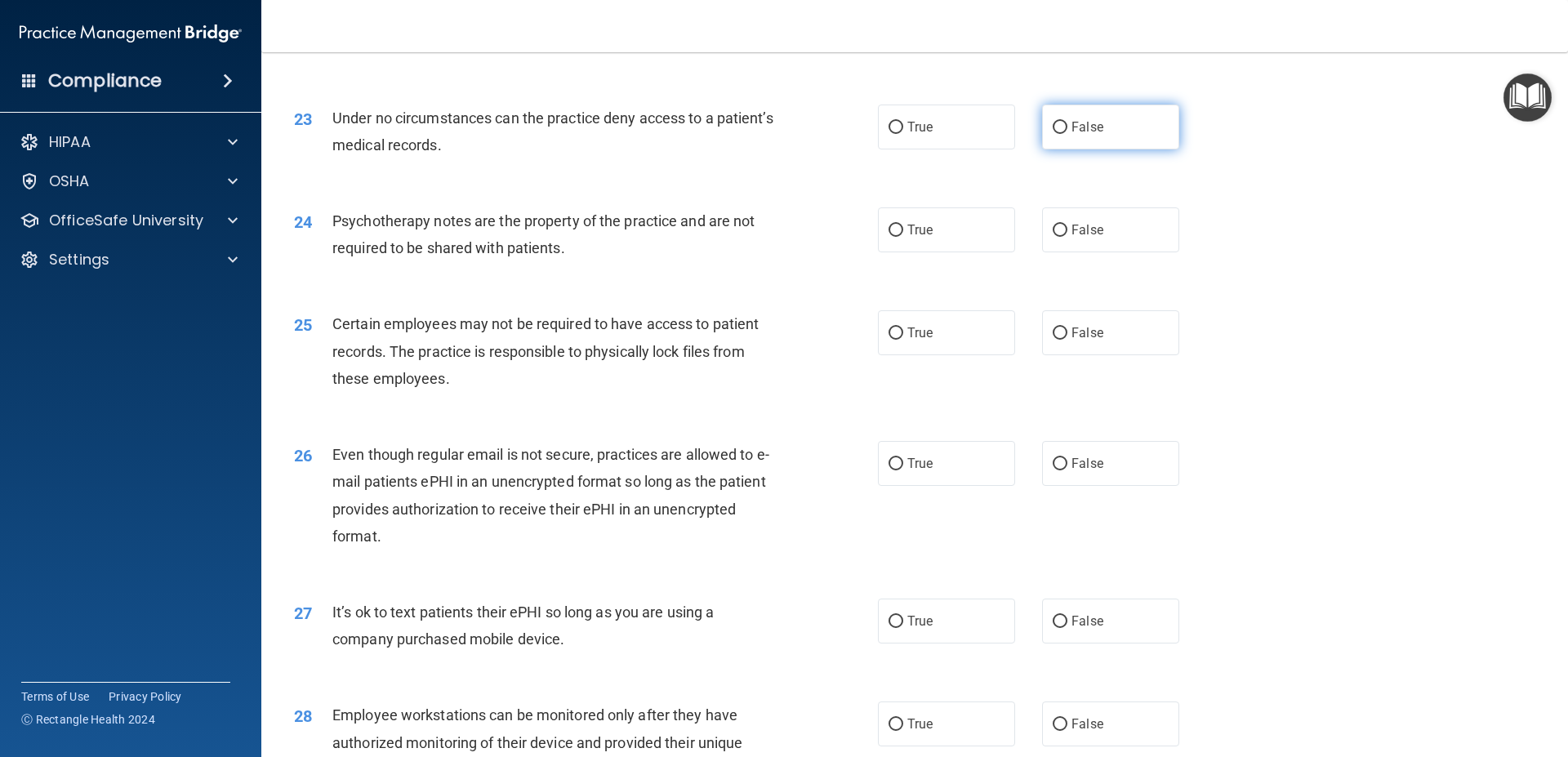
click at [1055, 134] on input "False" at bounding box center [1060, 127] width 15 height 13
radio input "true"
click at [888, 237] on input "True" at bounding box center [896, 230] width 15 height 13
radio input "true"
drag, startPoint x: 887, startPoint y: 363, endPoint x: 914, endPoint y: 399, distance: 45.0
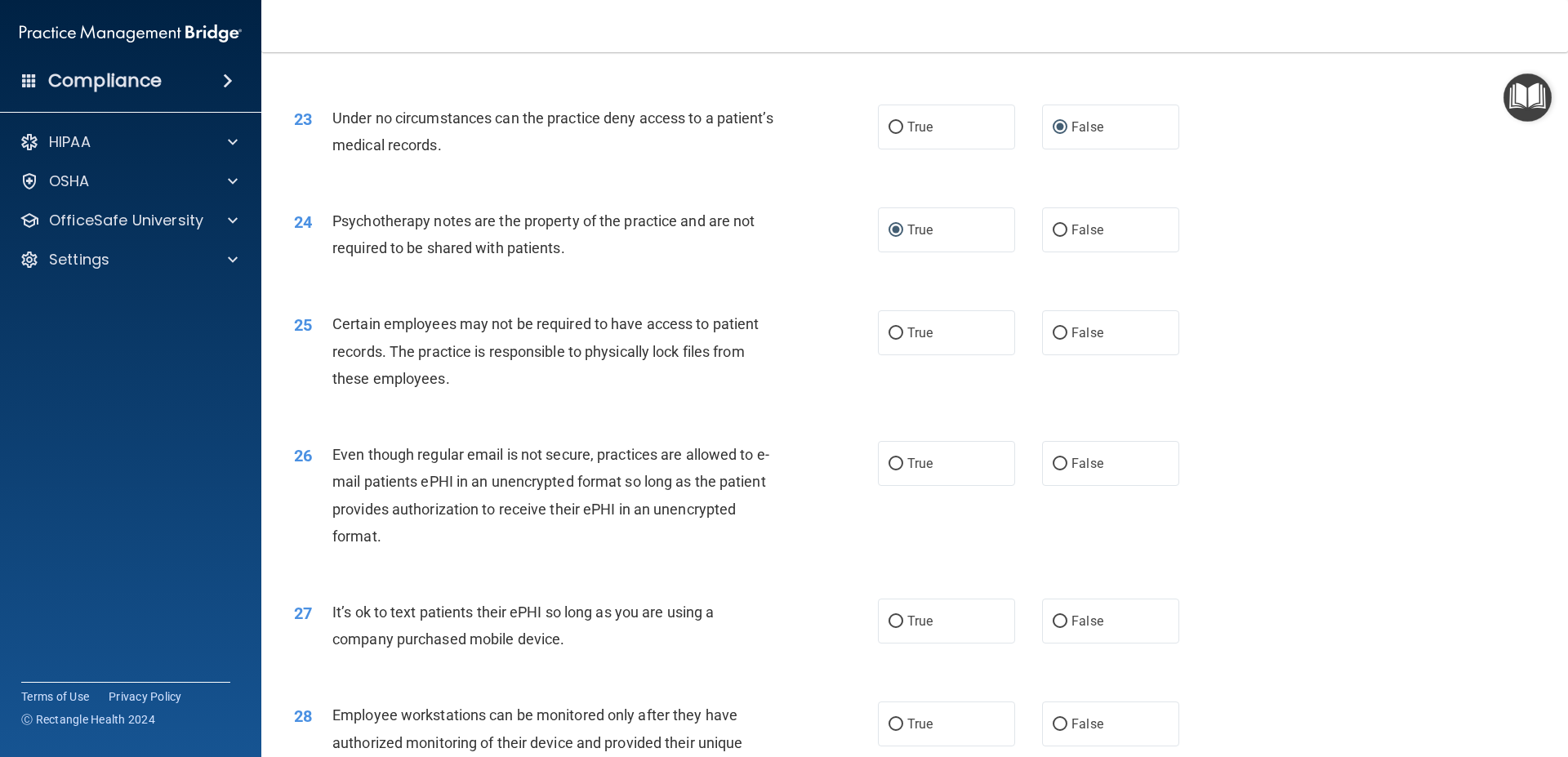
click at [888, 340] on input "True" at bounding box center [896, 333] width 15 height 13
radio input "true"
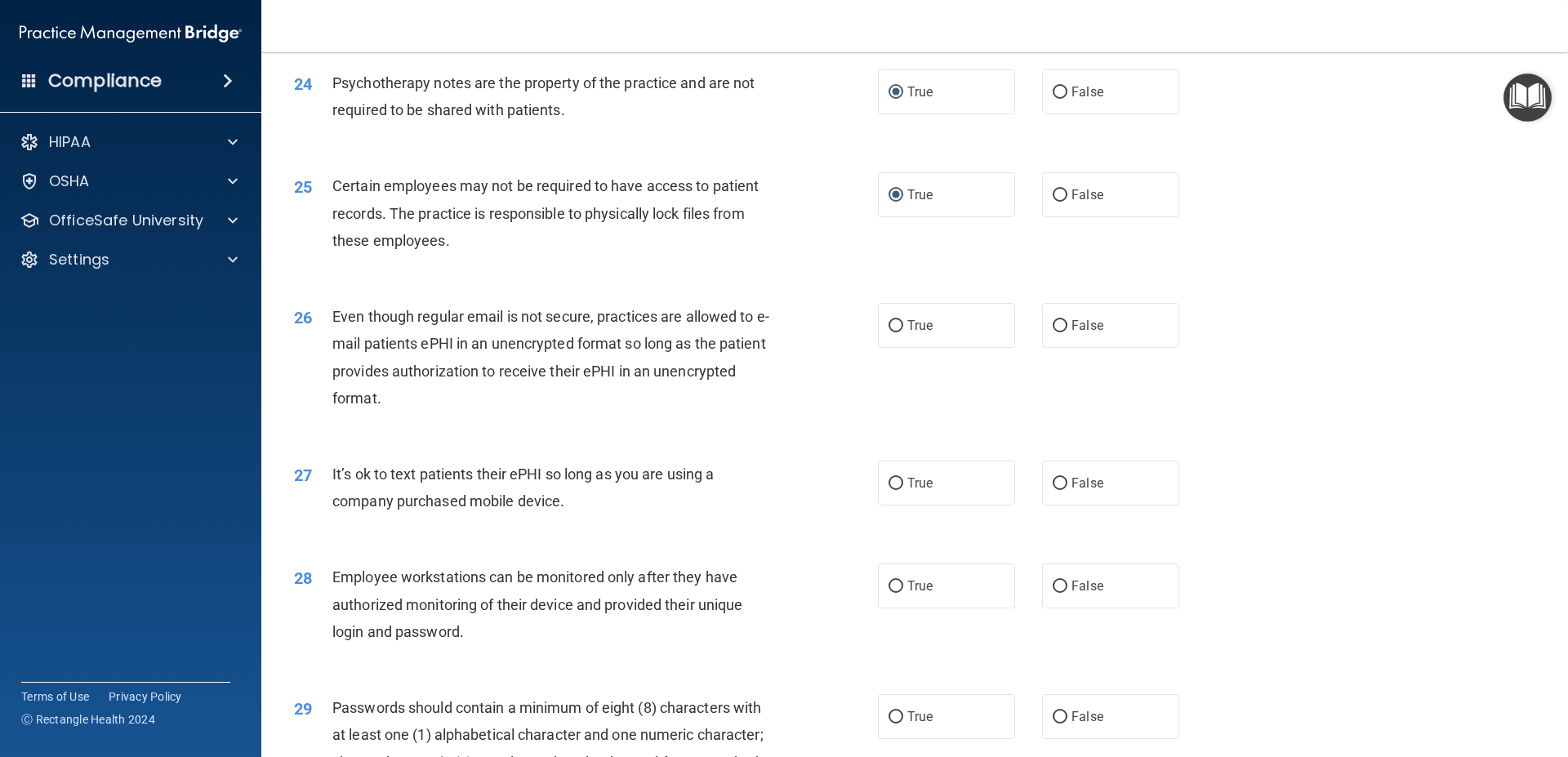
scroll to position [3014, 0]
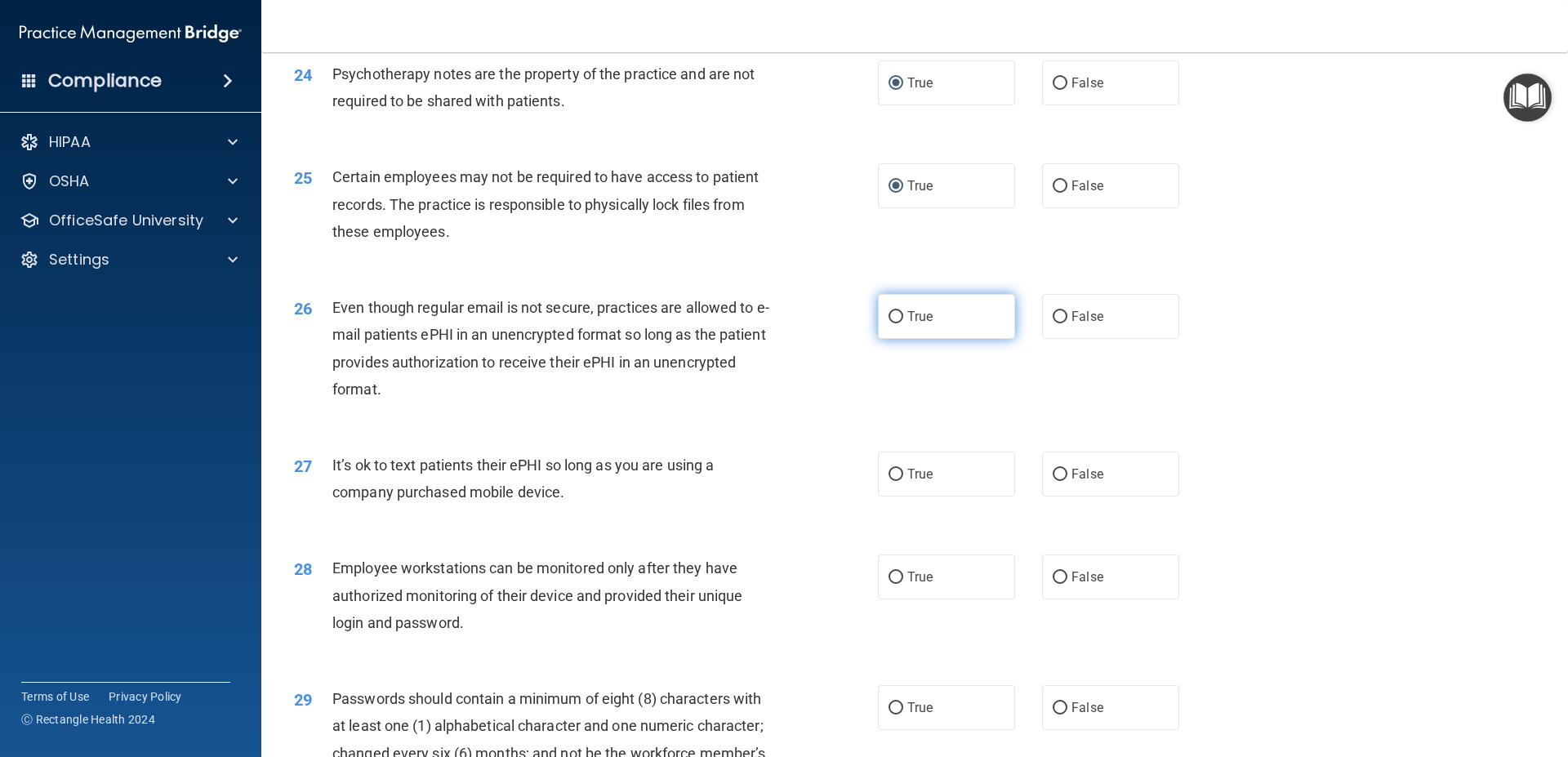
click at [907, 324] on span "True" at bounding box center [920, 317] width 25 height 16
click at [902, 323] on input "True" at bounding box center [896, 317] width 15 height 13
radio input "true"
drag, startPoint x: 1062, startPoint y: 506, endPoint x: 1081, endPoint y: 586, distance: 82.2
click at [1063, 497] on label "False" at bounding box center [1111, 474] width 137 height 45
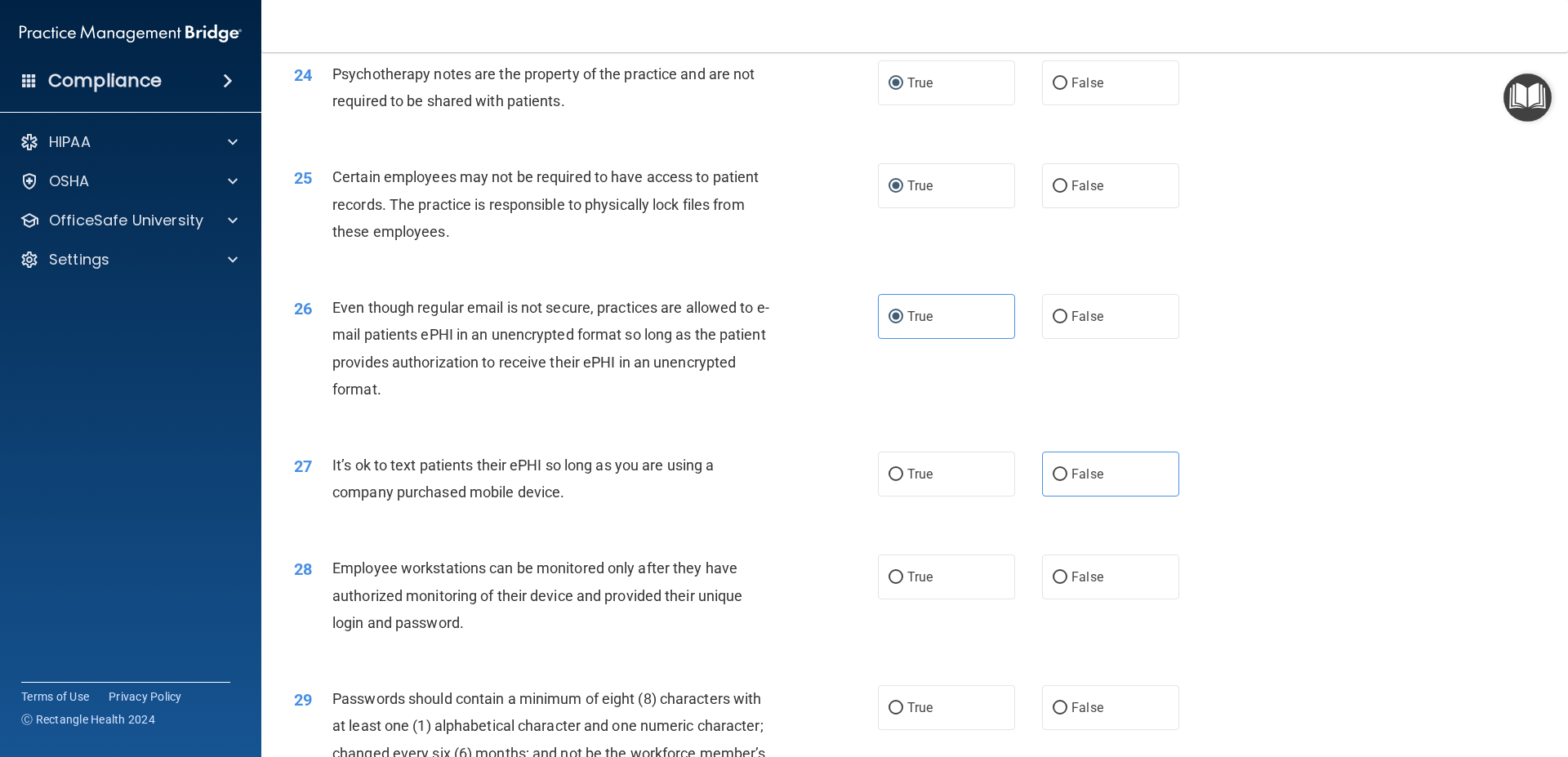
drag, startPoint x: 1055, startPoint y: 606, endPoint x: 1045, endPoint y: 546, distance: 60.8
click at [1052, 584] on input "False" at bounding box center [1060, 578] width 15 height 13
radio input "true"
click at [1052, 481] on input "False" at bounding box center [1060, 475] width 15 height 13
radio input "true"
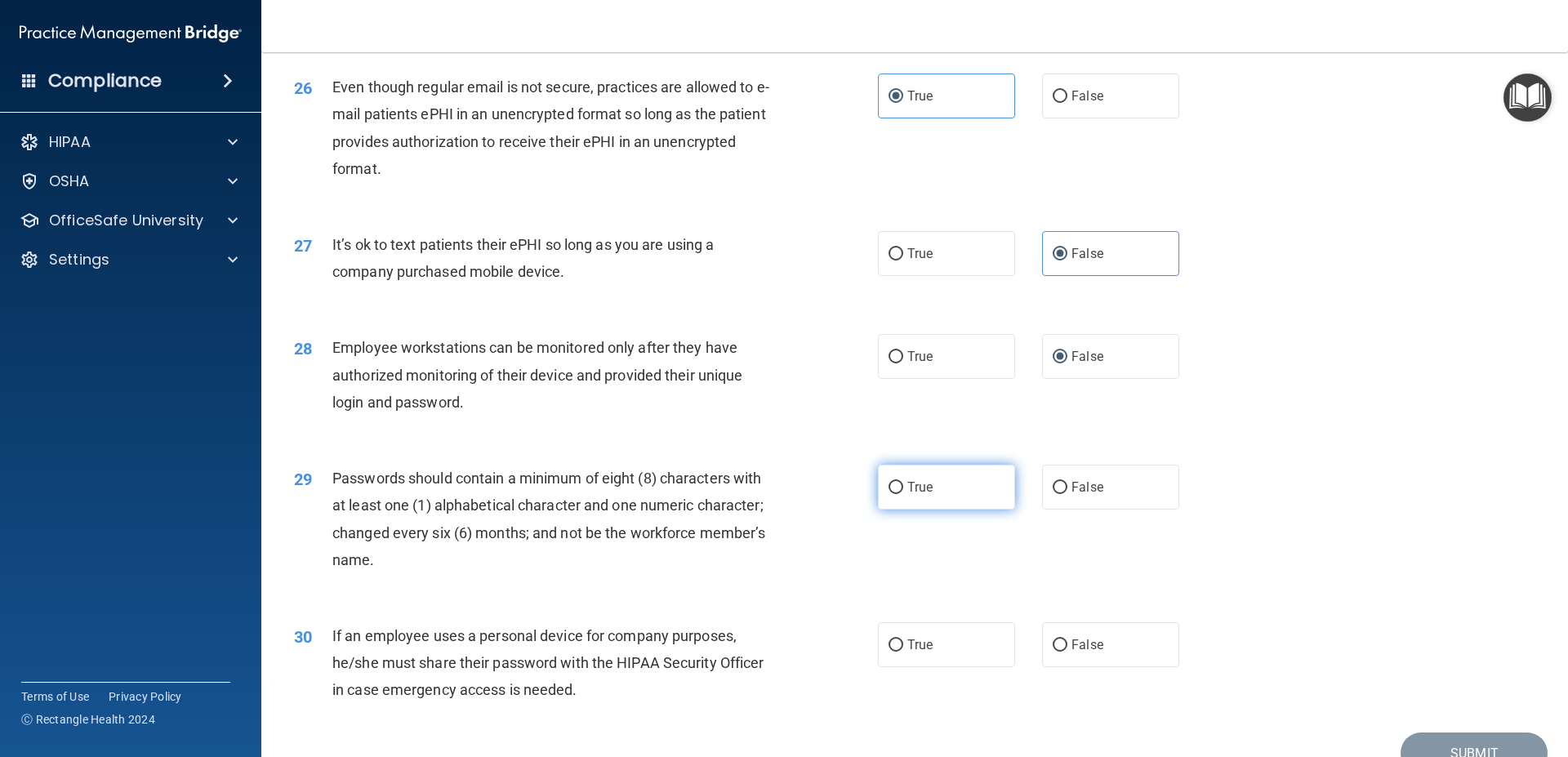
scroll to position [3345, 0]
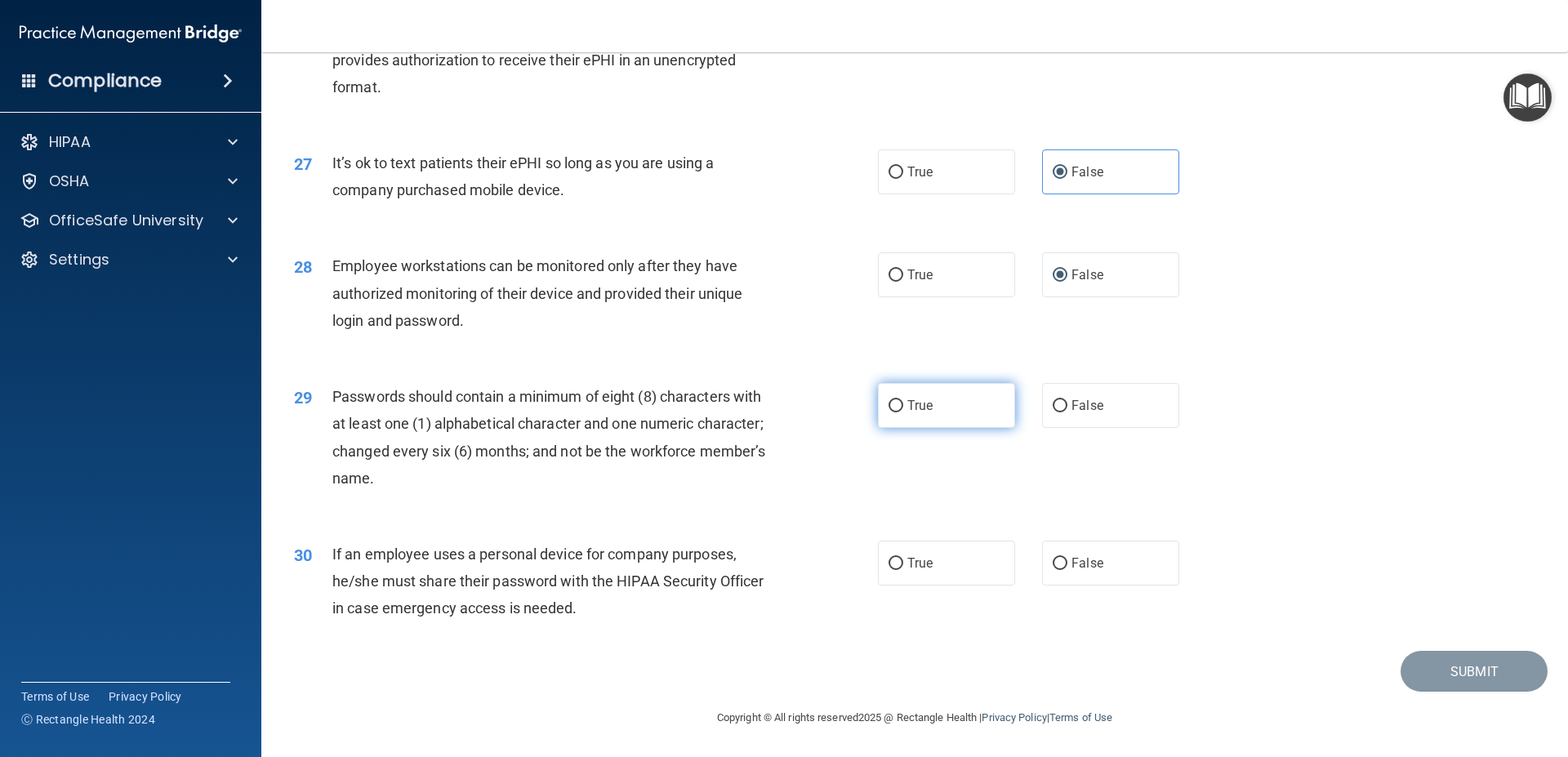
click at [888, 407] on input "True" at bounding box center [896, 406] width 15 height 13
radio input "true"
drag, startPoint x: 1037, startPoint y: 559, endPoint x: 1049, endPoint y: 555, distance: 12.6
click at [1042, 562] on label "False" at bounding box center [1111, 564] width 137 height 45
click at [1052, 562] on input "False" at bounding box center [1060, 564] width 15 height 13
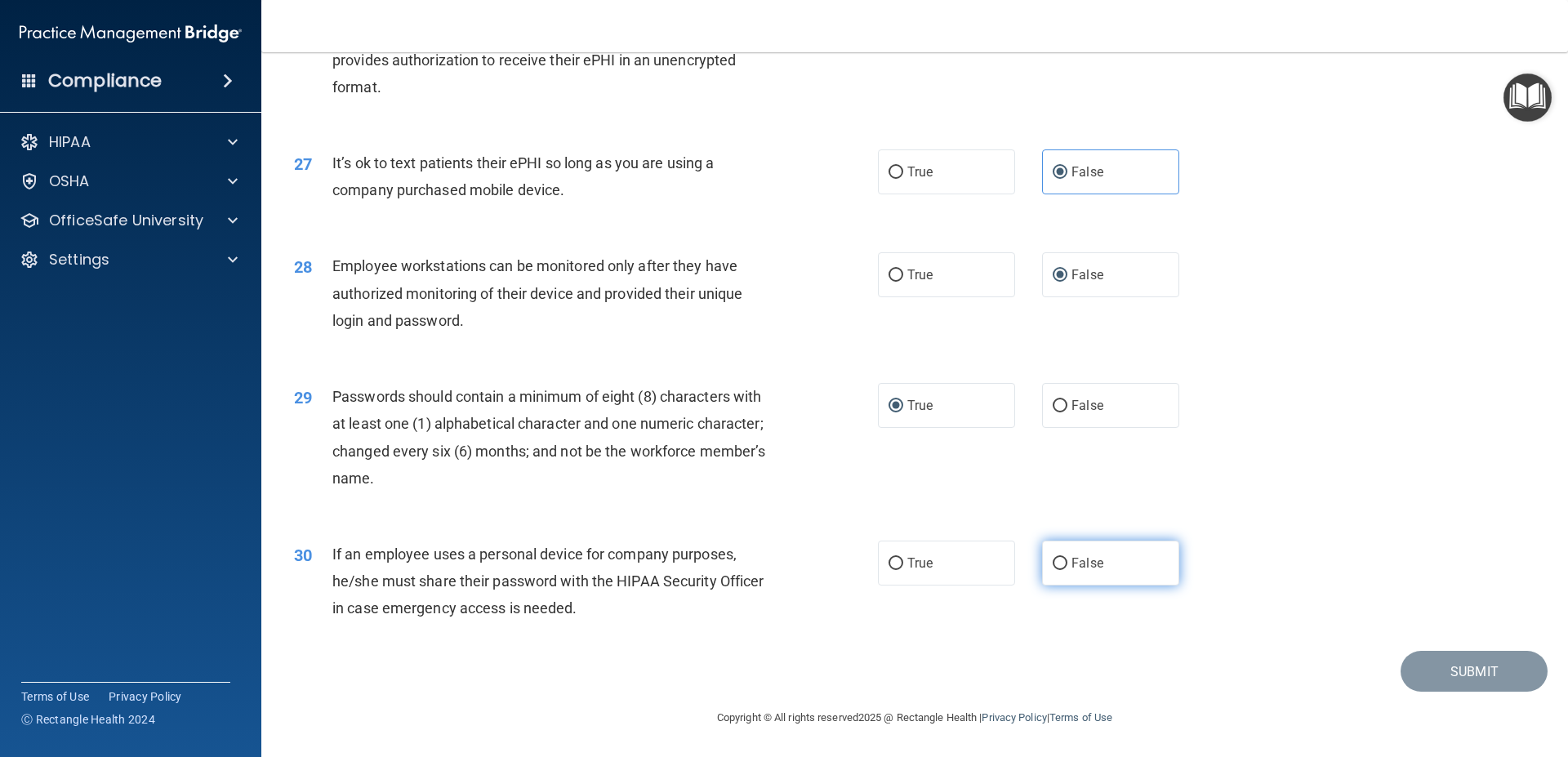
radio input "true"
click at [1478, 669] on button "Submit" at bounding box center [1474, 672] width 147 height 42
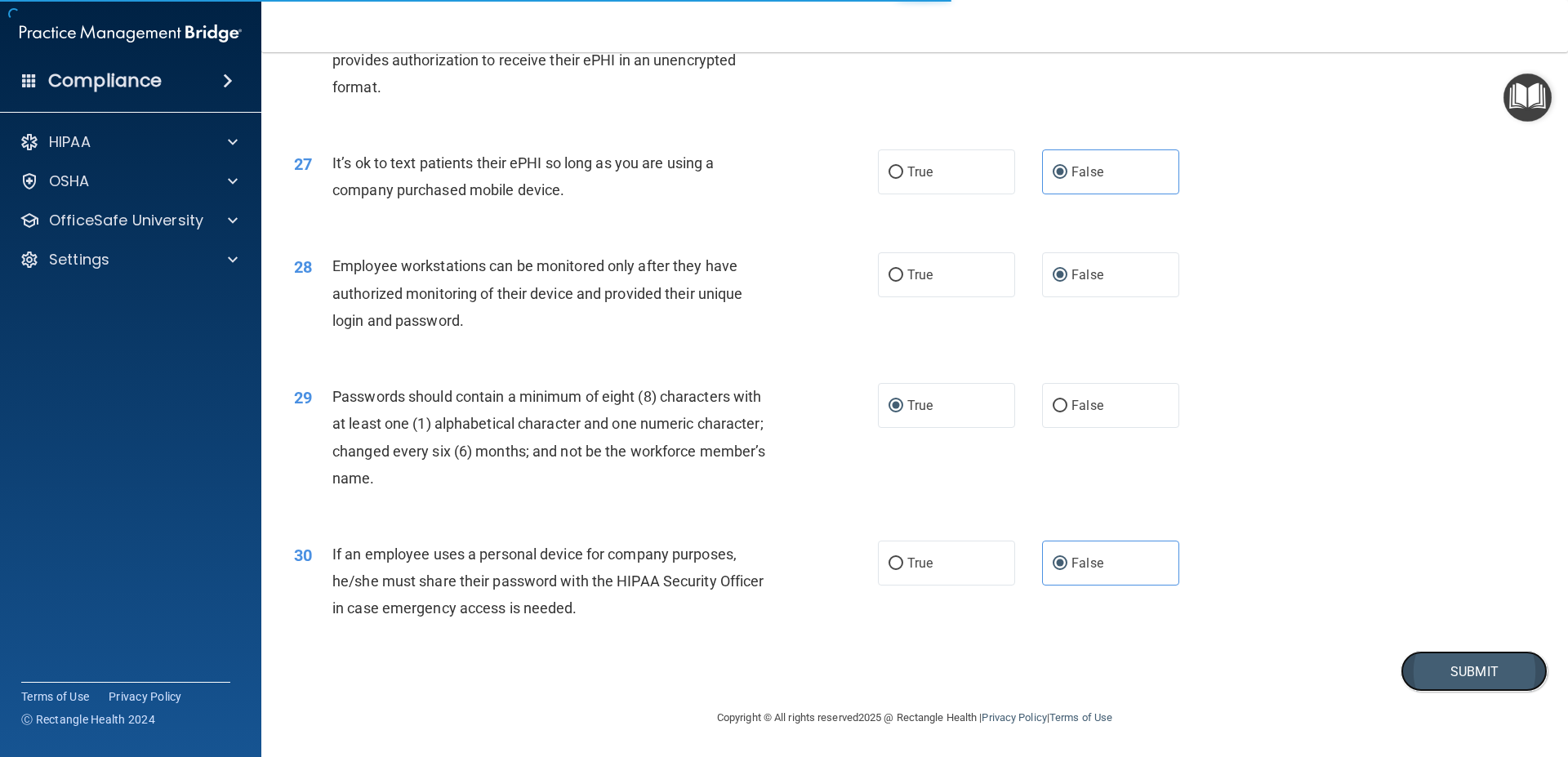
click at [1463, 662] on button "Submit" at bounding box center [1474, 672] width 147 height 42
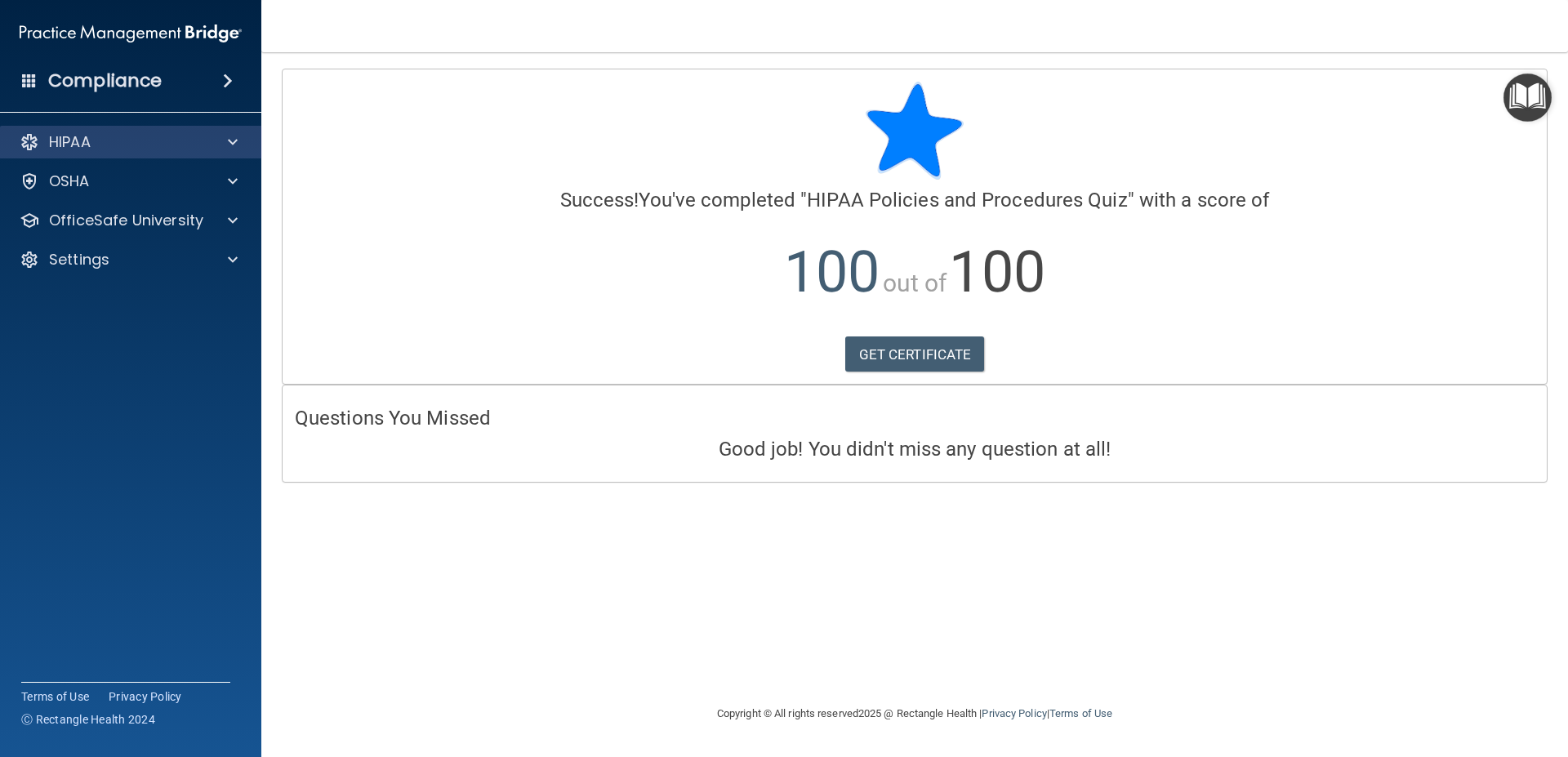
click at [179, 156] on div "HIPAA" at bounding box center [131, 142] width 262 height 33
click at [182, 150] on div "HIPAA" at bounding box center [109, 142] width 203 height 19
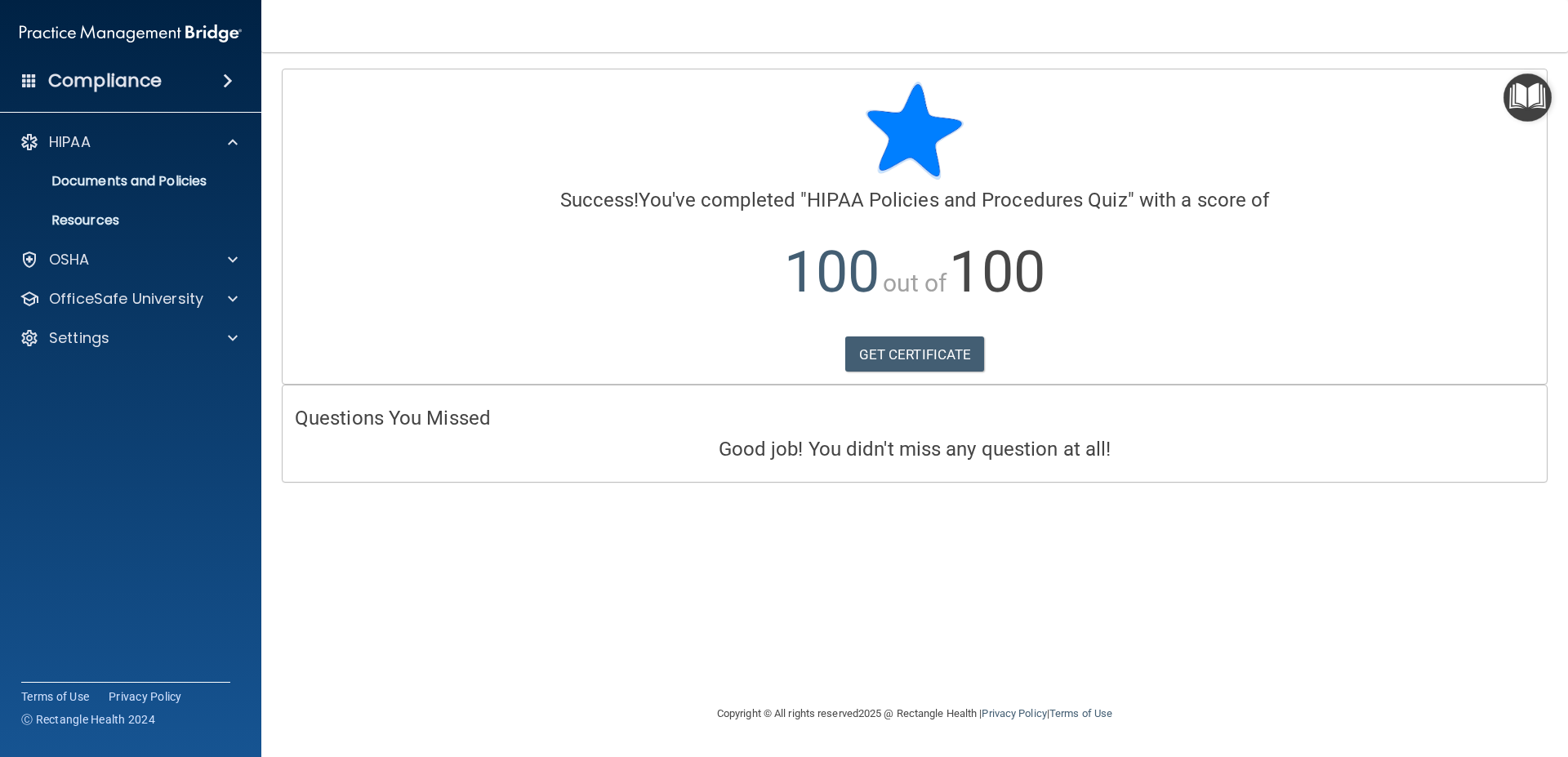
click at [121, 80] on h4 "Compliance" at bounding box center [105, 80] width 114 height 23
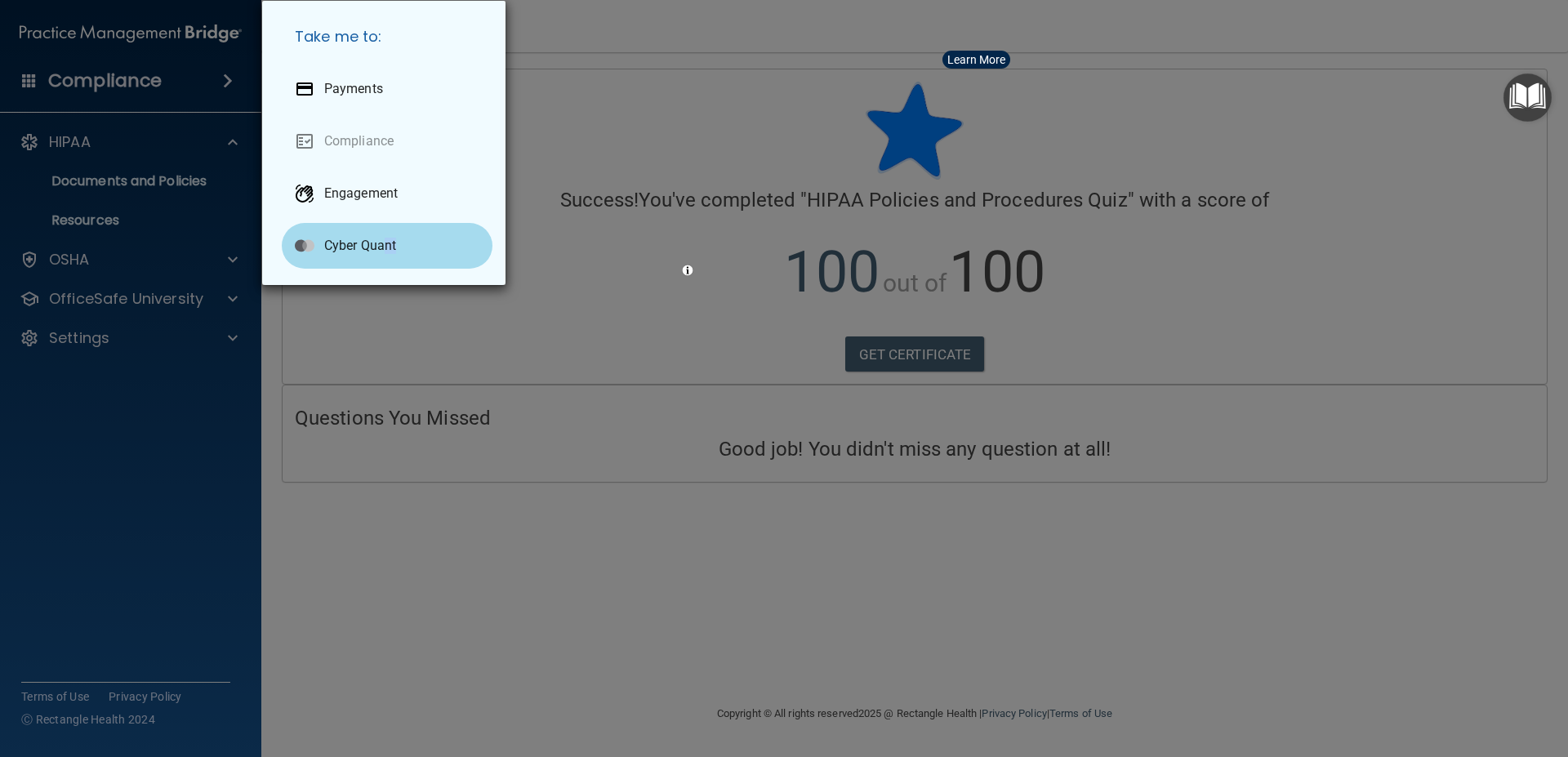
drag, startPoint x: 666, startPoint y: 361, endPoint x: 944, endPoint y: 217, distance: 313.1
click at [687, 351] on div "Take me to: Payments Compliance Engagement Cyber Quant" at bounding box center [784, 378] width 1568 height 757
